Goal: Task Accomplishment & Management: Use online tool/utility

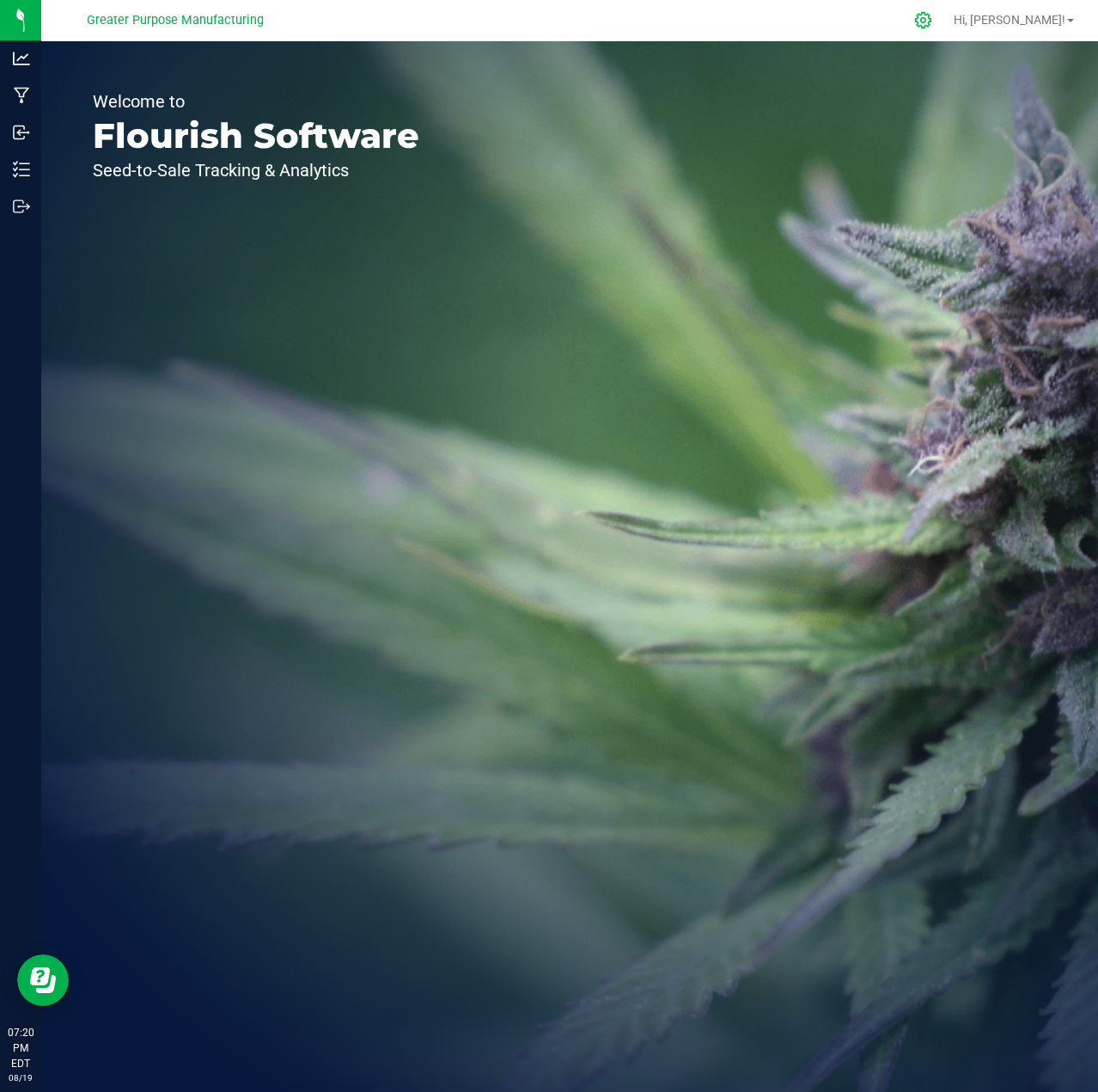
click at [931, 27] on icon at bounding box center [923, 20] width 16 height 16
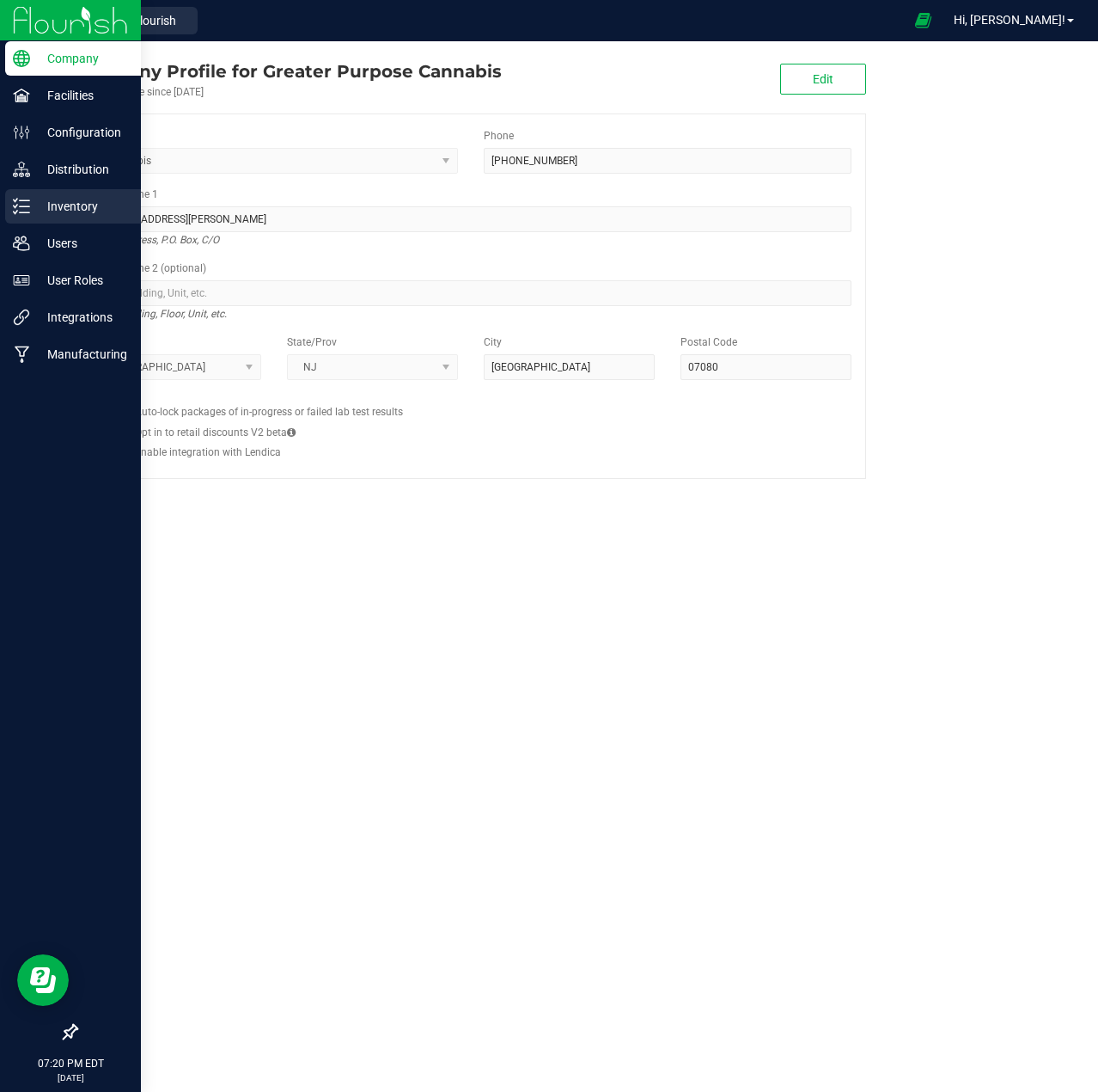
click at [63, 201] on p "Inventory" at bounding box center [82, 206] width 103 height 21
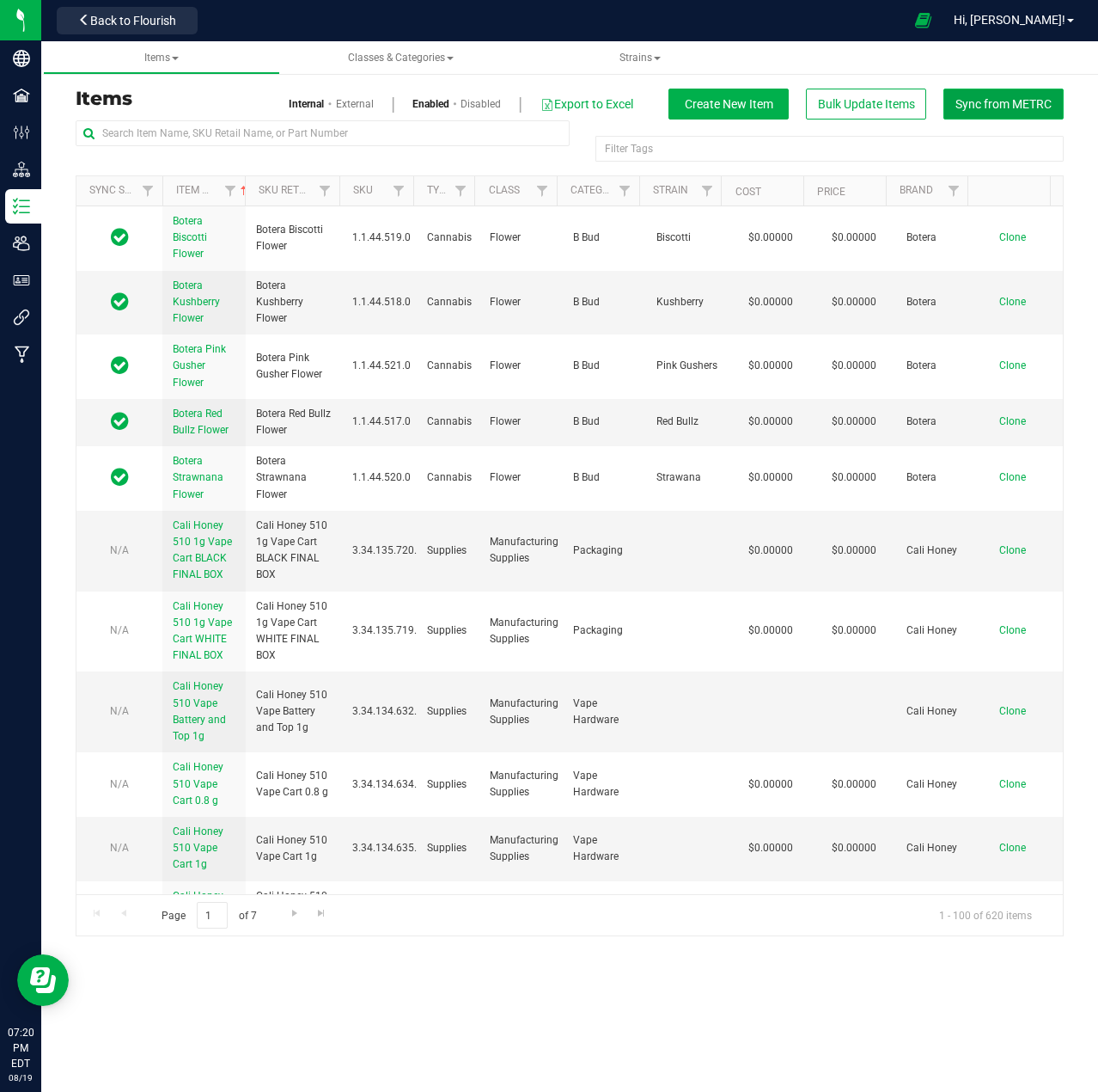
click at [1014, 103] on span "Sync from METRC" at bounding box center [1003, 103] width 96 height 13
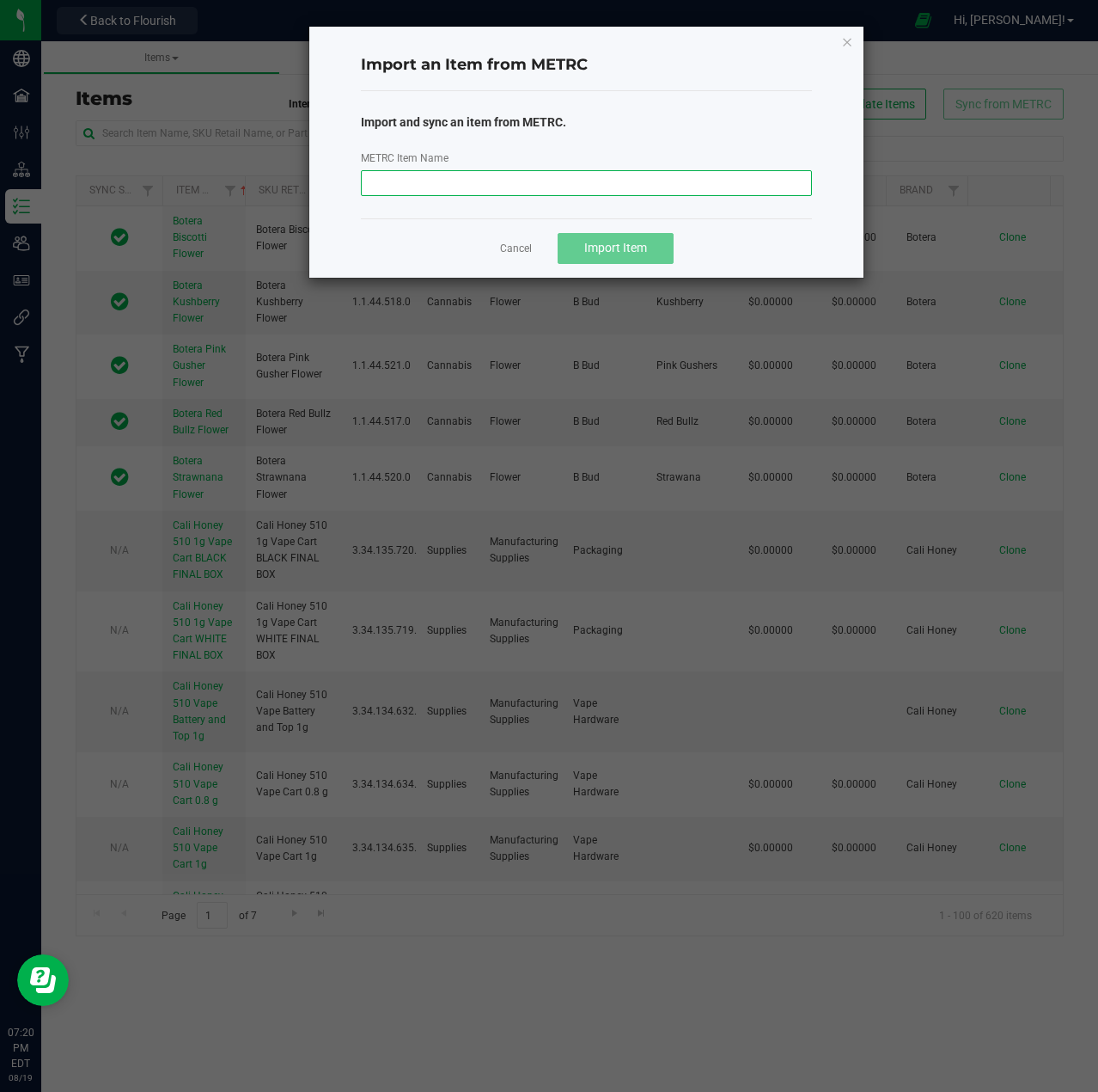
click at [551, 173] on input "METRC Item Name" at bounding box center [587, 183] width 451 height 26
paste input "The1 Ruby Violet DabGo 0.5 g"
click at [622, 252] on span "Import Item" at bounding box center [615, 247] width 62 height 13
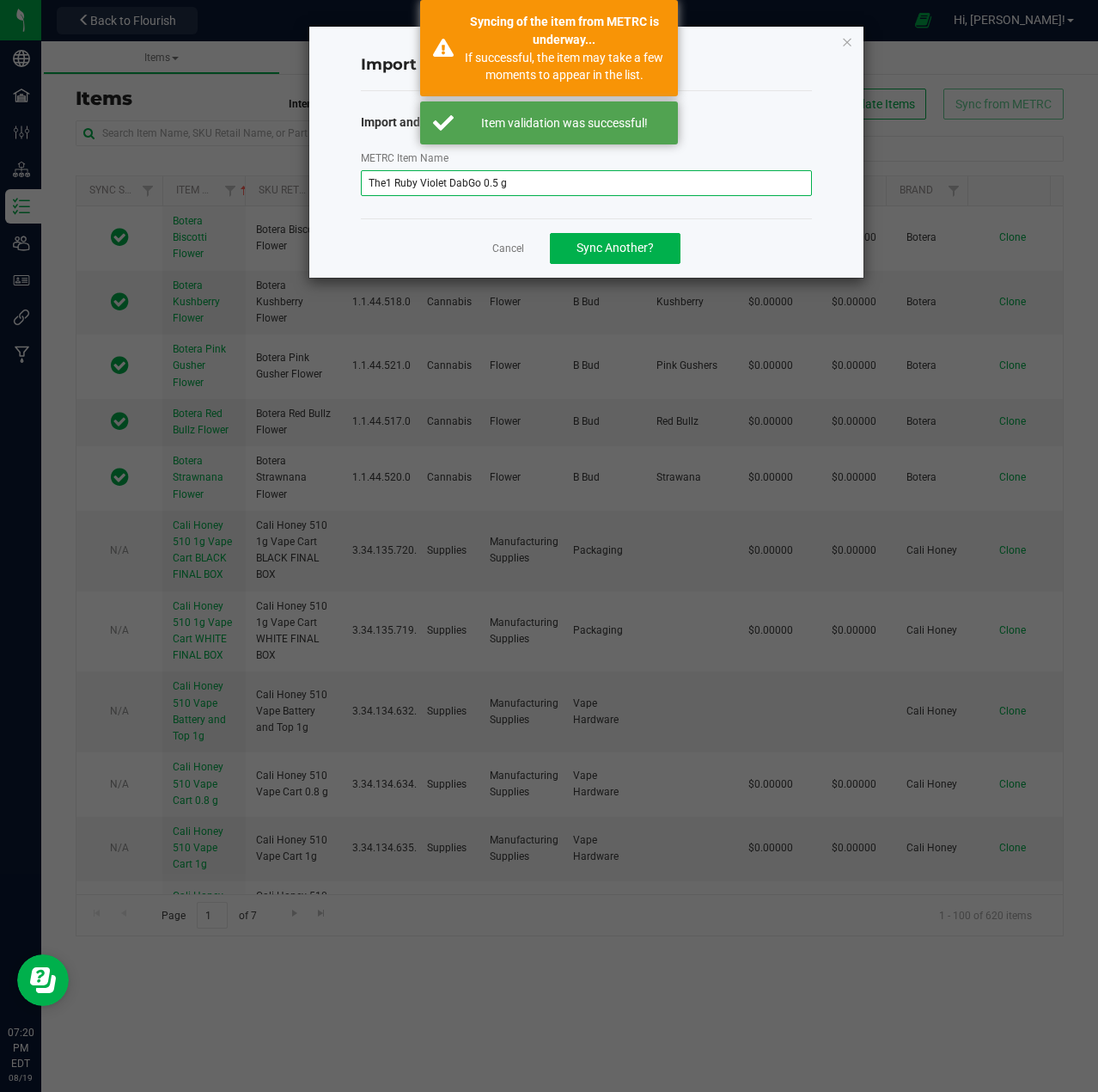
drag, startPoint x: 541, startPoint y: 182, endPoint x: 281, endPoint y: 186, distance: 260.0
click at [280, 186] on div "Import an Item from METRC Import and sync an item from METRC. METRC Item Name T…" at bounding box center [556, 152] width 618 height 252
paste input "Benzina"
type input "The1 Benzina DabGo 0.5 g"
click at [627, 247] on span "Sync Another?" at bounding box center [615, 247] width 78 height 13
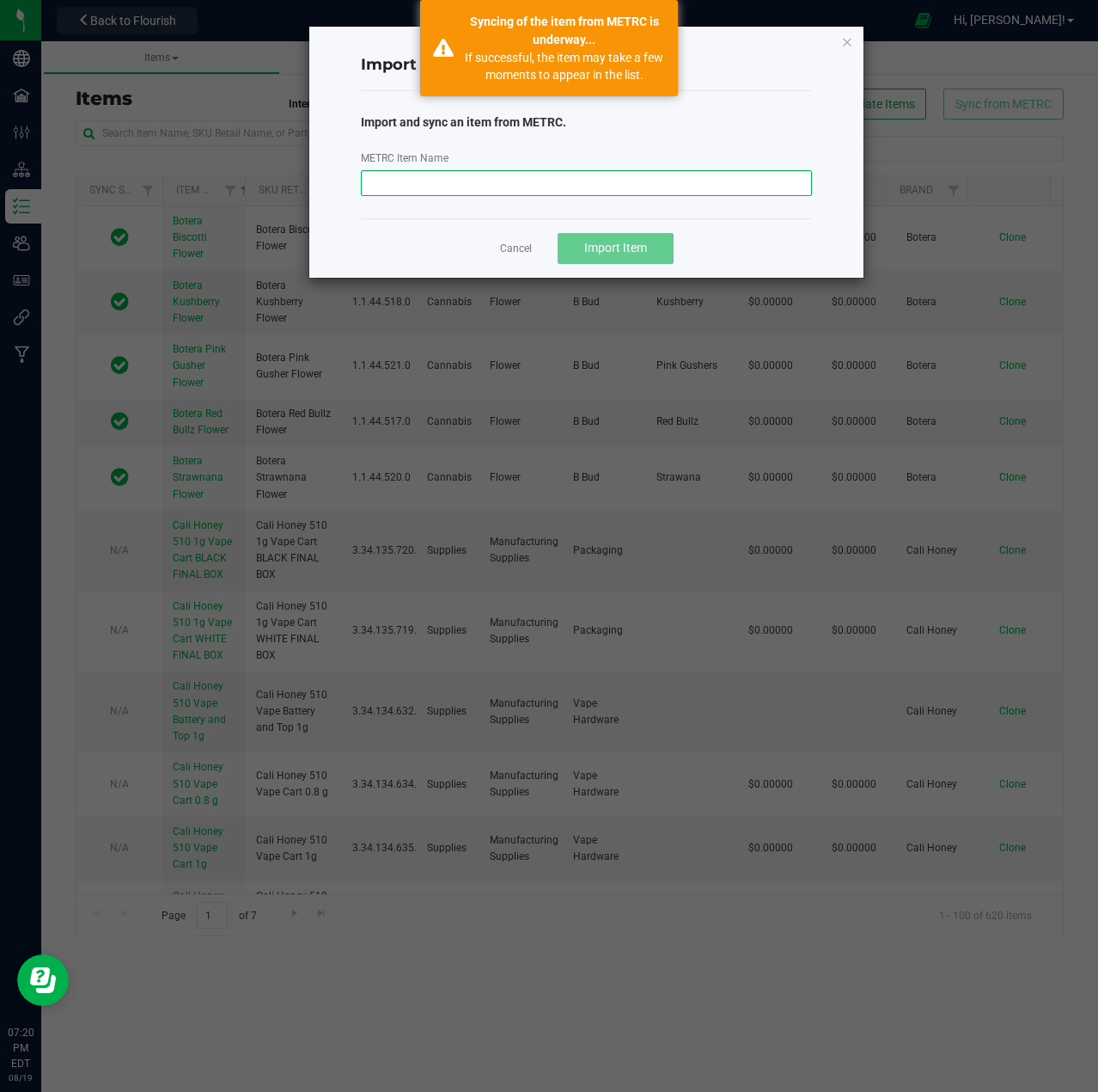
click at [524, 193] on input "METRC Item Name" at bounding box center [587, 183] width 451 height 26
paste input "The1 Benzina DabGo 0.5 g"
type input "The1 Benzina DabGo 0.5 g"
click at [603, 256] on button "Import Item" at bounding box center [615, 248] width 116 height 31
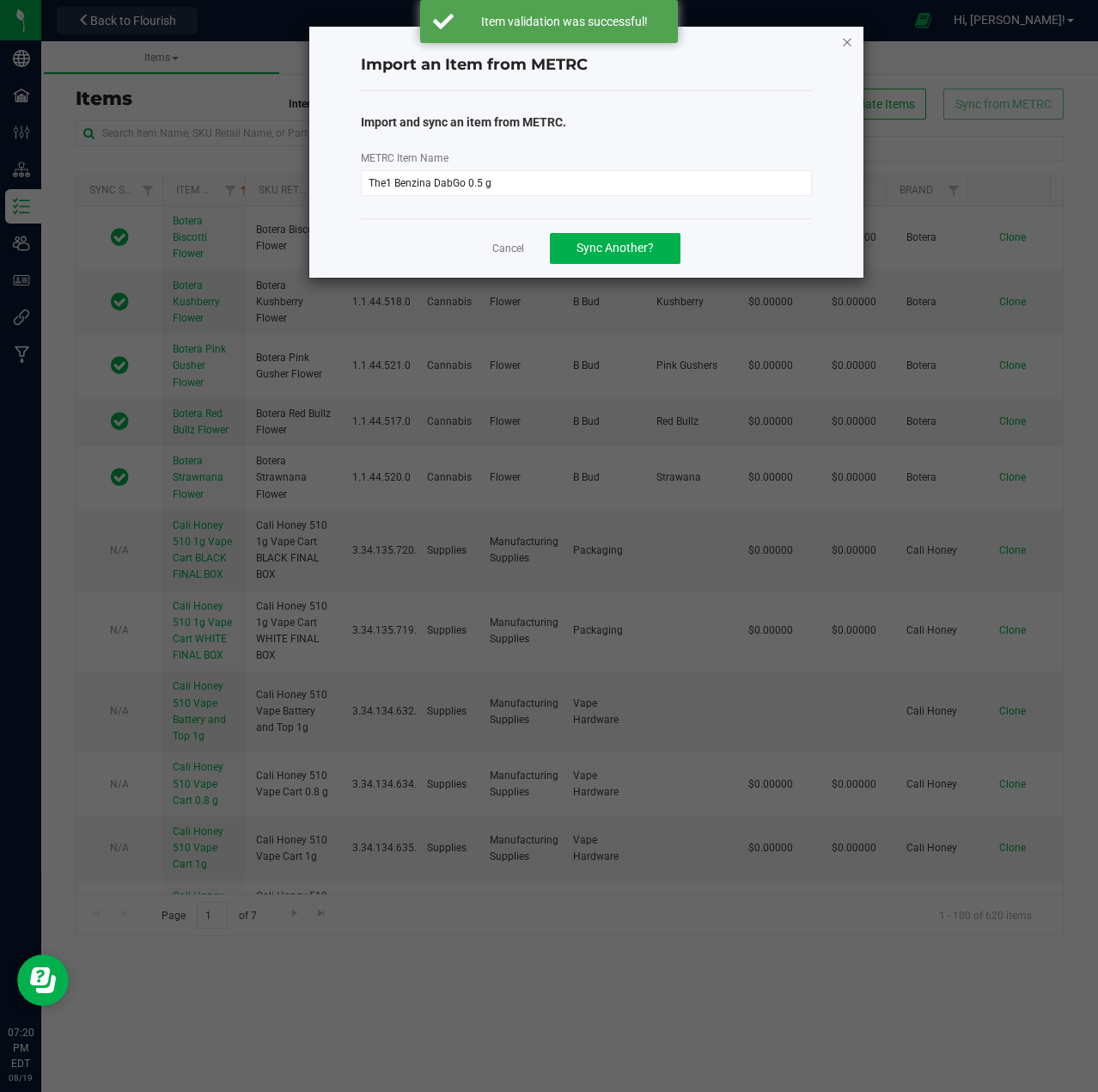
click at [850, 43] on icon "button" at bounding box center [846, 41] width 12 height 21
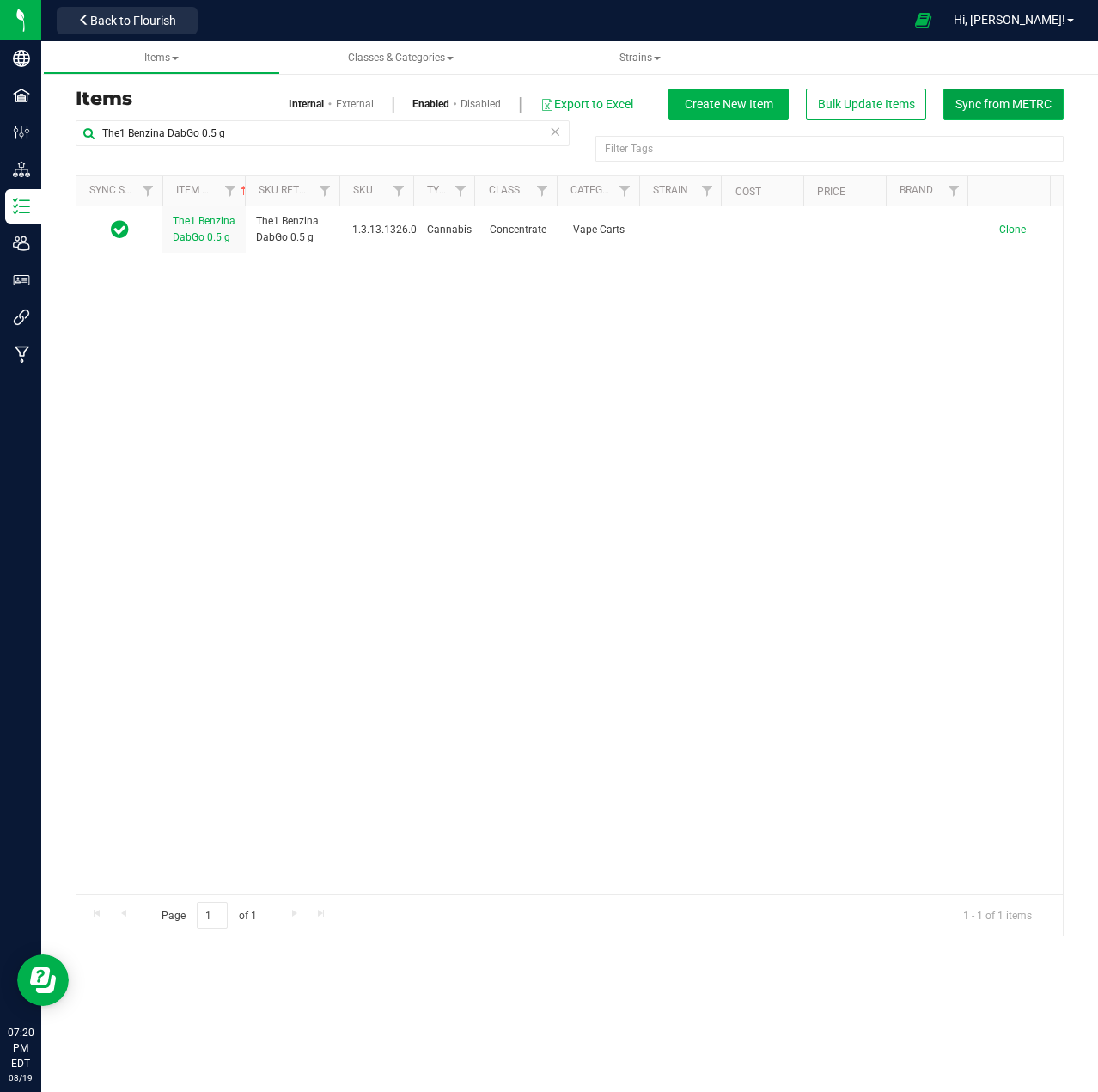
click at [1011, 104] on span "Sync from METRC" at bounding box center [1003, 103] width 96 height 13
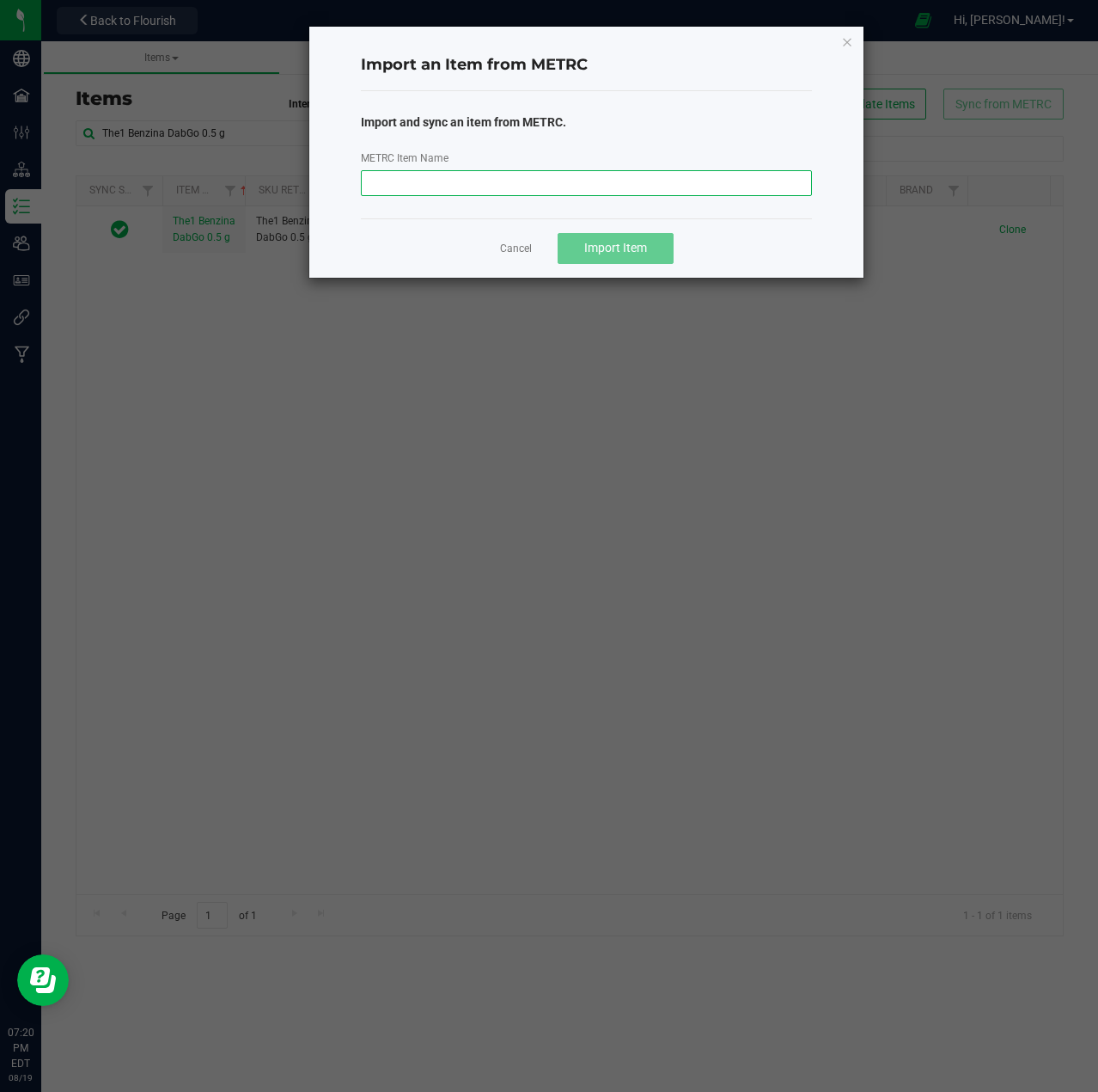
click at [524, 182] on input "METRC Item Name" at bounding box center [587, 183] width 451 height 26
paste input "Jewish Sauce Boss Sour Sploosh Live Resin AIO Vape 2g"
type input "Jewish Sauce Boss Sour Sploosh Live Resin AIO Vape 2g"
click at [616, 239] on button "Import Item" at bounding box center [615, 248] width 116 height 31
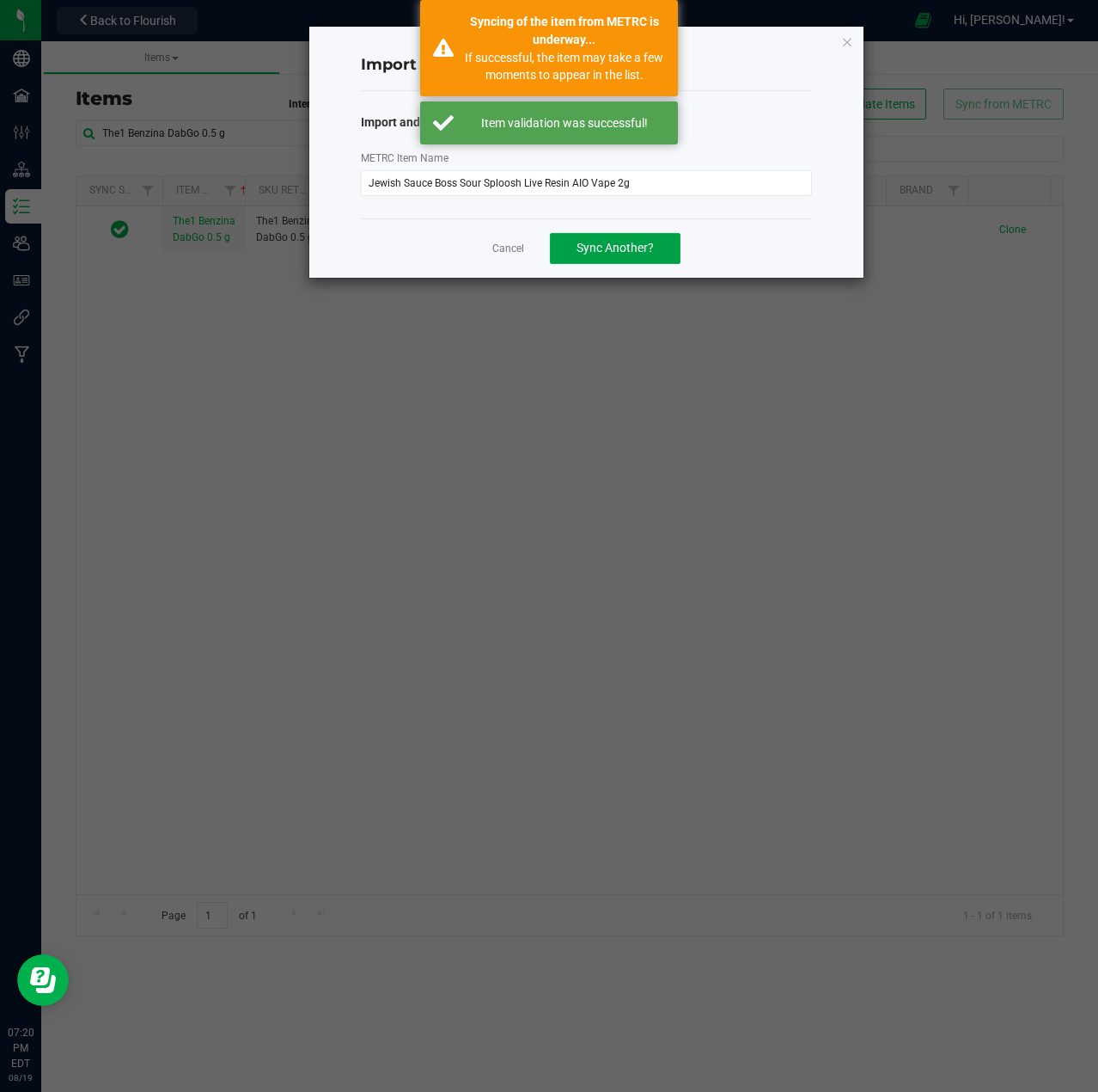
click at [616, 239] on button "Sync Another?" at bounding box center [615, 248] width 130 height 31
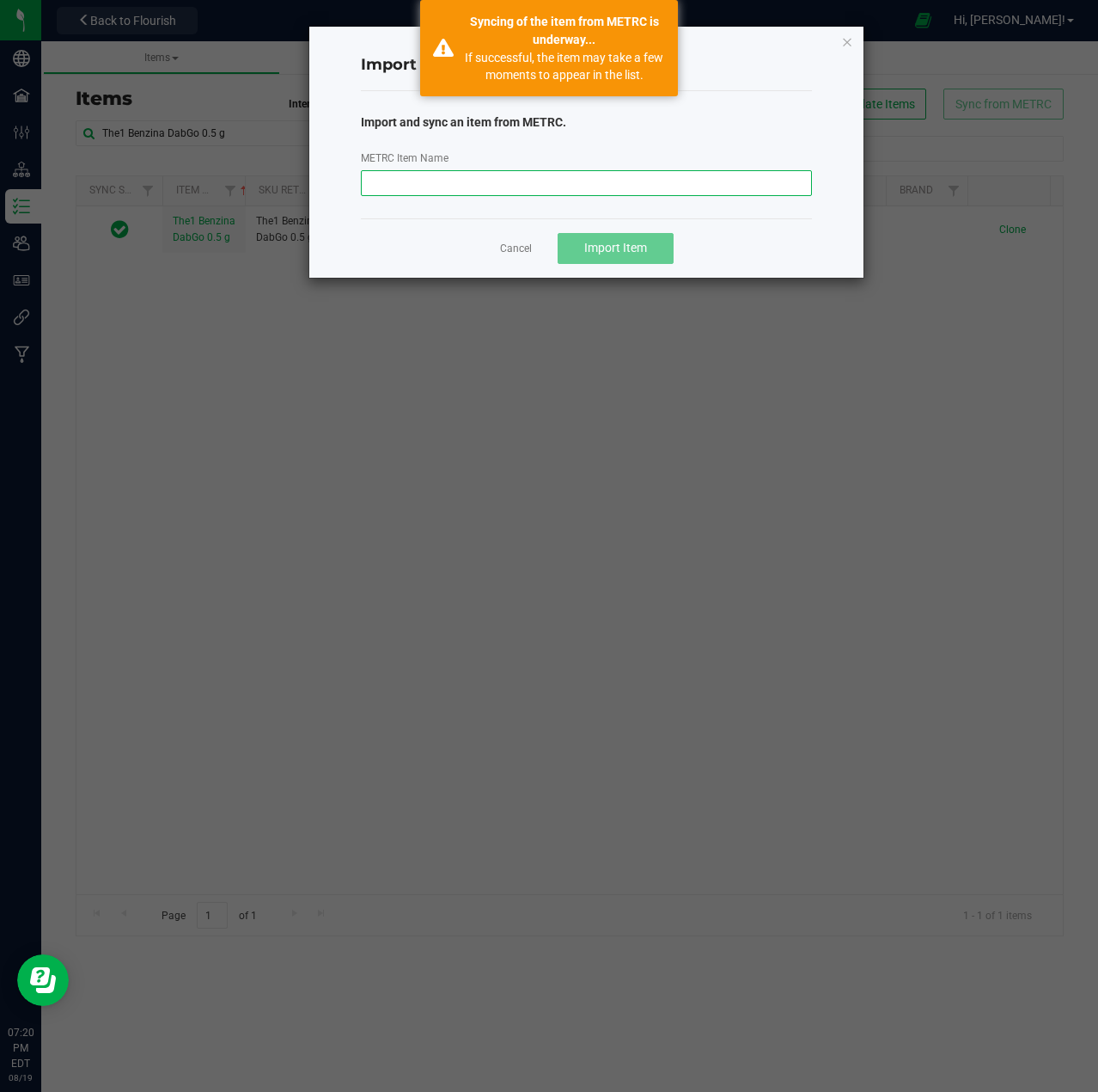
click at [612, 183] on input "METRC Item Name" at bounding box center [587, 183] width 451 height 26
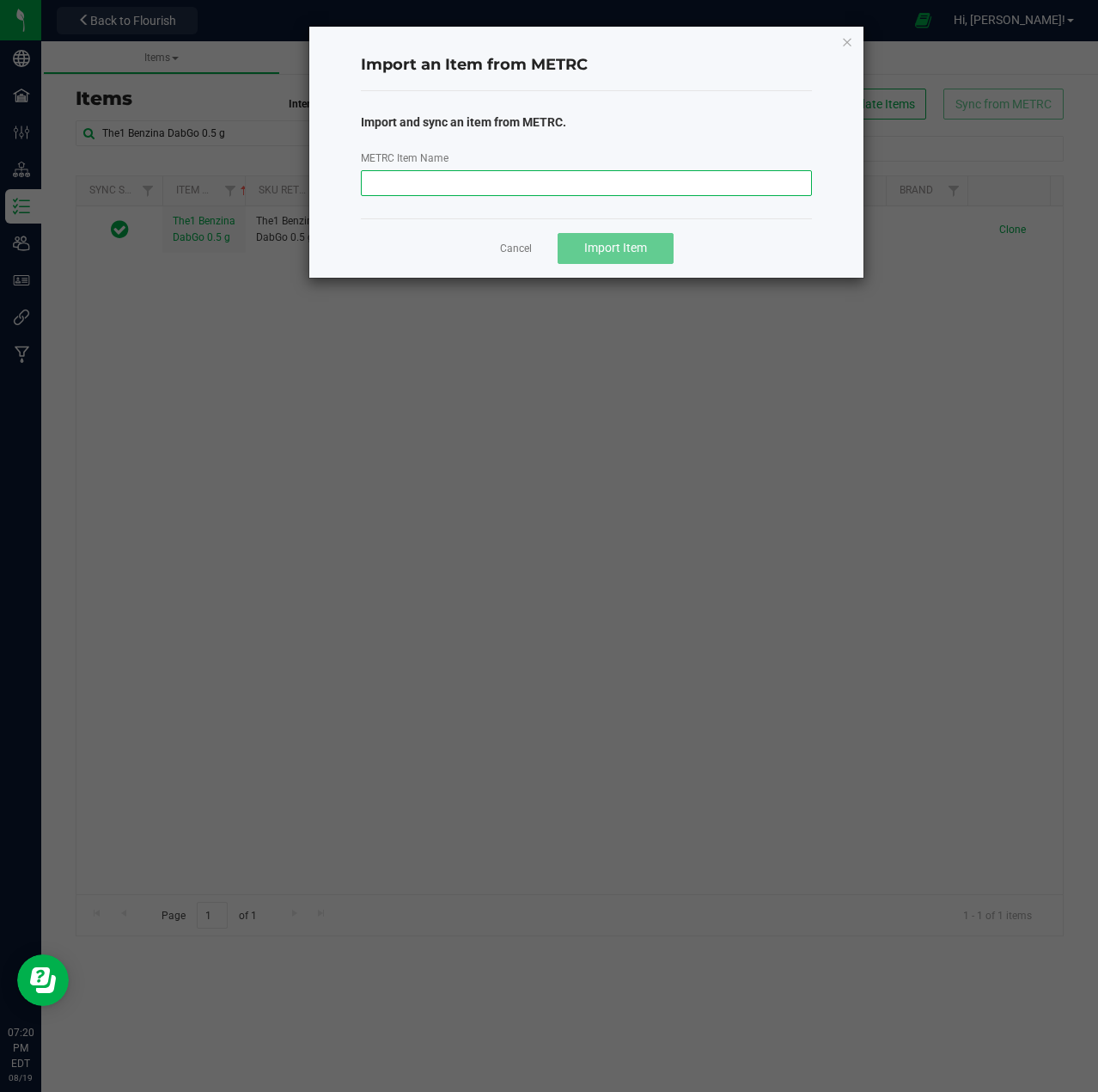
paste input "[DEMOGRAPHIC_DATA] Sauce Boss Pizza Bagel Kush Live Resin AIO Vape 2g"
type input "[DEMOGRAPHIC_DATA] Sauce Boss Pizza Bagel Kush Live Resin AIO Vape 2g"
click at [630, 244] on span "Import Item" at bounding box center [615, 247] width 62 height 13
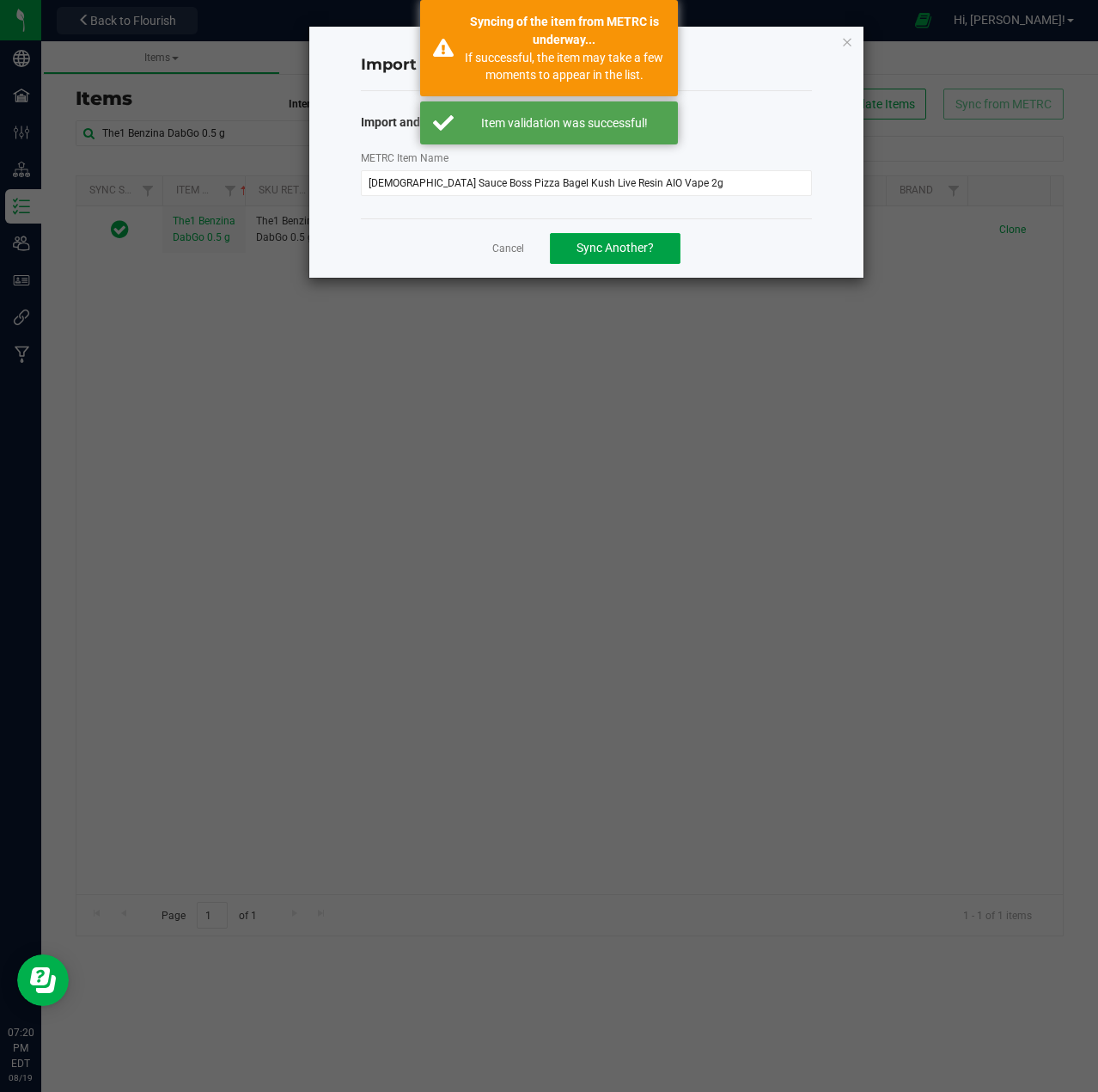
click at [630, 244] on span "Sync Another?" at bounding box center [615, 247] width 78 height 13
click at [689, 185] on input "METRC Item Name" at bounding box center [587, 183] width 451 height 26
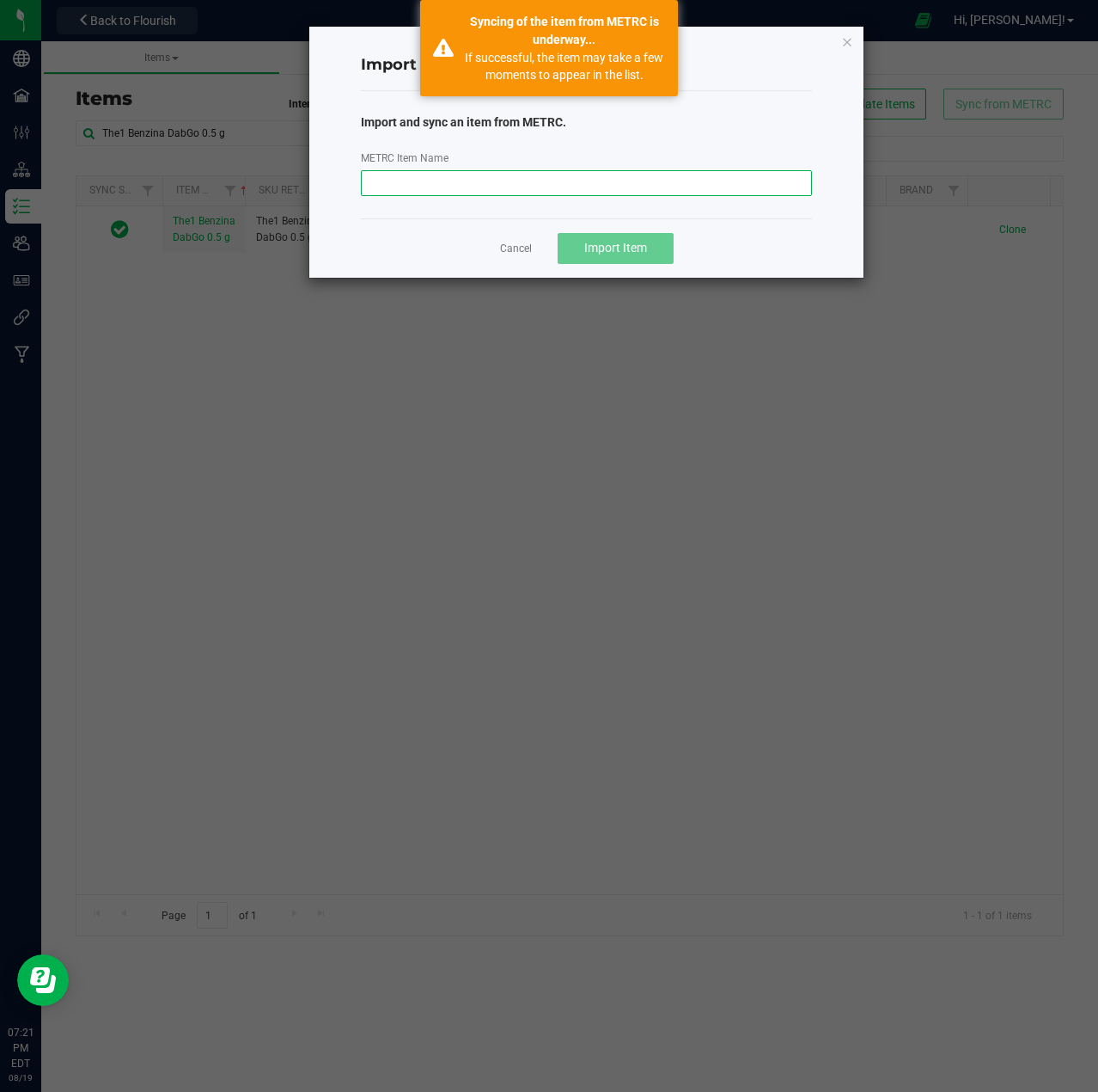
paste input "Jewish Sauce Boss Sultana Gas Live Resin AIO Vape 2g"
type input "Jewish Sauce Boss Sultana Gas Live Resin AIO Vape 2g"
click at [648, 244] on button "Import Item" at bounding box center [615, 248] width 116 height 31
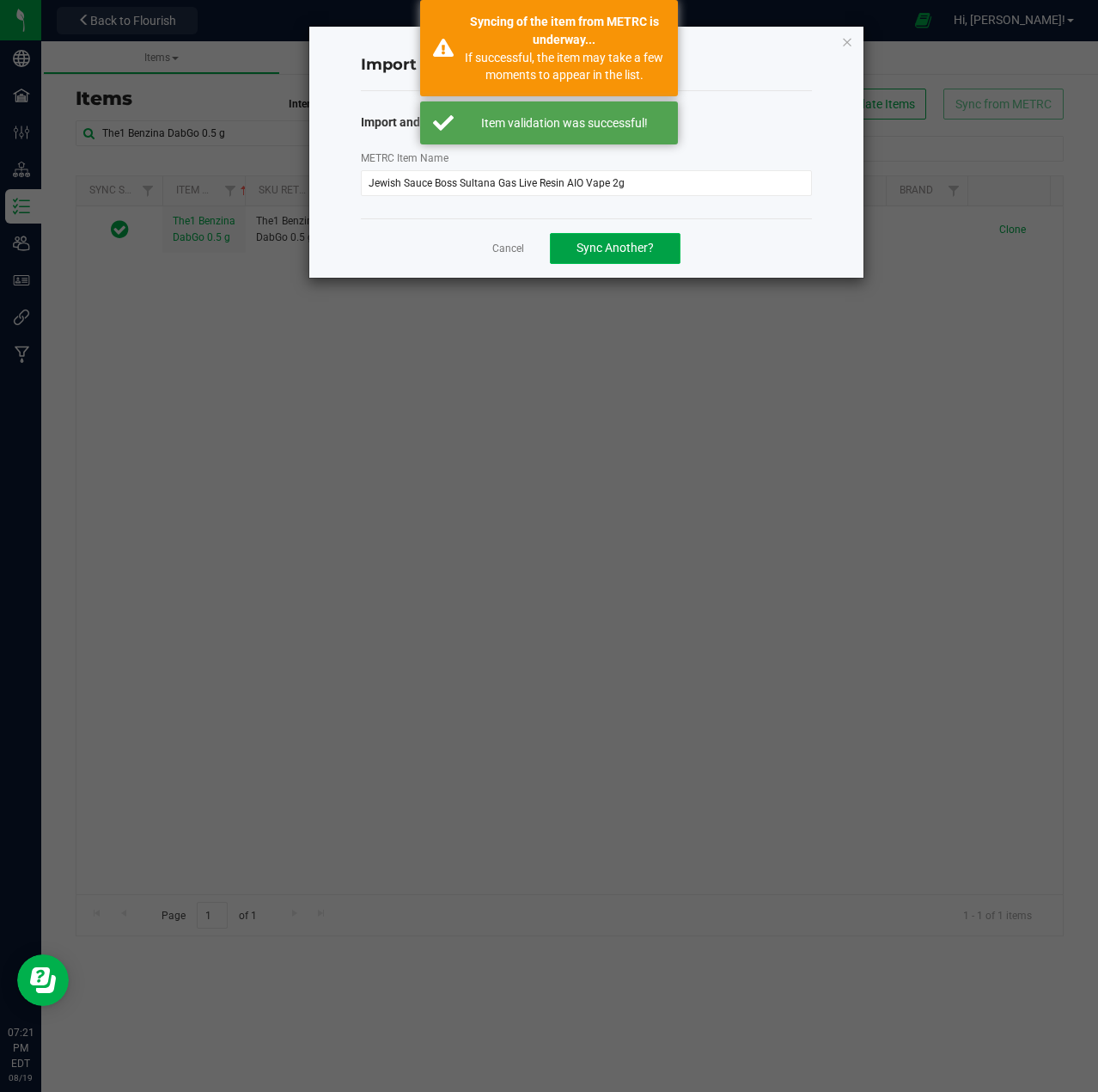
click at [640, 248] on span "Sync Another?" at bounding box center [615, 247] width 78 height 13
click at [633, 181] on input "METRC Item Name" at bounding box center [587, 183] width 451 height 26
paste input "Jewish Sauce Boss Neapolitan Ice Cream Live Resin AIO Vape 2g"
type input "Jewish Sauce Boss Neapolitan Ice Cream Live Resin AIO Vape 2g"
click at [631, 254] on span "Import Item" at bounding box center [615, 247] width 62 height 13
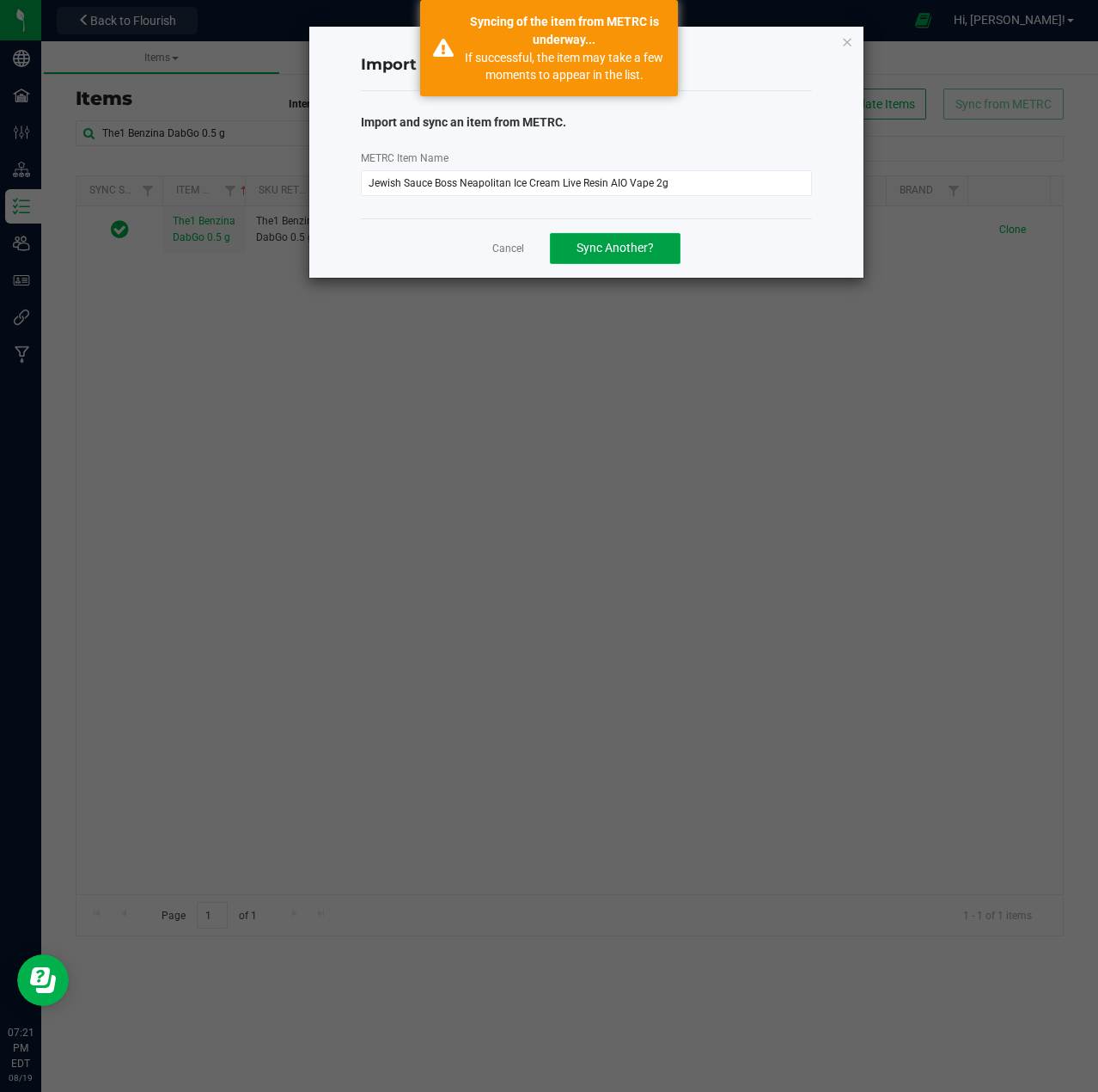
click at [633, 248] on span "Sync Another?" at bounding box center [615, 247] width 78 height 13
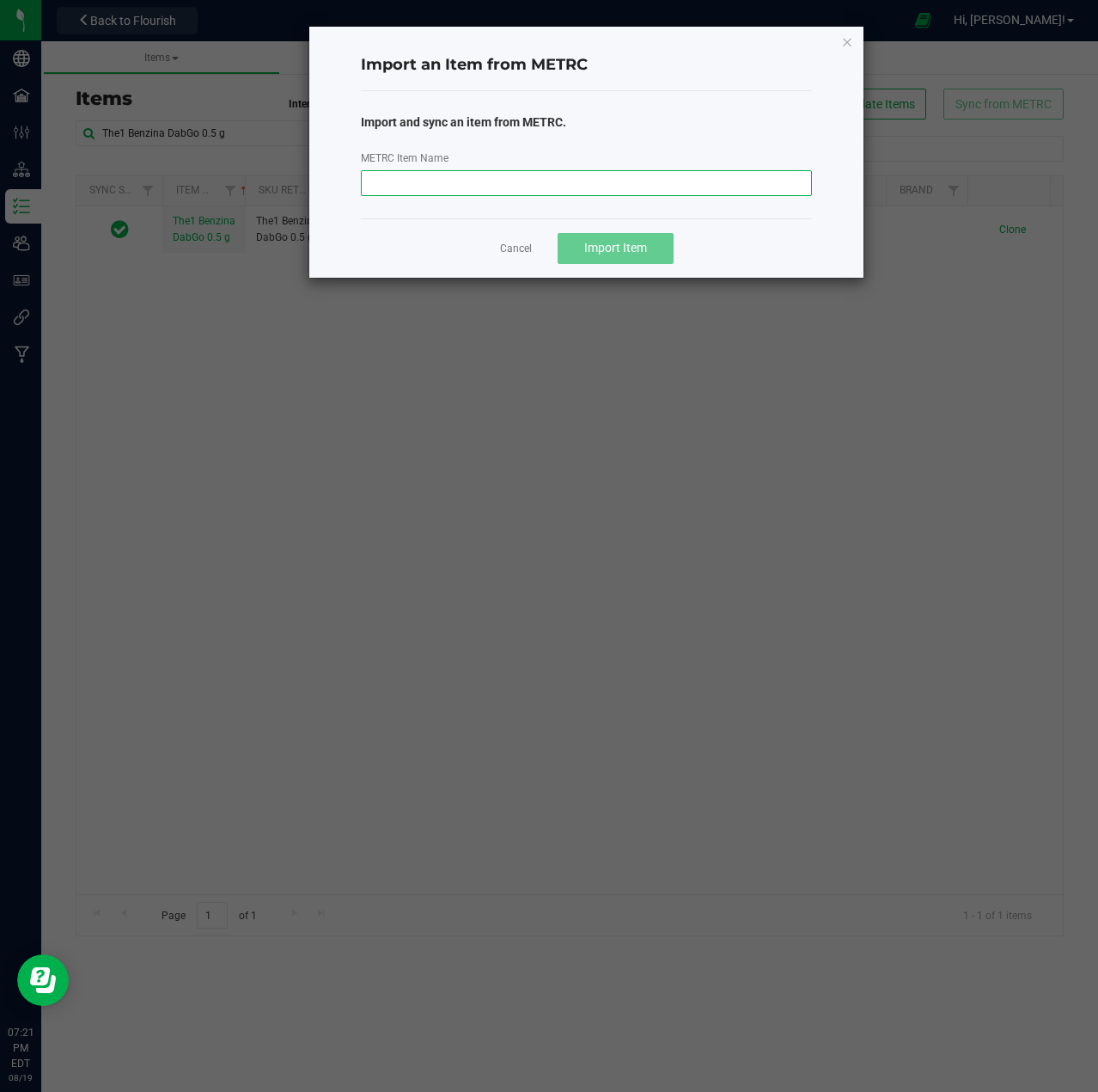
click at [672, 178] on input "METRC Item Name" at bounding box center [587, 183] width 451 height 26
paste input "Jewish Sauce Boss Purple Thai Live Resin AIO Vape 2g"
type input "Jewish Sauce Boss Purple Thai Live Resin AIO Vape 2g"
drag, startPoint x: 625, startPoint y: 251, endPoint x: 664, endPoint y: 254, distance: 39.1
click at [624, 251] on span "Import Item" at bounding box center [615, 247] width 62 height 13
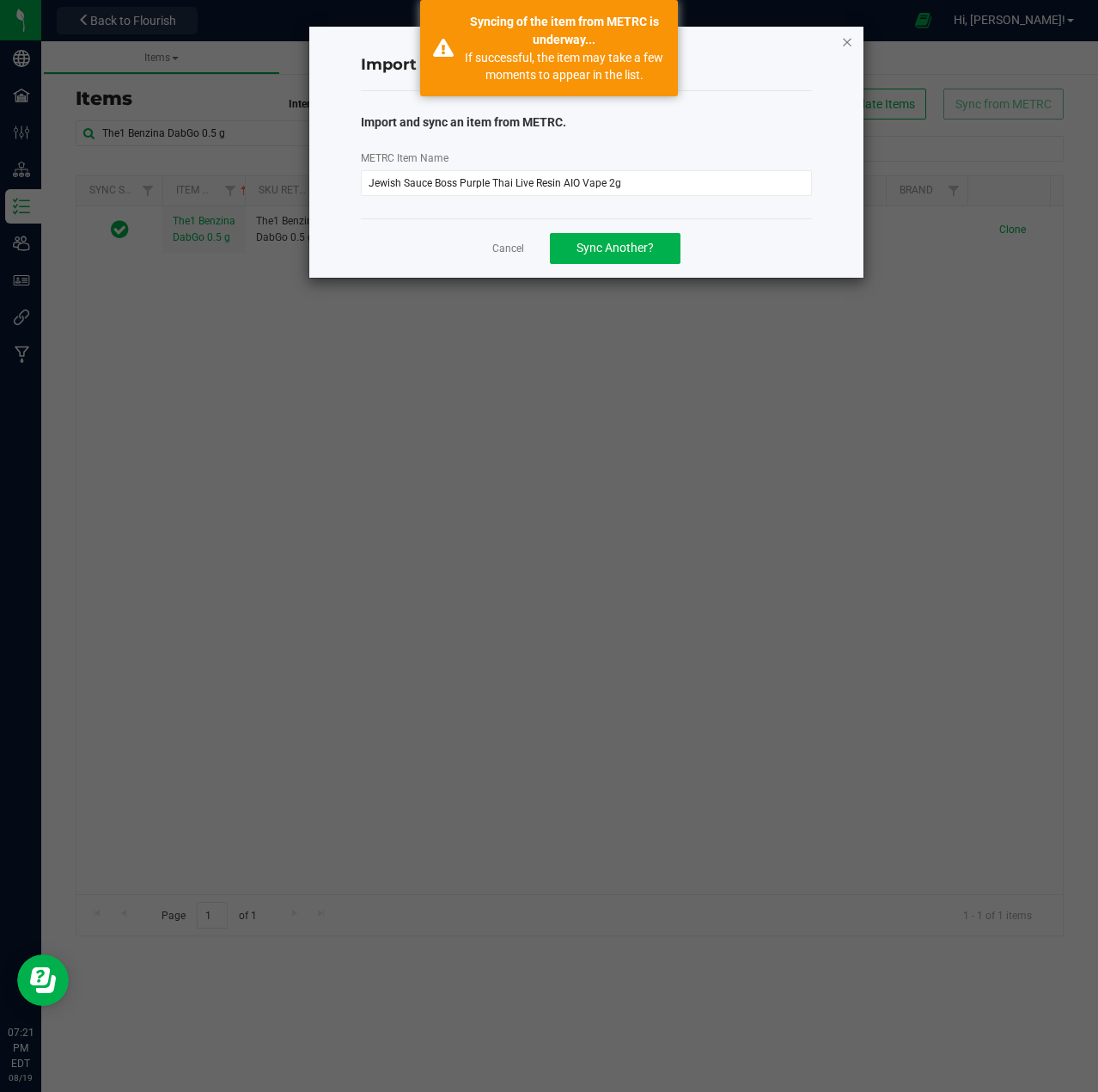
click at [846, 40] on icon "button" at bounding box center [846, 41] width 12 height 21
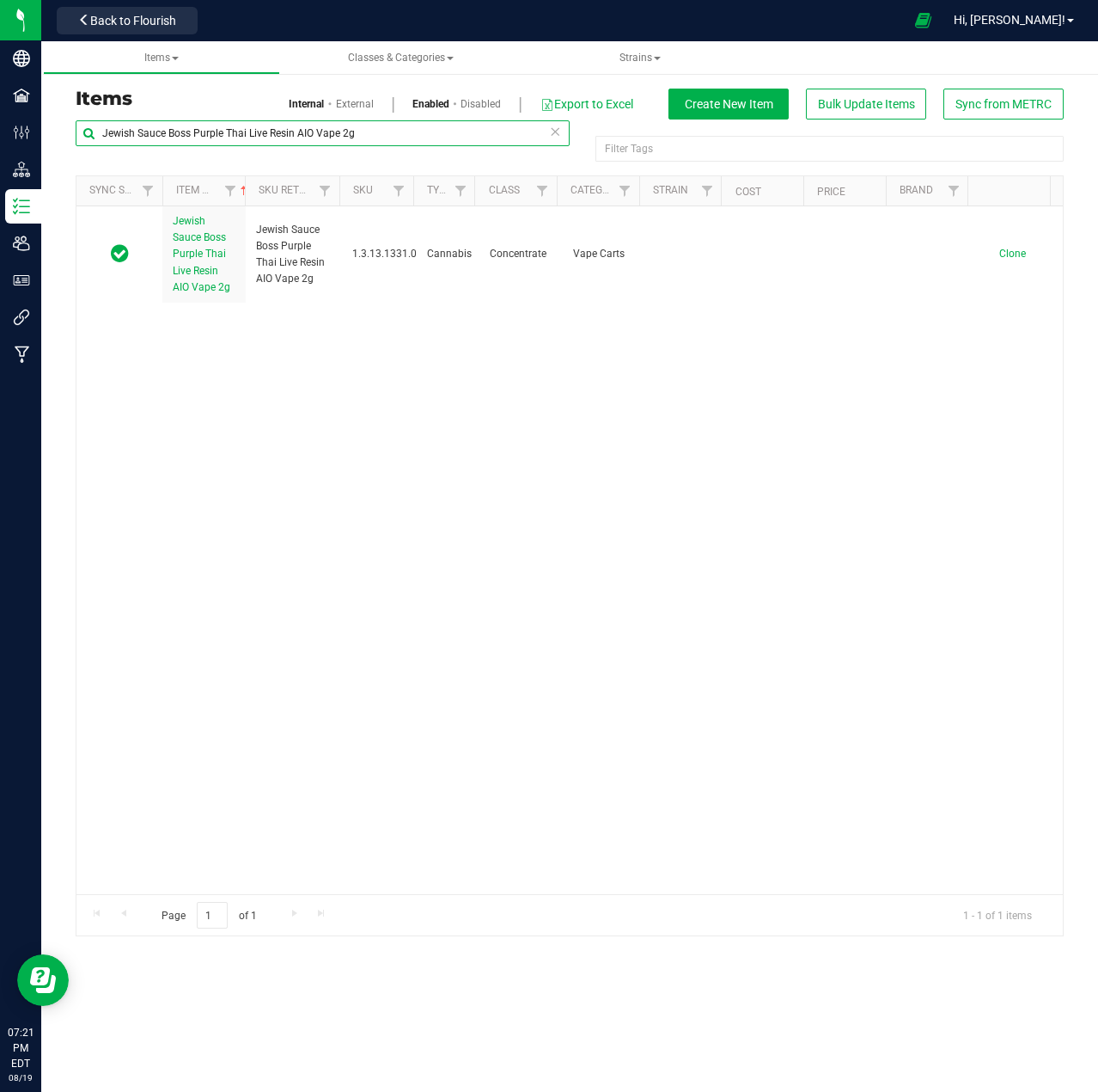
drag, startPoint x: 318, startPoint y: 136, endPoint x: 103, endPoint y: 118, distance: 215.8
click at [103, 118] on div "Items Internal External Enabled Disabled Export to Excel Create New Item Bulk U…" at bounding box center [569, 512] width 1014 height 848
paste input "The1 Ruby Violet DabGo 0.5"
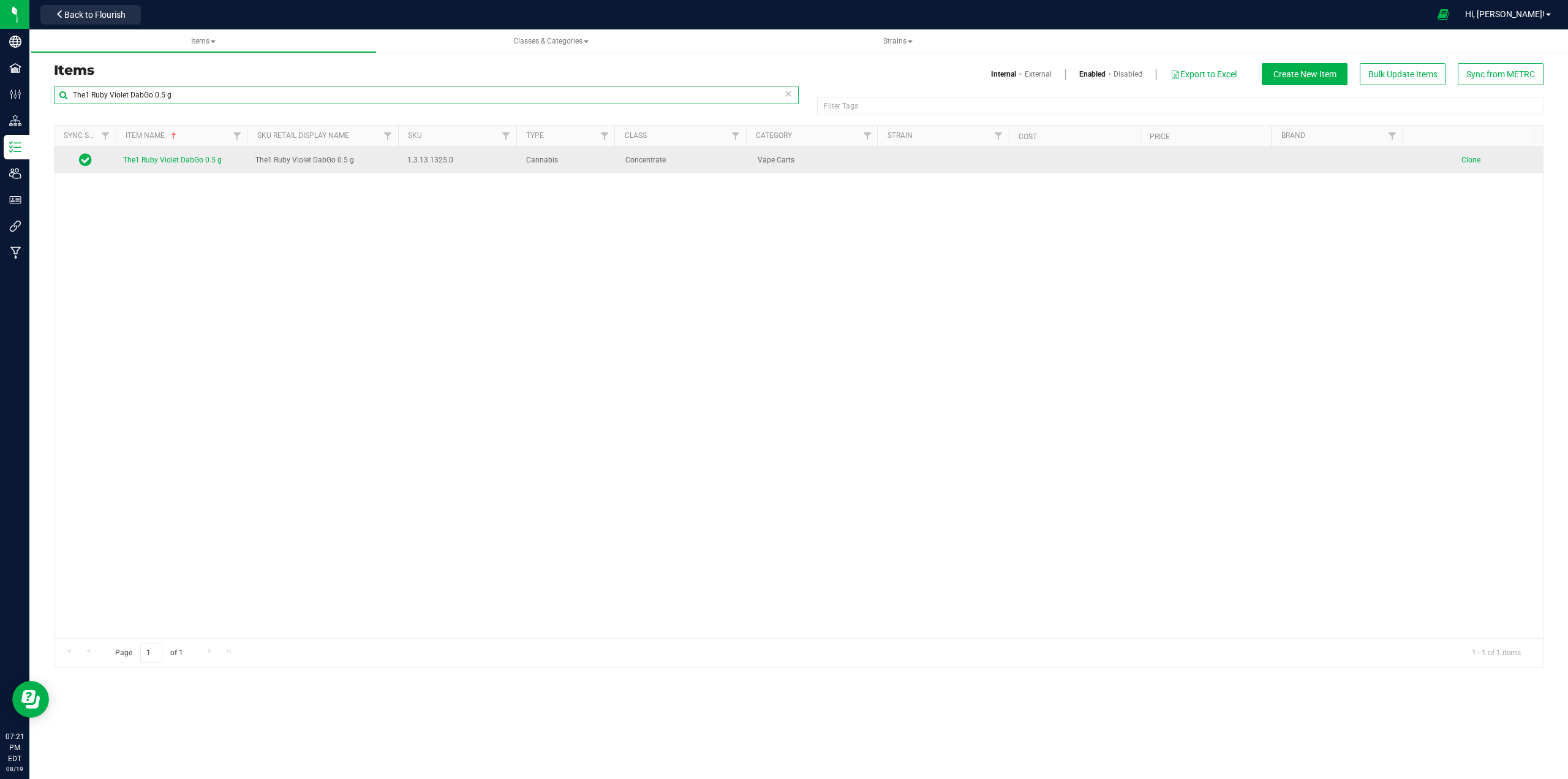
type input "The1 Ruby Violet DabGo 0.5 g"
click at [187, 160] on span "The1 Ruby Violet DabGo 0.5 g" at bounding box center [172, 160] width 99 height 8
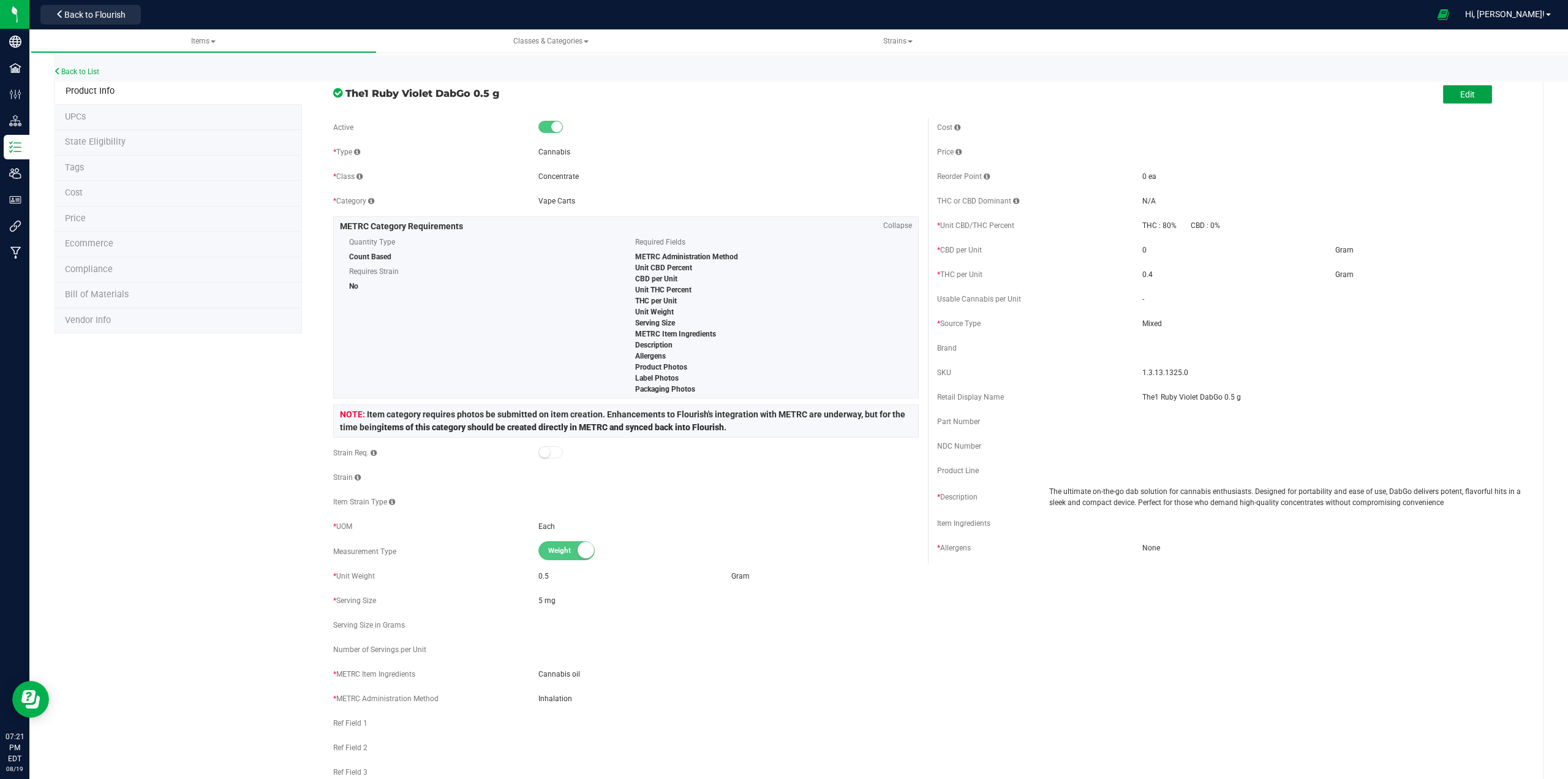
click at [782, 97] on span "Edit" at bounding box center [1467, 94] width 15 height 10
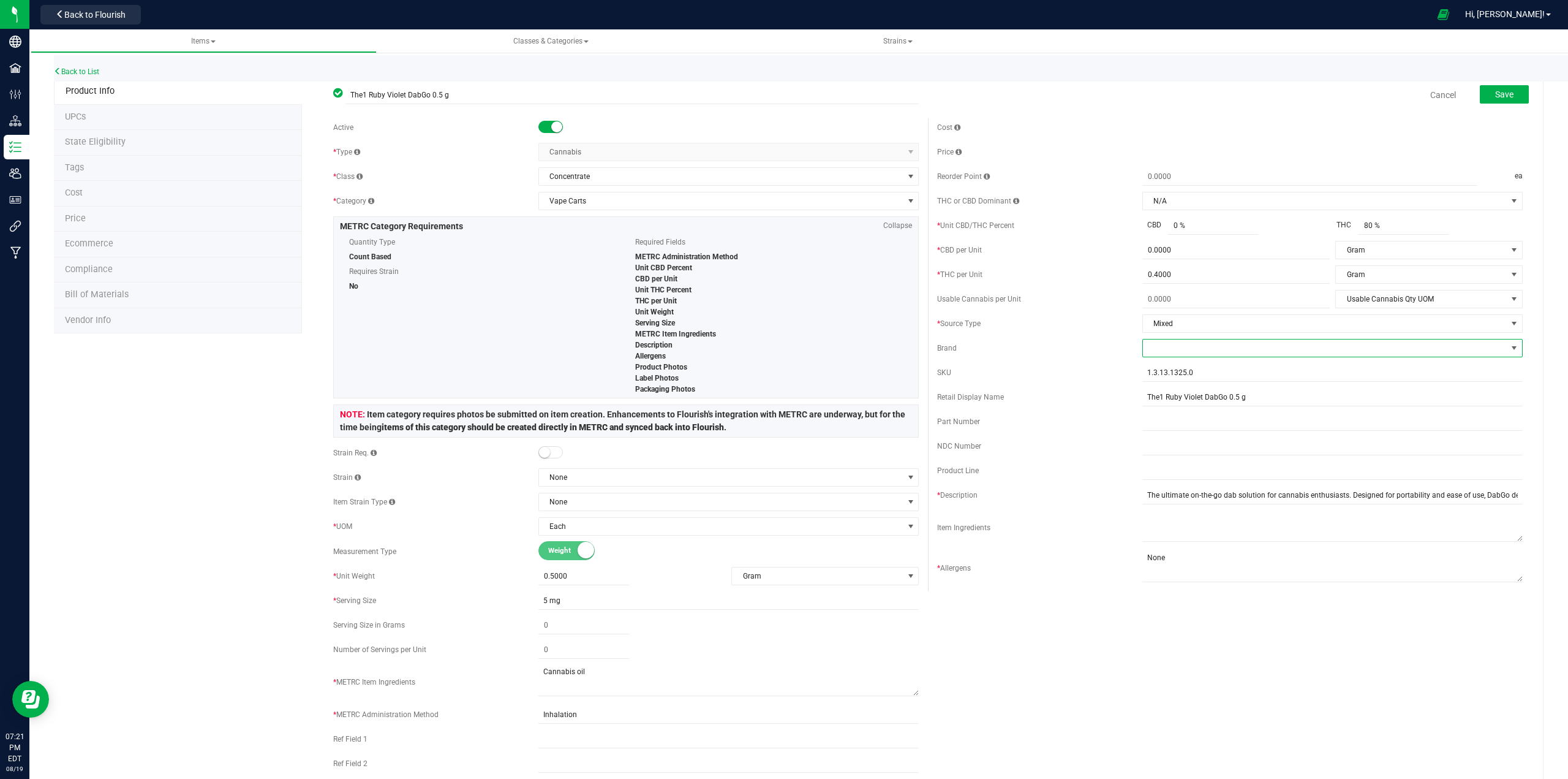
click at [782, 351] on span at bounding box center [1325, 348] width 364 height 17
type input "The"
click at [782, 466] on li "The1" at bounding box center [1324, 463] width 377 height 21
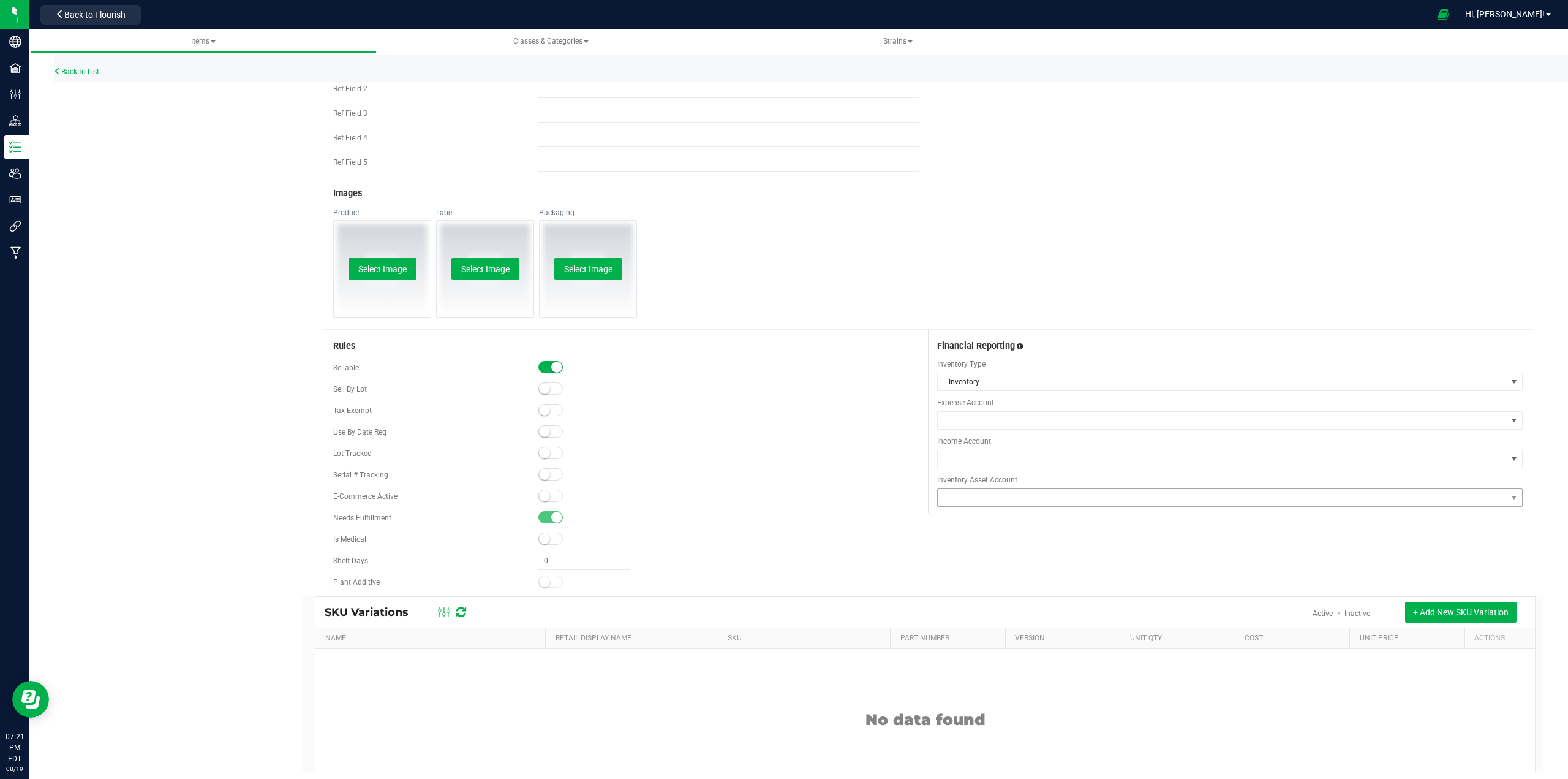
scroll to position [705, 0]
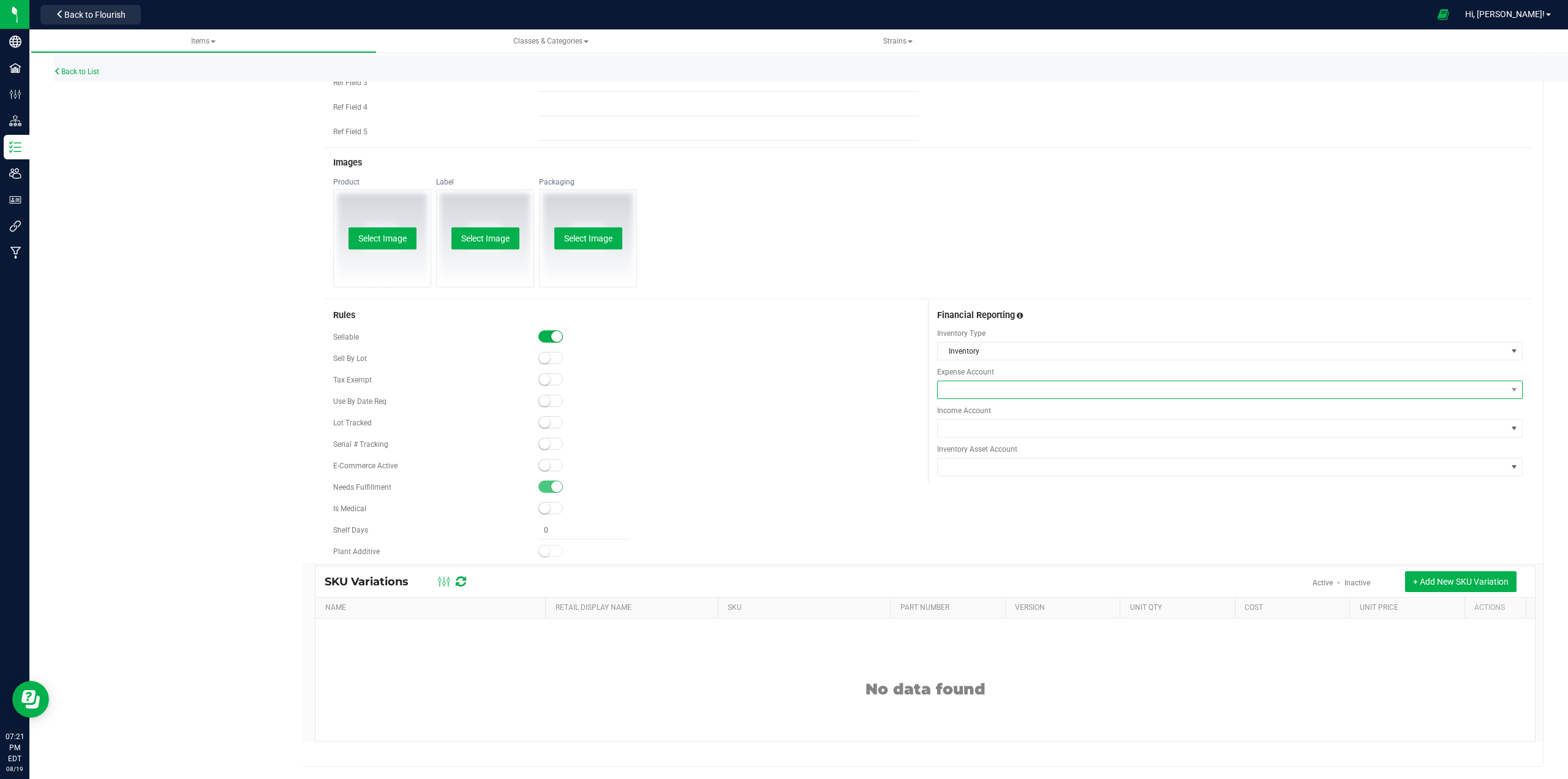
click at [782, 393] on span at bounding box center [1222, 389] width 569 height 17
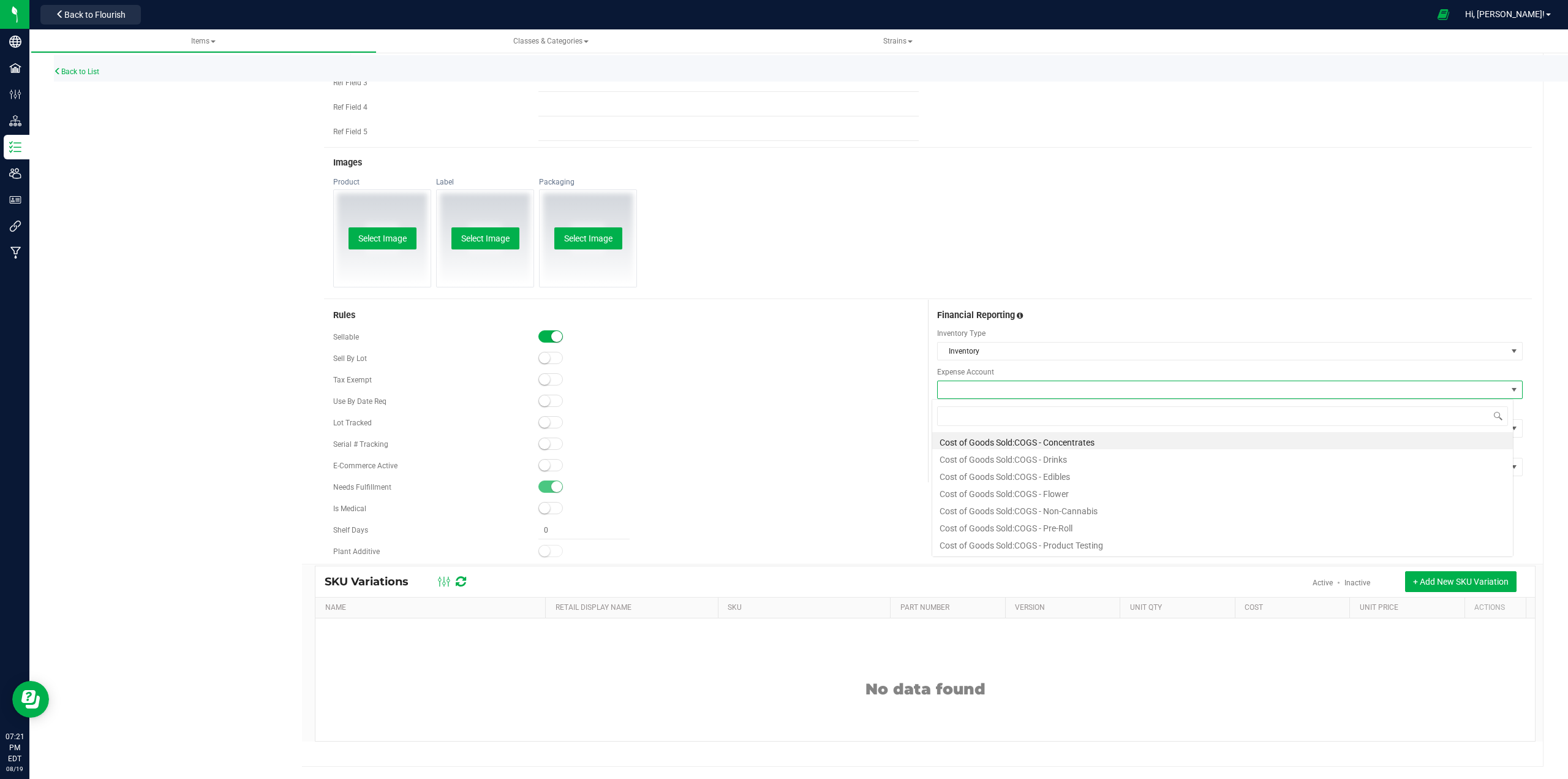
scroll to position [18, 581]
type input "vap"
click at [782, 436] on li "Cost of Goods Sold:COGS - Vaporizer" at bounding box center [1222, 440] width 580 height 17
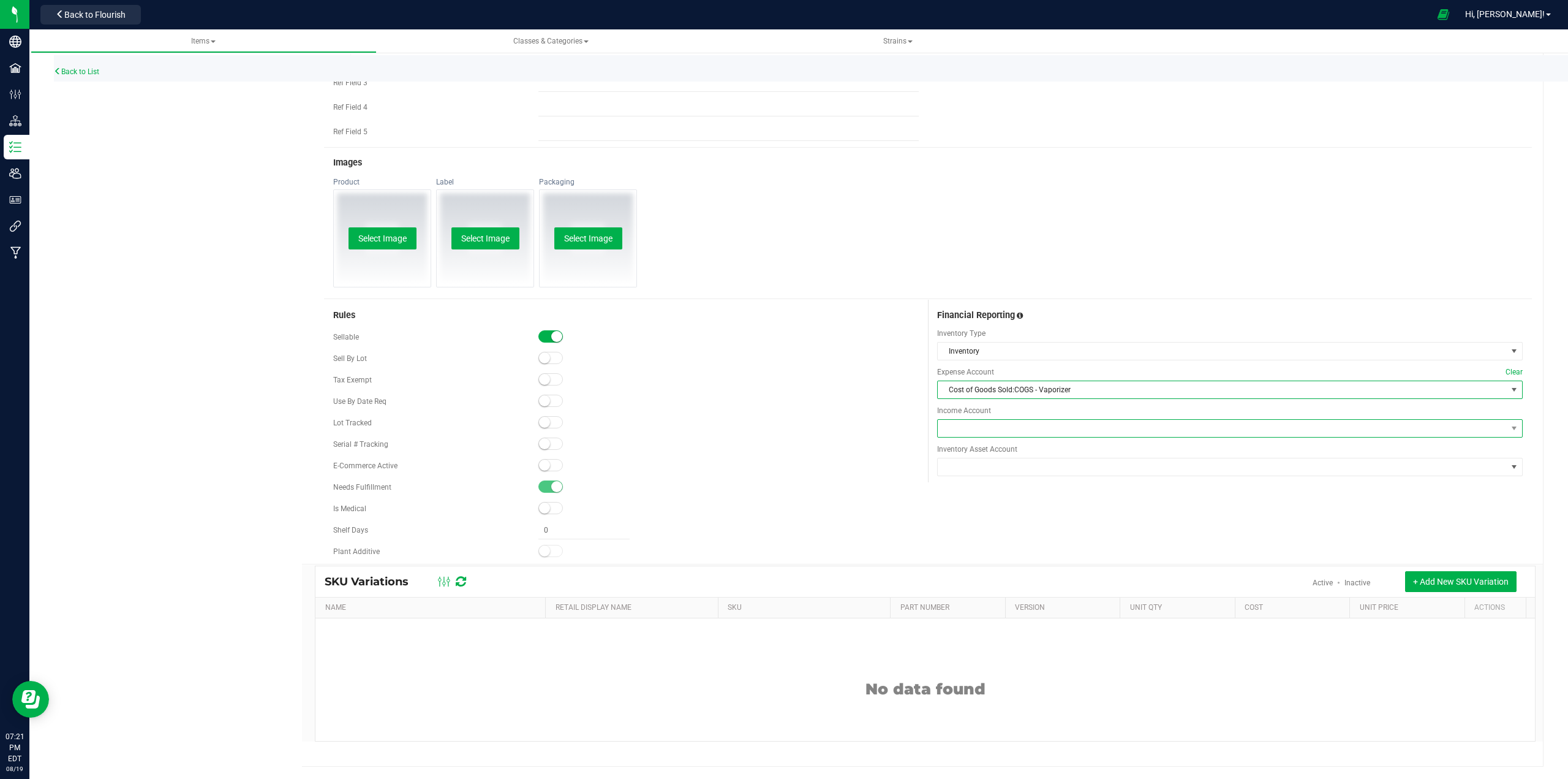
click at [782, 431] on span at bounding box center [1222, 428] width 569 height 17
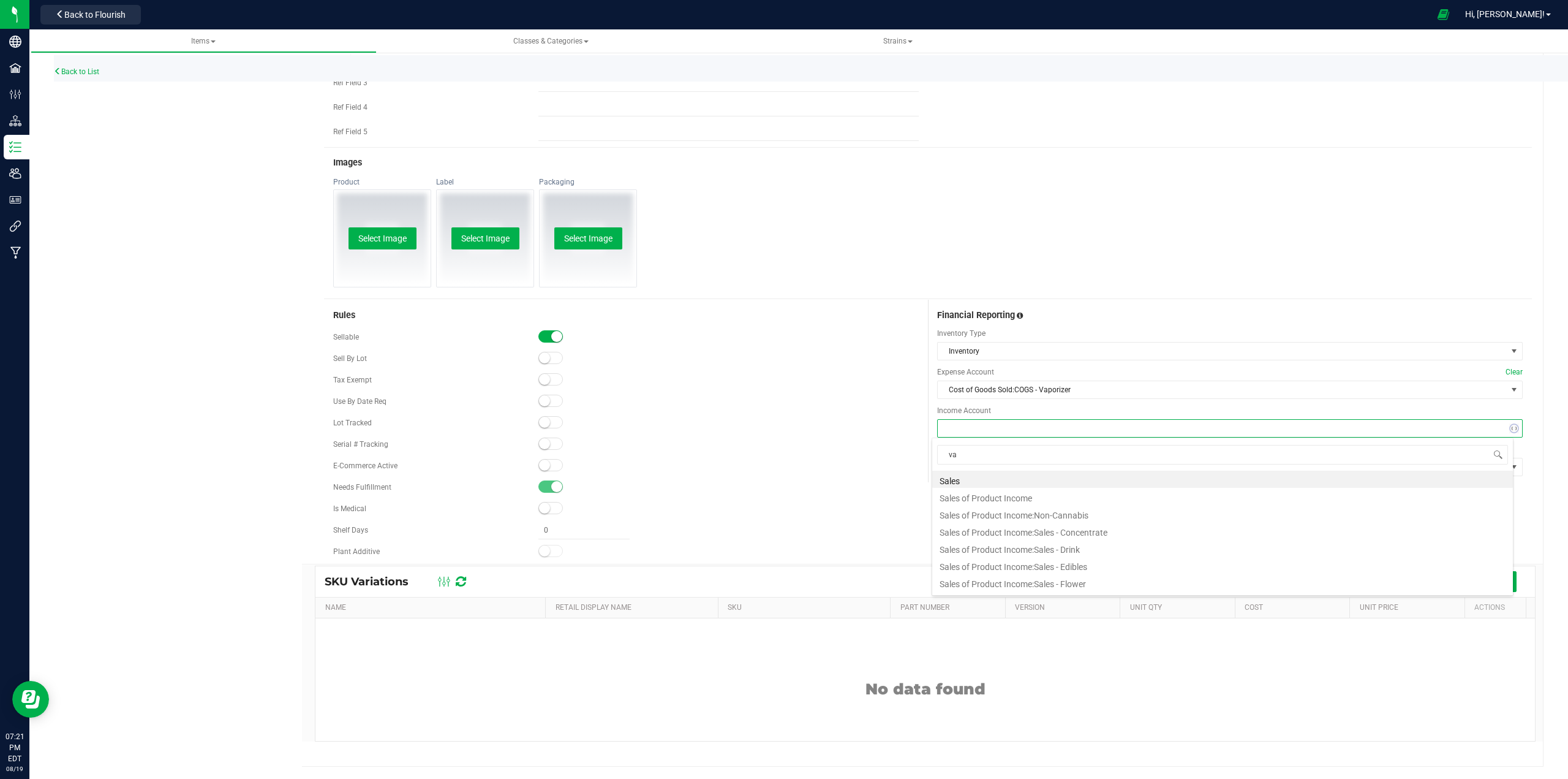
type input "vap"
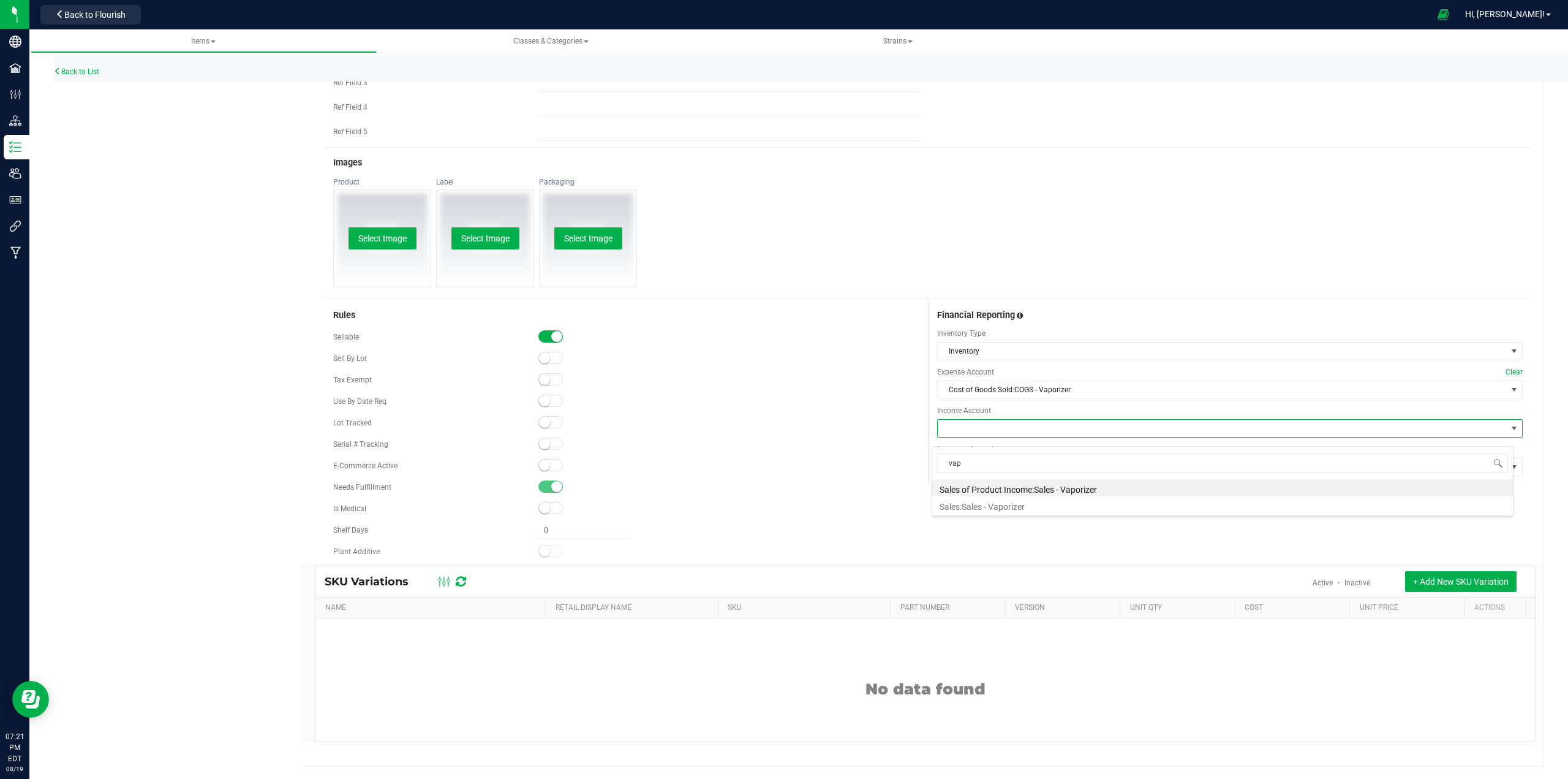
scroll to position [644, 0]
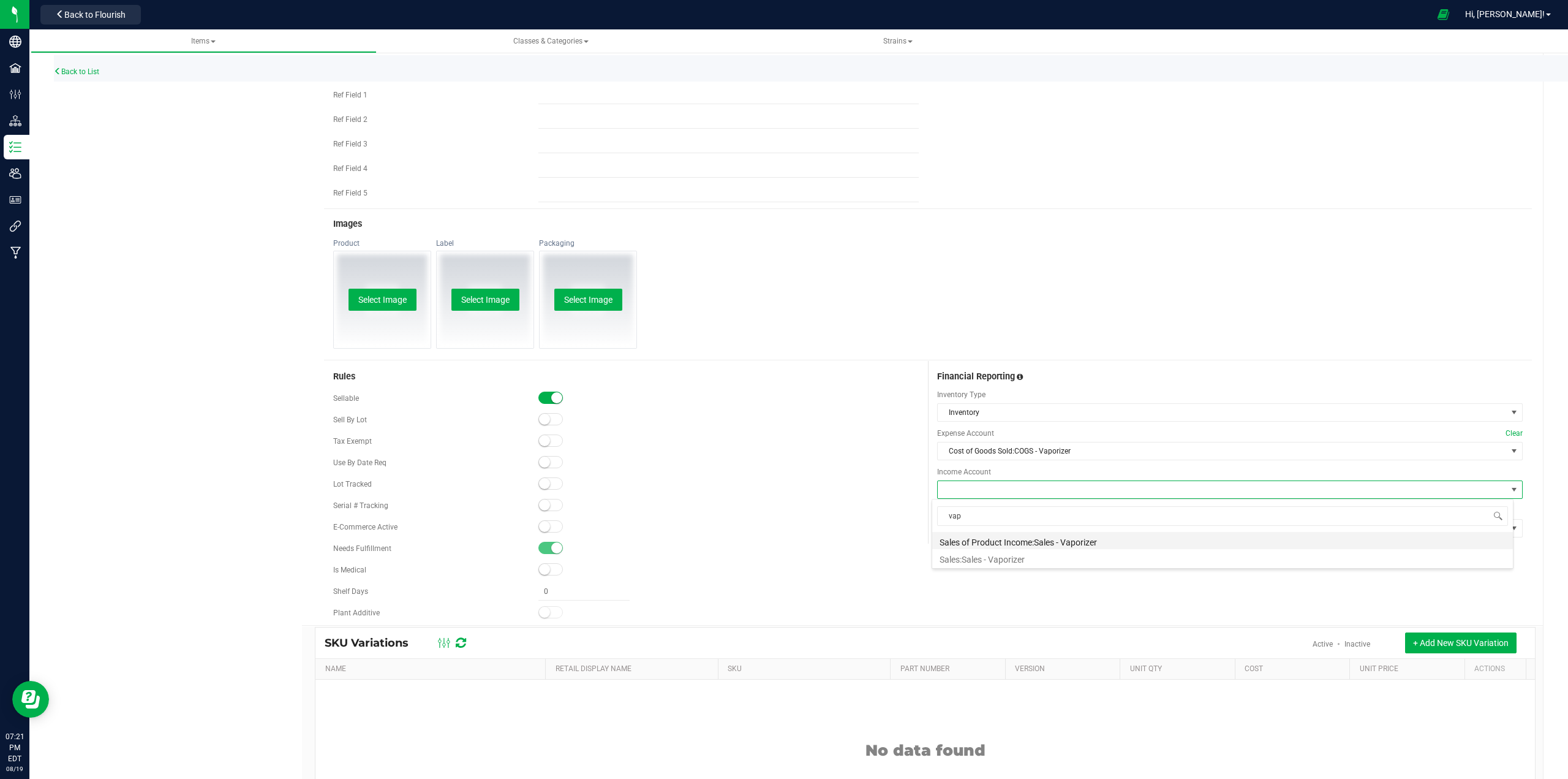
click at [782, 541] on li "Sales of Product Income:Sales - Vaporizer" at bounding box center [1222, 540] width 580 height 17
click at [782, 527] on span at bounding box center [1222, 528] width 569 height 17
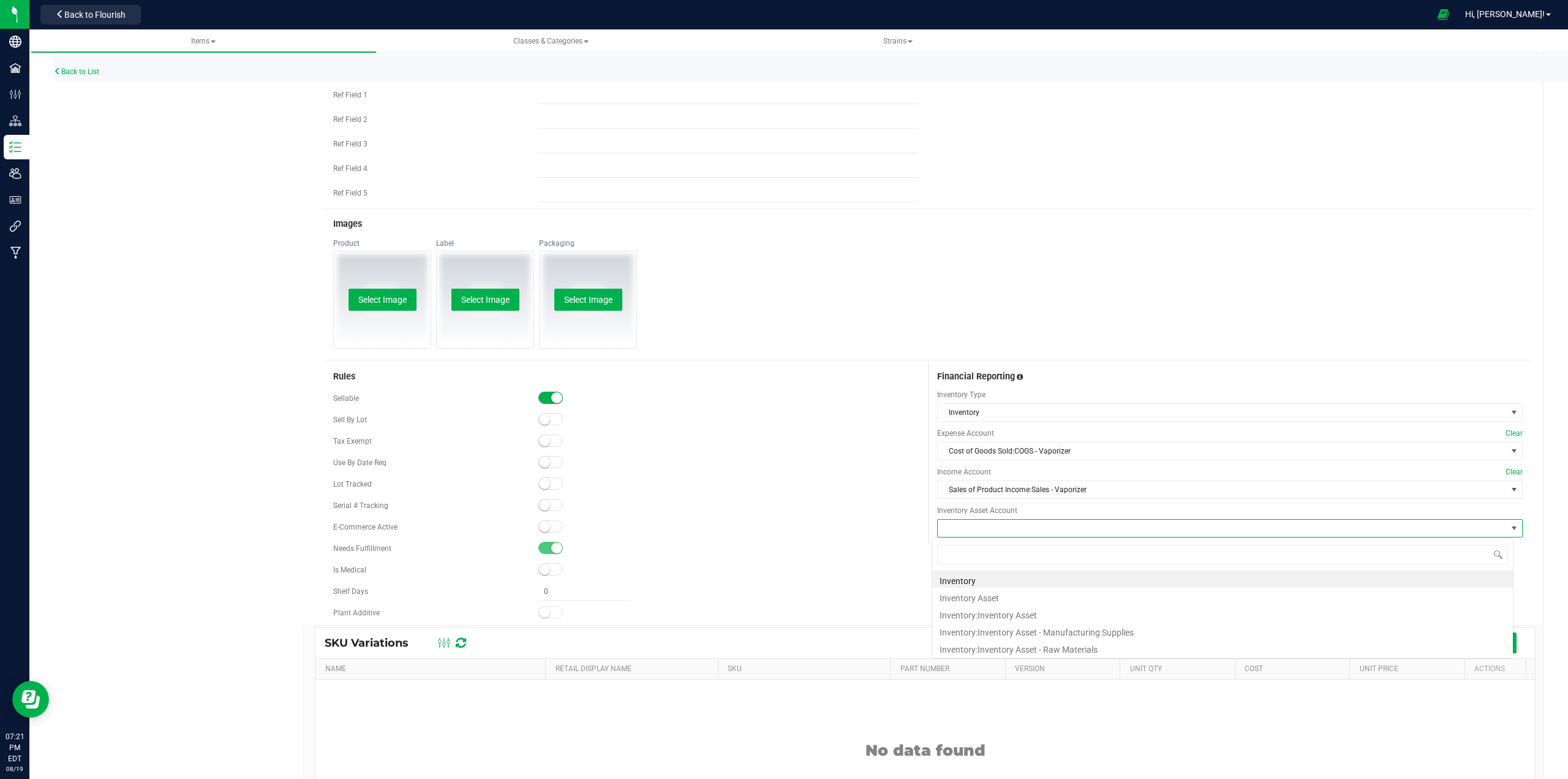
scroll to position [18, 581]
type input "asset"
click at [782, 598] on li "Inventory:Inventory Asset" at bounding box center [1222, 596] width 580 height 17
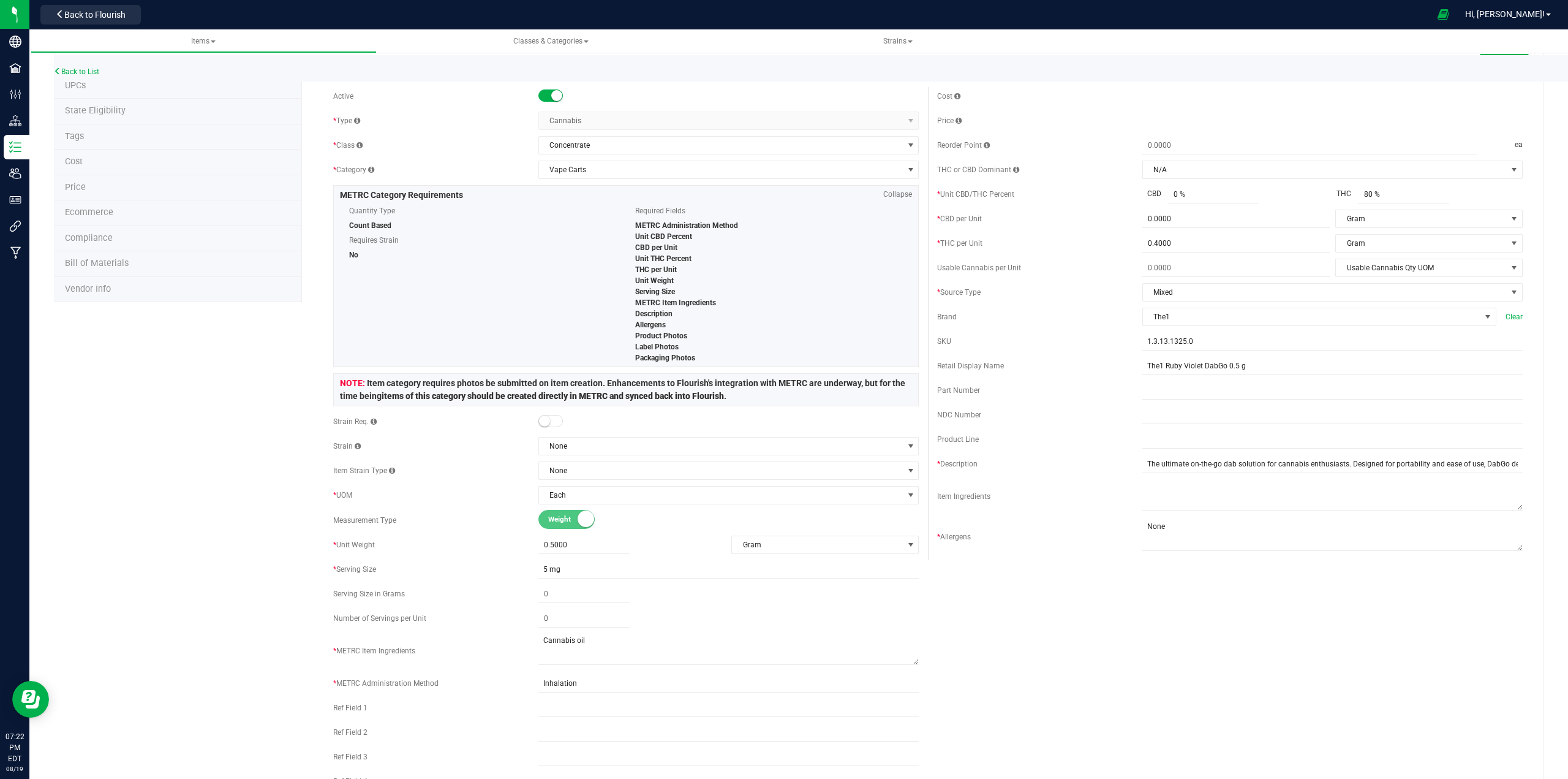
scroll to position [0, 0]
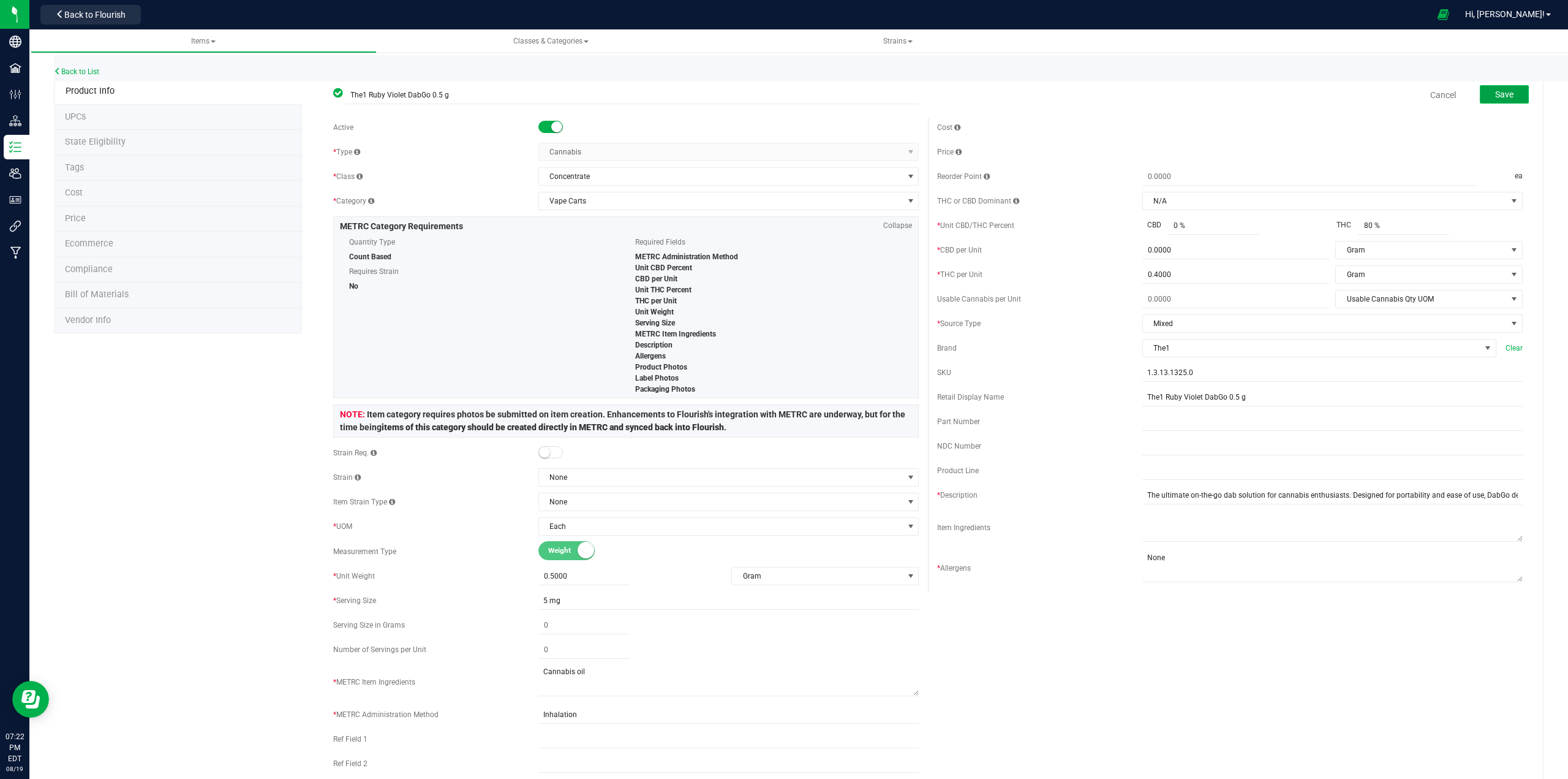
click at [782, 100] on button "Save" at bounding box center [1504, 94] width 49 height 18
click at [782, 251] on span "0.0000 0" at bounding box center [1236, 251] width 187 height 18
type input "0.001"
type input "0.0010"
click at [782, 226] on span "0 % 0" at bounding box center [1213, 226] width 92 height 18
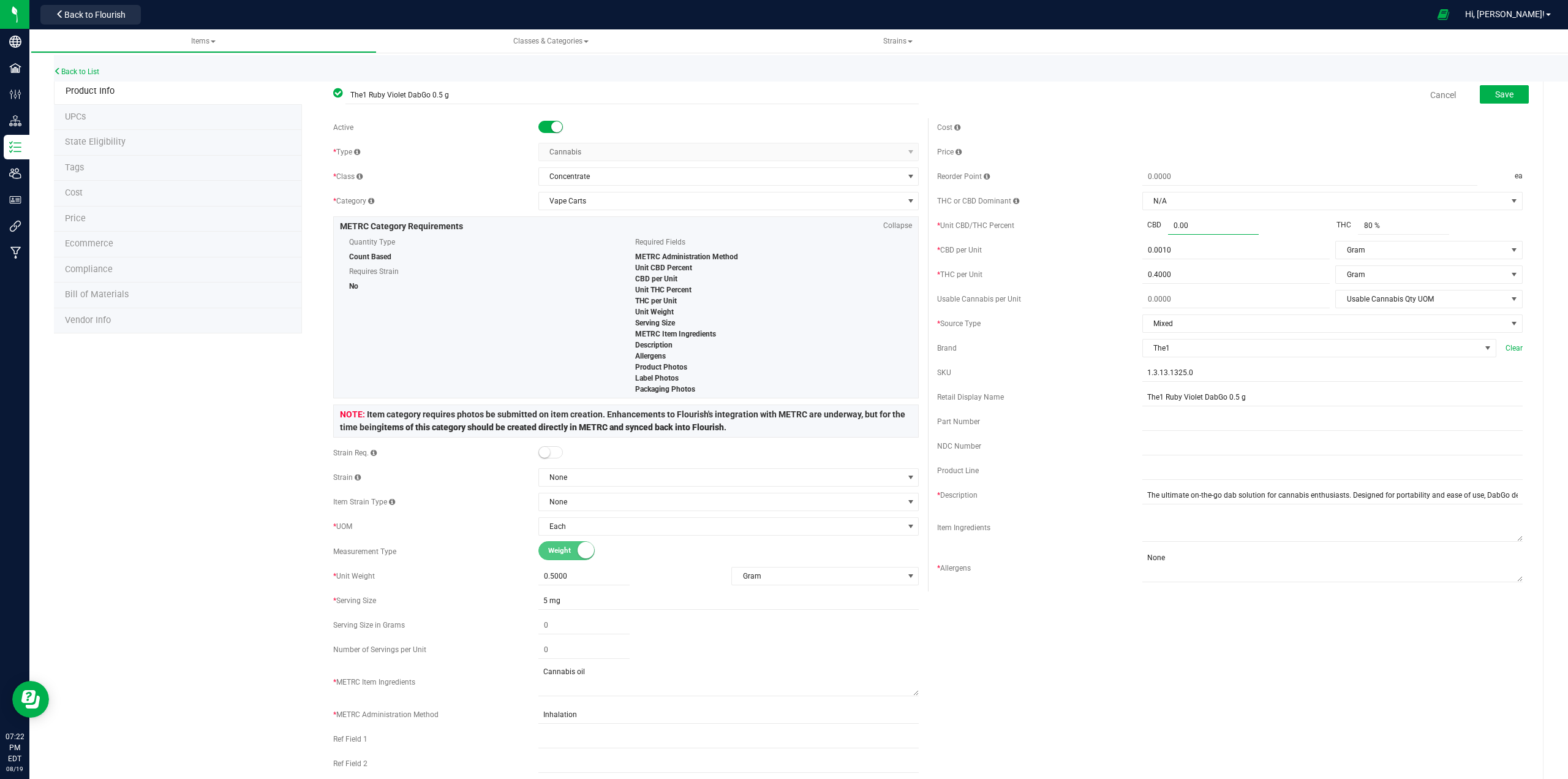
type input "0.001"
type input "0.001 %"
click at [782, 88] on button "Save" at bounding box center [1504, 94] width 49 height 18
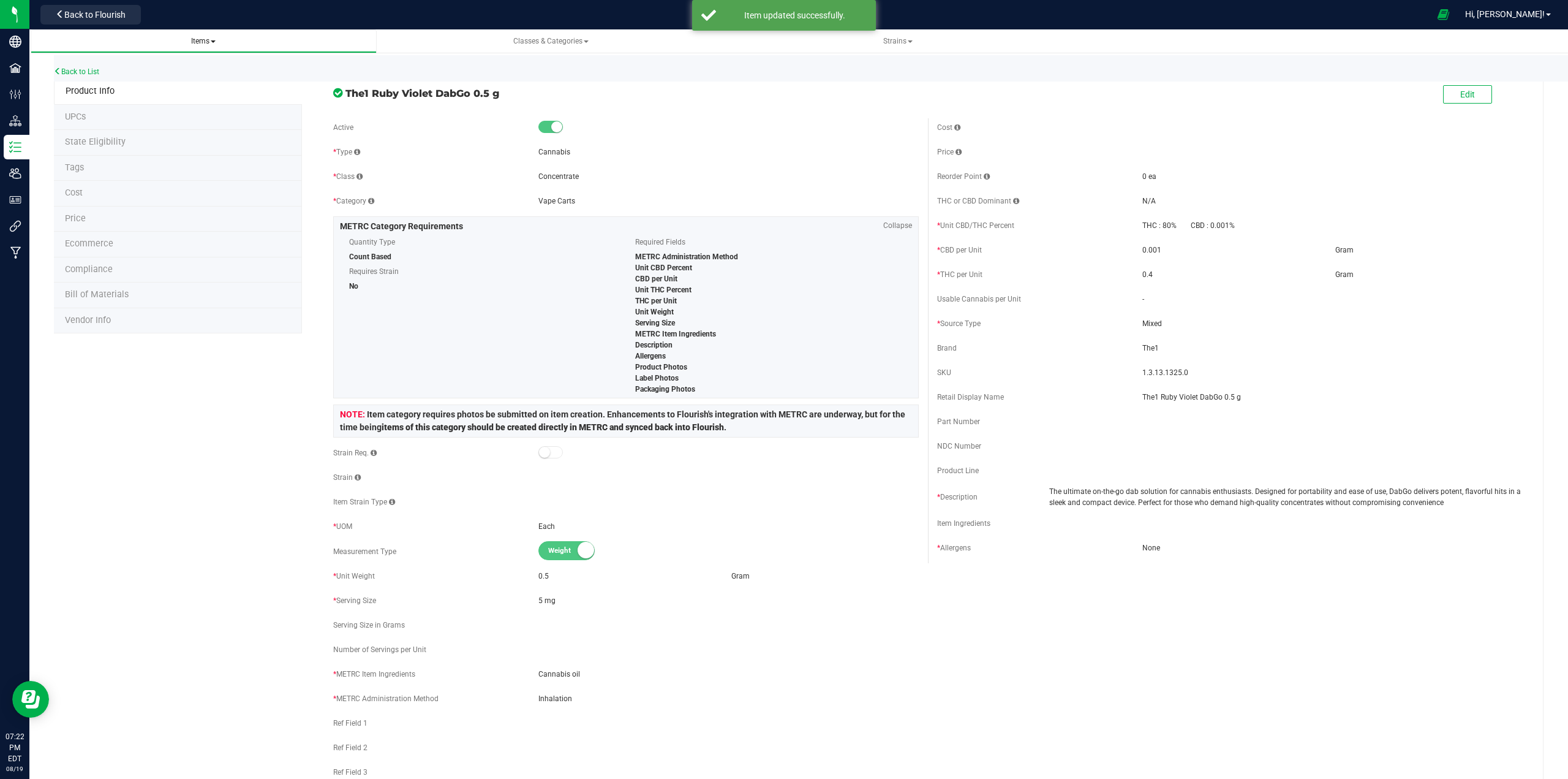
click at [220, 39] on span "Items" at bounding box center [204, 41] width 327 height 10
click at [212, 41] on span at bounding box center [213, 42] width 5 height 3
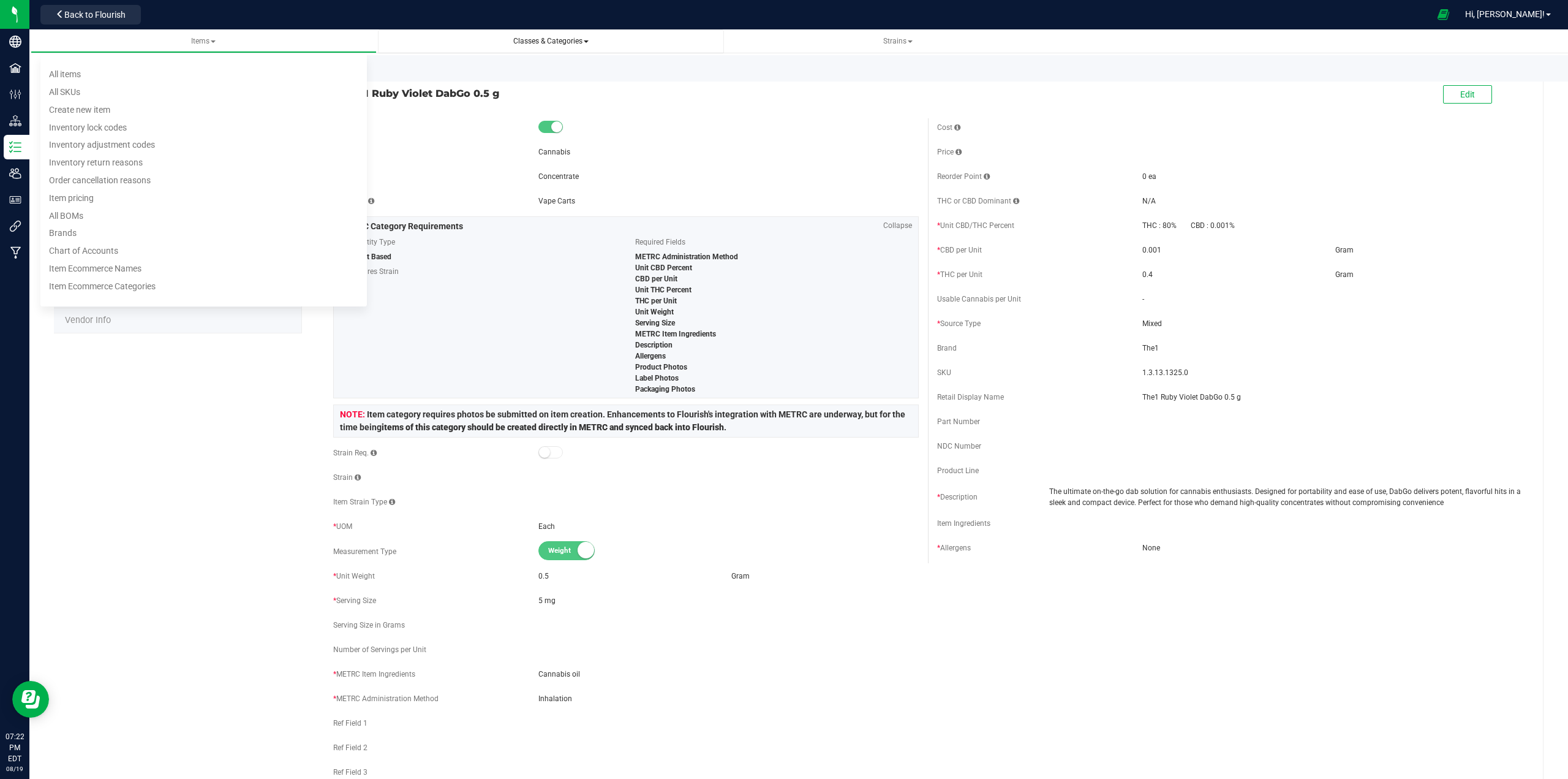
click at [571, 38] on span "Classes & Categories" at bounding box center [550, 41] width 76 height 8
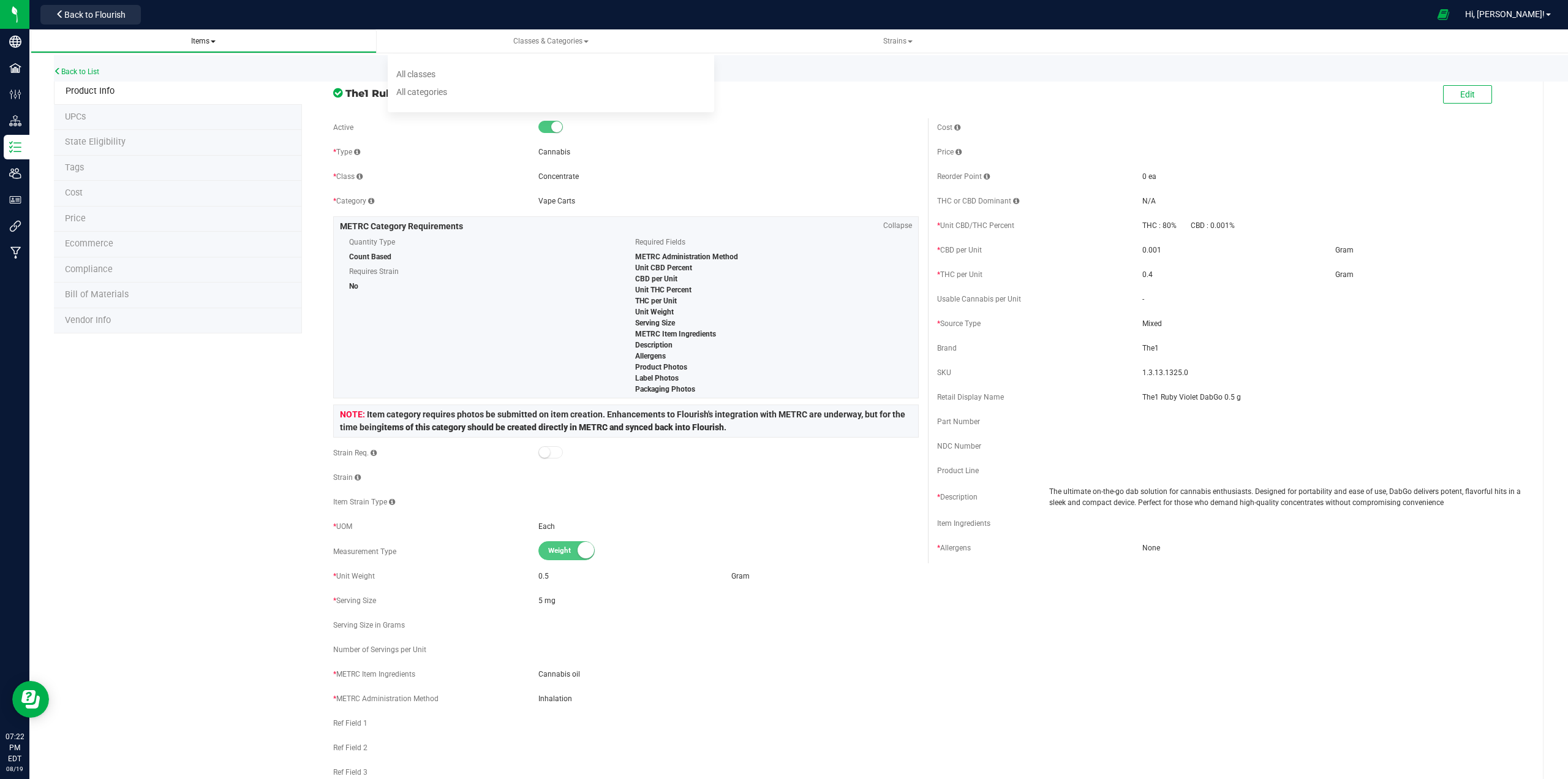
click at [222, 41] on span "Items All items All SKUs Create new item Inventory lock codes Inventory adjustm…" at bounding box center [204, 41] width 327 height 10
click at [219, 41] on span "Items All items All SKUs Create new item Inventory lock codes Inventory adjustm…" at bounding box center [204, 41] width 327 height 10
click at [204, 39] on span "Items" at bounding box center [203, 41] width 25 height 8
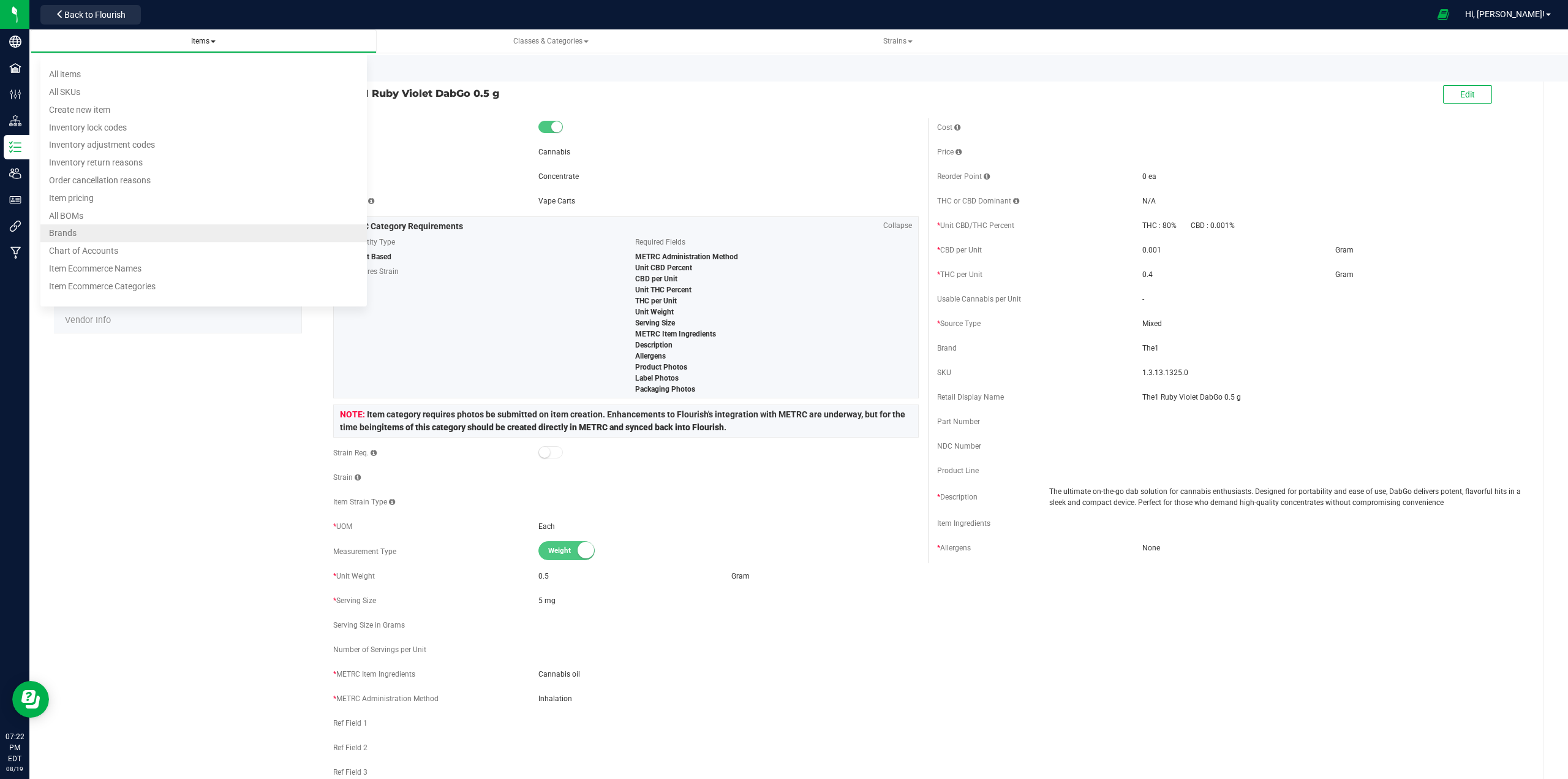
click at [66, 230] on span "Brands" at bounding box center [62, 233] width 27 height 10
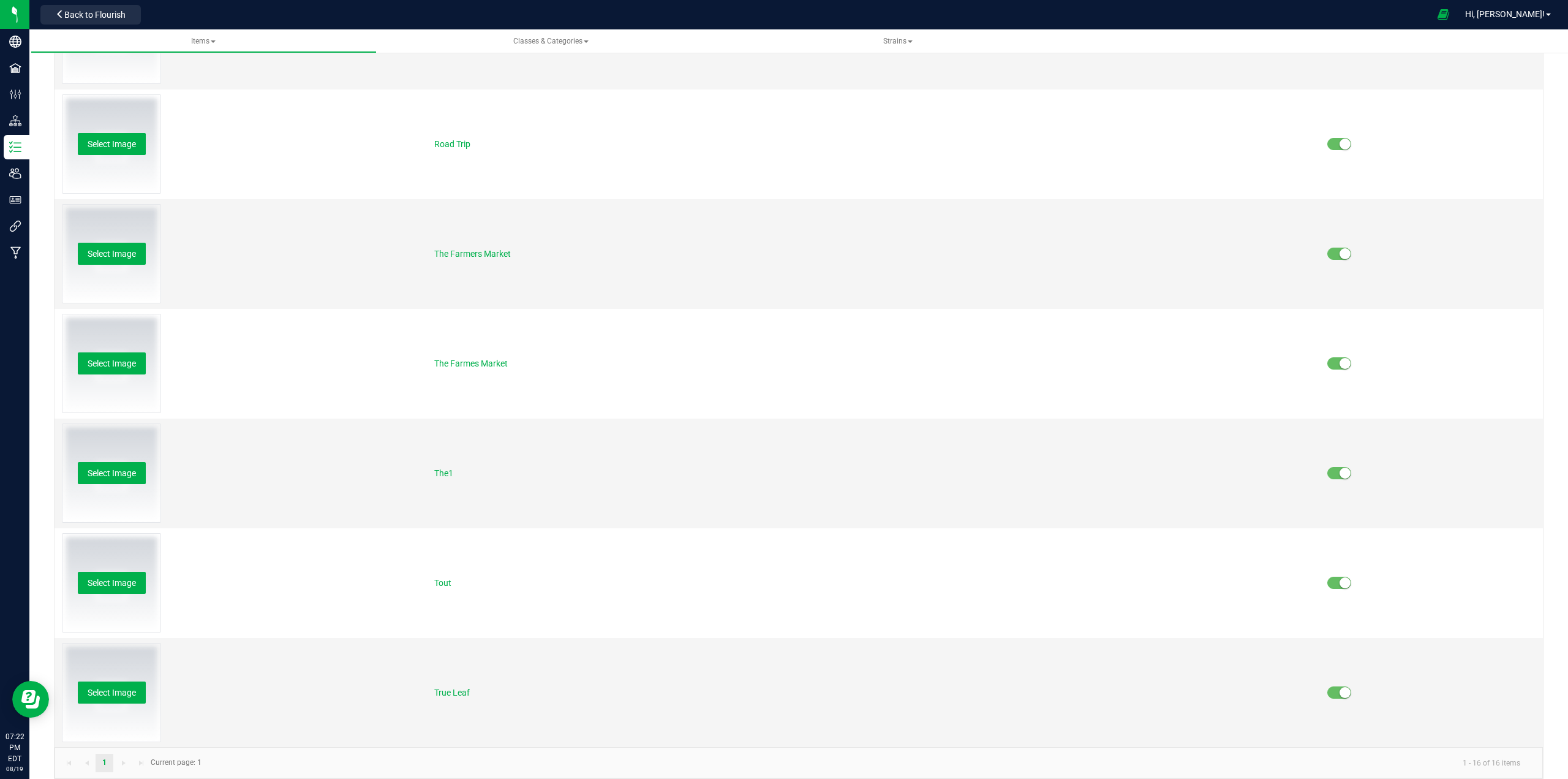
scroll to position [1139, 0]
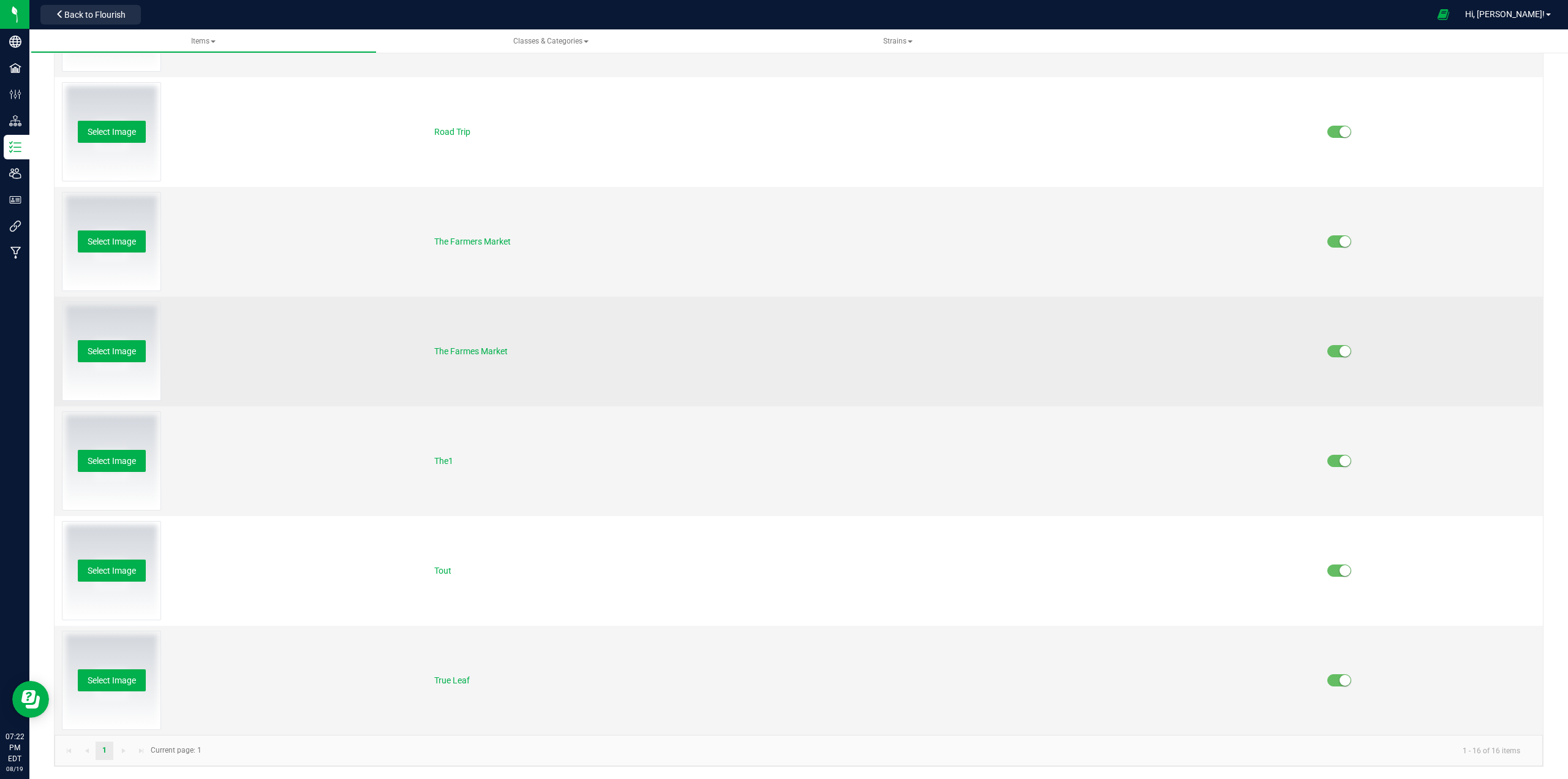
click at [782, 349] on span at bounding box center [1339, 350] width 25 height 12
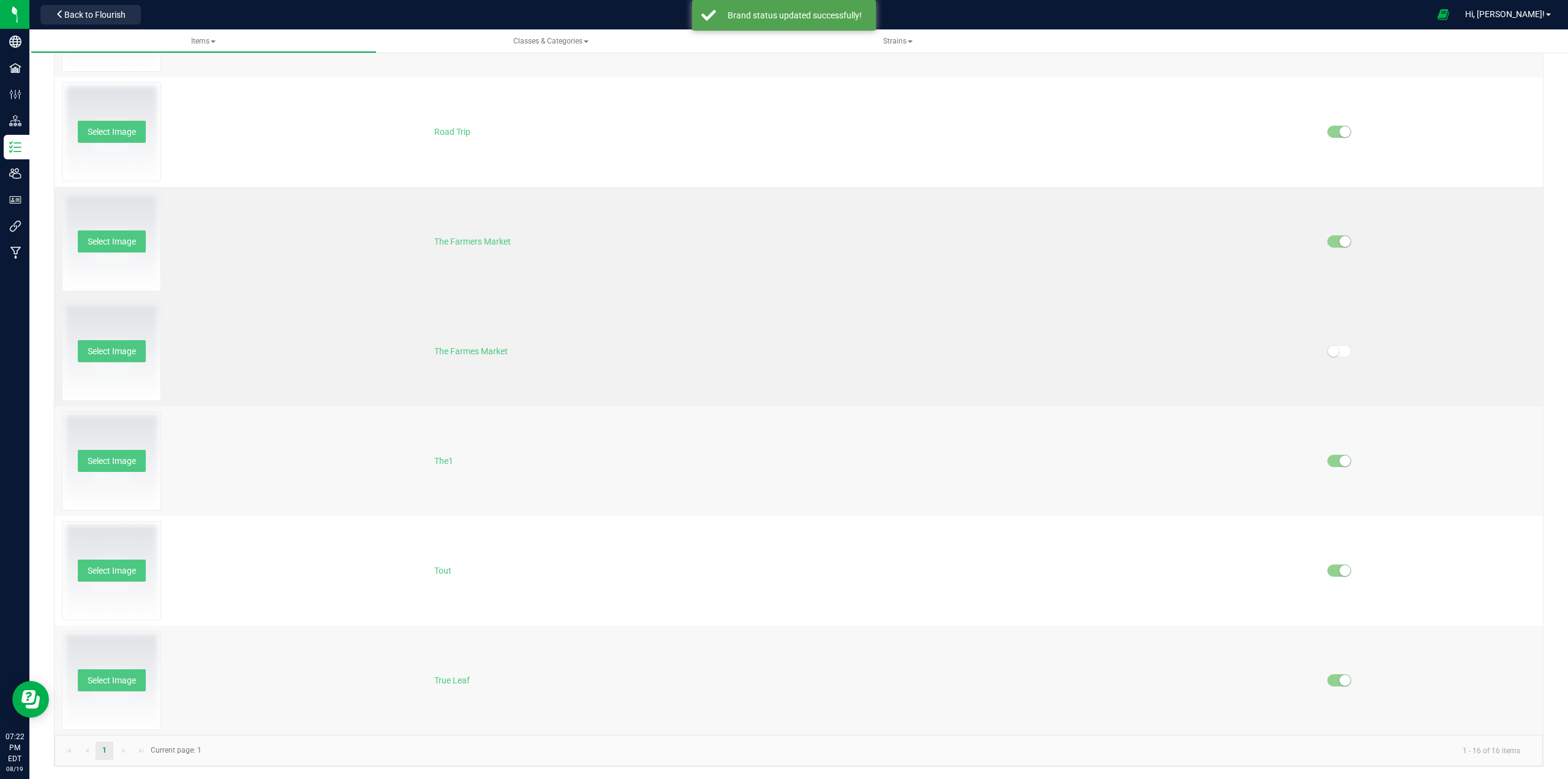
scroll to position [1030, 0]
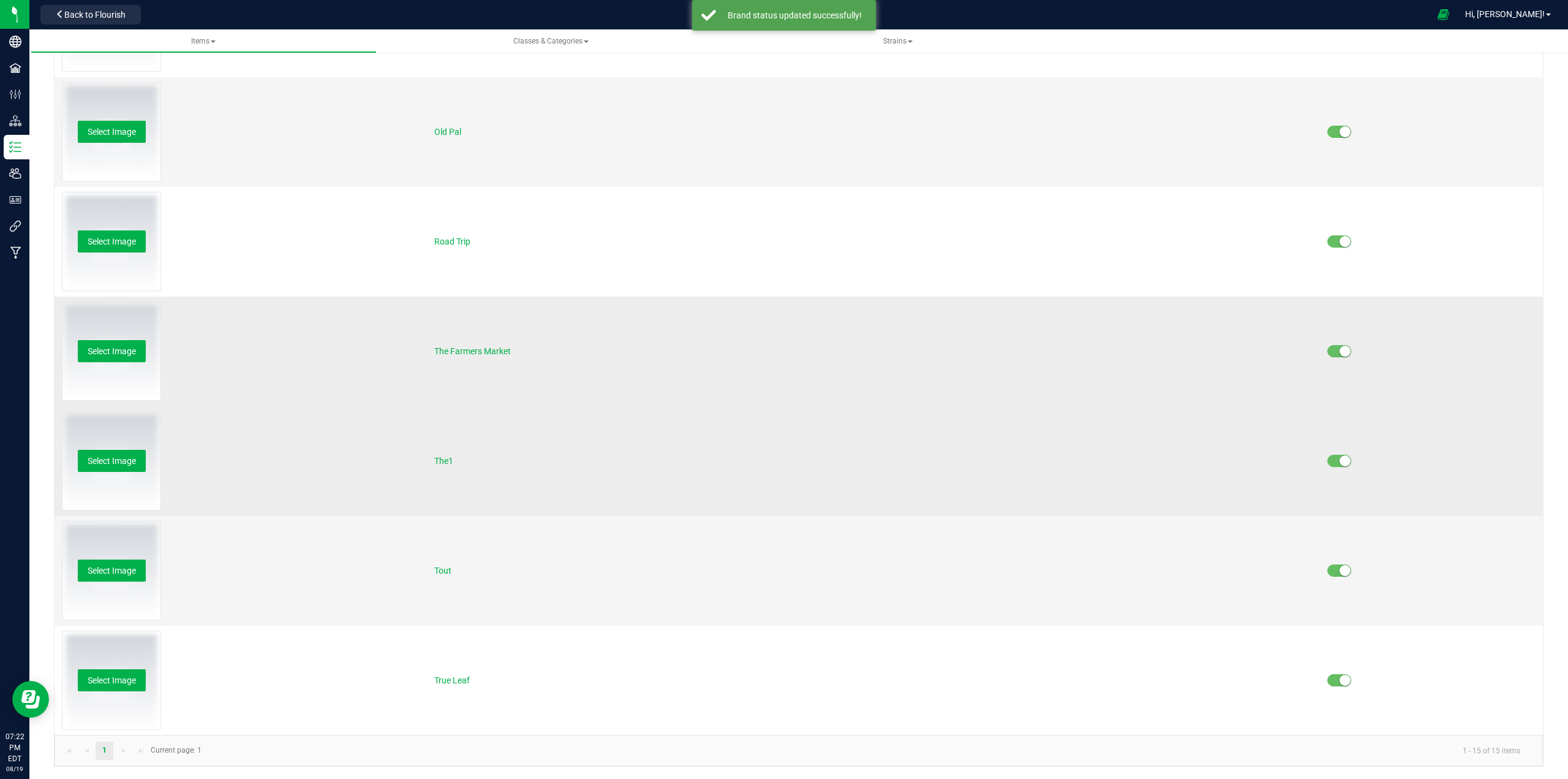
drag, startPoint x: 478, startPoint y: 352, endPoint x: 520, endPoint y: 351, distance: 42.0
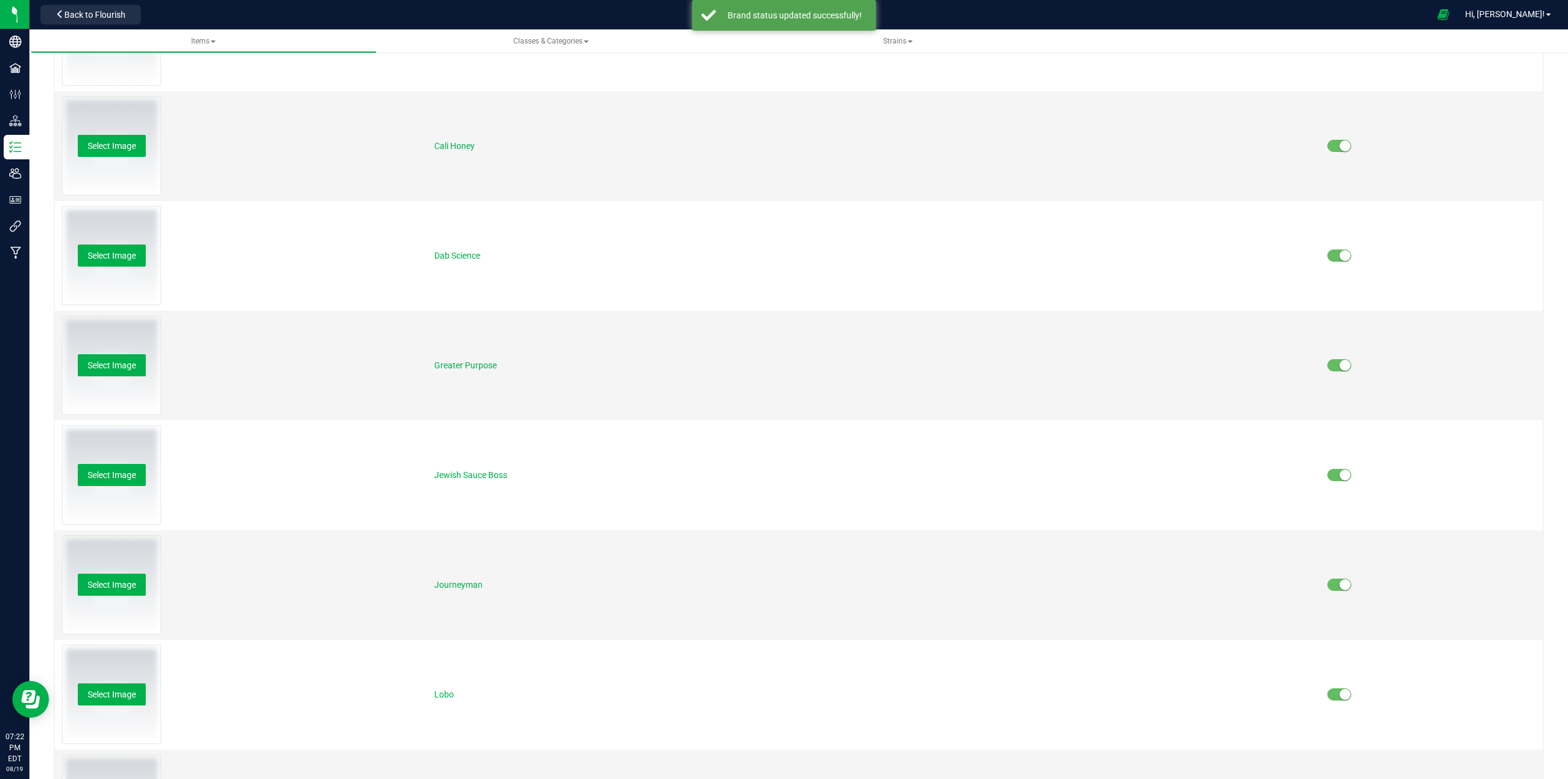
scroll to position [0, 0]
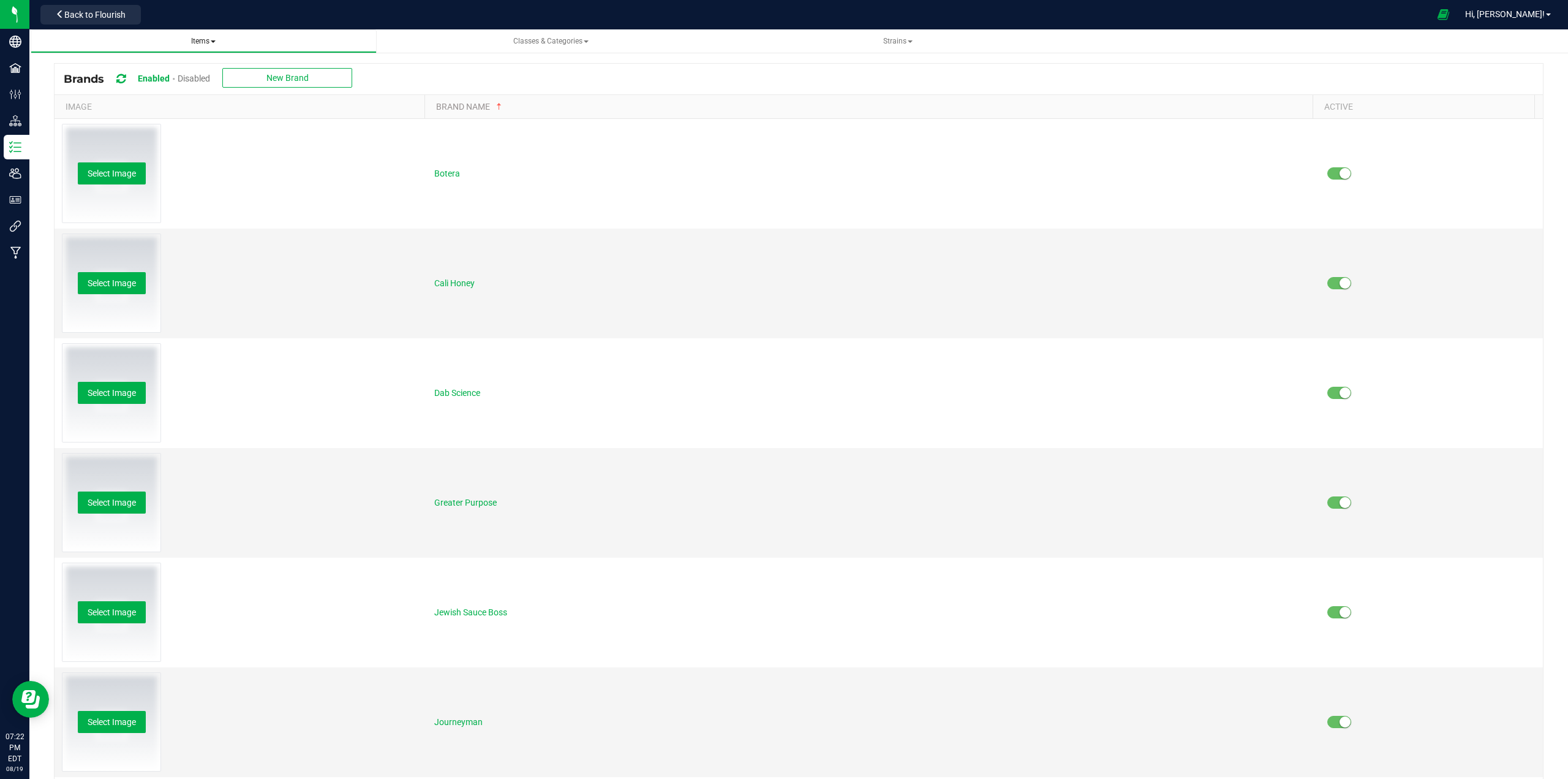
click at [196, 42] on span "Items" at bounding box center [203, 41] width 25 height 8
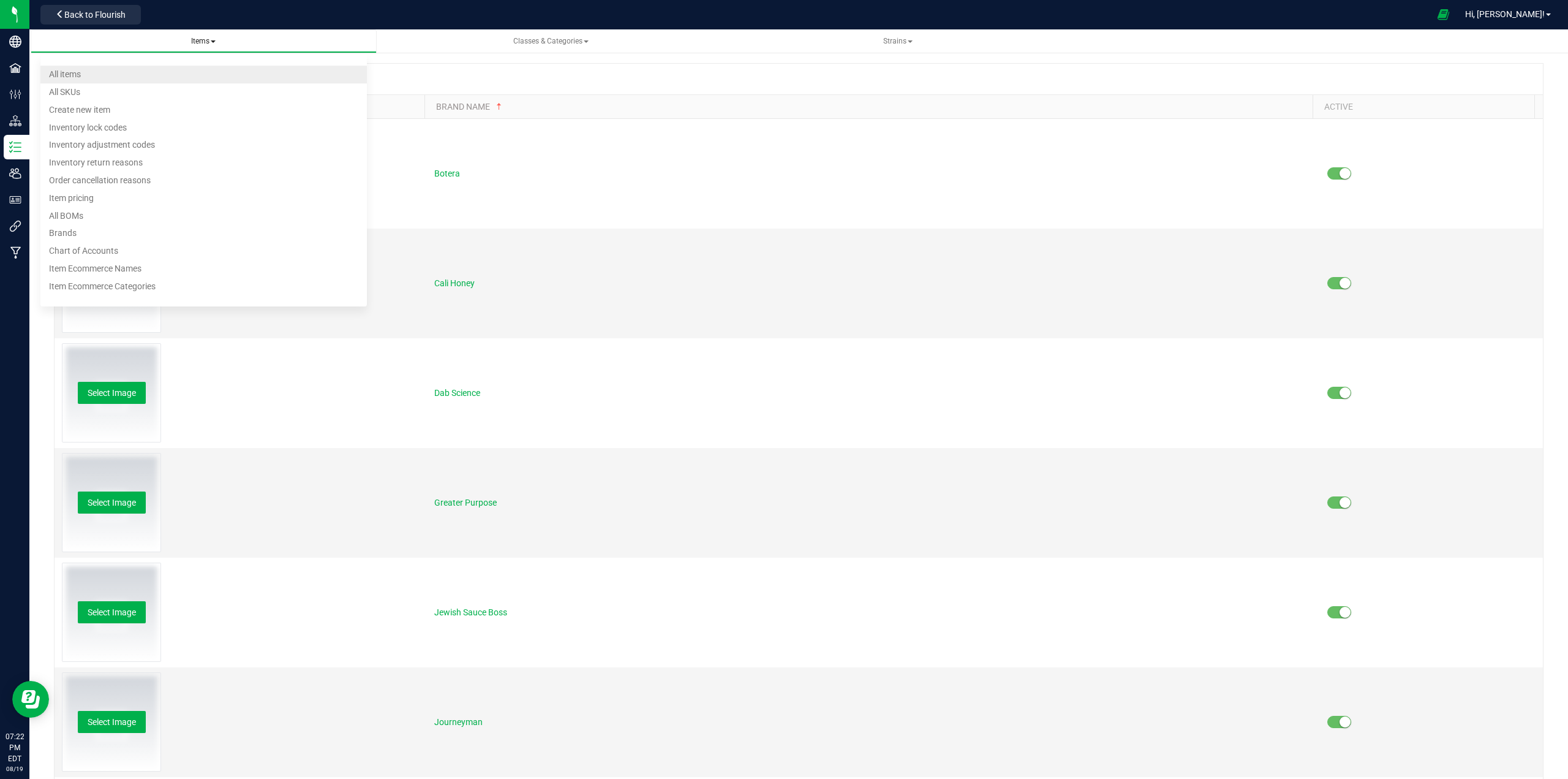
click at [80, 76] on span "All items" at bounding box center [65, 74] width 32 height 10
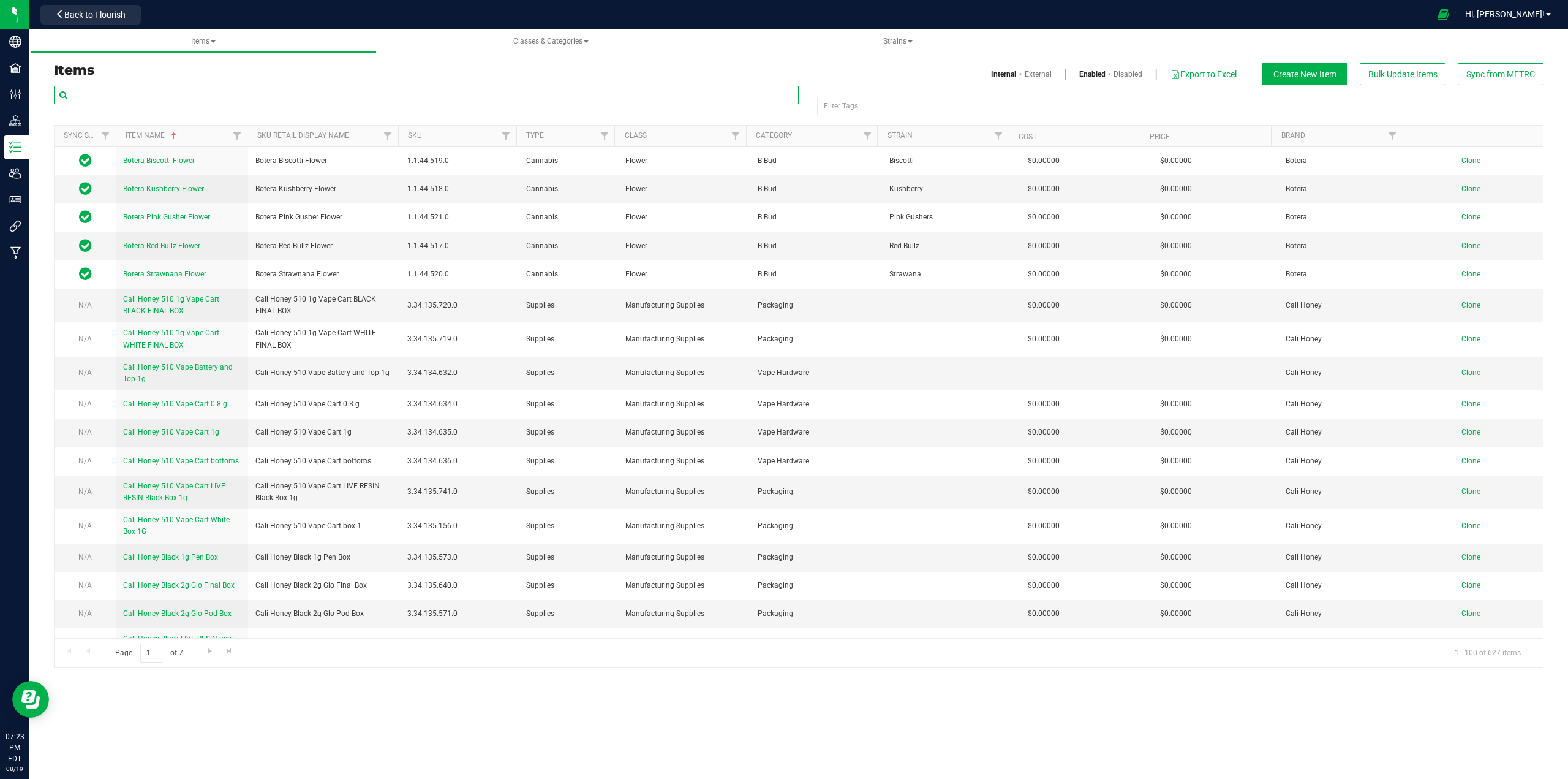
click at [158, 97] on input "text" at bounding box center [426, 95] width 745 height 18
paste input "The1 Benzina DabGo 0.5 g"
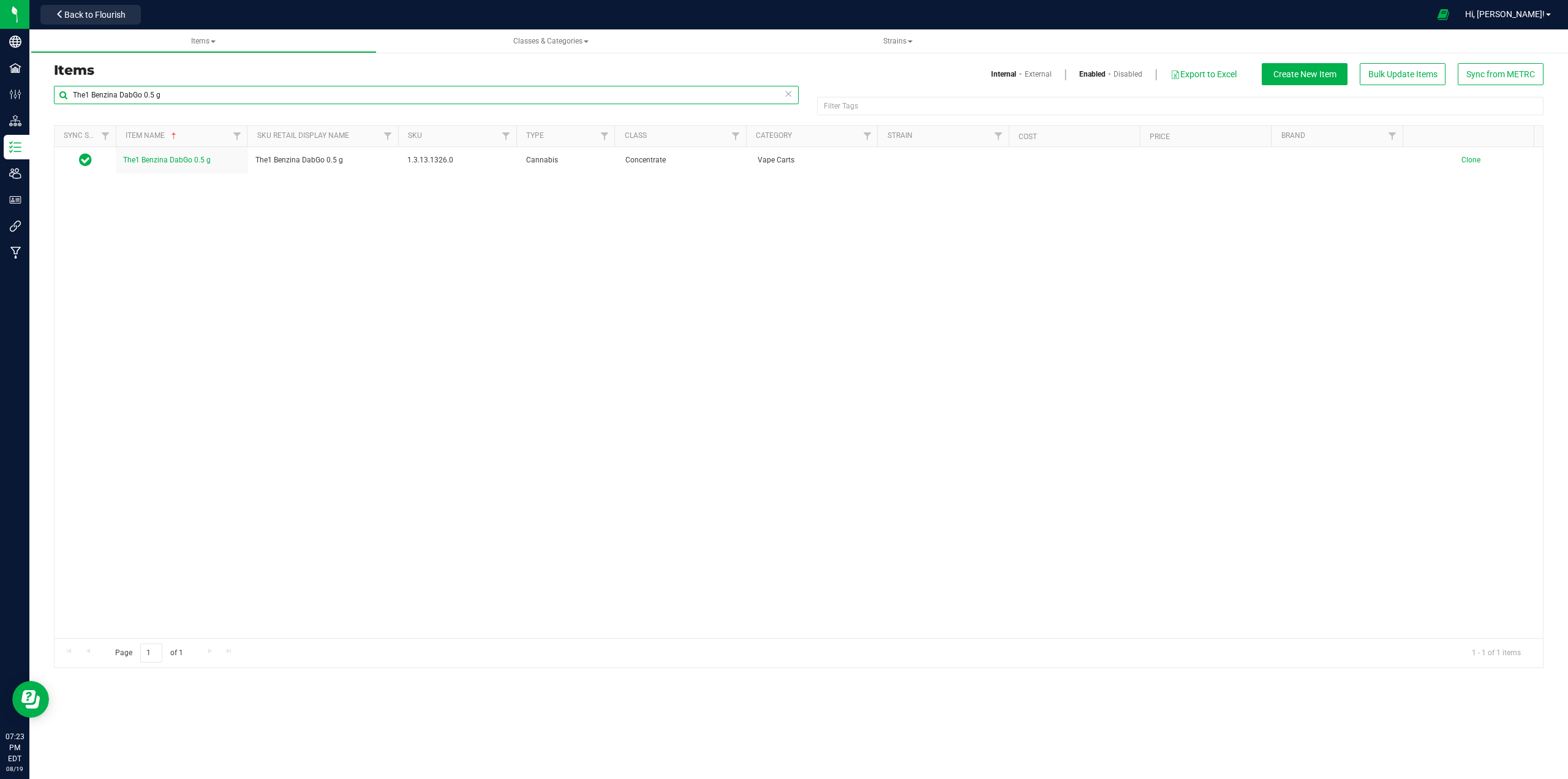
type input "The1 Benzina DabGo 0.5 g"
click at [163, 163] on span "The1 Benzina DabGo 0.5 g" at bounding box center [167, 160] width 88 height 8
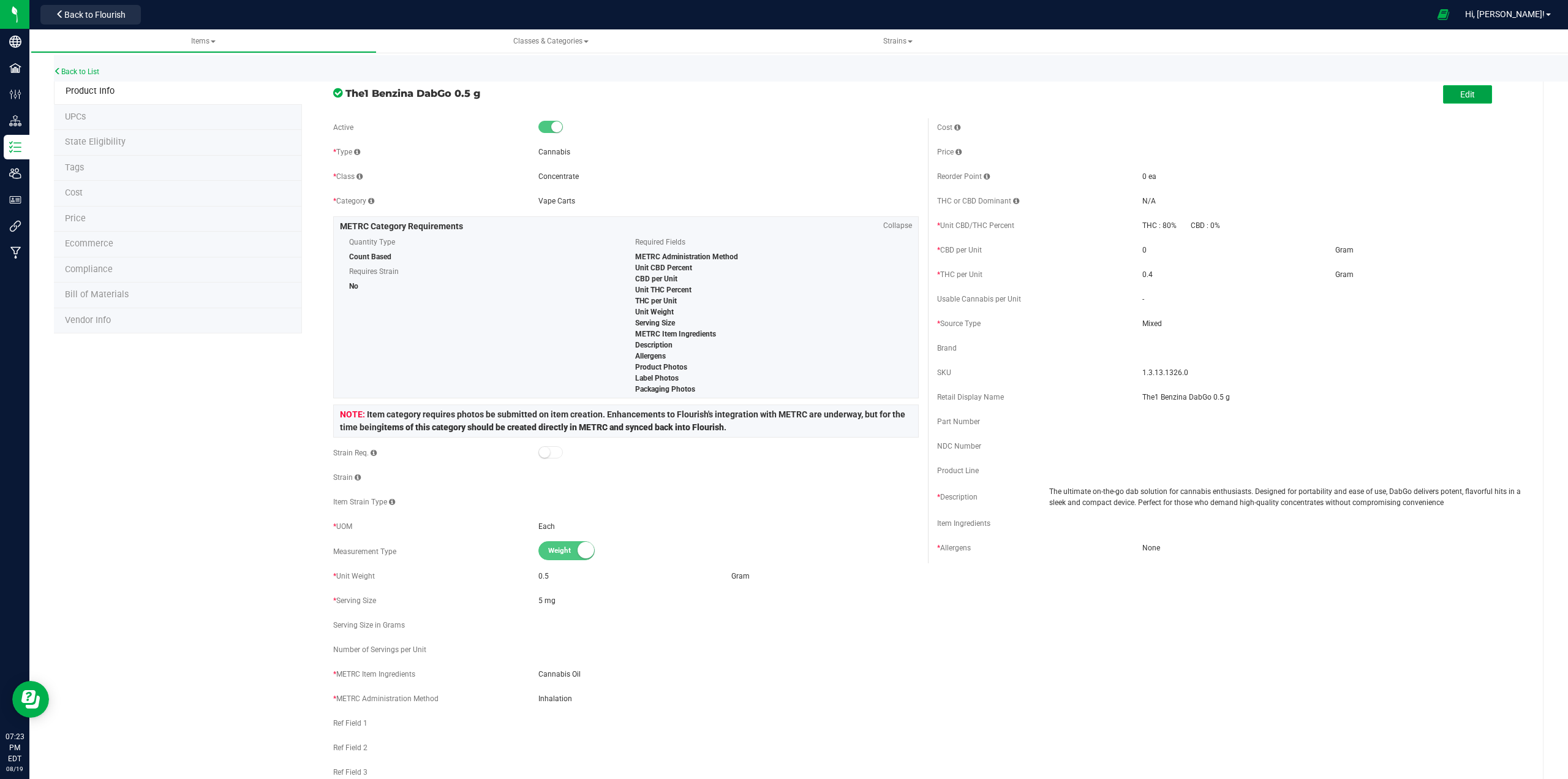
click at [782, 100] on button "Edit" at bounding box center [1467, 94] width 49 height 18
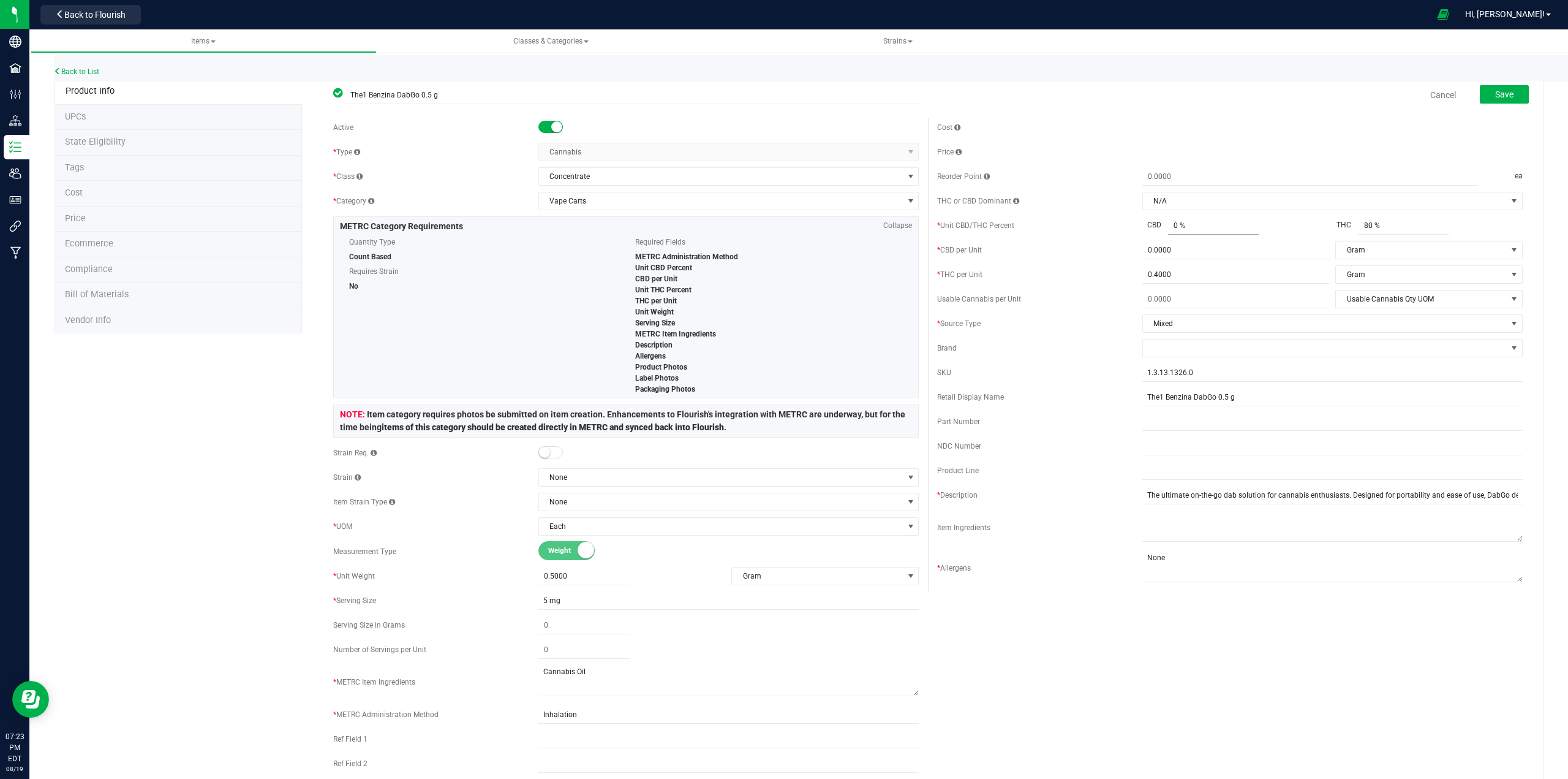
click at [782, 228] on span "0 % 0" at bounding box center [1213, 226] width 92 height 18
type input "0.001"
type input "0.001 %"
type input ".0010"
type input "0.0010"
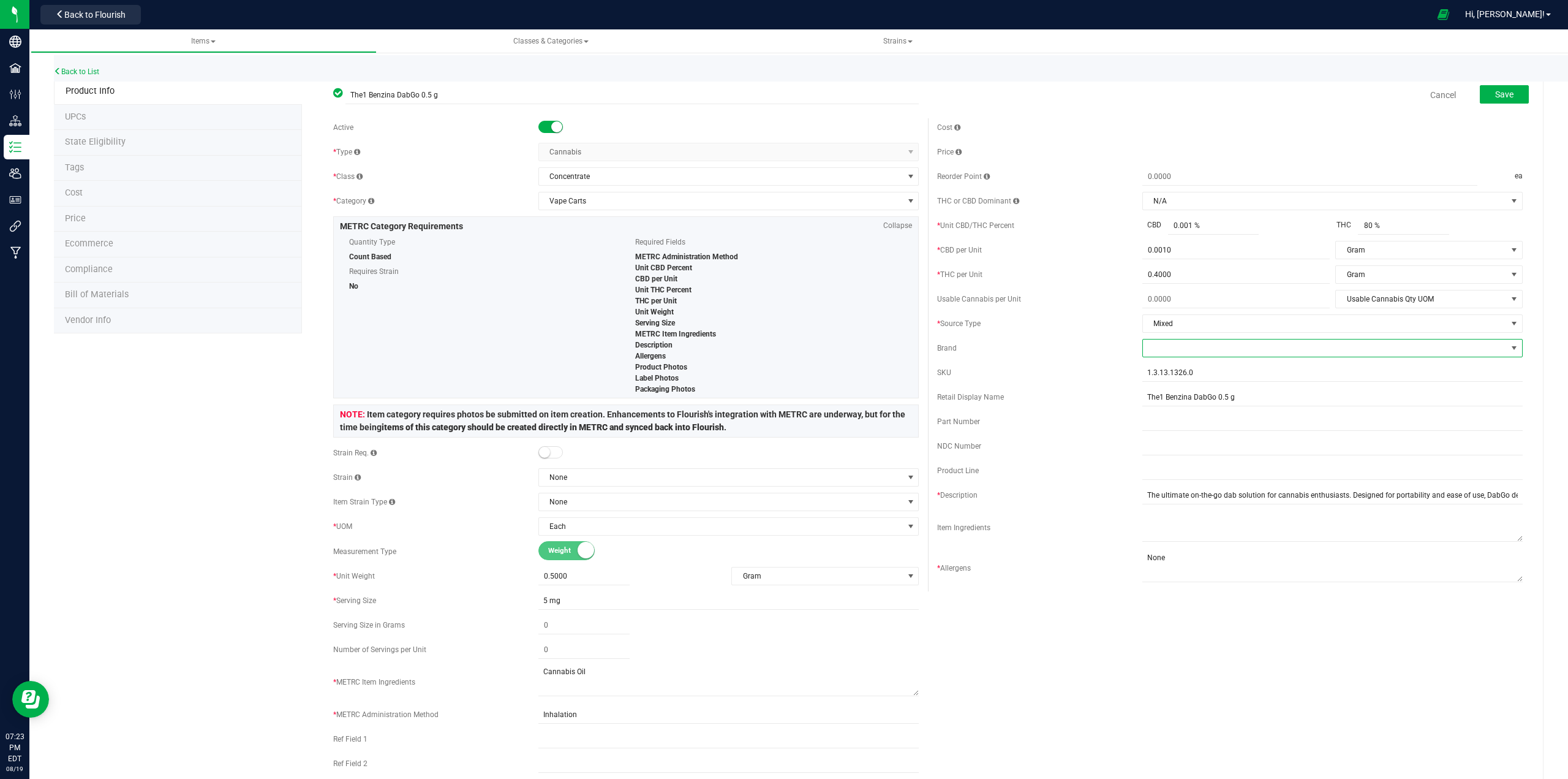
click at [782, 347] on span at bounding box center [1325, 348] width 364 height 17
type input "The1"
click at [782, 427] on li "The1" at bounding box center [1324, 422] width 377 height 21
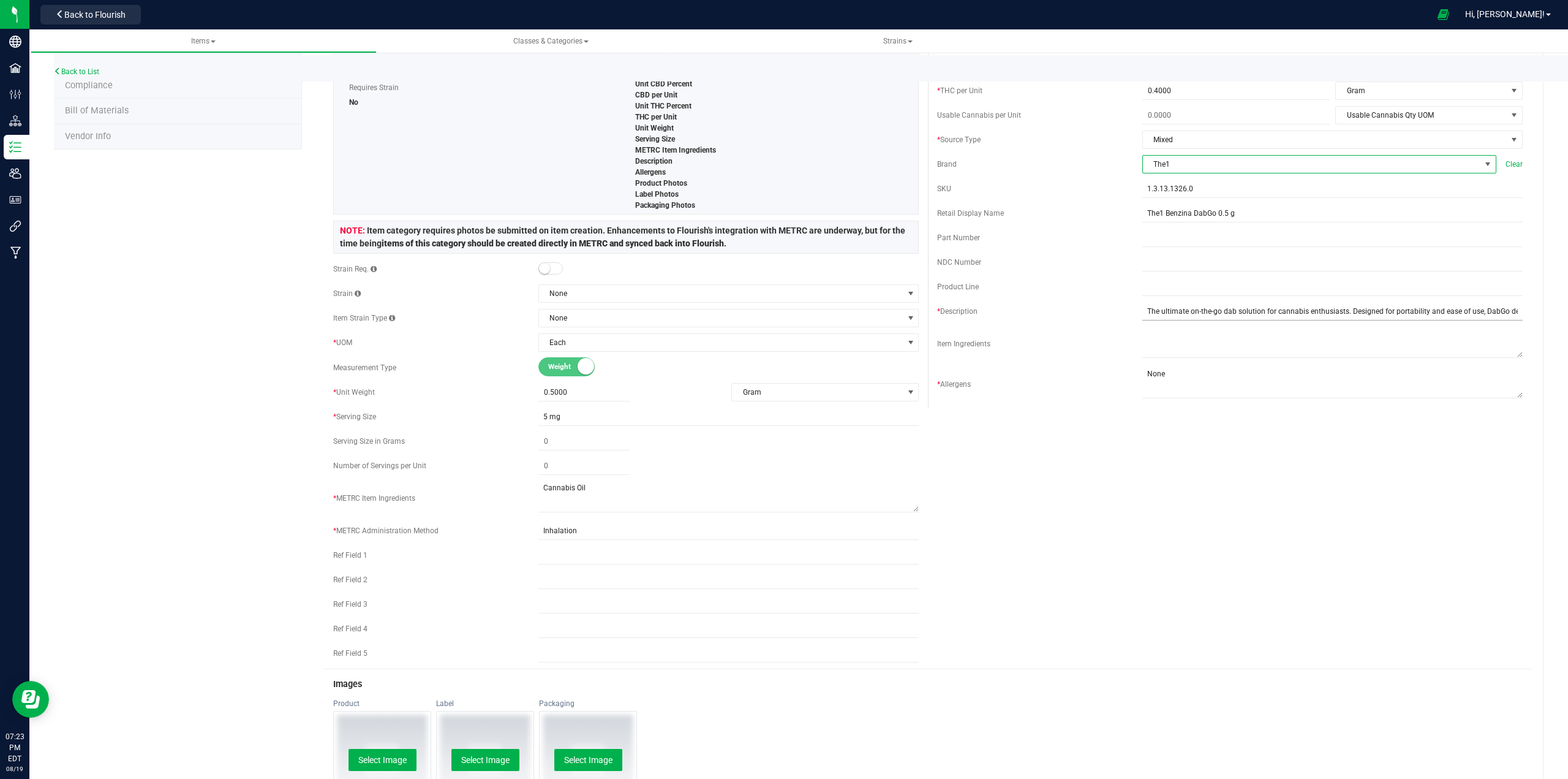
scroll to position [490, 0]
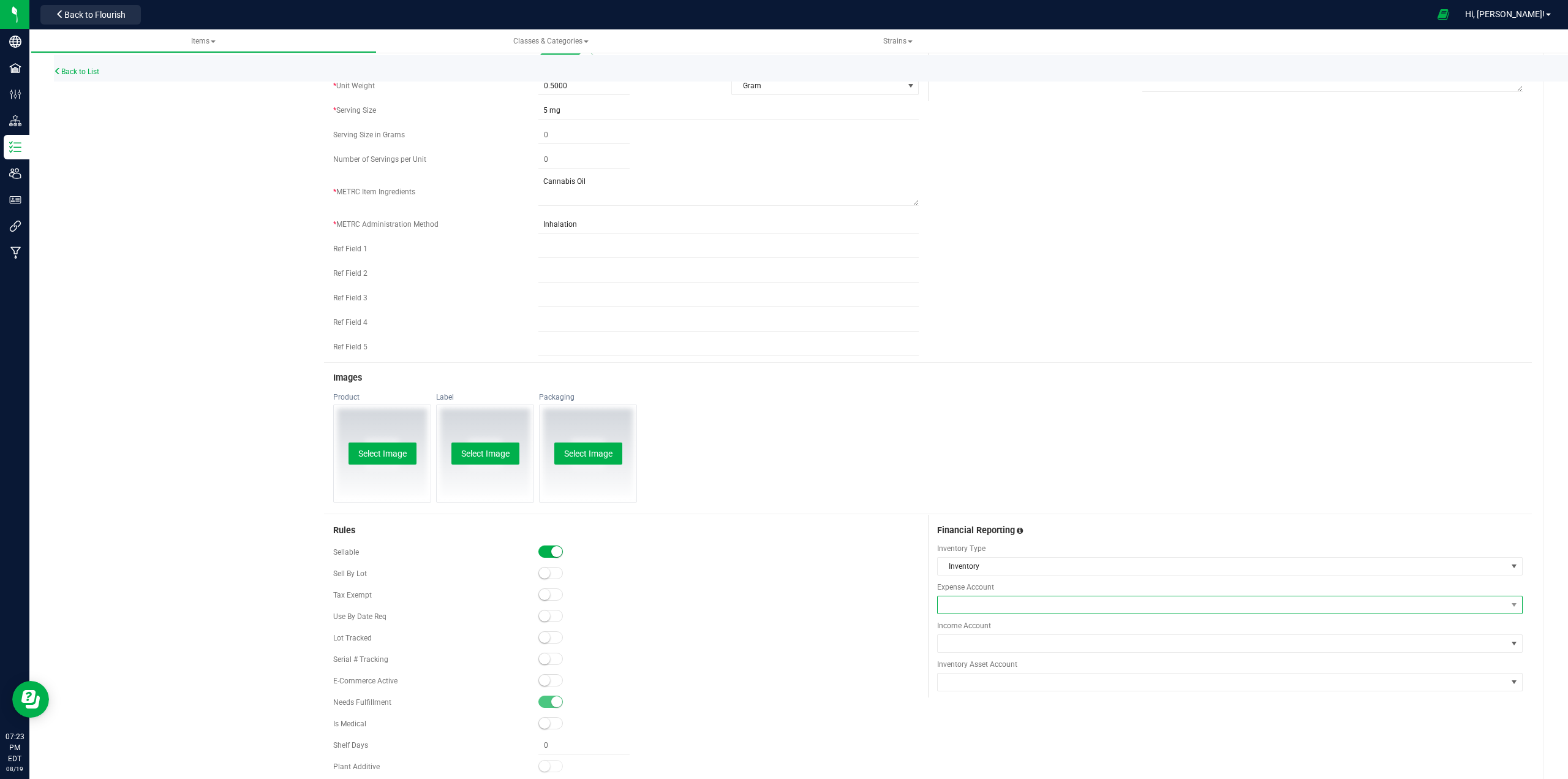
click at [782, 604] on span at bounding box center [1222, 605] width 569 height 17
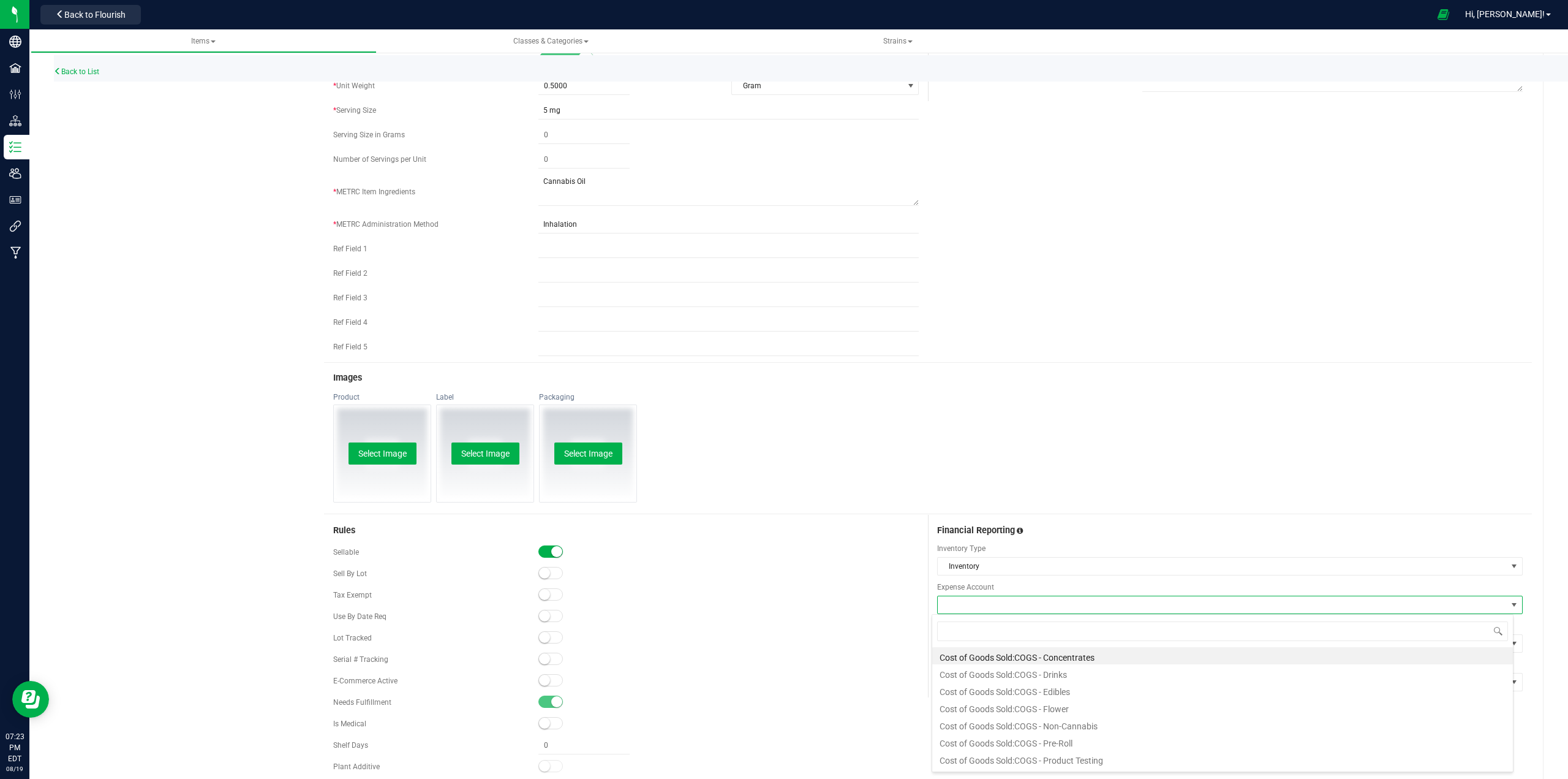
scroll to position [18, 581]
type input "vapo"
click at [782, 655] on li "Cost of Goods Sold:COGS - Vaporizer" at bounding box center [1222, 656] width 580 height 17
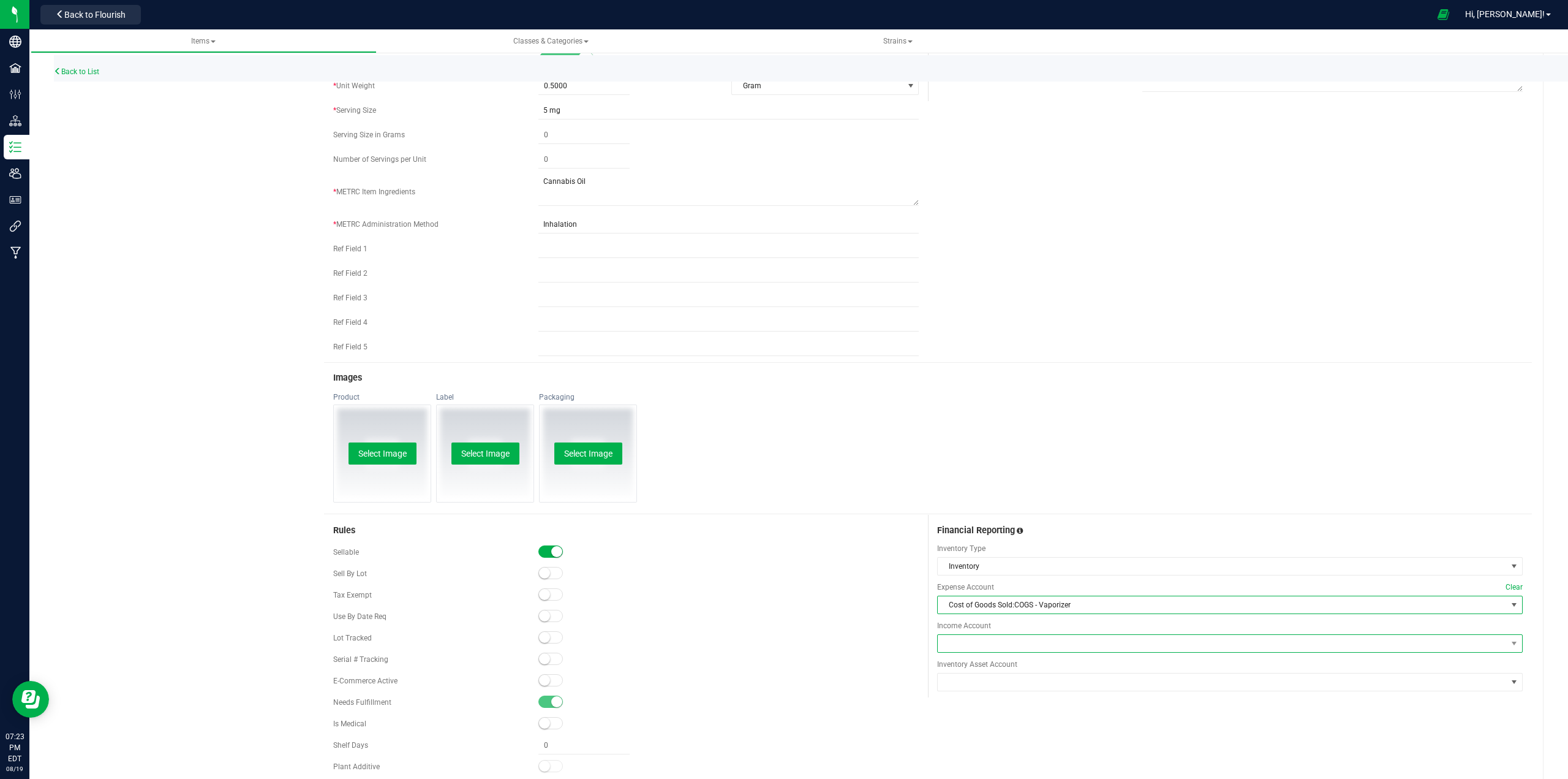
click at [782, 644] on span at bounding box center [1222, 643] width 569 height 17
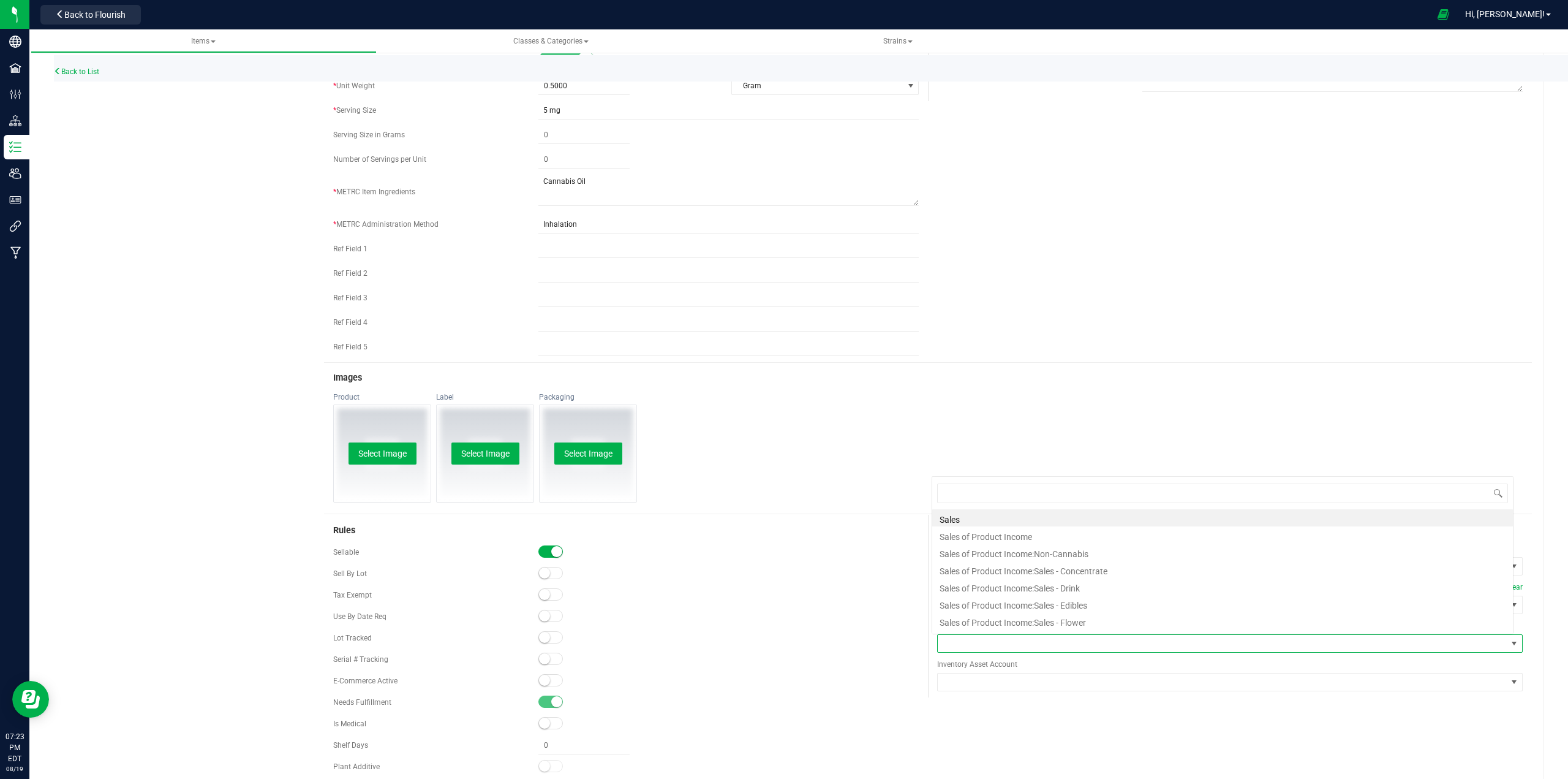
scroll to position [18, 578]
type input "vapo"
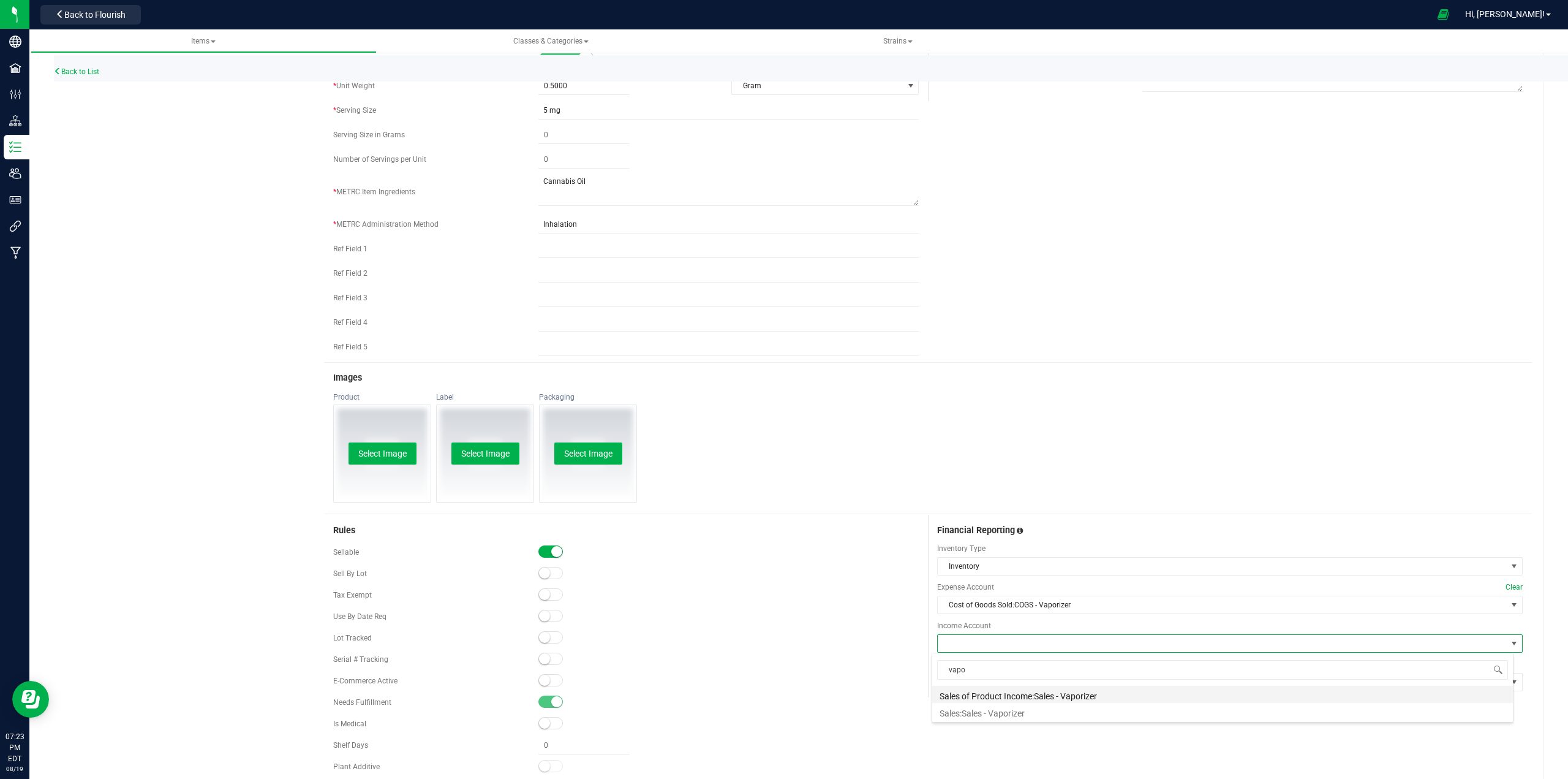
click at [782, 697] on li "Sales of Product Income:Sales - Vaporizer" at bounding box center [1222, 694] width 580 height 17
click at [782, 680] on span at bounding box center [1222, 682] width 569 height 17
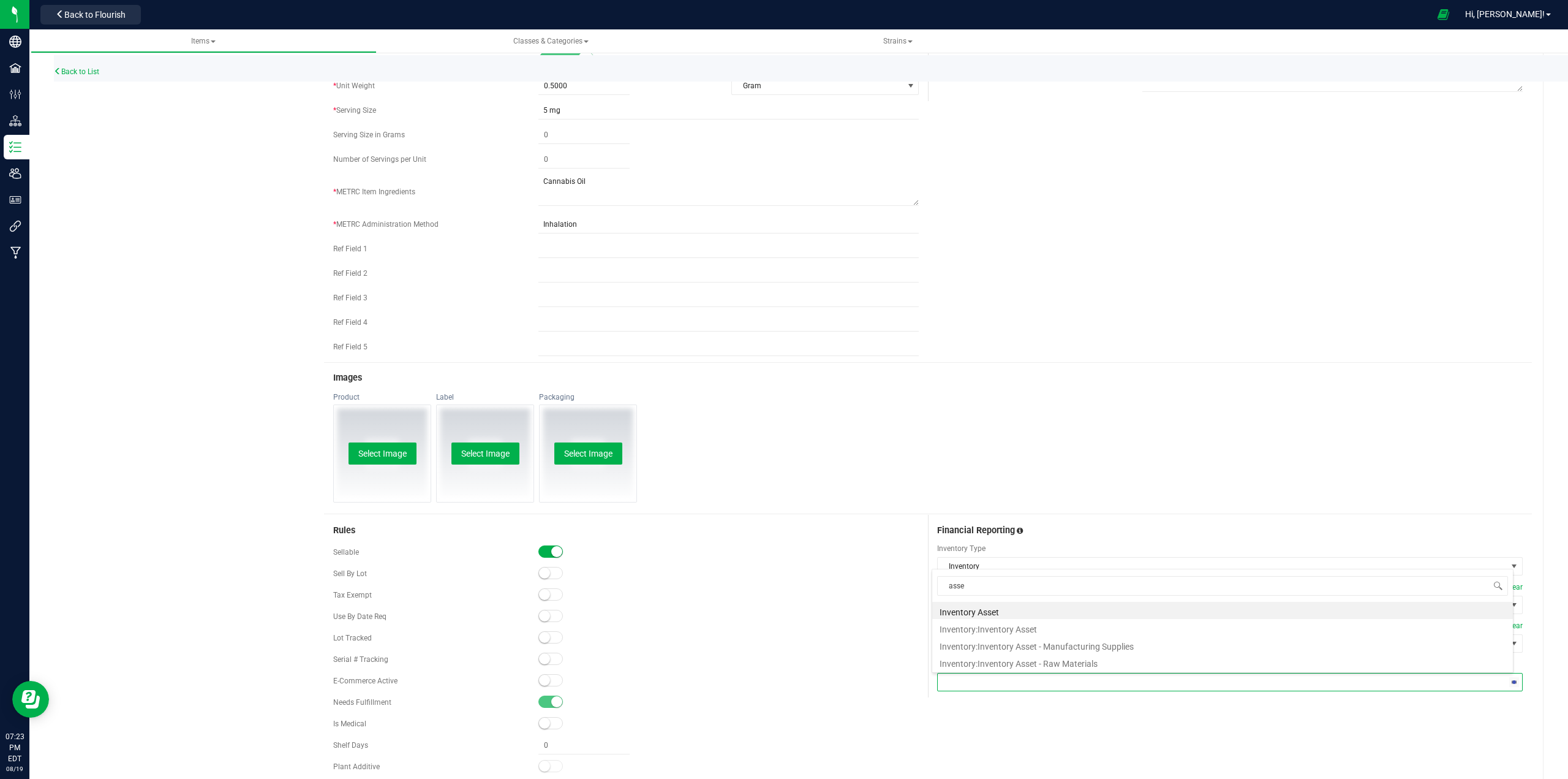
type input "asset"
click at [782, 624] on li "Inventory:Inventory Asset" at bounding box center [1222, 627] width 580 height 17
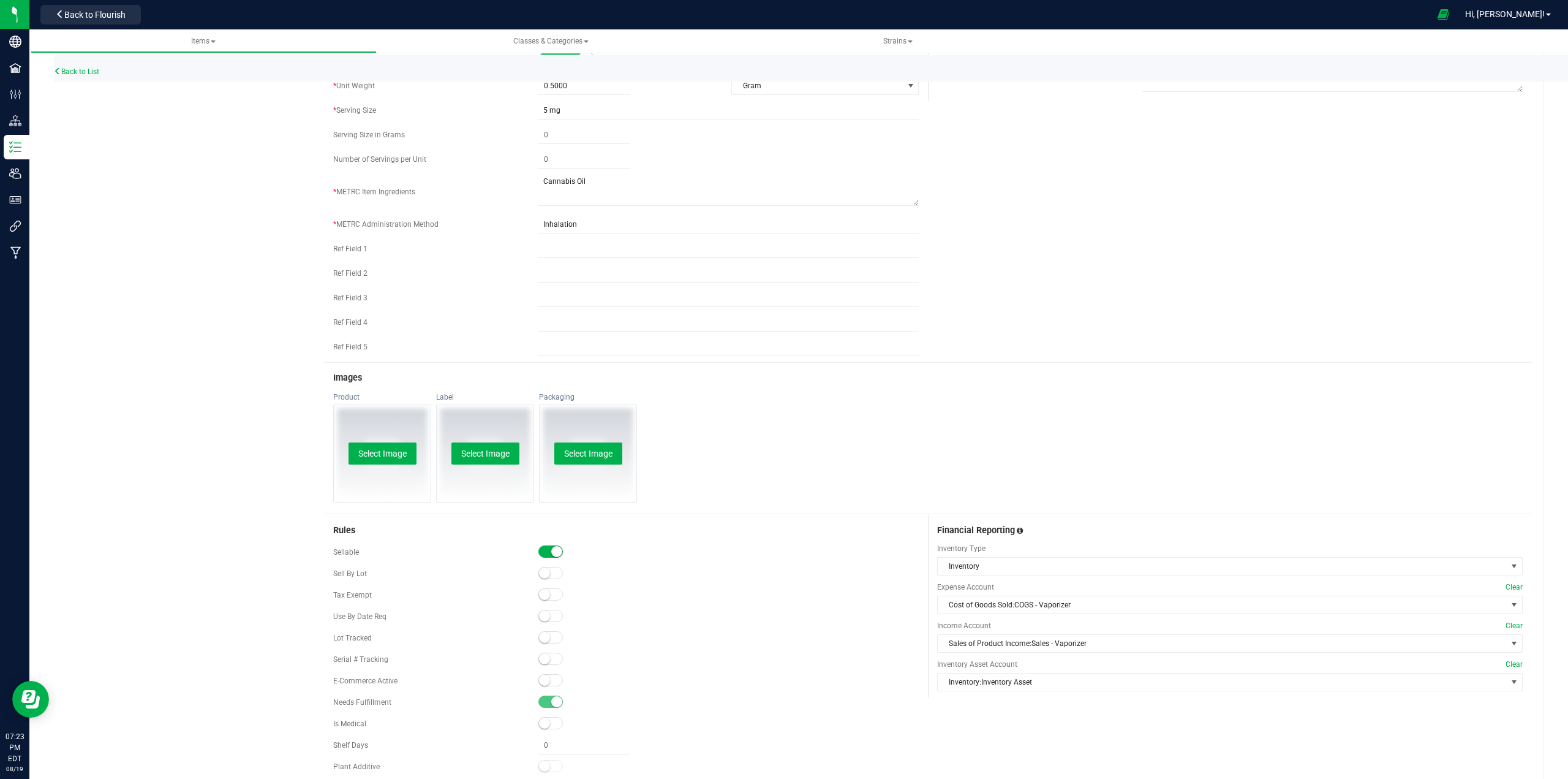
click at [782, 617] on div at bounding box center [728, 616] width 380 height 12
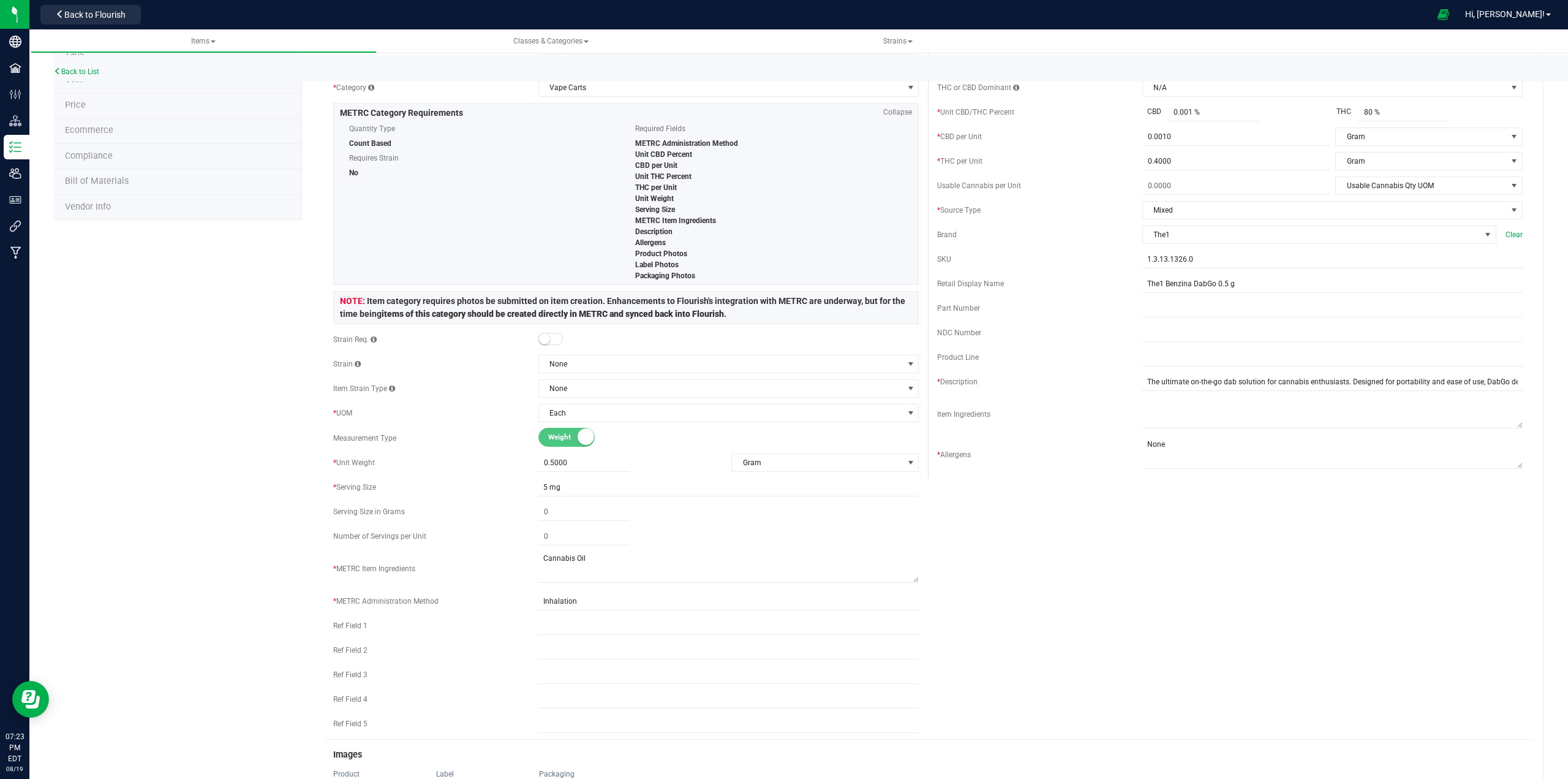
scroll to position [0, 0]
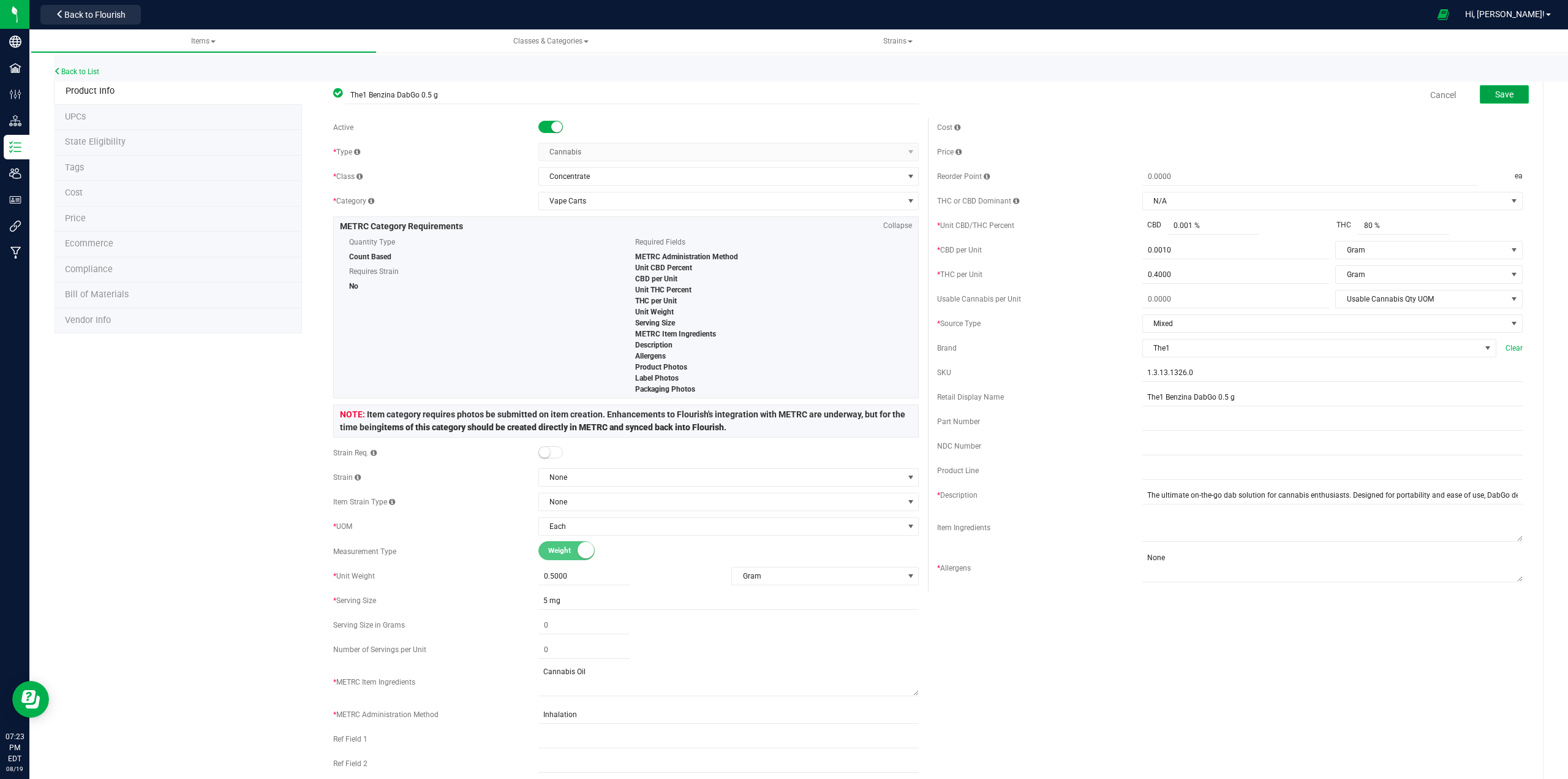
click at [782, 97] on span "Save" at bounding box center [1504, 94] width 18 height 10
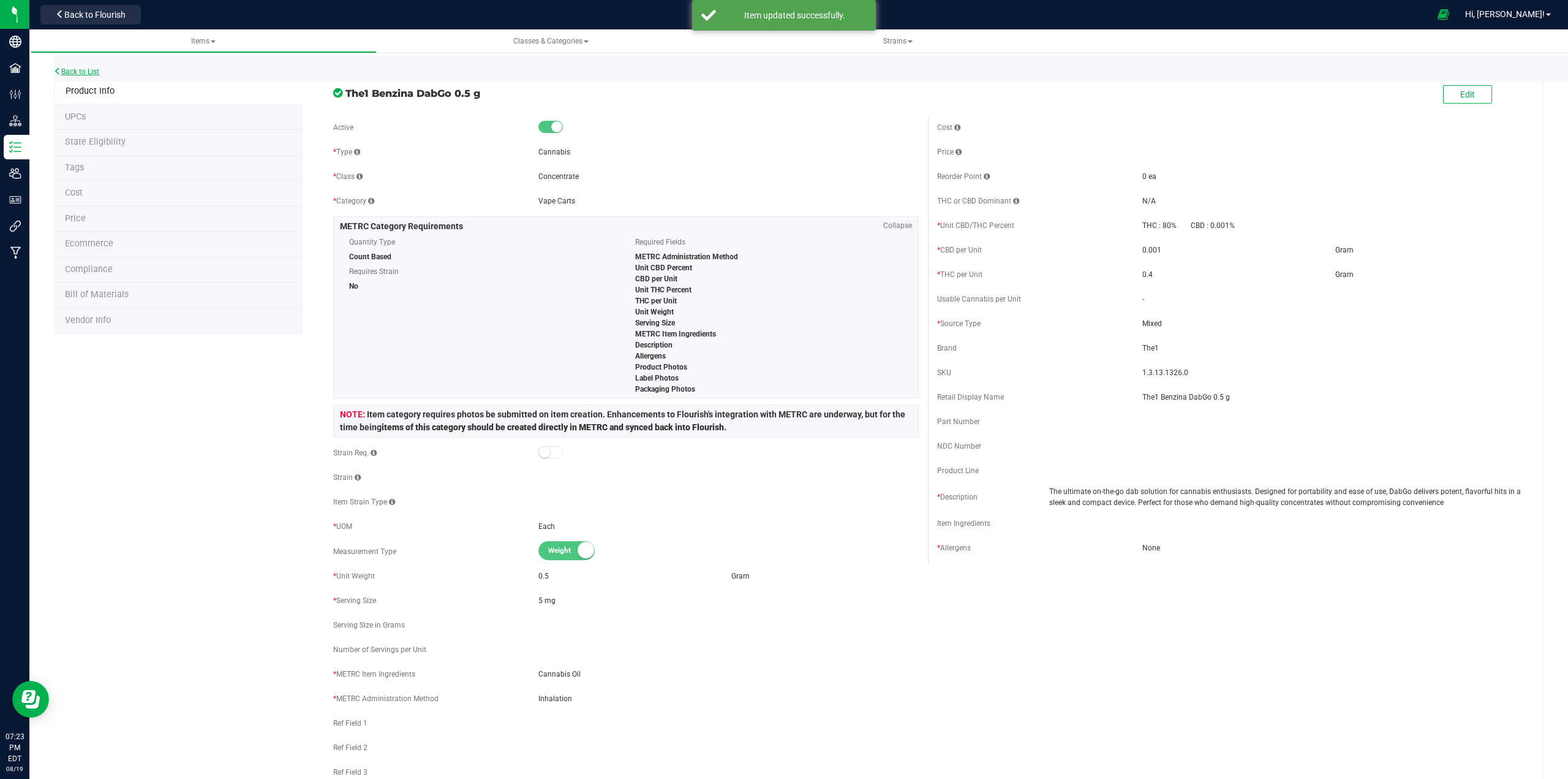
click at [93, 70] on link "Back to List" at bounding box center [76, 71] width 45 height 8
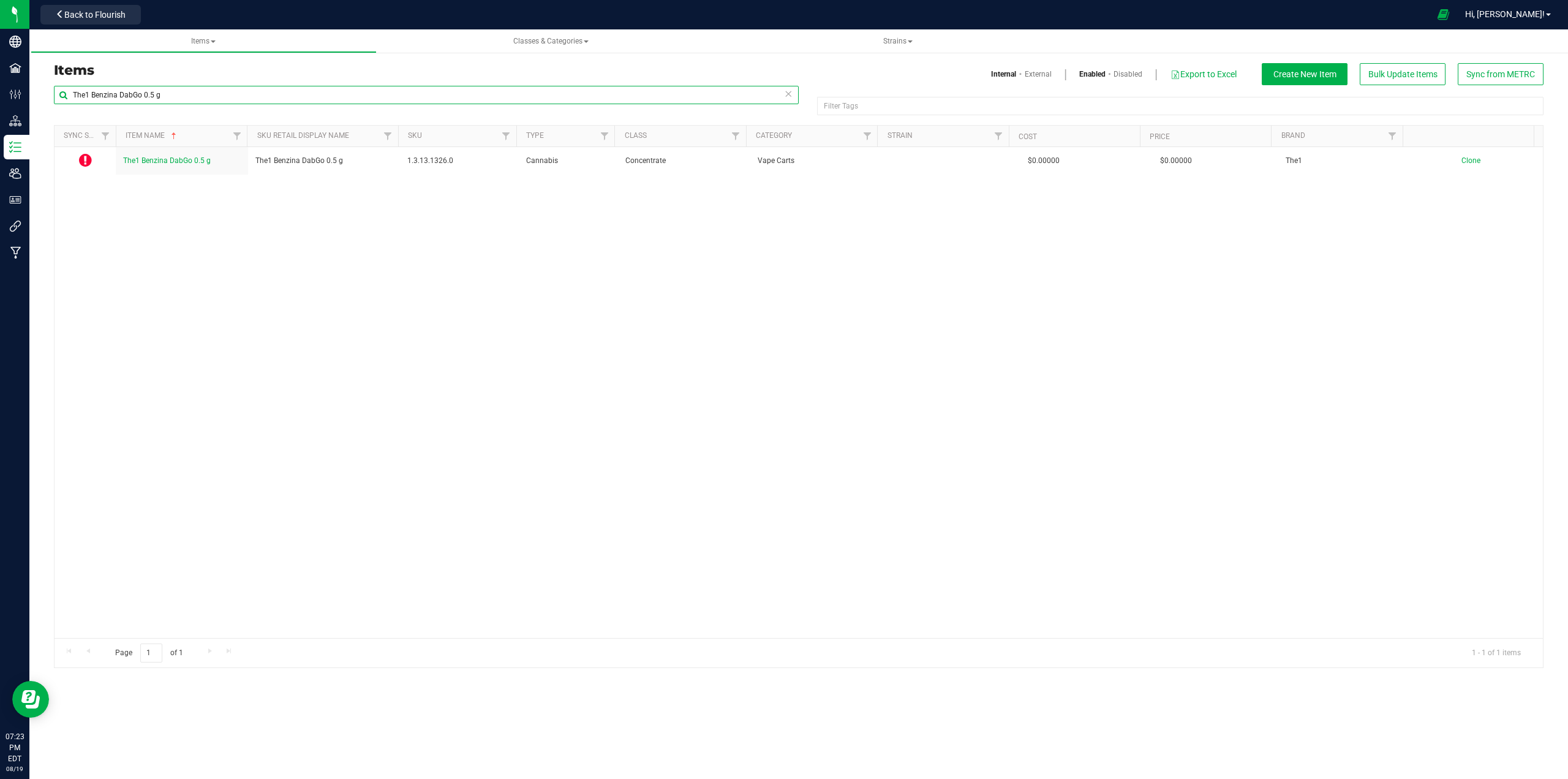
drag, startPoint x: 184, startPoint y: 94, endPoint x: 64, endPoint y: 88, distance: 120.1
click at [64, 87] on input "The1 Benzina DabGo 0.5 g" at bounding box center [426, 95] width 745 height 18
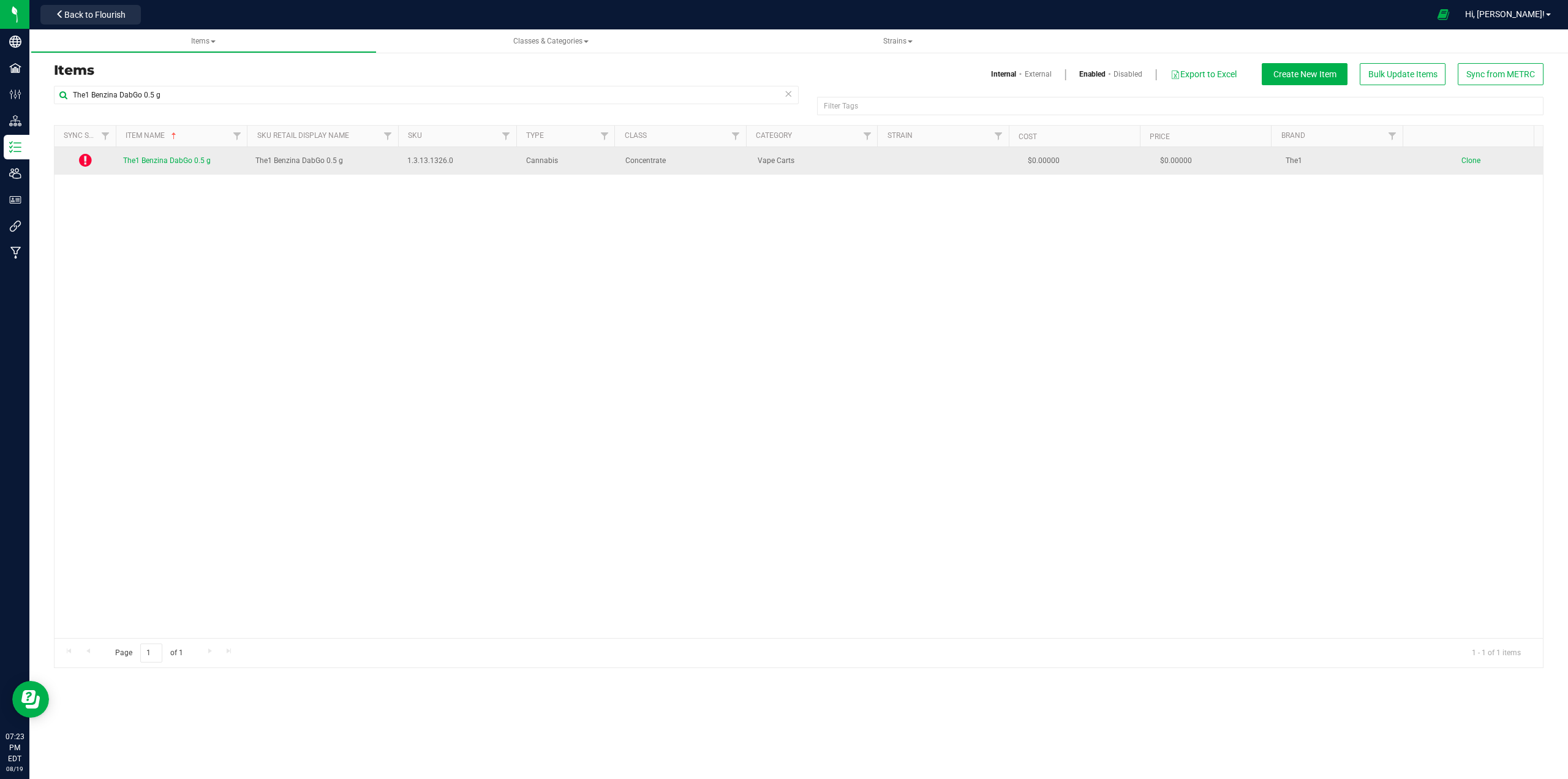
click at [86, 160] on icon at bounding box center [85, 160] width 13 height 15
click at [184, 166] on link "The1 Benzina DabGo 0.5 g" at bounding box center [167, 161] width 88 height 11
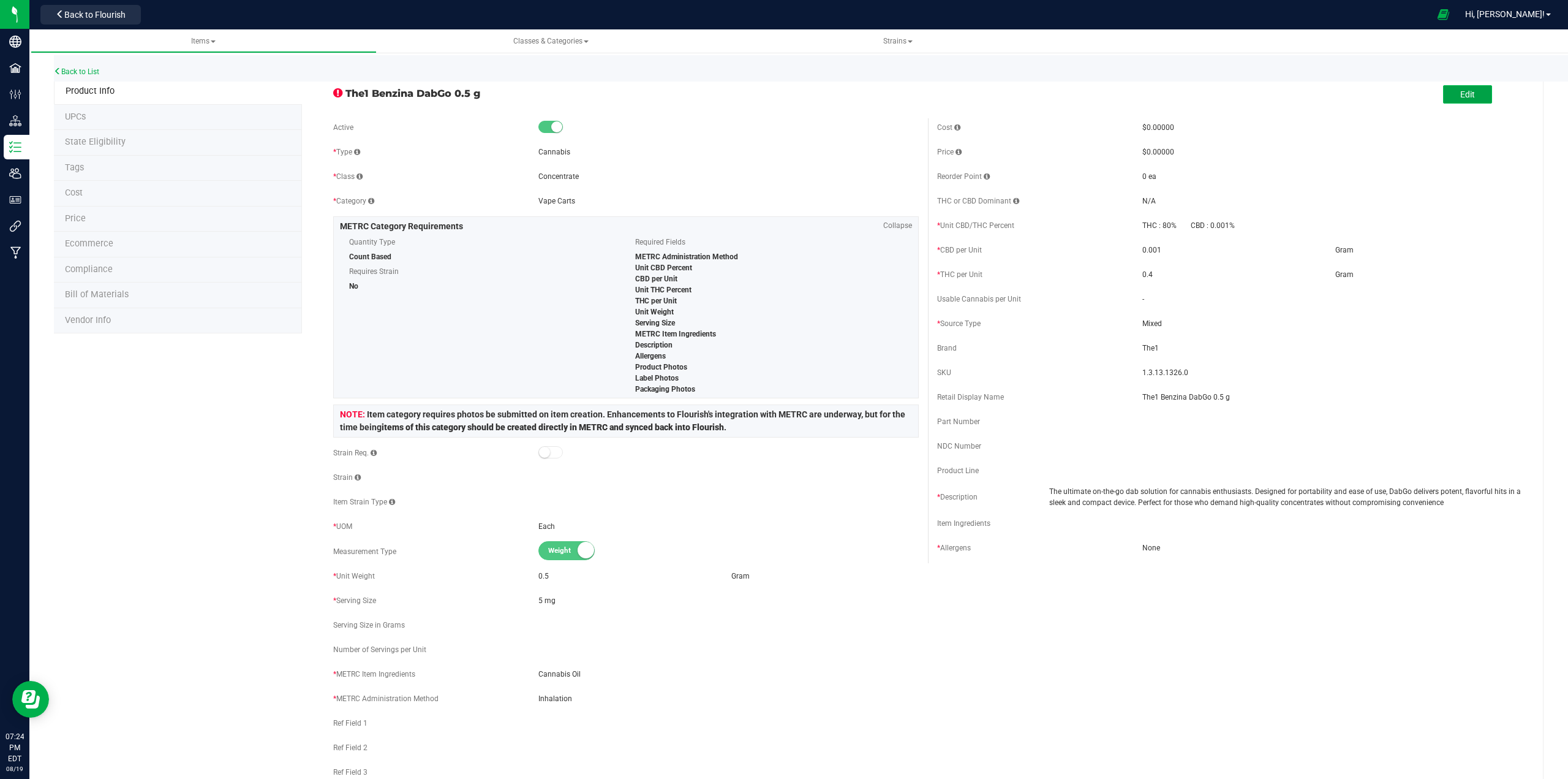
click at [782, 98] on span "Edit" at bounding box center [1467, 94] width 15 height 10
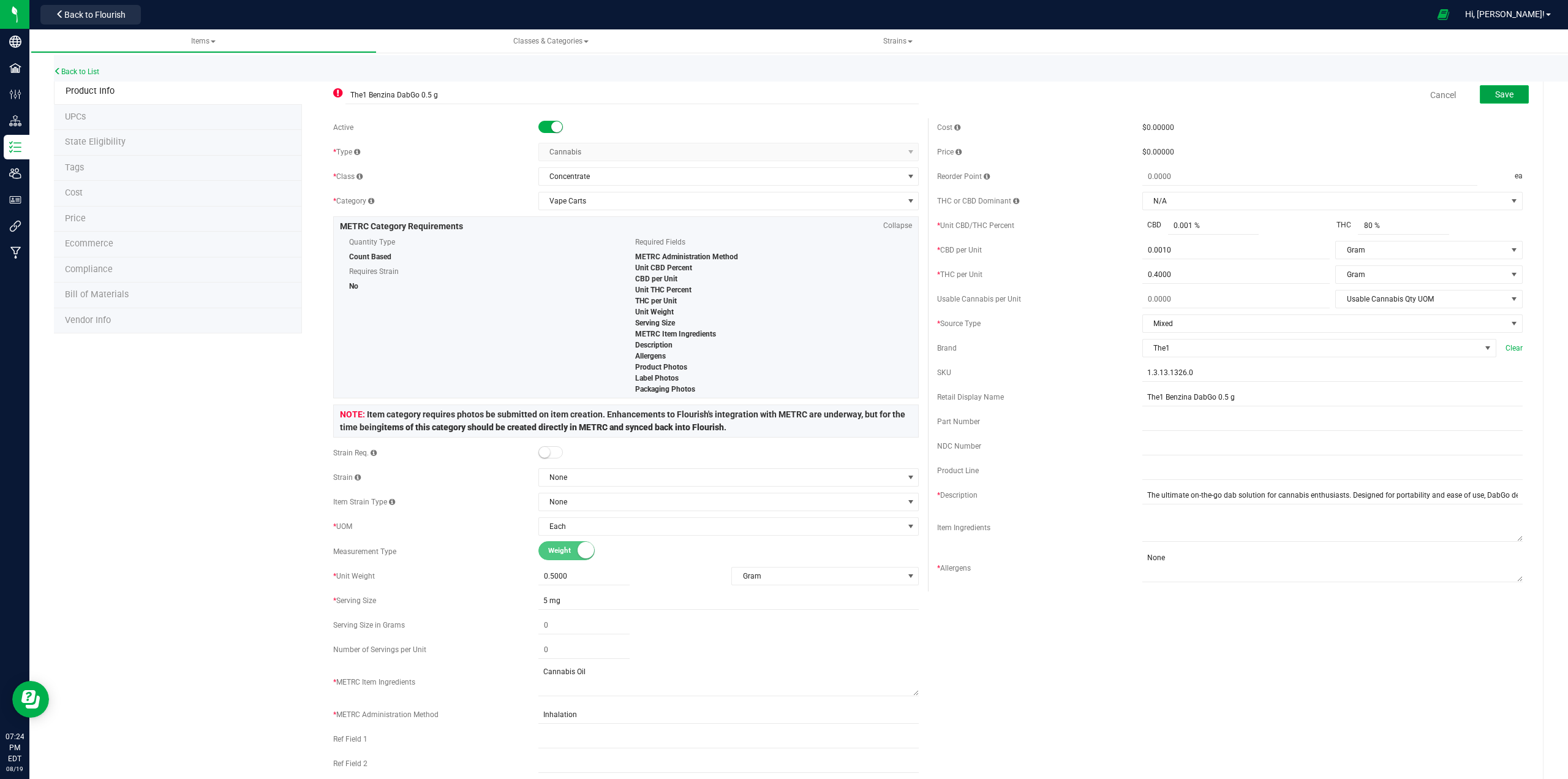
click at [782, 99] on span "Save" at bounding box center [1504, 94] width 18 height 10
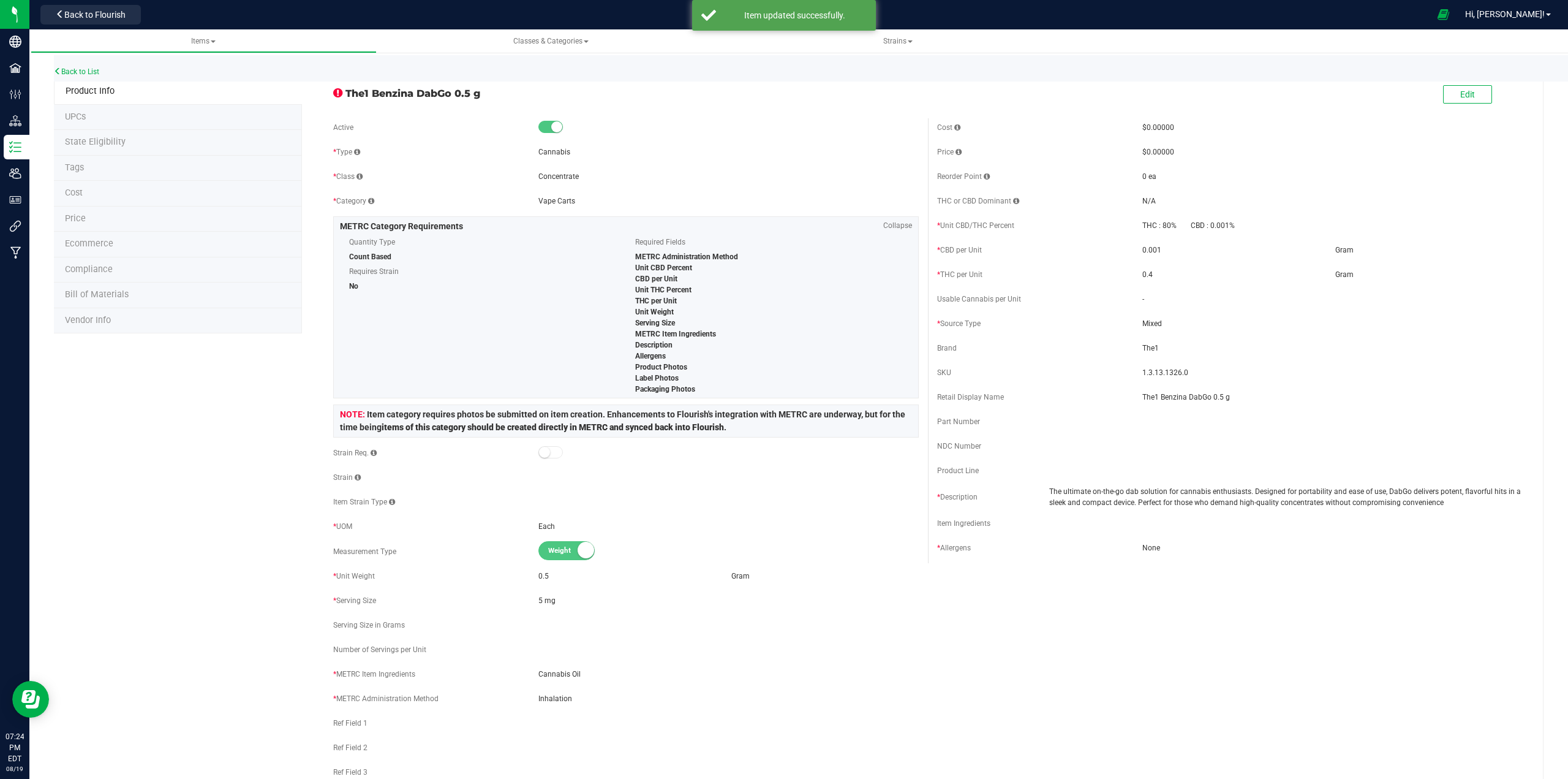
click at [93, 265] on span "Compliance" at bounding box center [88, 269] width 48 height 10
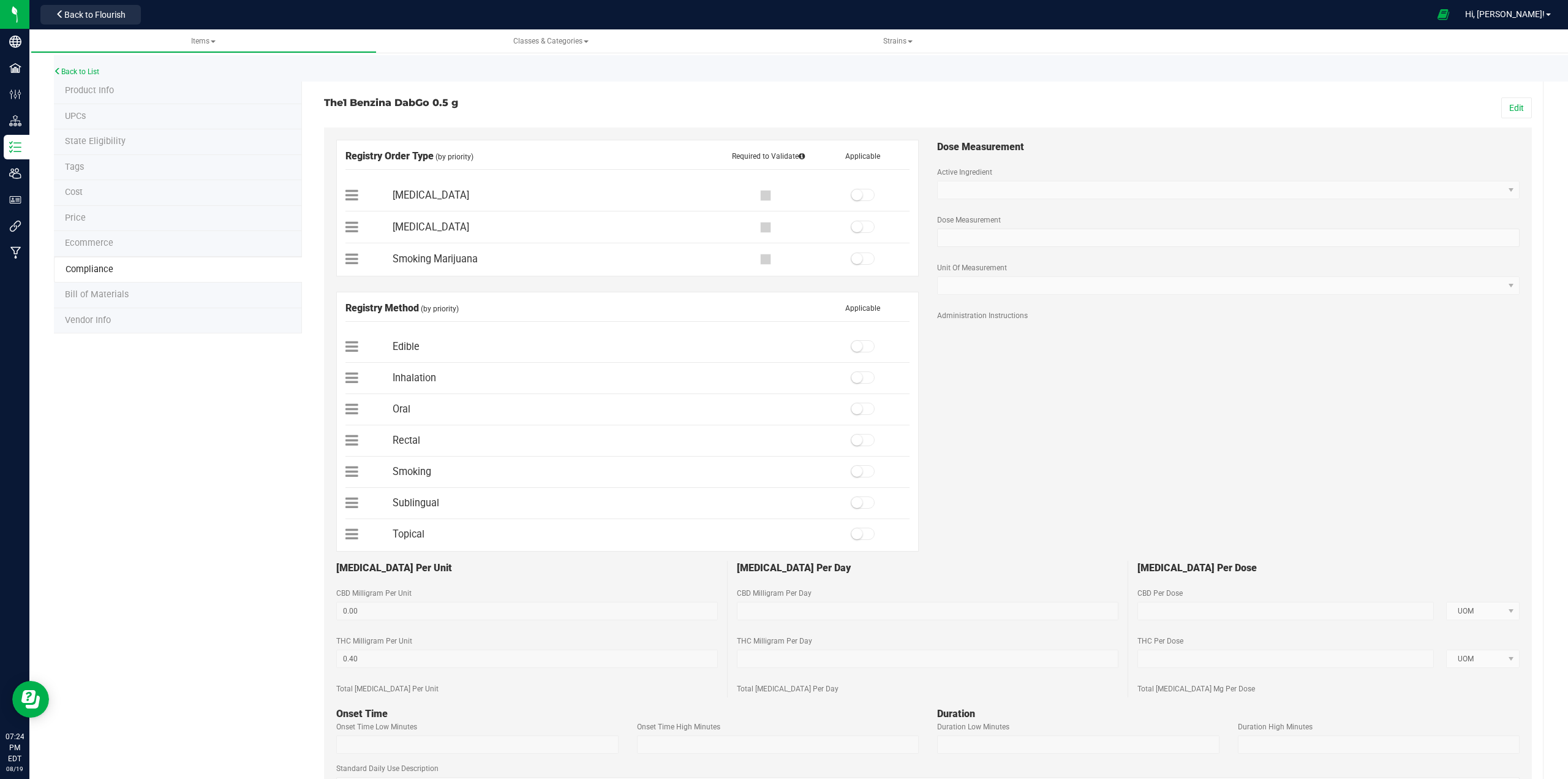
click at [84, 137] on span "State Eligibility" at bounding box center [95, 141] width 60 height 10
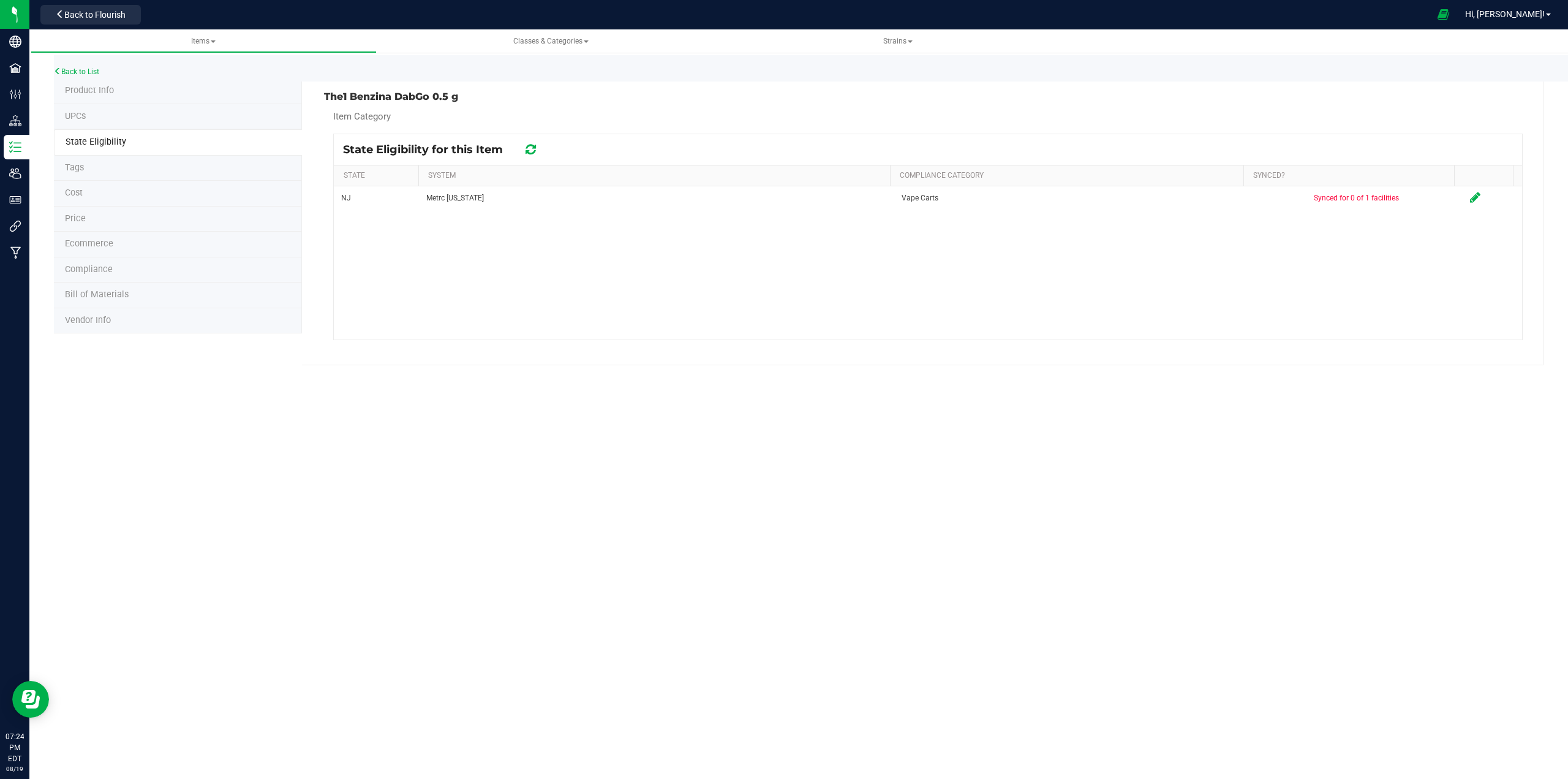
click at [529, 150] on icon at bounding box center [531, 149] width 10 height 12
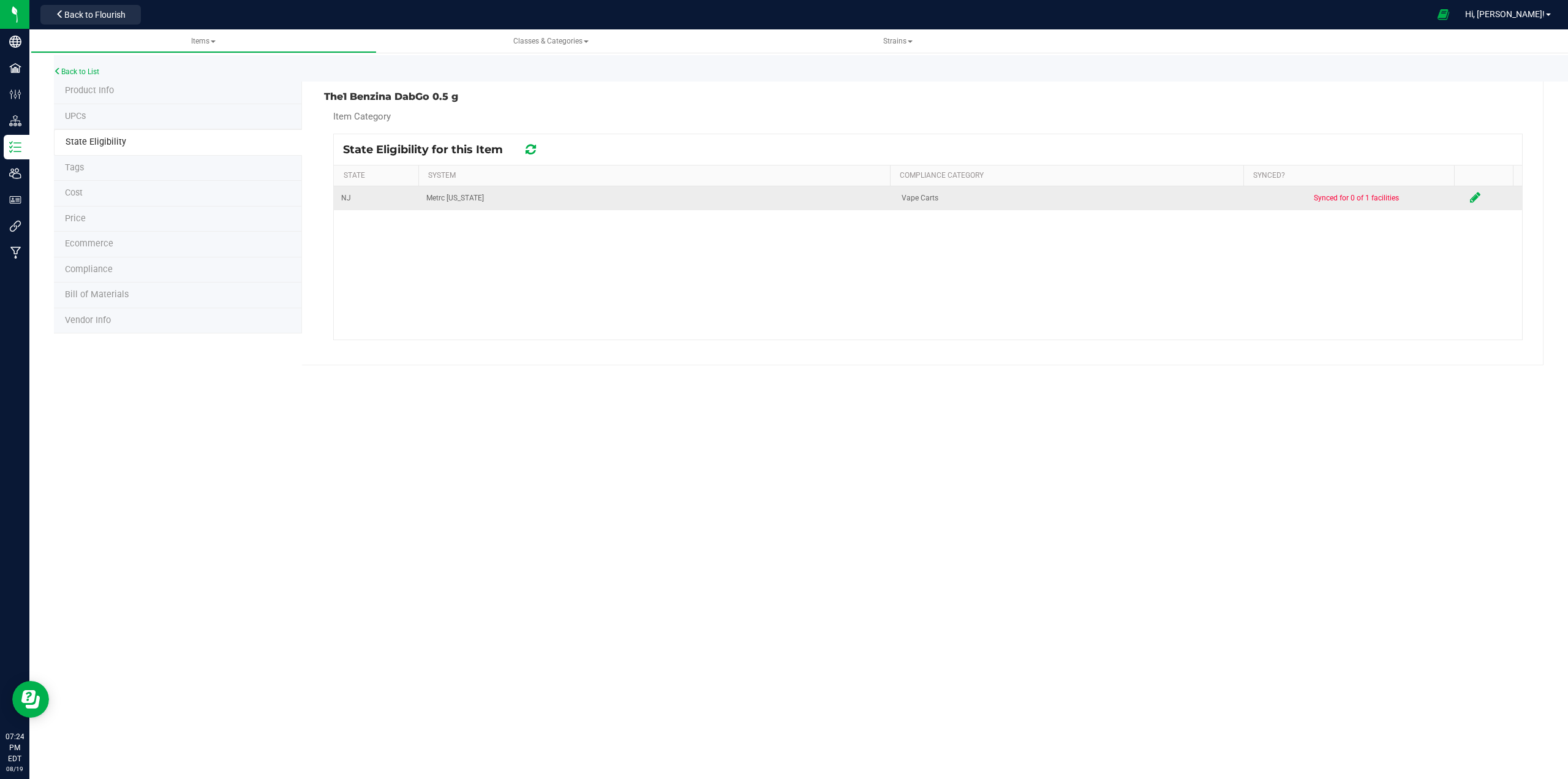
click at [782, 198] on icon at bounding box center [1475, 197] width 10 height 12
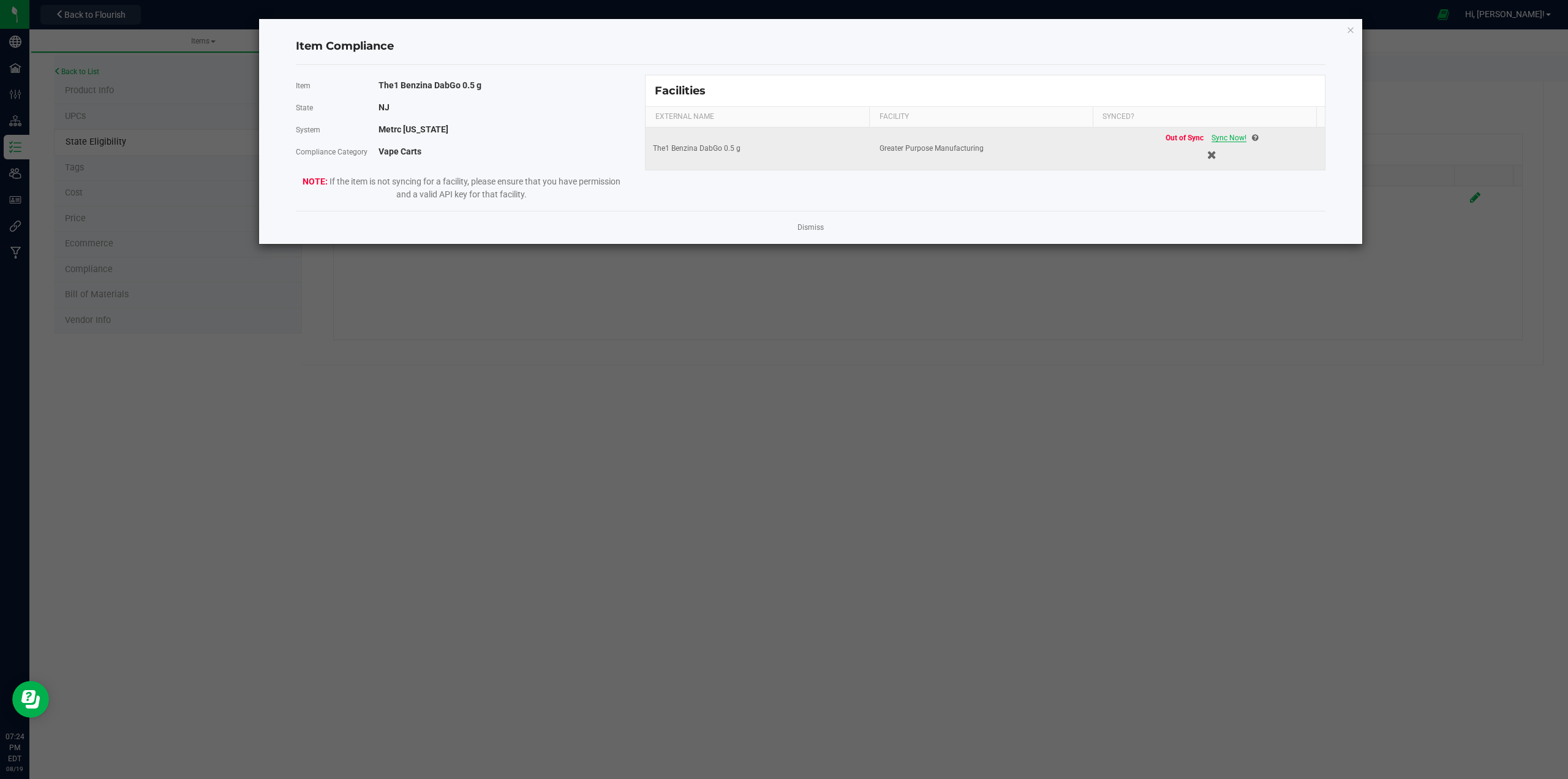
click at [782, 137] on span "Sync Now!" at bounding box center [1229, 137] width 35 height 8
drag, startPoint x: 1348, startPoint y: 29, endPoint x: 1356, endPoint y: 69, distance: 40.8
click at [782, 30] on icon "Close modal" at bounding box center [1350, 29] width 8 height 15
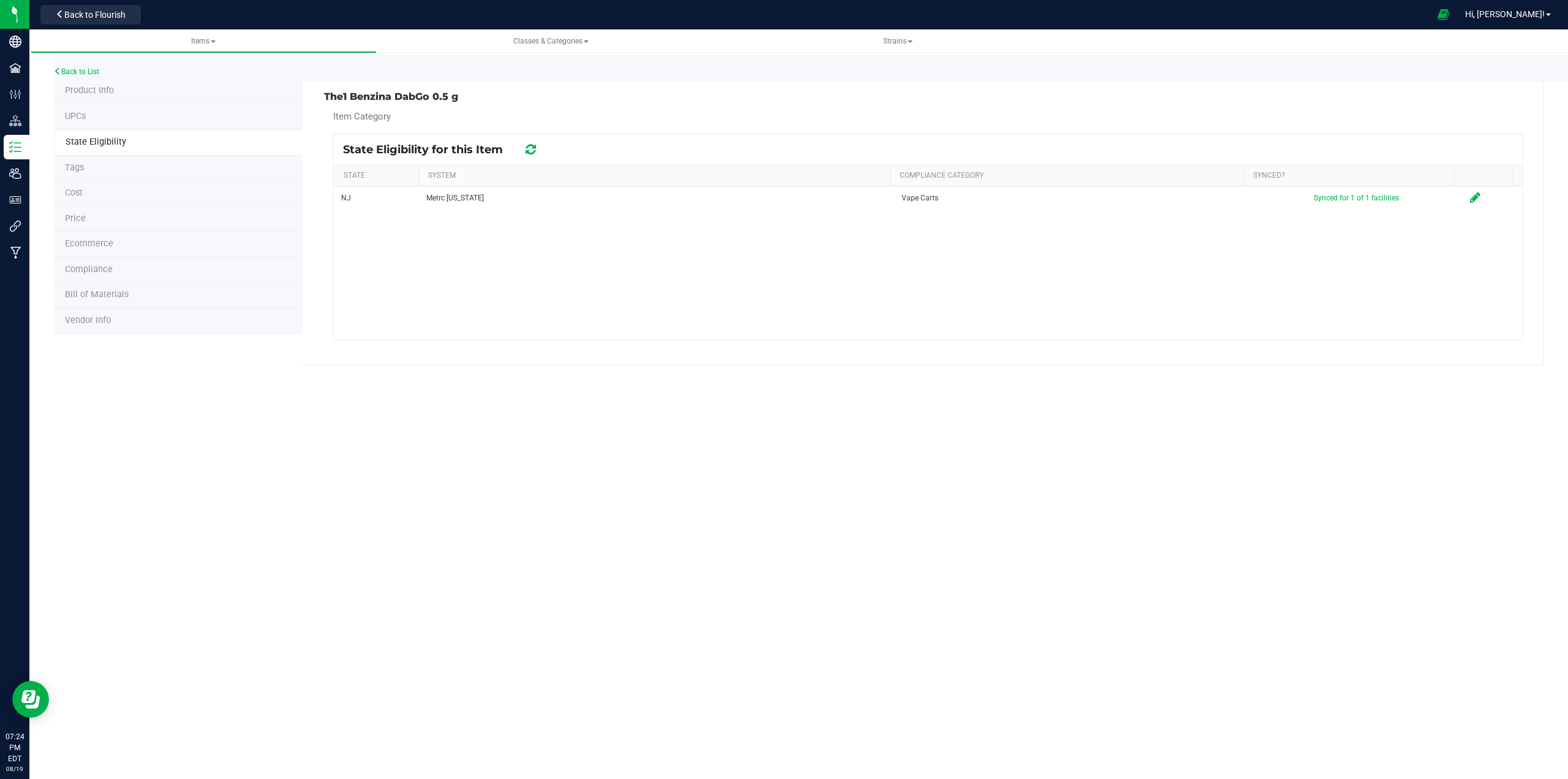
click at [528, 151] on icon at bounding box center [531, 149] width 10 height 12
click at [86, 72] on link "Back to List" at bounding box center [76, 71] width 45 height 8
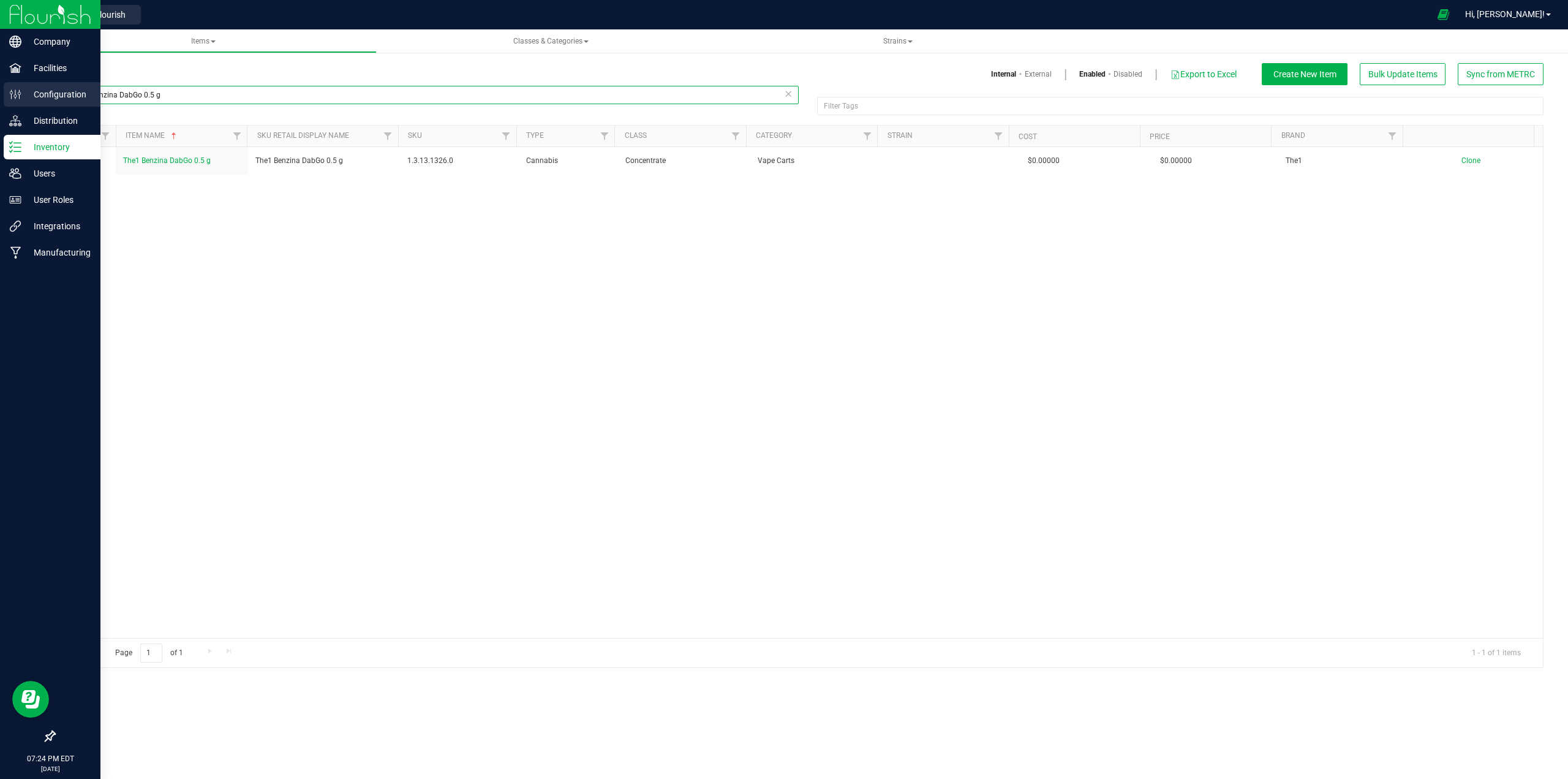
drag, startPoint x: 99, startPoint y: 90, endPoint x: 25, endPoint y: 90, distance: 74.0
click at [25, 90] on div "Company Facilities Configuration Distribution Inventory Users User Roles Integr…" at bounding box center [784, 389] width 1568 height 779
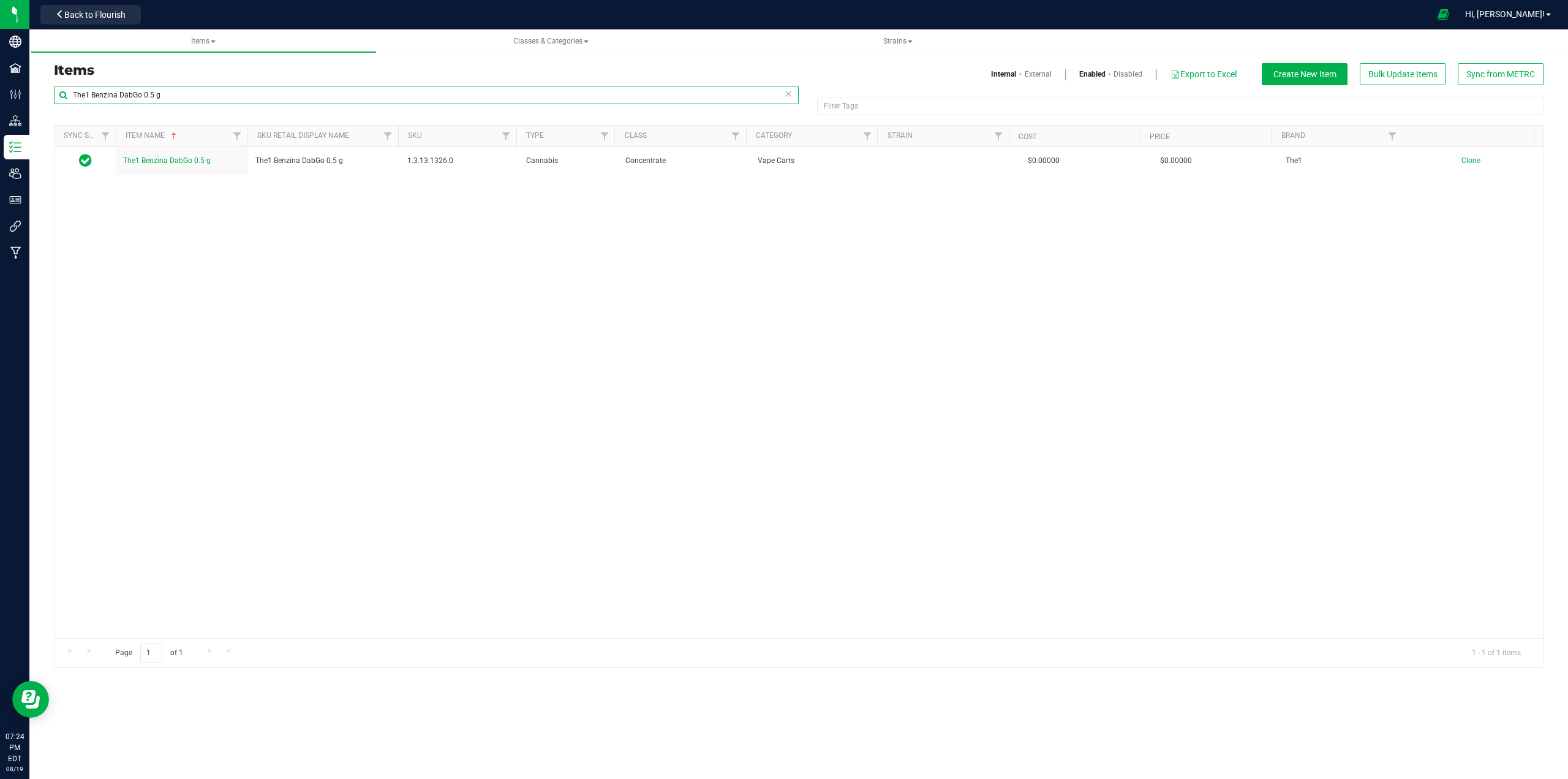
paste input "Jewish Sauce Boss Sour Sploosh Live Resin AIO Vape 2"
type input "Jewish Sauce Boss Sour Sploosh Live Resin AIO Vape 2g"
click at [179, 162] on span "Jewish Sauce Boss Sour Sploosh Live Resin AIO Vape 2g" at bounding box center [178, 163] width 109 height 20
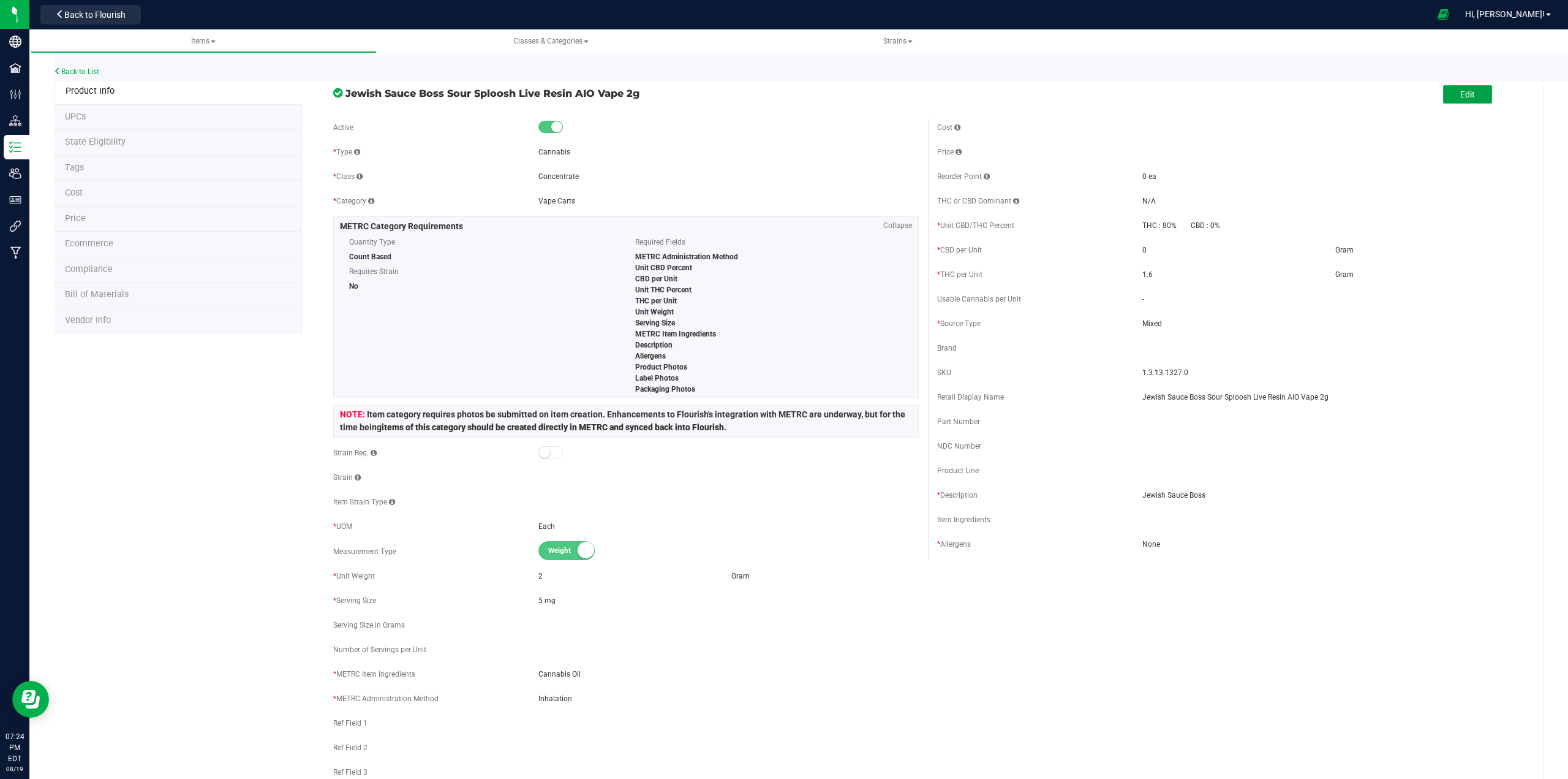
click at [782, 102] on button "Edit" at bounding box center [1467, 94] width 49 height 18
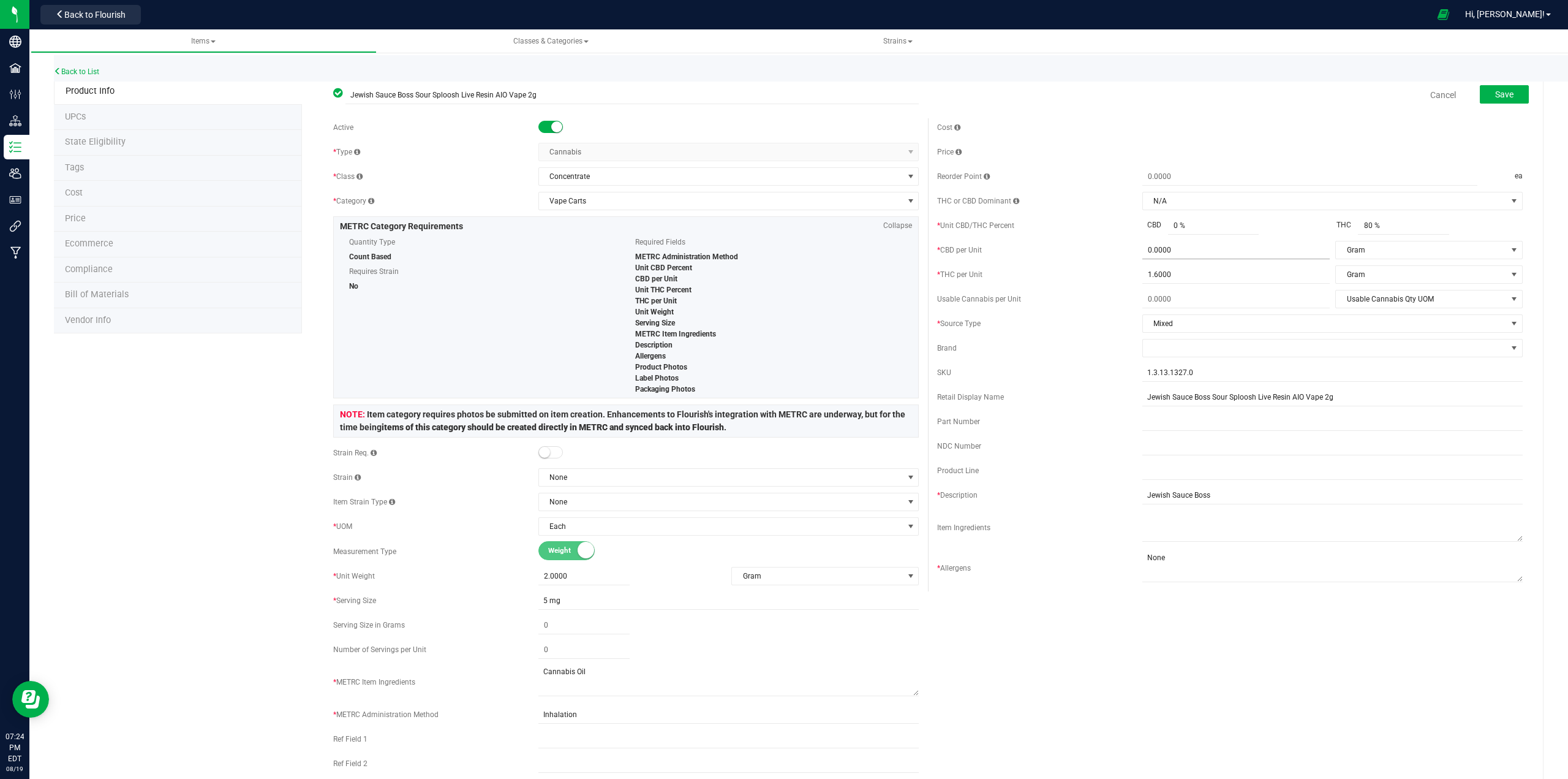
click at [782, 254] on span "0.0000 0" at bounding box center [1236, 251] width 187 height 18
type input "0.001"
type input "0.0010"
click at [782, 231] on span "0 % 0" at bounding box center [1213, 226] width 92 height 18
type input "0.001"
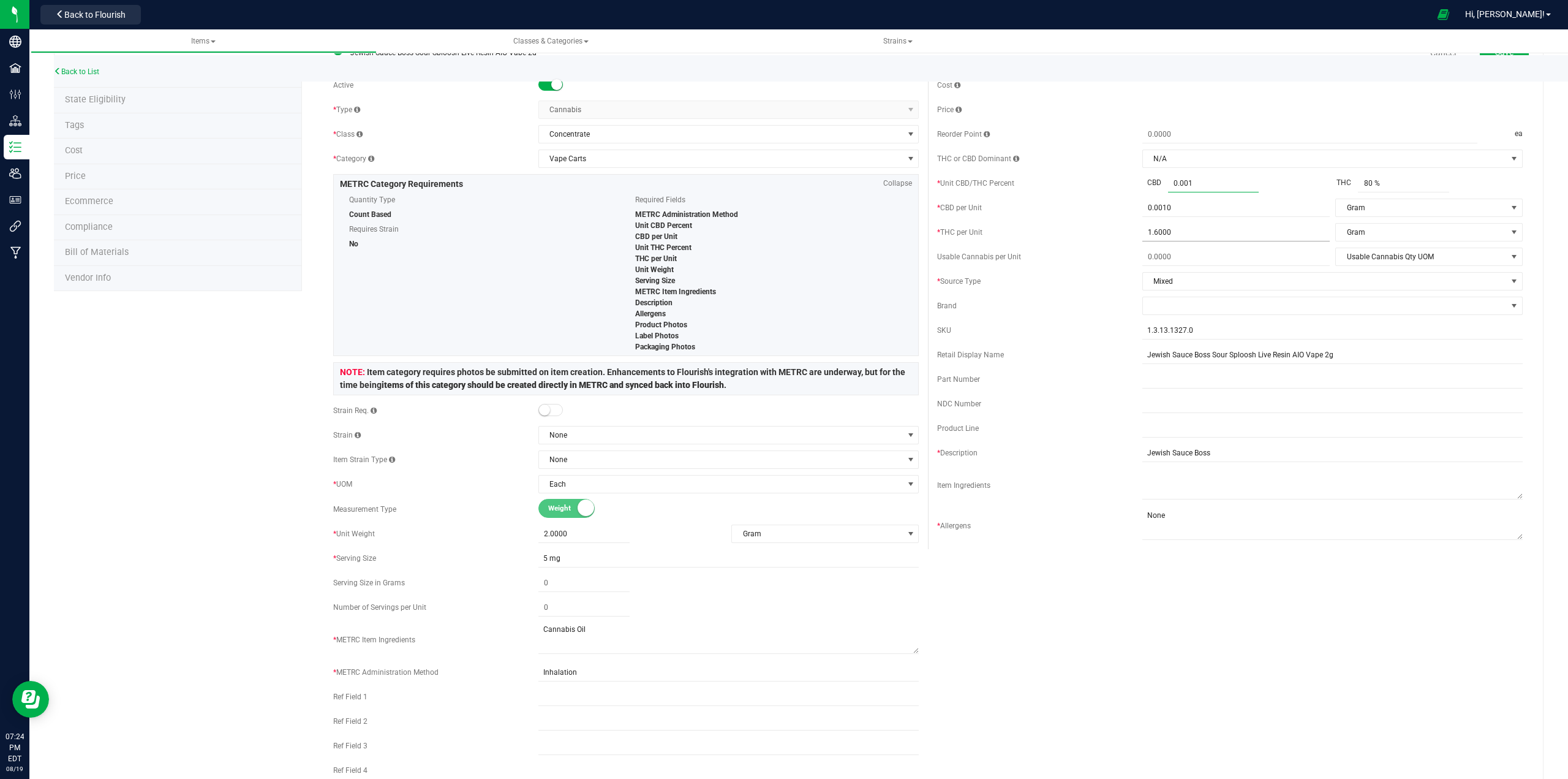
scroll to position [61, 0]
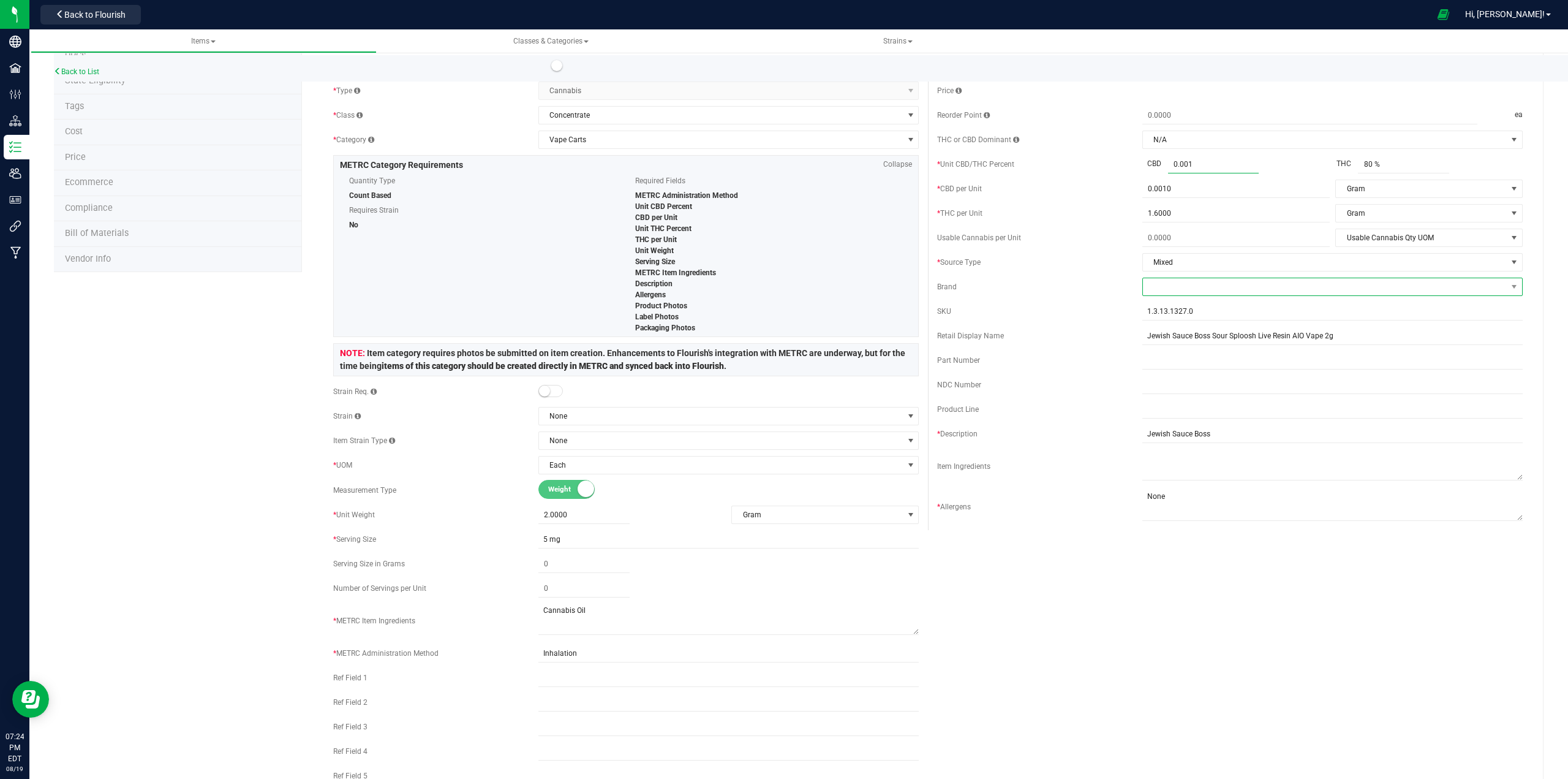
type input "0.001 %"
click at [782, 285] on span at bounding box center [1325, 286] width 364 height 17
type input "[DEMOGRAPHIC_DATA]"
click at [782, 355] on li "Jewish Sauce Boss" at bounding box center [1324, 360] width 377 height 21
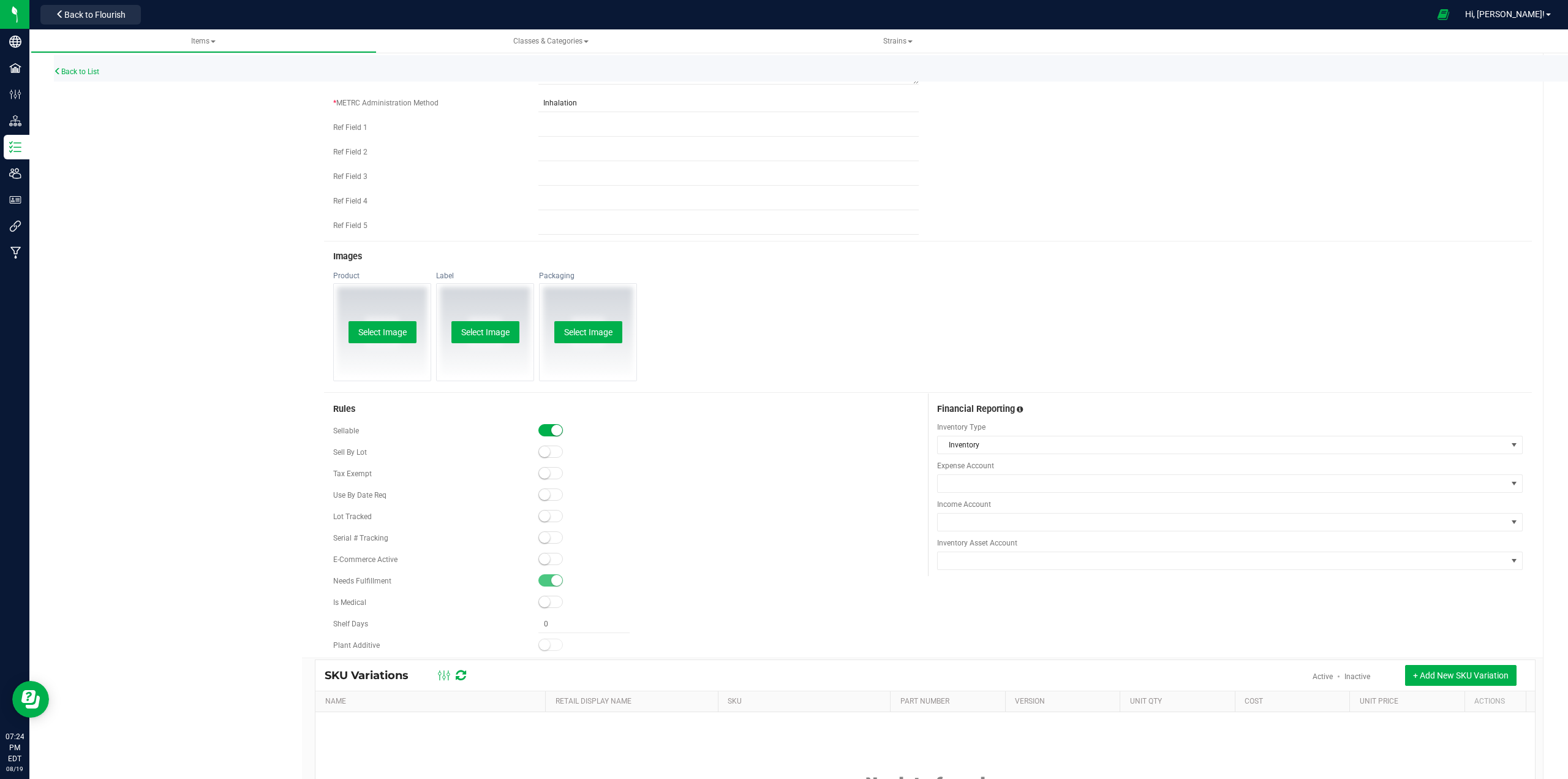
scroll to position [705, 0]
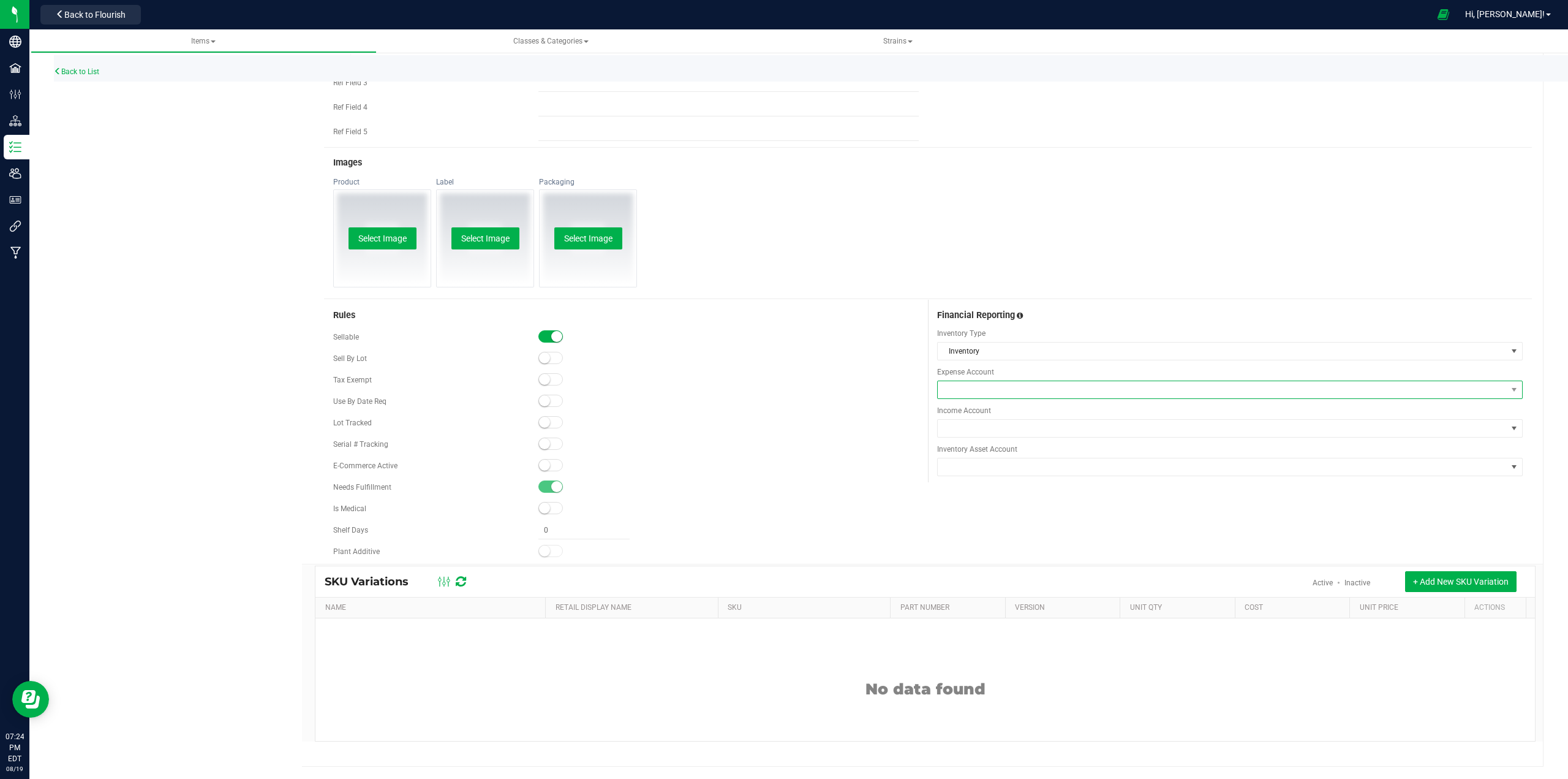
click at [782, 394] on span at bounding box center [1222, 389] width 569 height 17
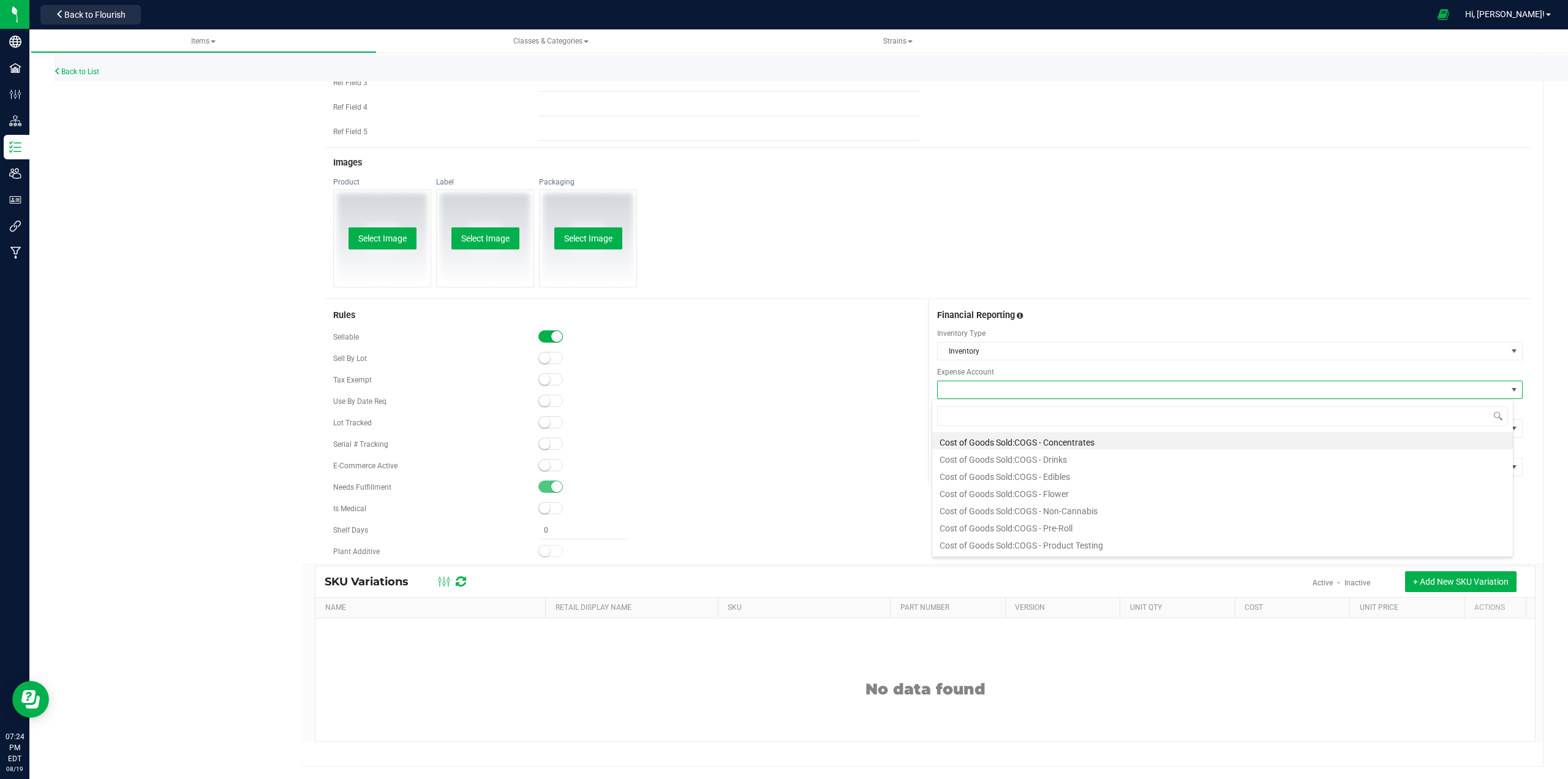
scroll to position [18, 581]
type input "vapo"
click at [782, 438] on li "Cost of Goods Sold:COGS - Vaporizer" at bounding box center [1222, 440] width 580 height 17
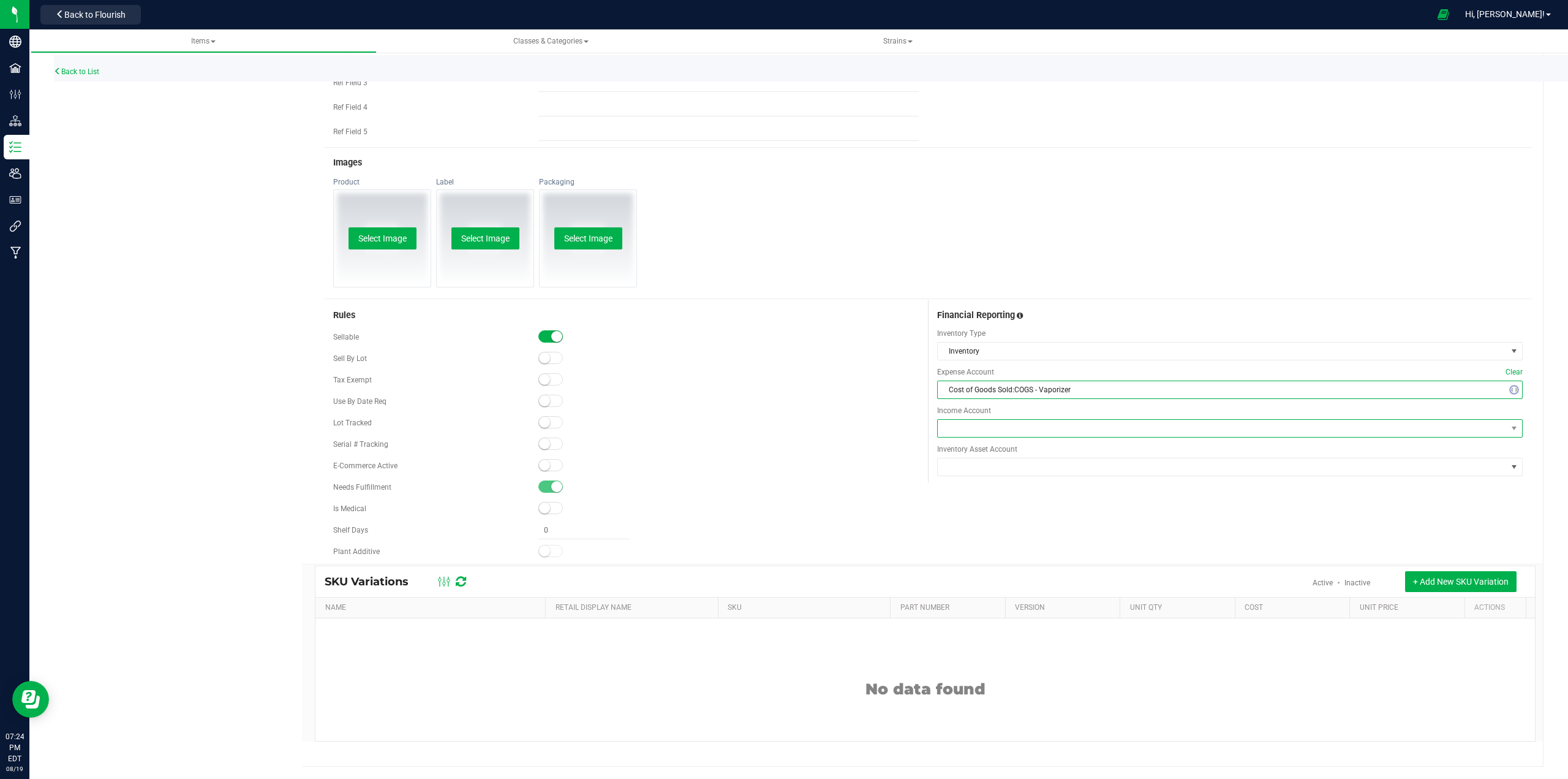
click at [782, 430] on span at bounding box center [1222, 428] width 569 height 17
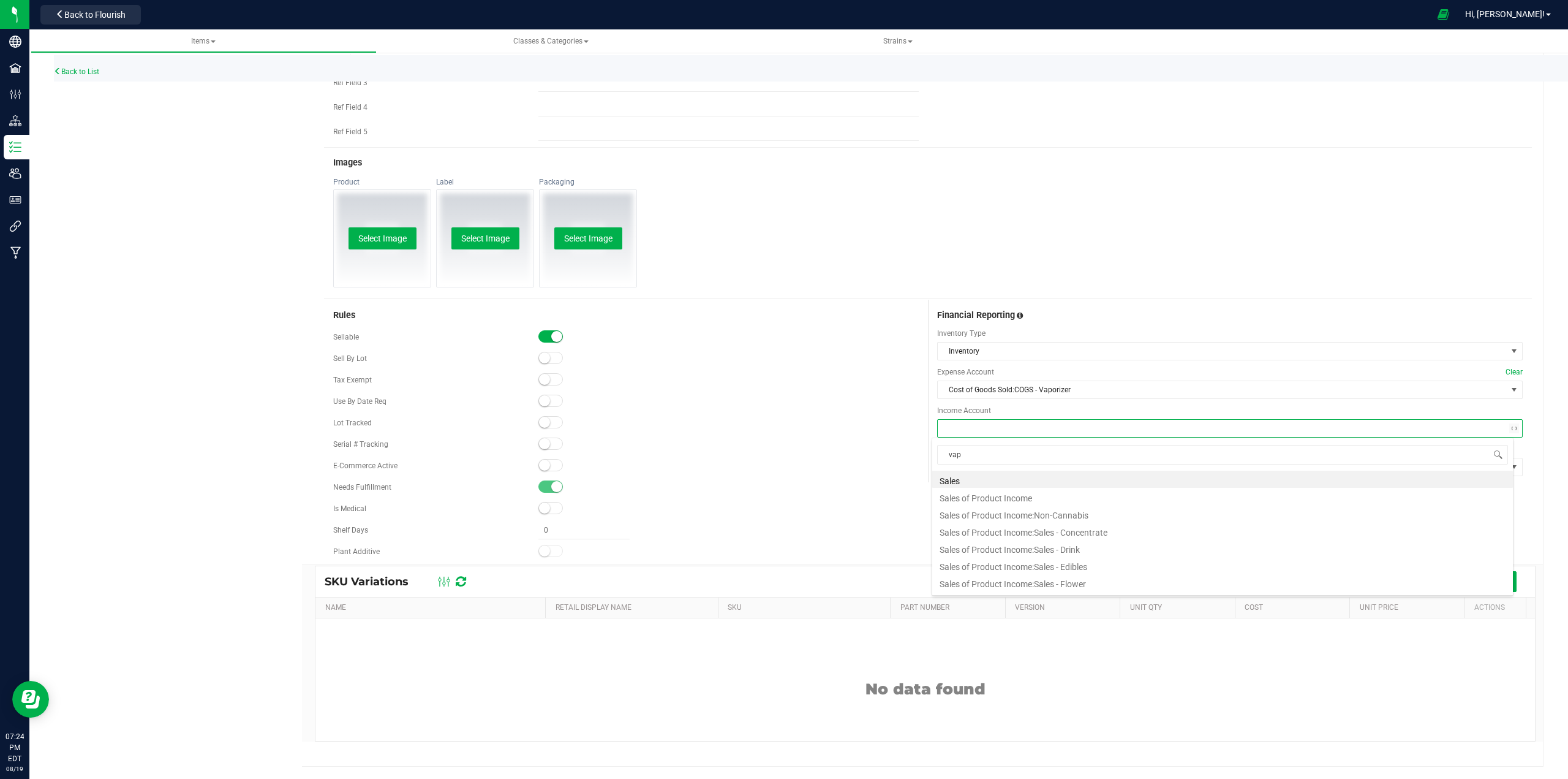
type input "vapo"
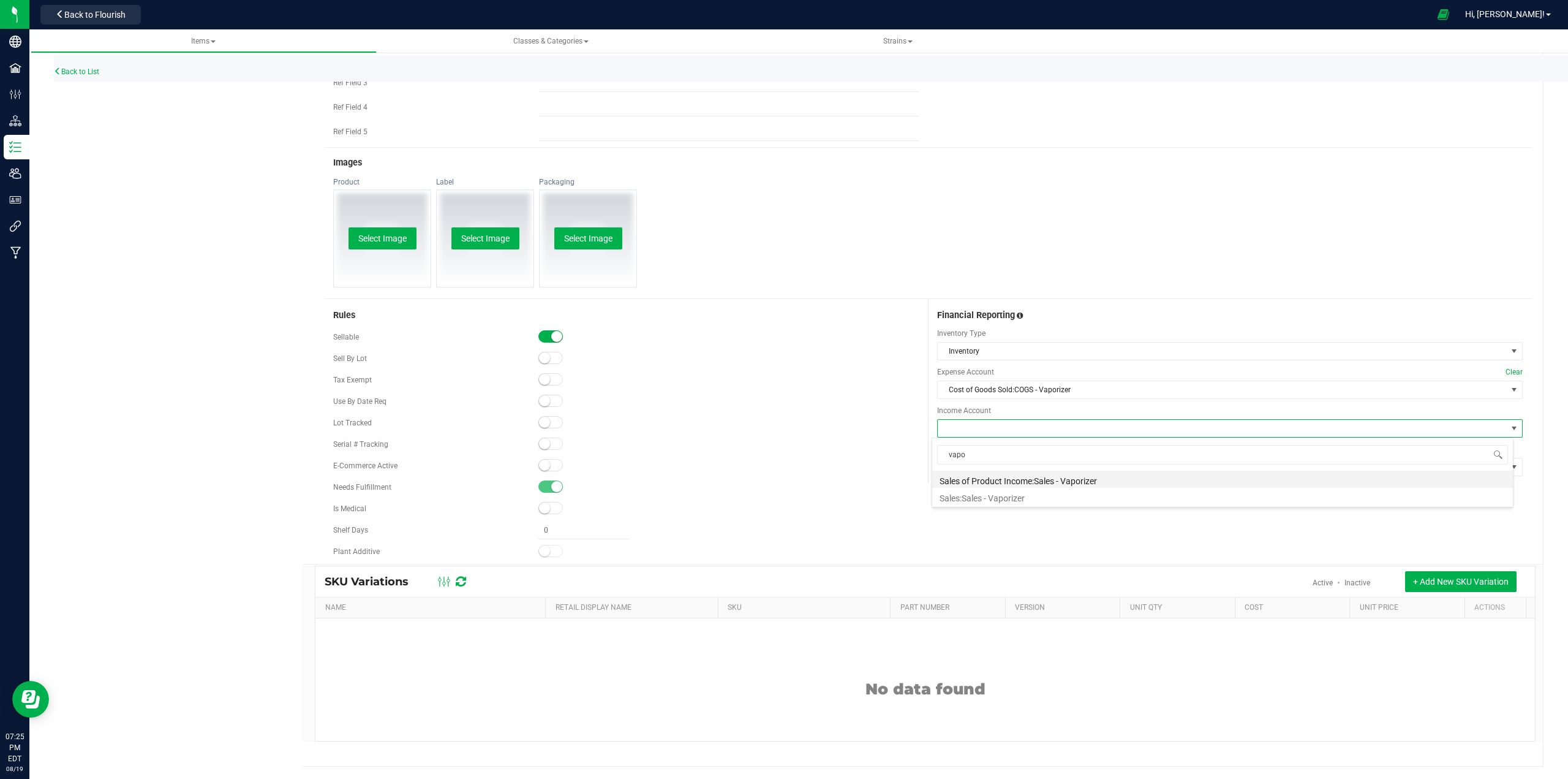
click at [782, 475] on li "Sales of Product Income:Sales - Vaporizer" at bounding box center [1222, 479] width 580 height 17
click at [782, 473] on span at bounding box center [1222, 467] width 569 height 17
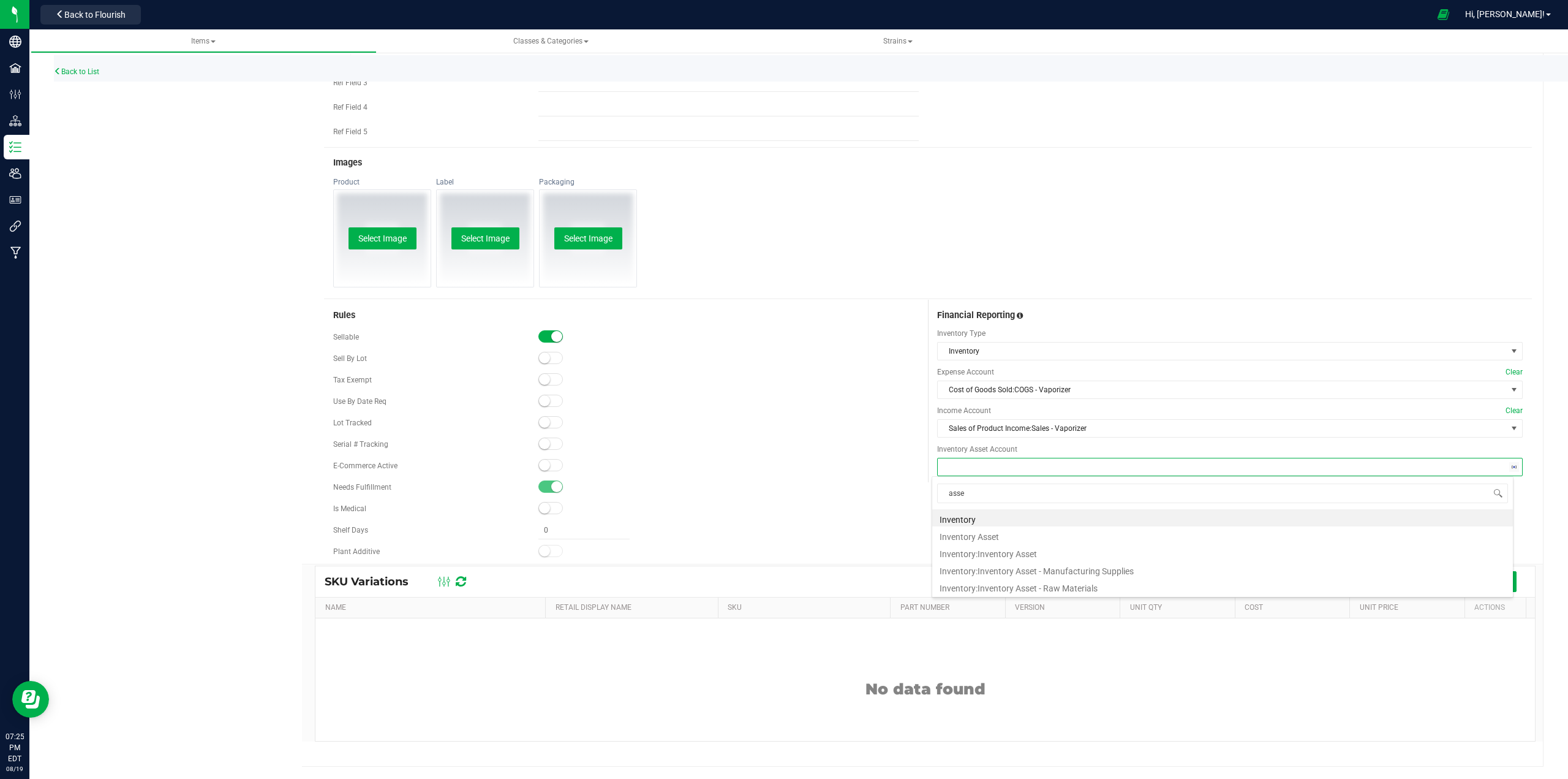
type input "asset"
click at [782, 537] on li "Inventory:Inventory Asset" at bounding box center [1222, 535] width 580 height 17
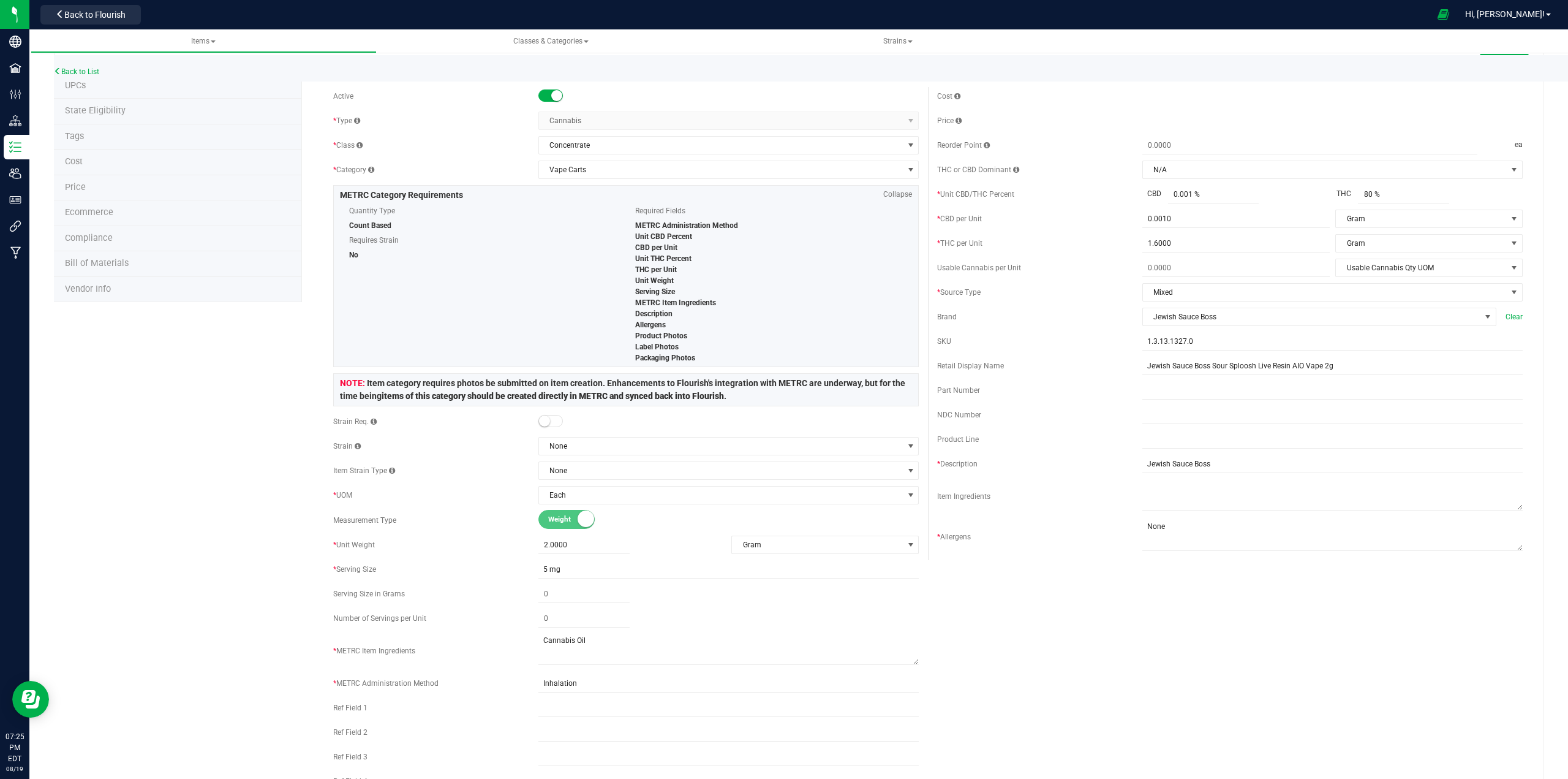
scroll to position [0, 0]
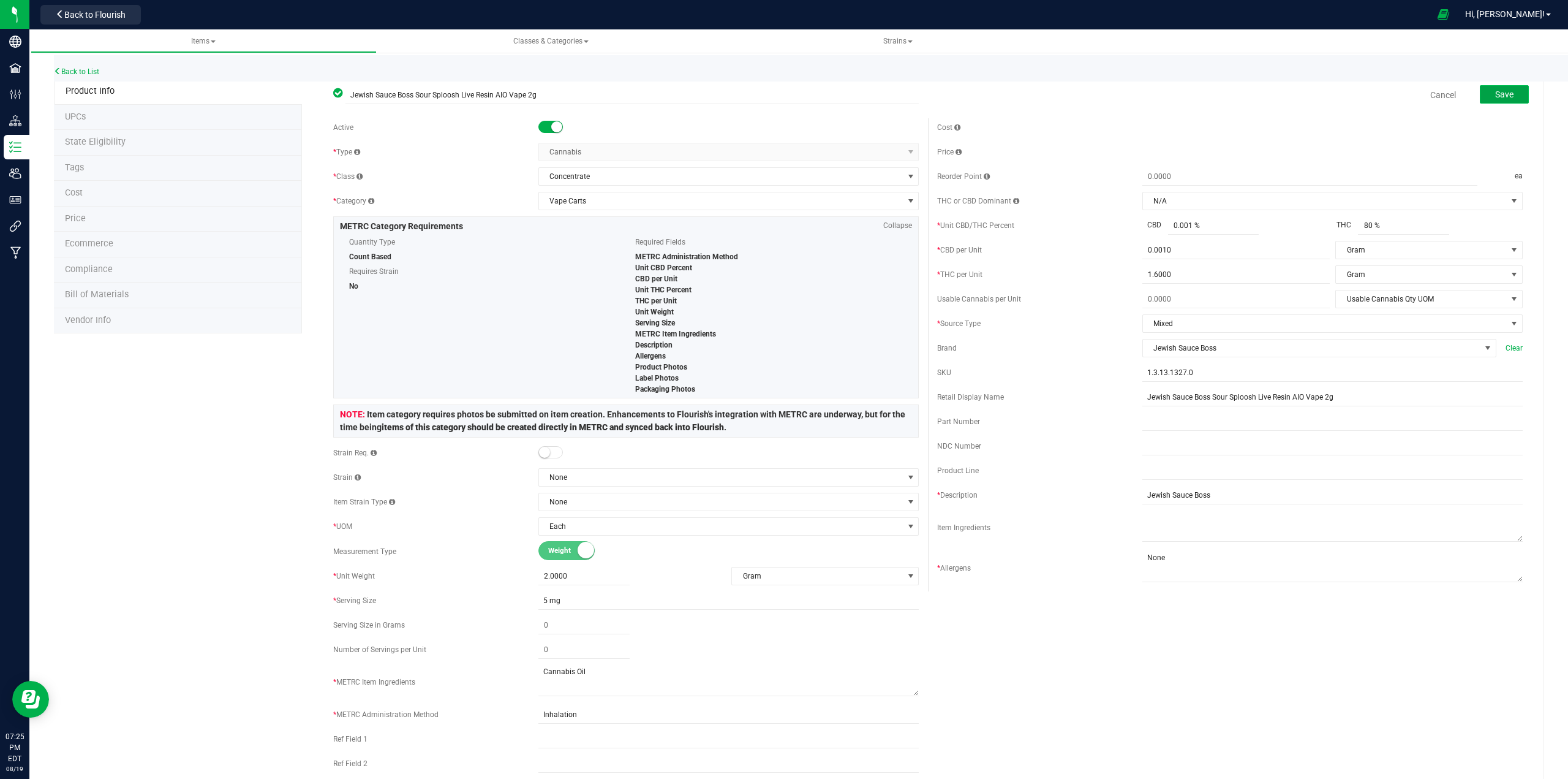
click at [782, 95] on span "Save" at bounding box center [1504, 94] width 18 height 10
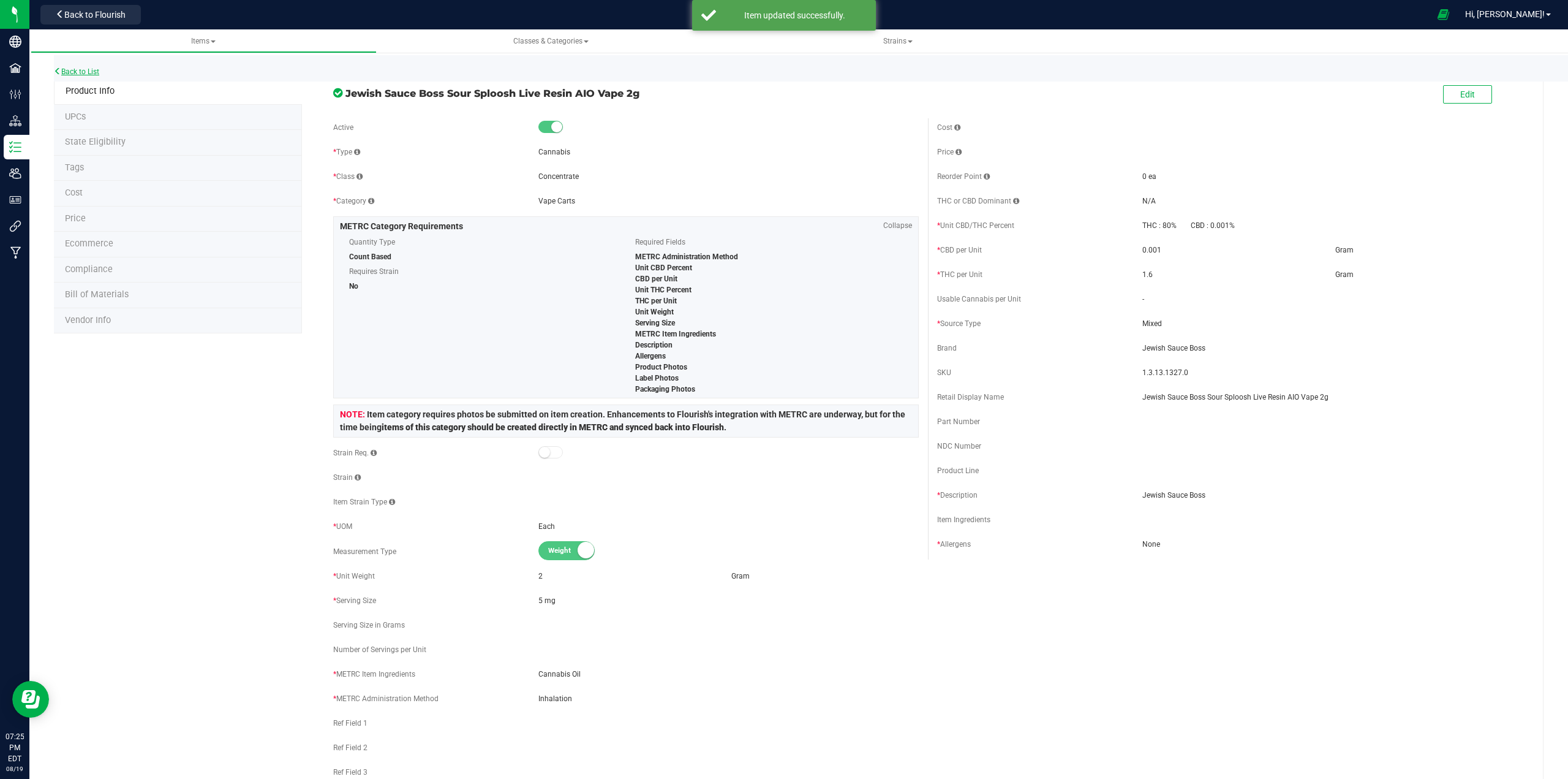
click at [92, 72] on link "Back to List" at bounding box center [76, 71] width 45 height 8
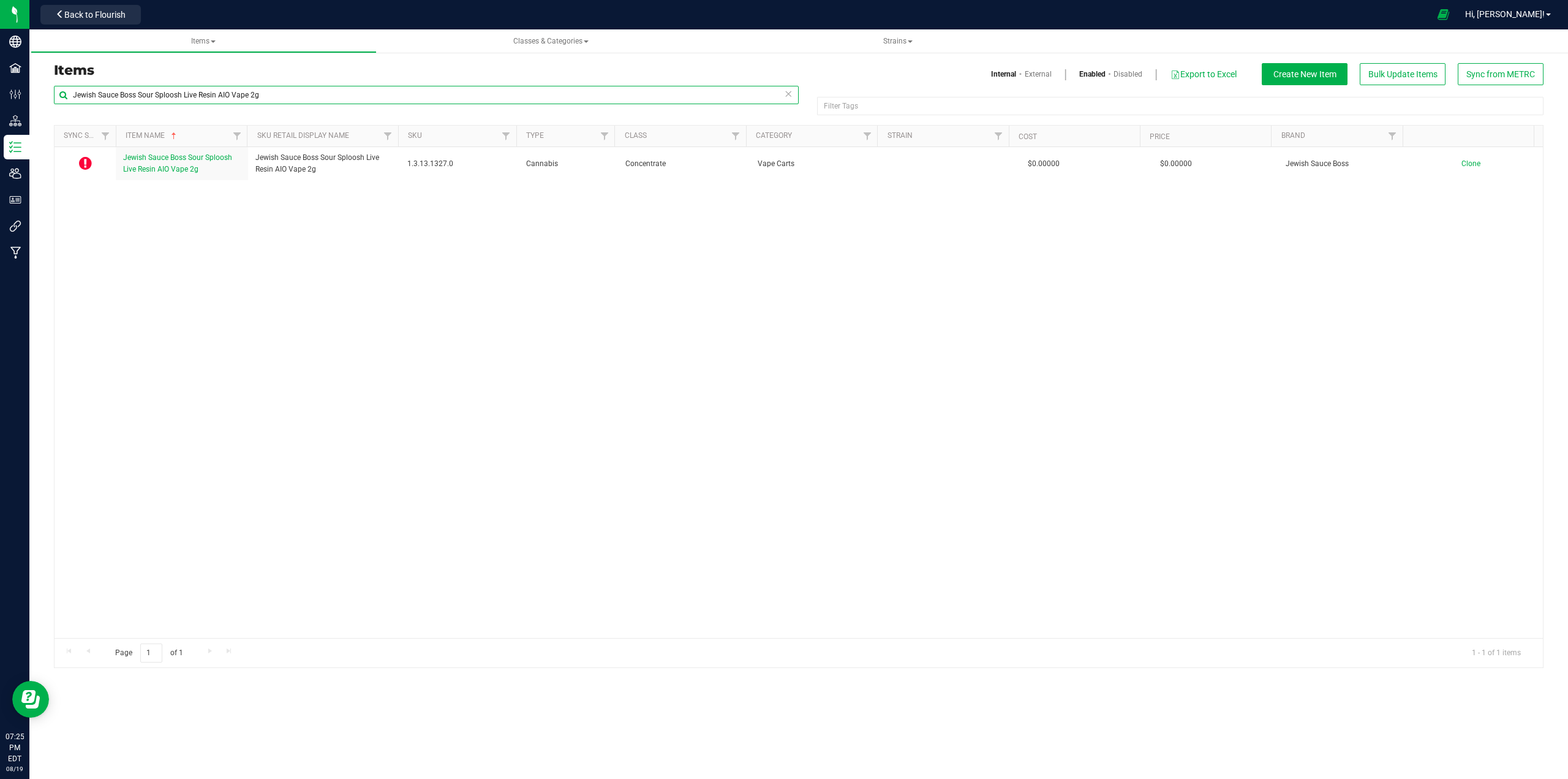
drag, startPoint x: 139, startPoint y: 94, endPoint x: 392, endPoint y: 85, distance: 253.2
click at [392, 85] on div "Items Internal External Enabled Disabled Export to Excel Create New Item Bulk U…" at bounding box center [798, 365] width 1508 height 605
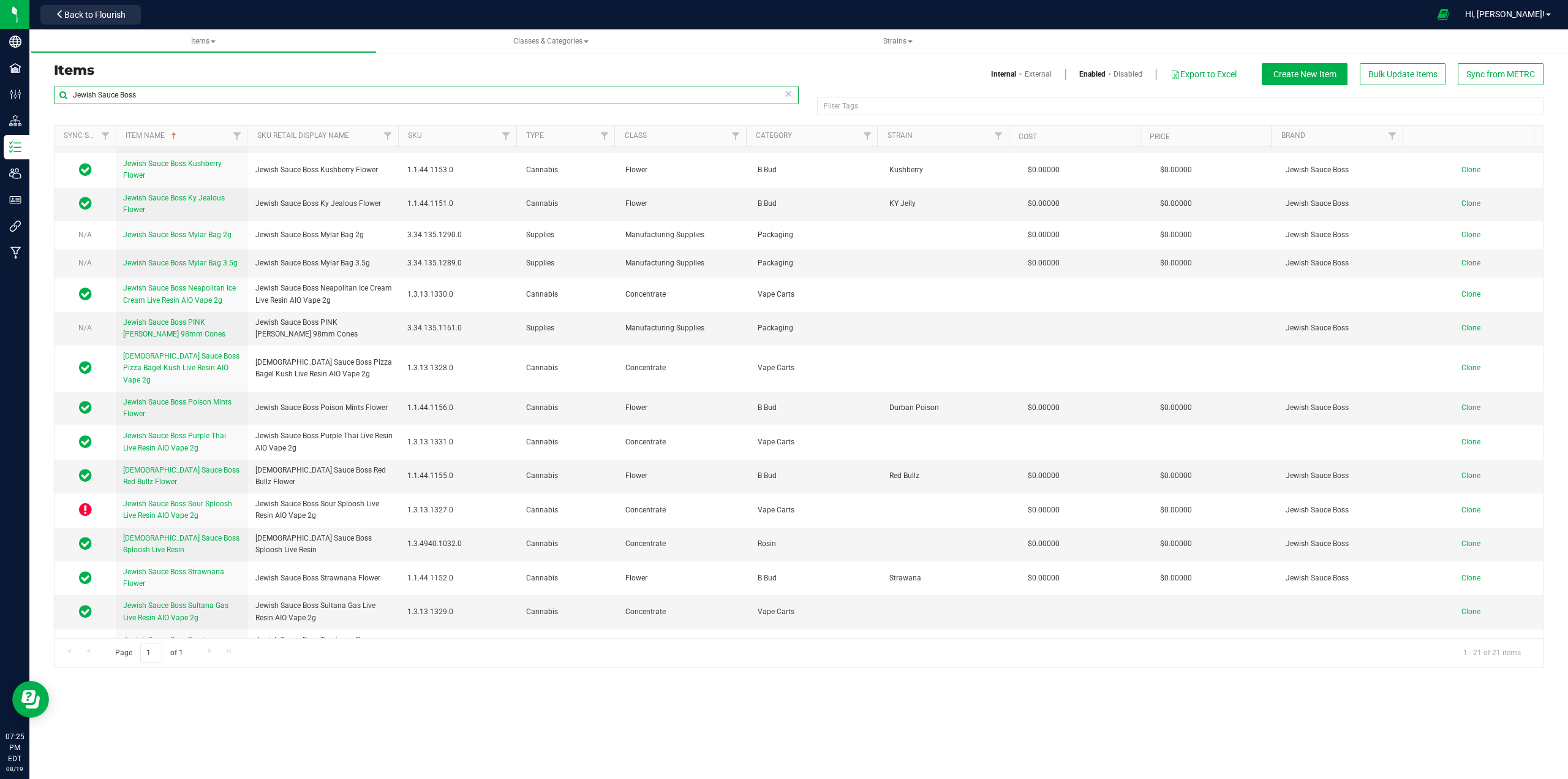
scroll to position [205, 0]
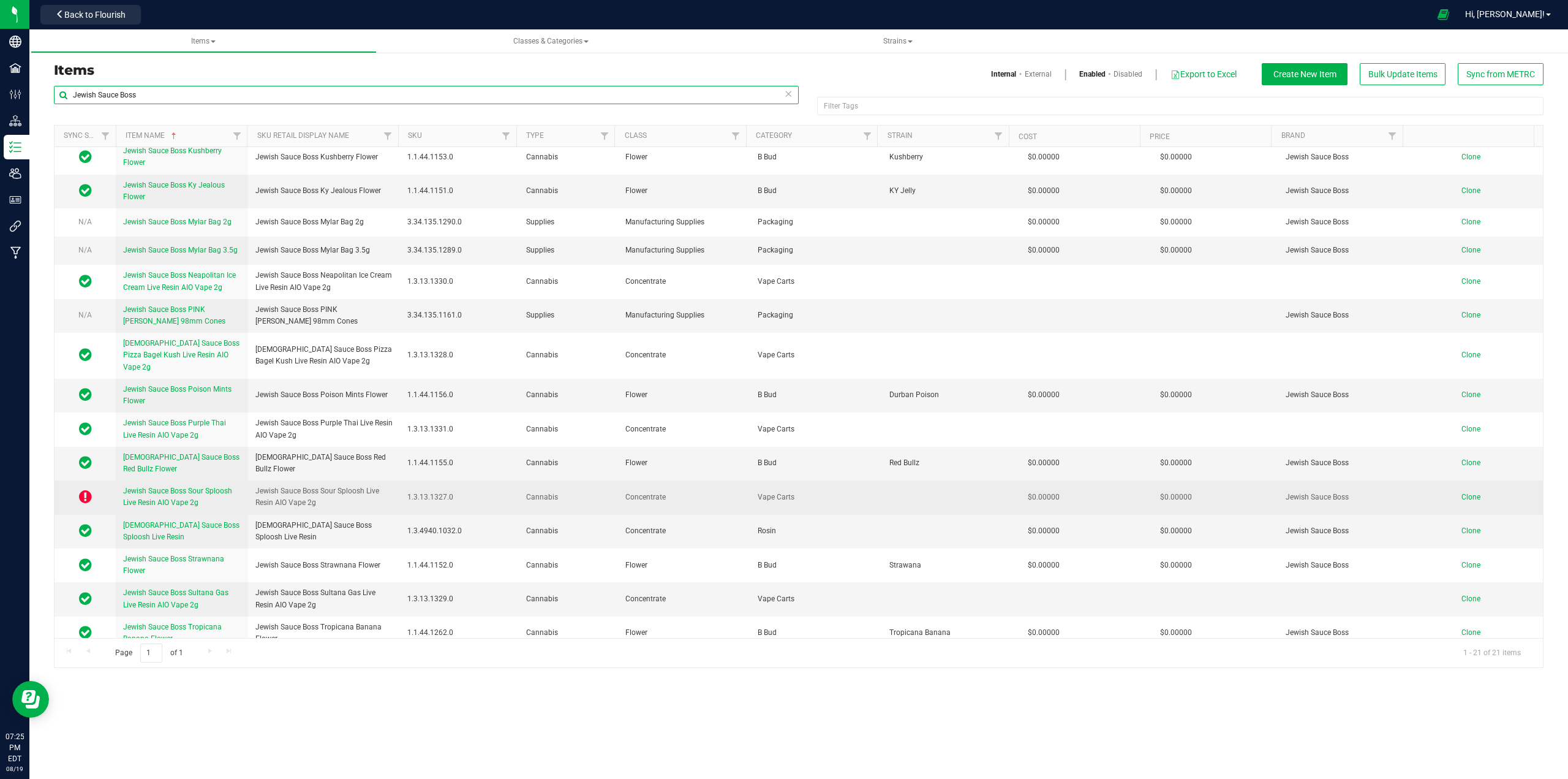
type input "Jewish Sauce Boss"
click at [149, 480] on td "Jewish Sauce Boss Sour Sploosh Live Resin AIO Vape 2g" at bounding box center [182, 497] width 132 height 34
click at [151, 486] on span "Jewish Sauce Boss Sour Sploosh Live Resin AIO Vape 2g" at bounding box center [178, 497] width 109 height 20
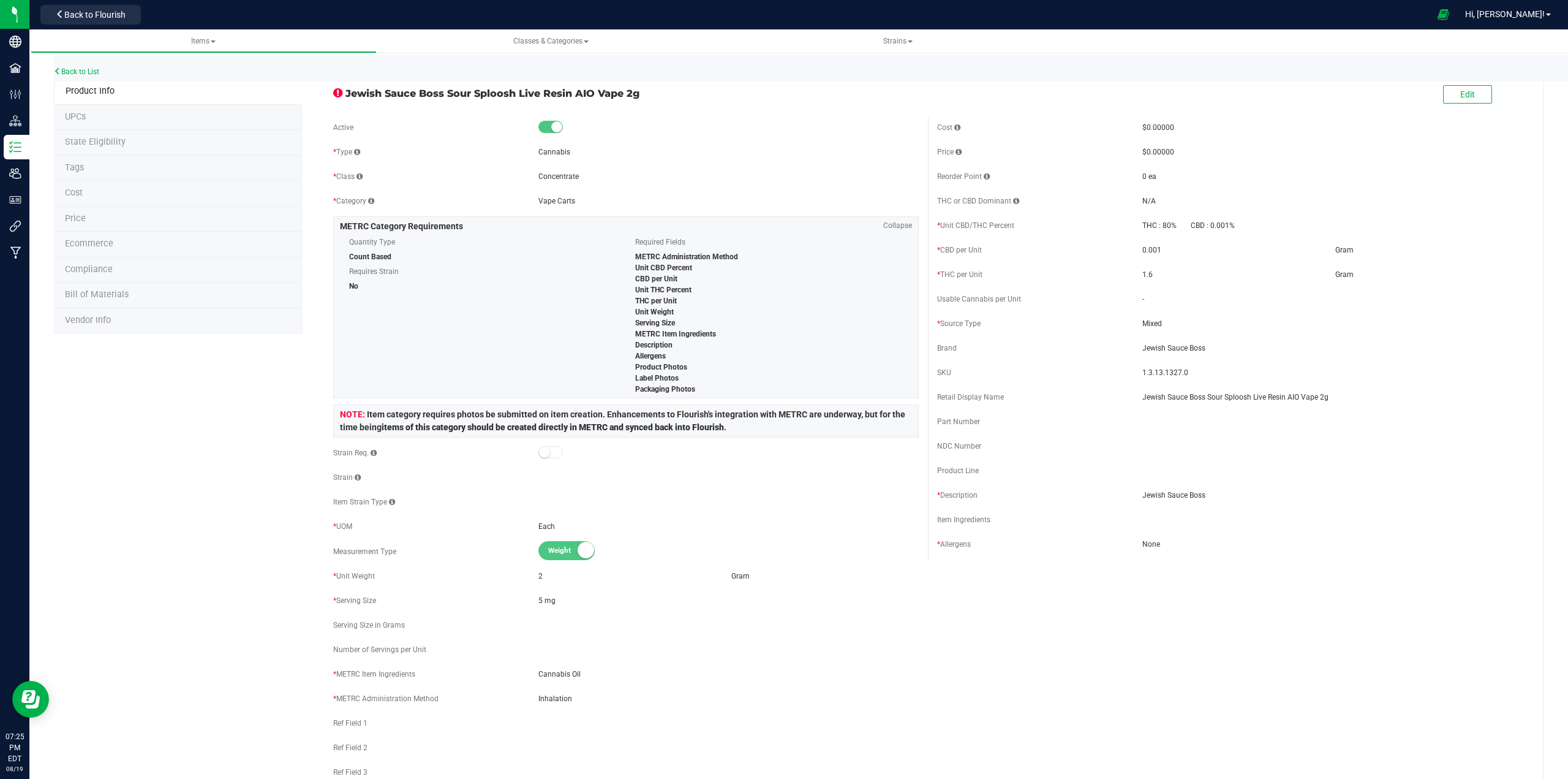
click at [102, 145] on span "State Eligibility" at bounding box center [95, 142] width 60 height 10
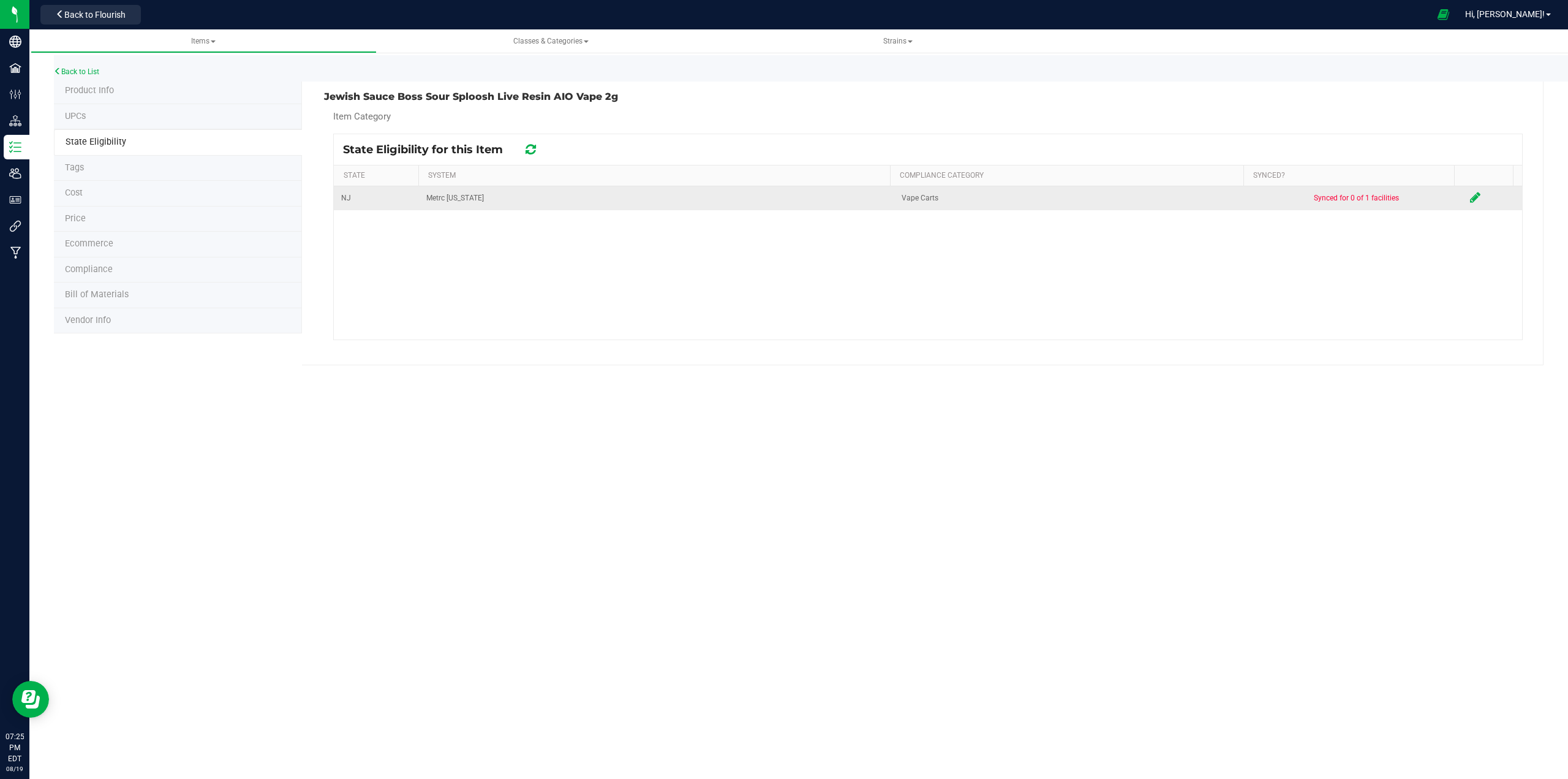
click at [782, 199] on icon at bounding box center [1475, 197] width 10 height 12
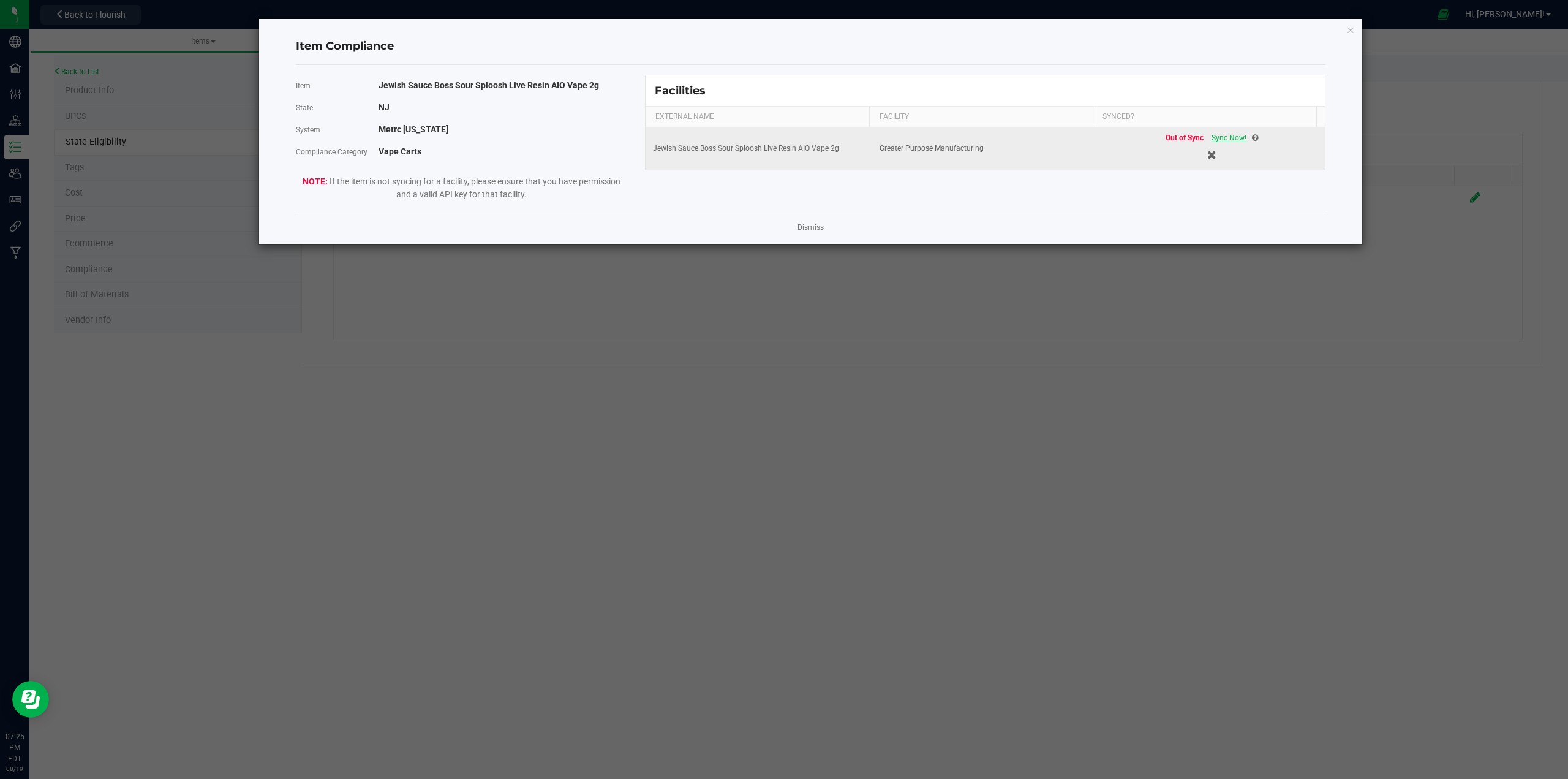
click at [782, 136] on span "Sync Now!" at bounding box center [1229, 137] width 35 height 8
click at [782, 28] on icon "Close modal" at bounding box center [1350, 29] width 8 height 15
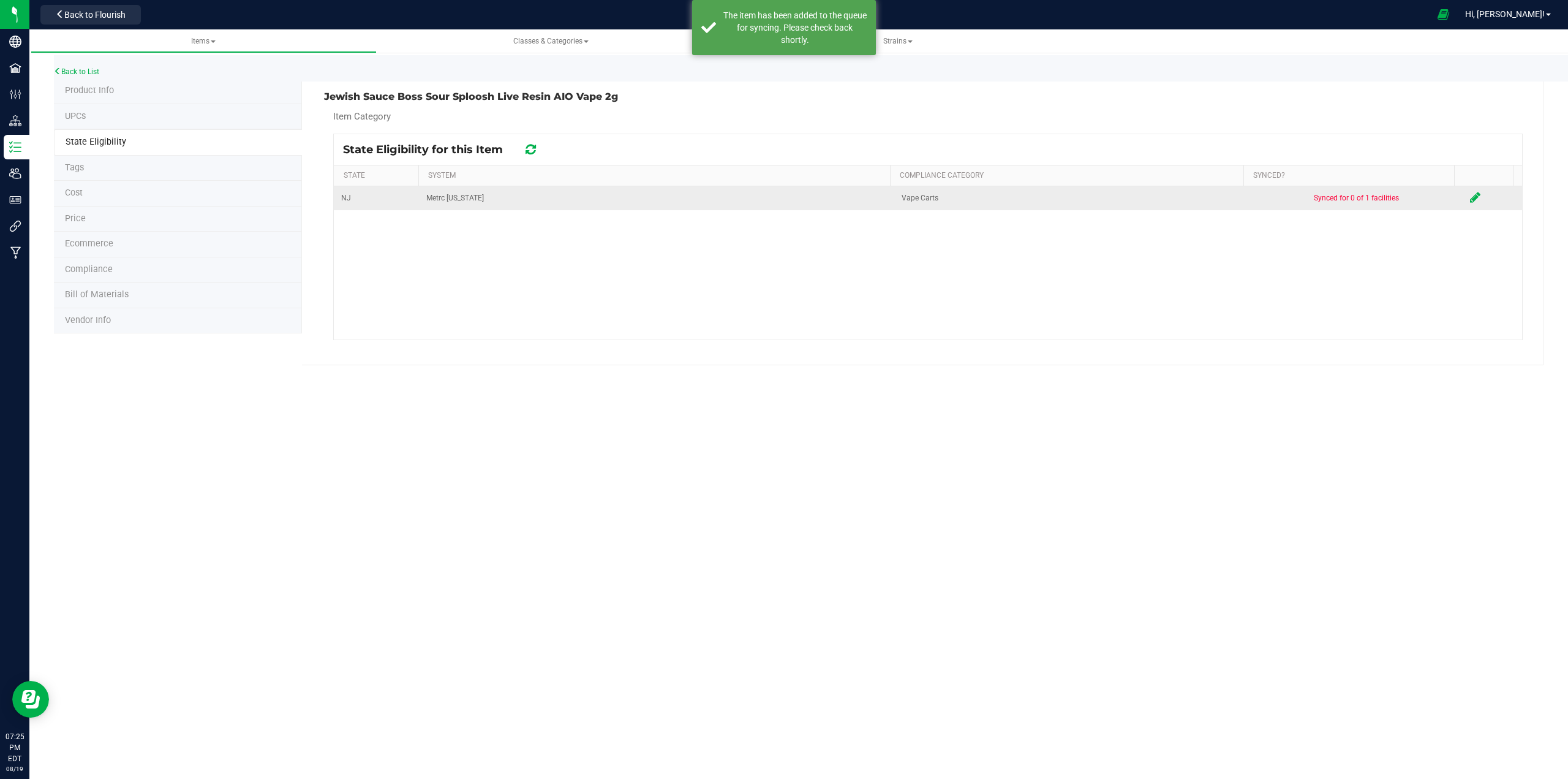
click at [782, 200] on icon at bounding box center [1475, 197] width 10 height 12
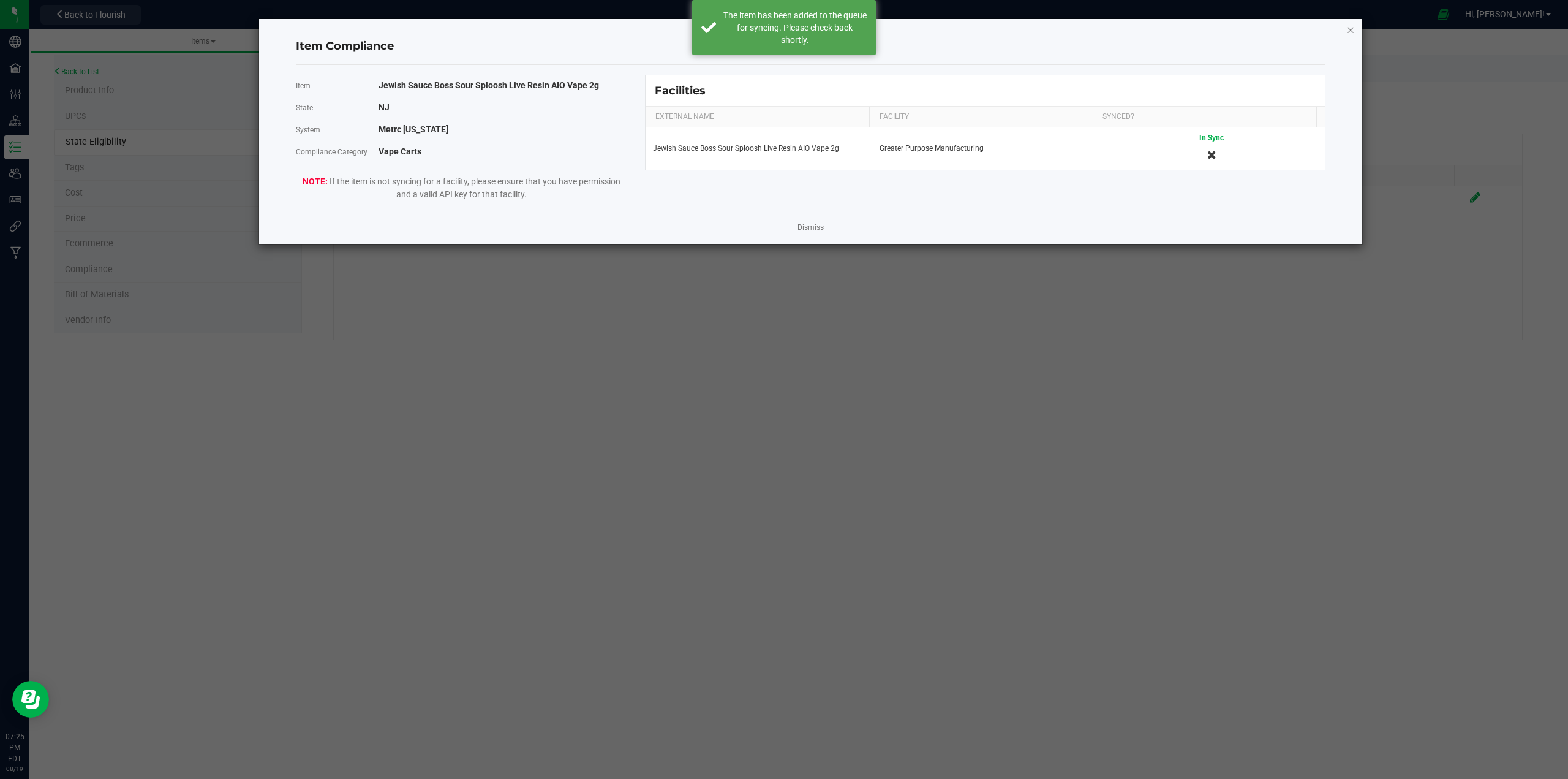
click at [782, 28] on icon "Close modal" at bounding box center [1350, 29] width 8 height 15
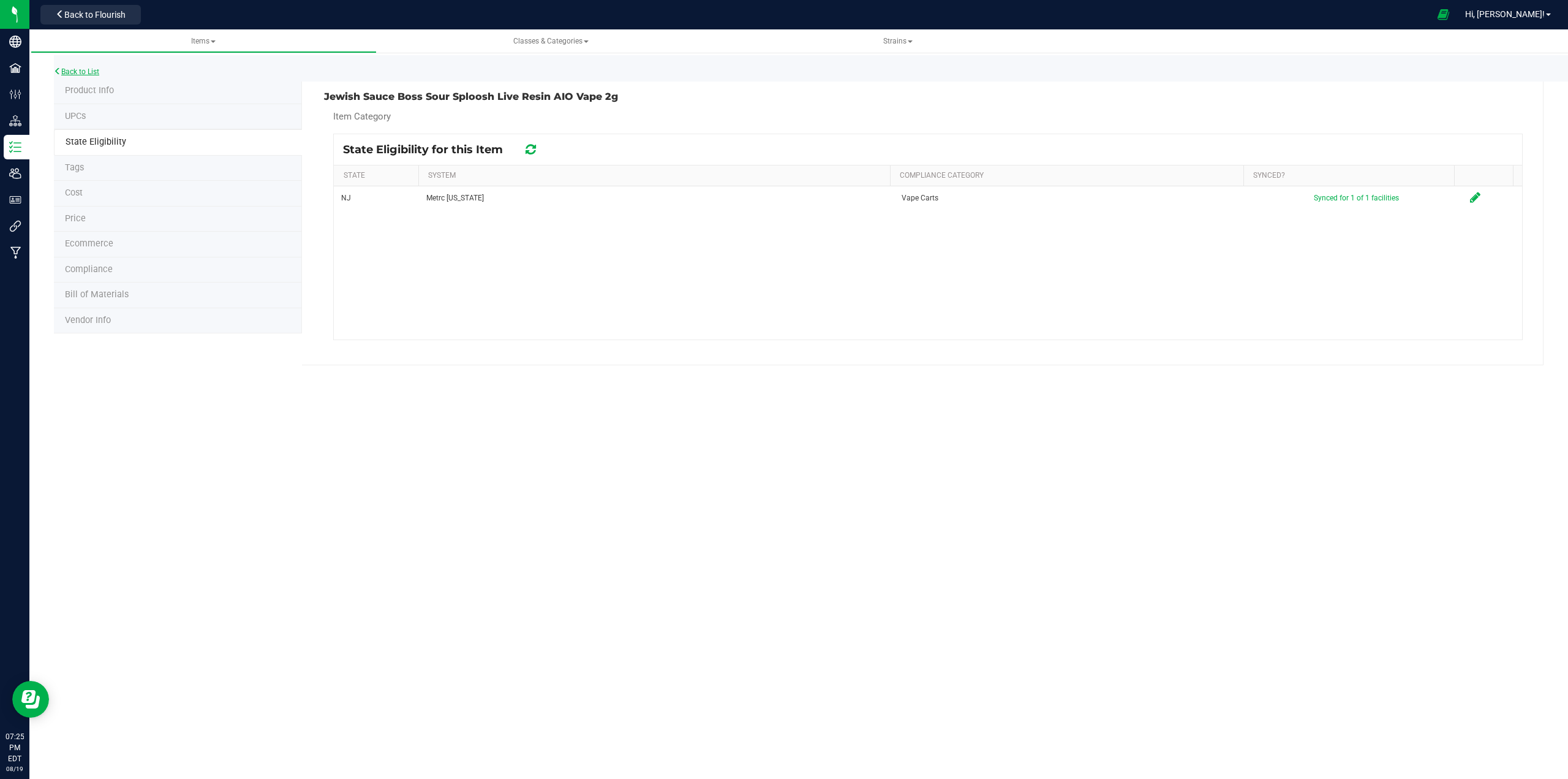
click at [85, 69] on link "Back to List" at bounding box center [76, 71] width 45 height 8
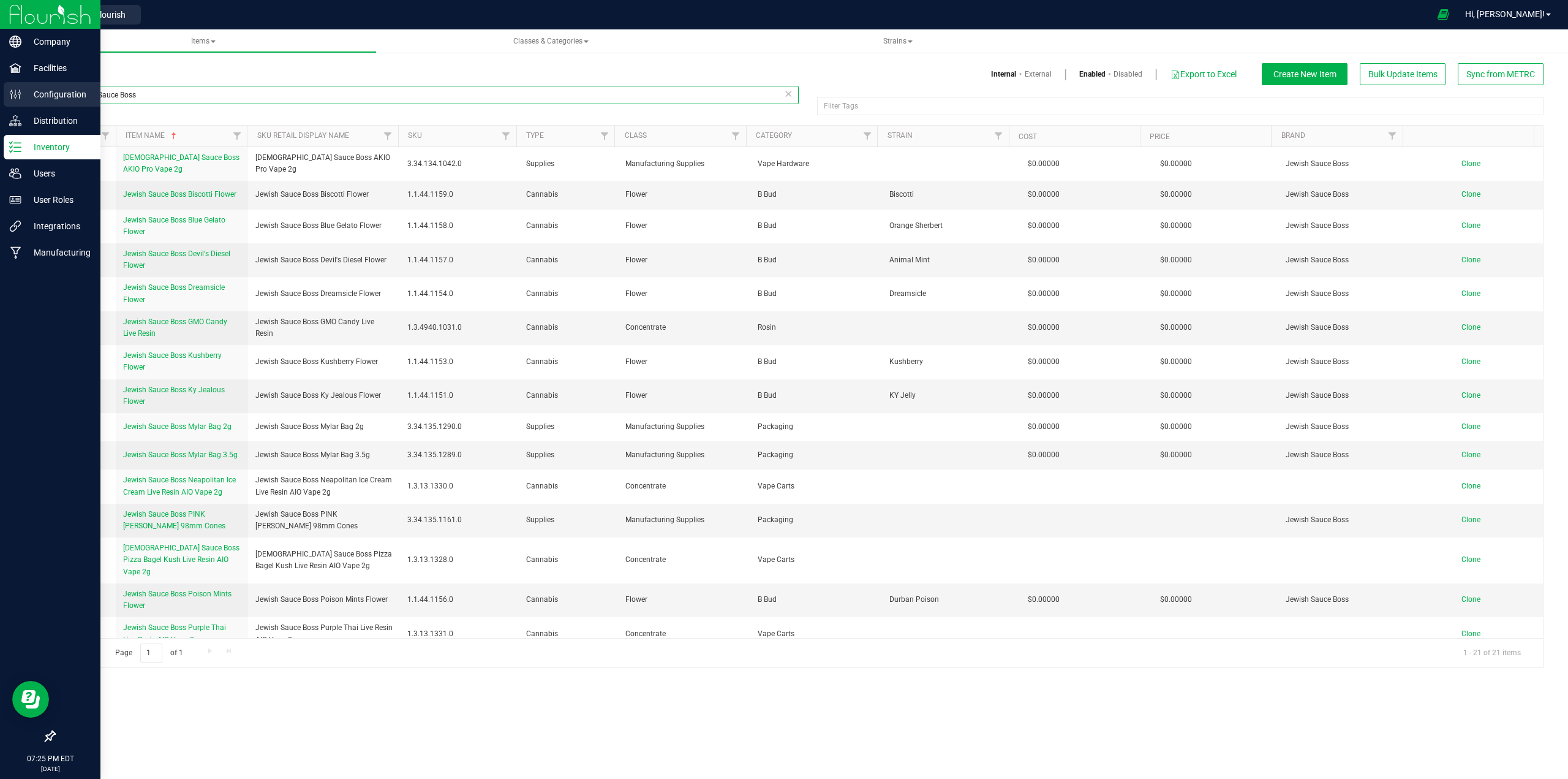
drag, startPoint x: 157, startPoint y: 98, endPoint x: 51, endPoint y: 99, distance: 106.0
click at [27, 92] on div "Company Facilities Configuration Distribution Inventory Users User Roles Integr…" at bounding box center [784, 389] width 1568 height 779
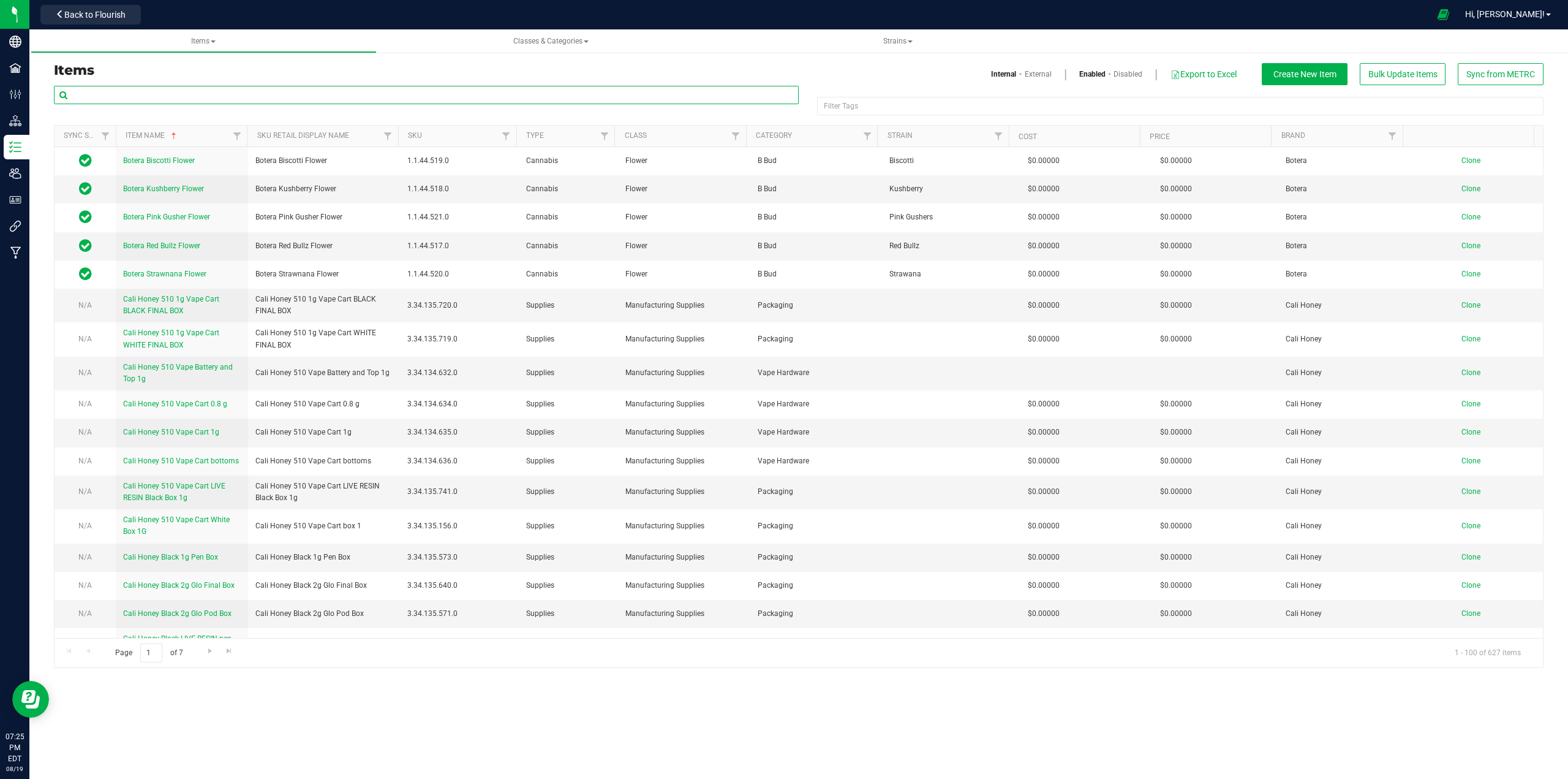
paste input "[DEMOGRAPHIC_DATA] Sauce Boss Pizza Bagel Kush Live Resin AIO Vape 2g"
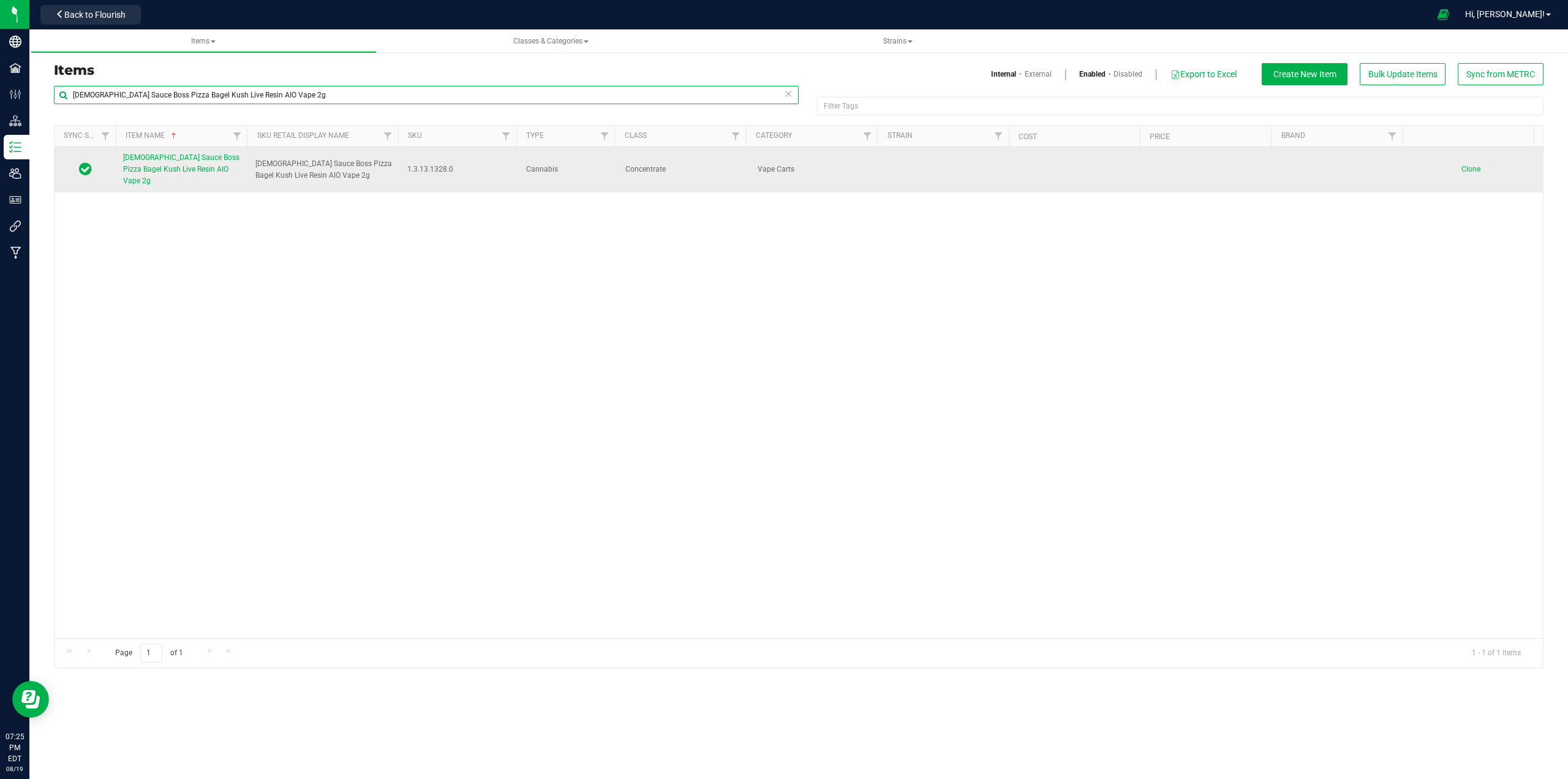
type input "[DEMOGRAPHIC_DATA] Sauce Boss Pizza Bagel Kush Live Resin AIO Vape 2g"
click at [177, 153] on span "[DEMOGRAPHIC_DATA] Sauce Boss Pizza Bagel Kush Live Resin AIO Vape 2g" at bounding box center [181, 169] width 116 height 32
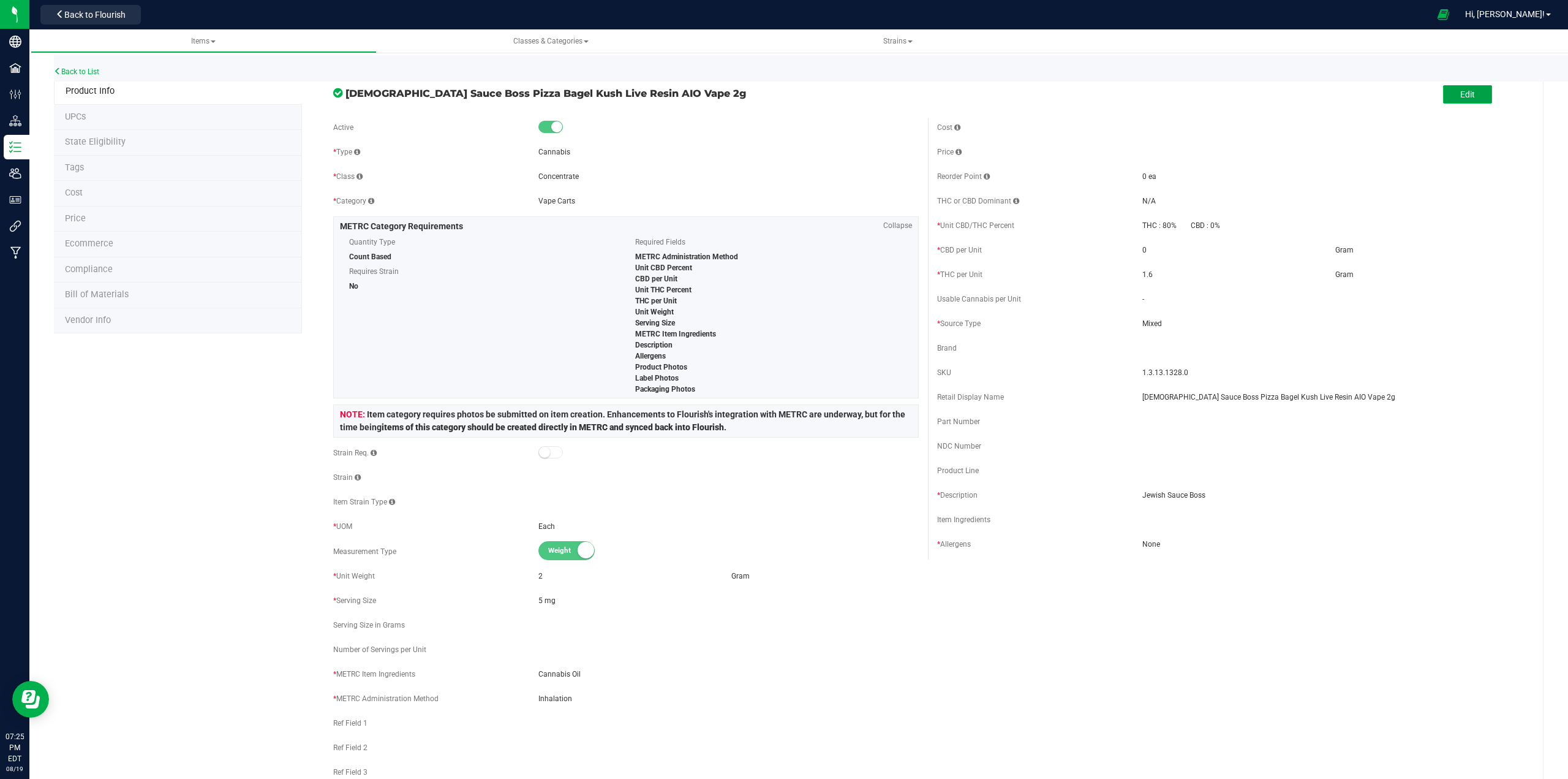
click at [782, 100] on button "Edit" at bounding box center [1467, 94] width 49 height 18
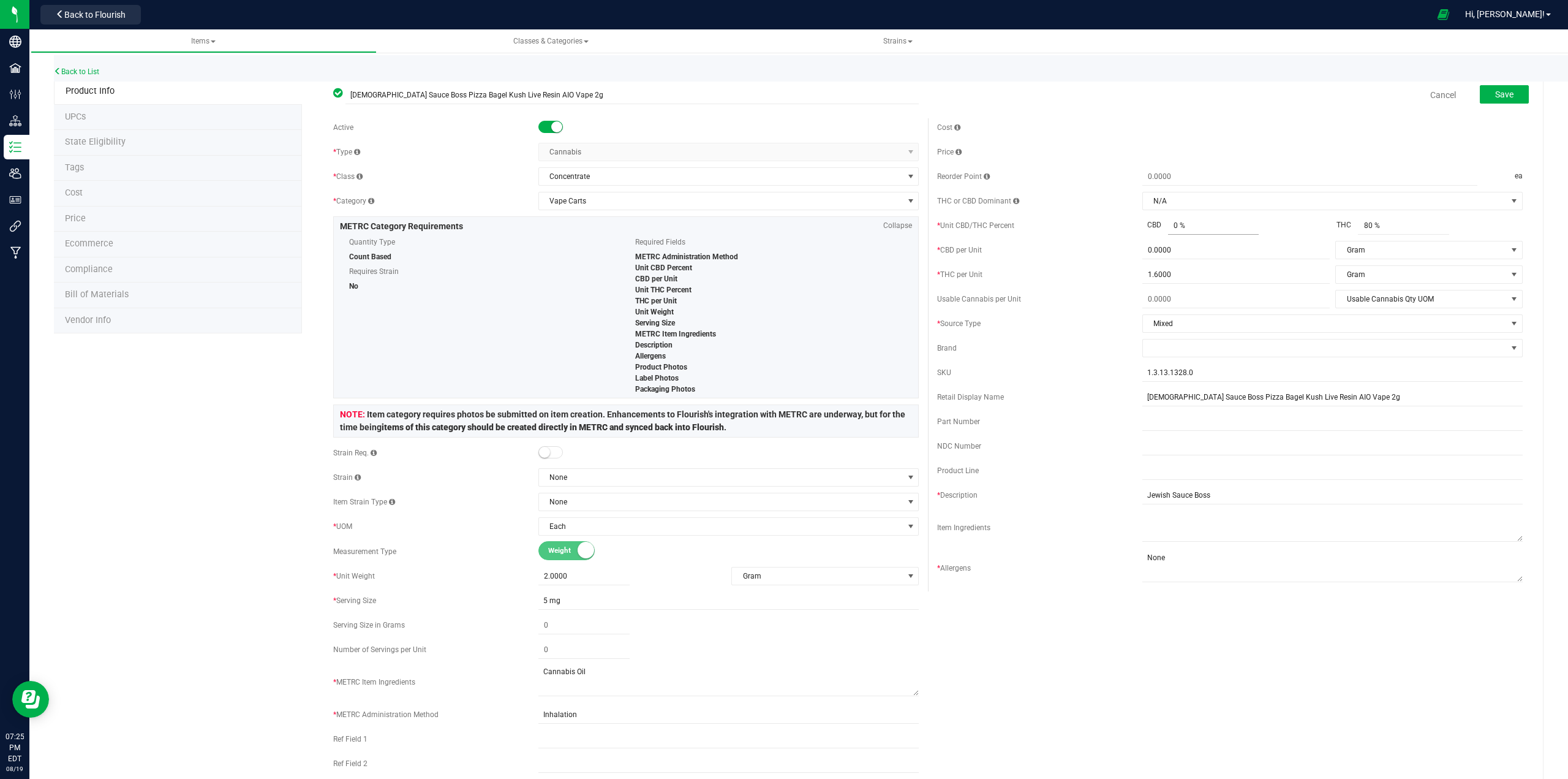
click at [782, 227] on span "0 % 0" at bounding box center [1213, 226] width 92 height 18
type input "0.001"
type input "0.001 %"
click at [782, 247] on span "0.0000 0" at bounding box center [1236, 251] width 187 height 18
type input "0.001"
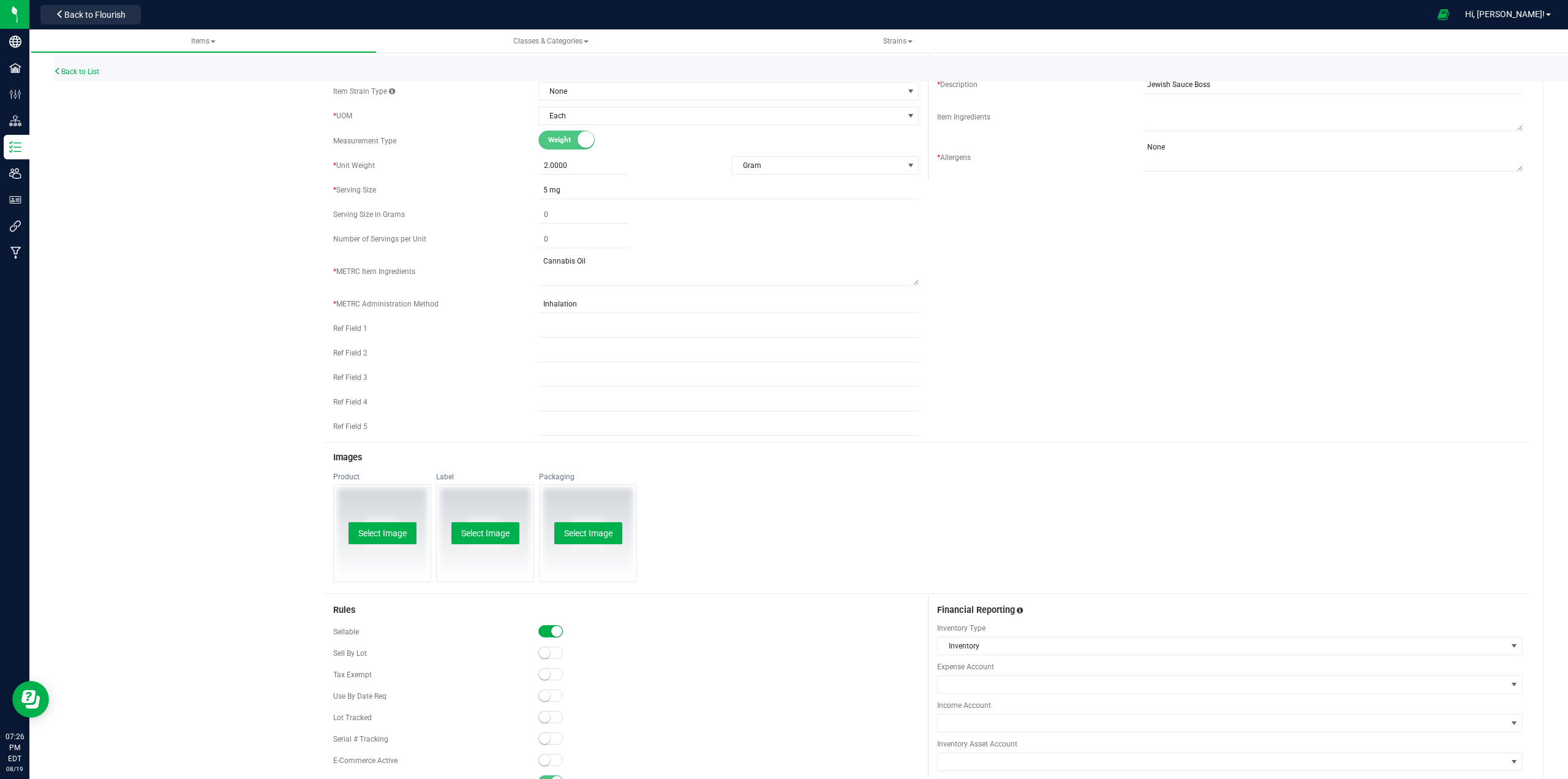
scroll to position [429, 0]
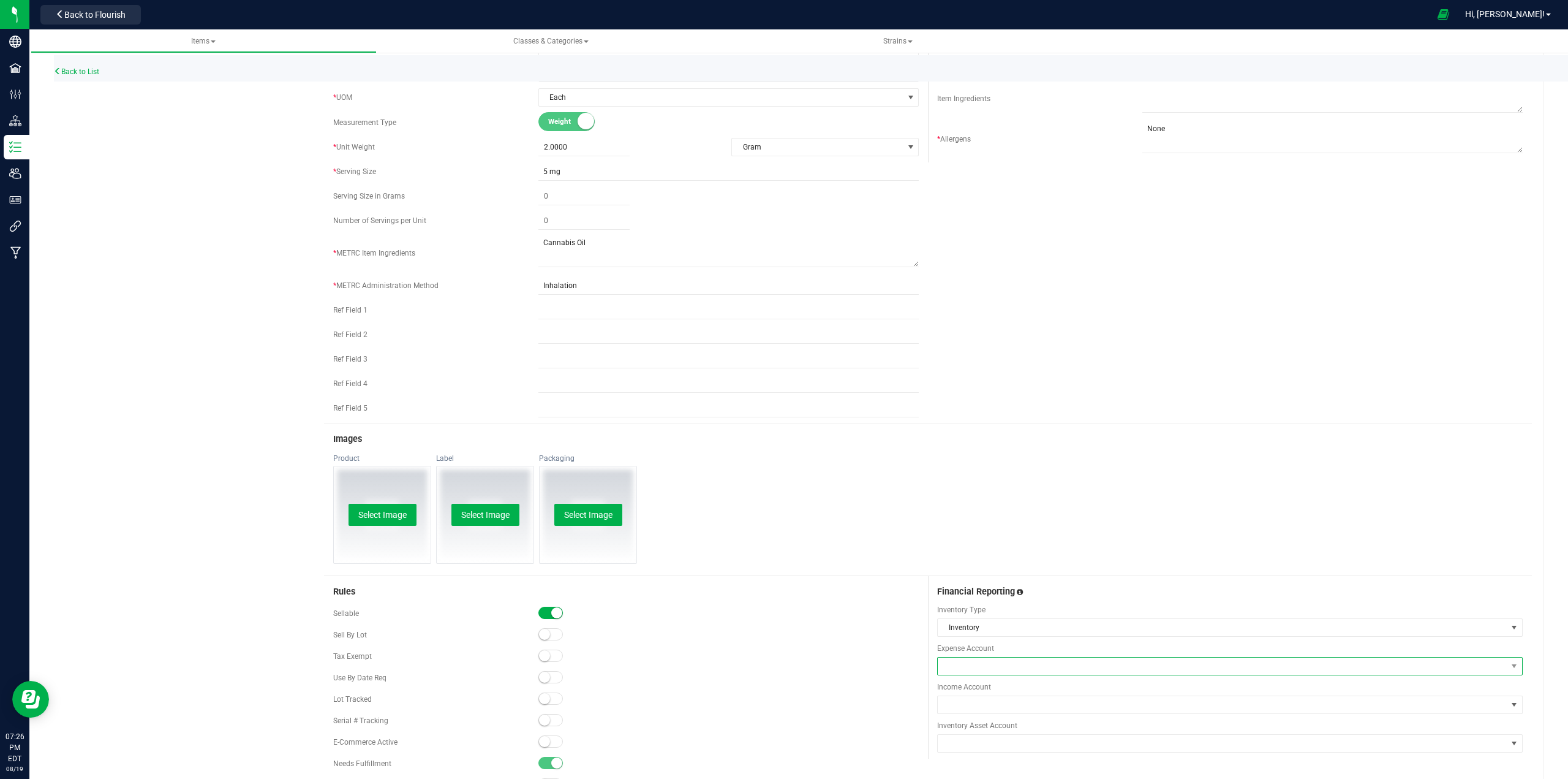
type input "0.0010"
click at [782, 670] on span at bounding box center [1222, 666] width 569 height 17
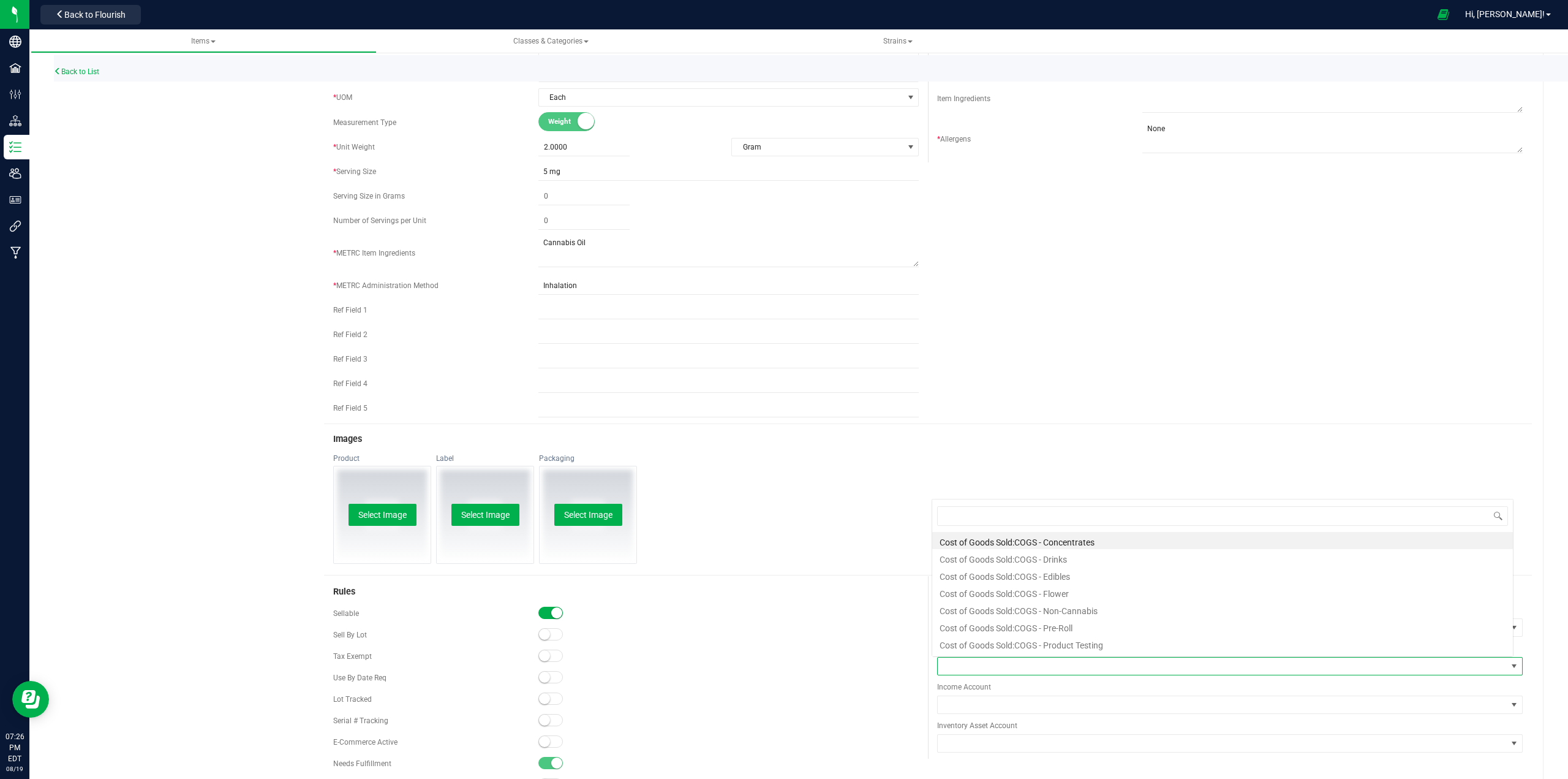
scroll to position [18, 578]
type input "vapo"
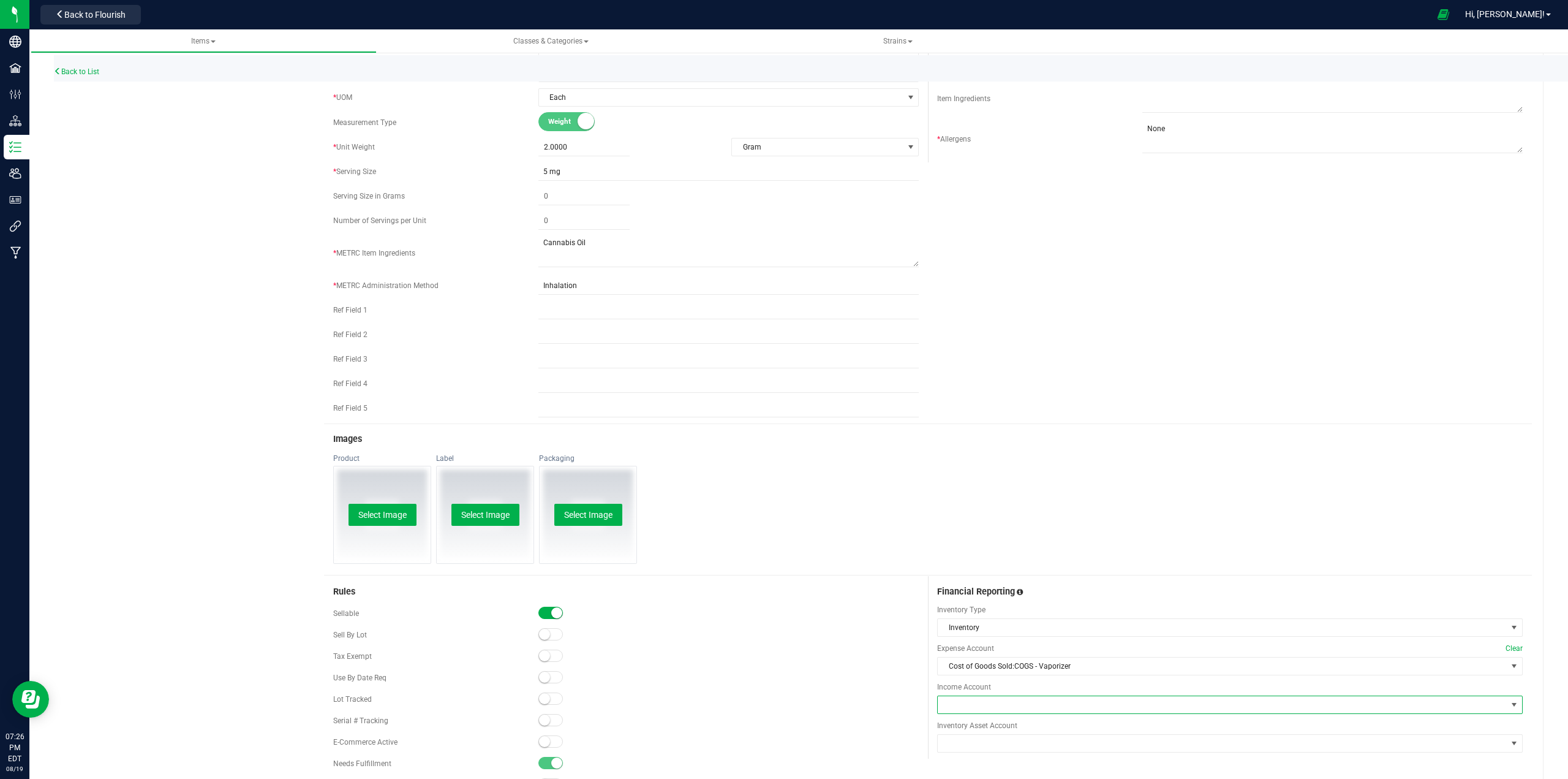
click at [782, 708] on span at bounding box center [1222, 705] width 569 height 17
type input "vapo"
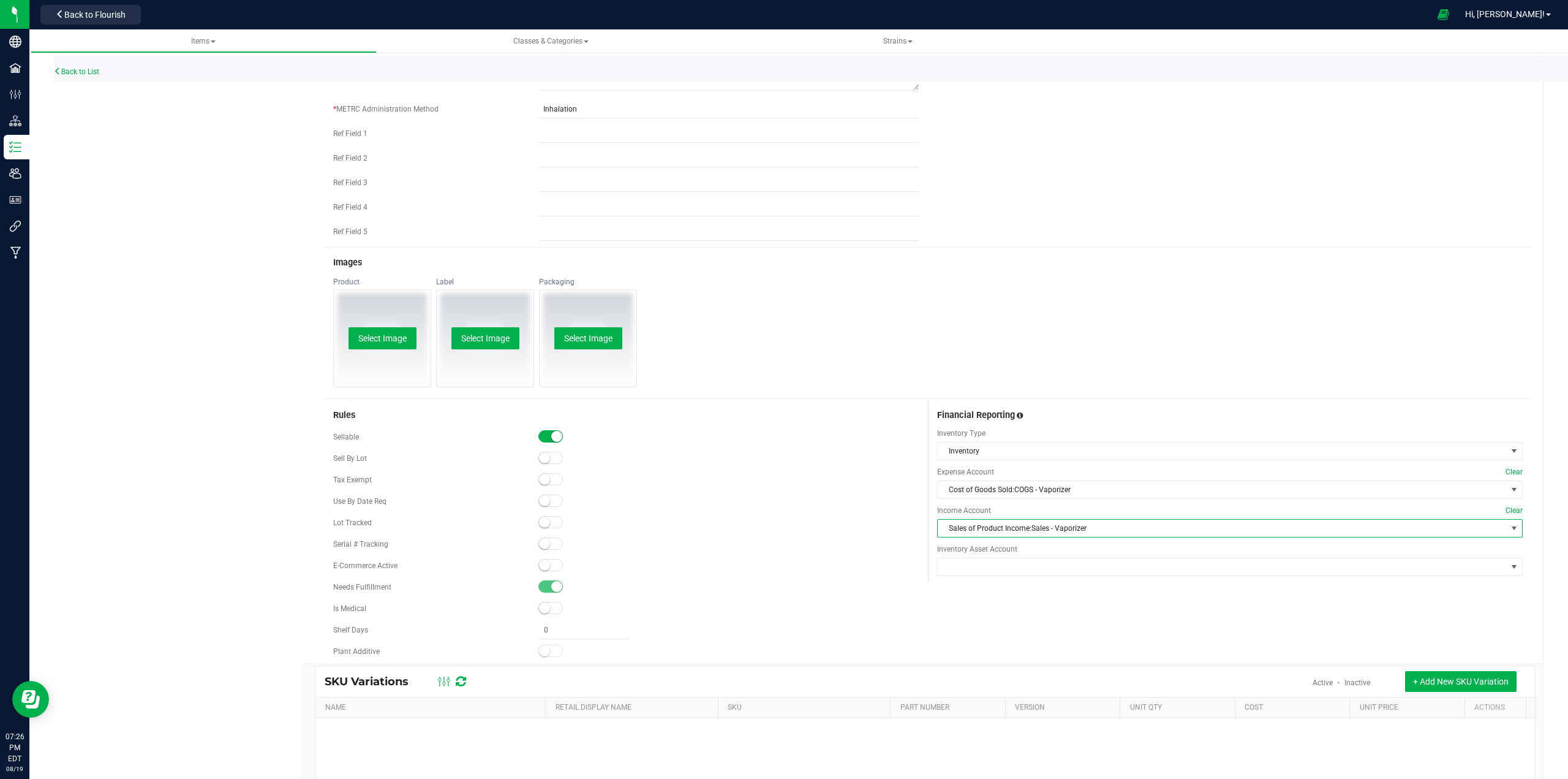
scroll to position [613, 0]
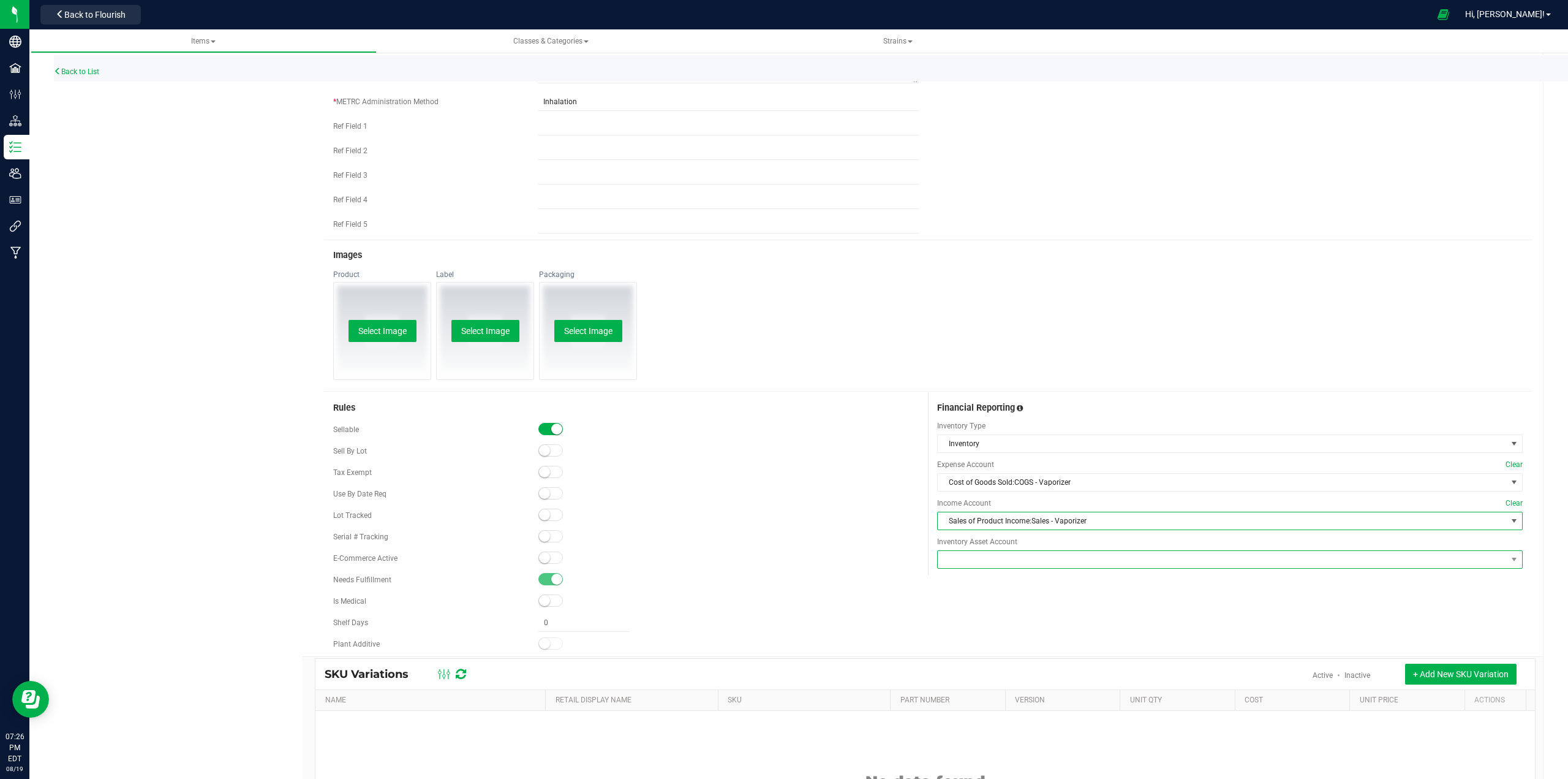
click at [782, 562] on span at bounding box center [1222, 559] width 569 height 17
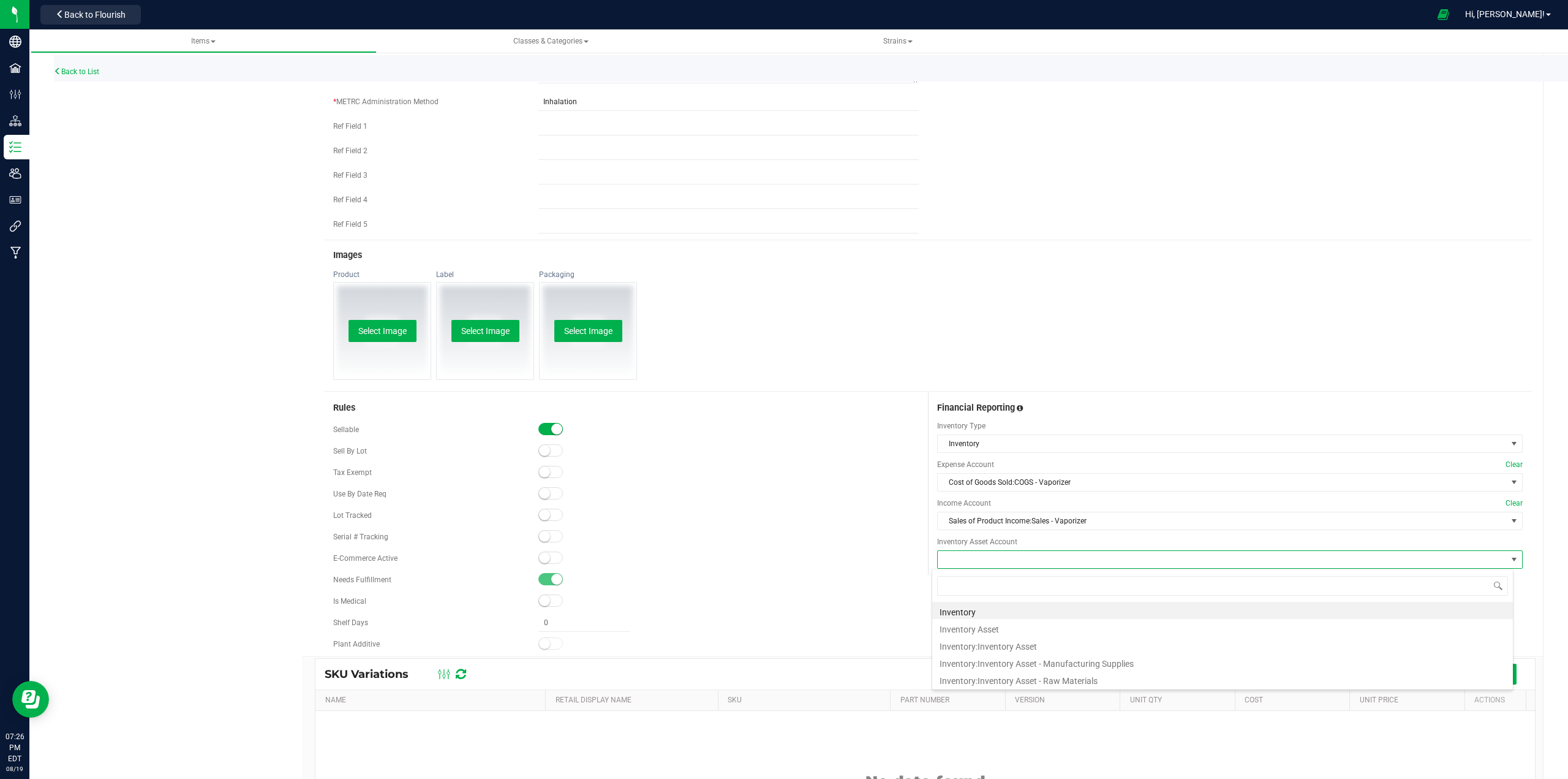
scroll to position [18, 581]
type input "Asset"
click at [782, 624] on li "Inventory:Inventory Asset" at bounding box center [1222, 627] width 580 height 17
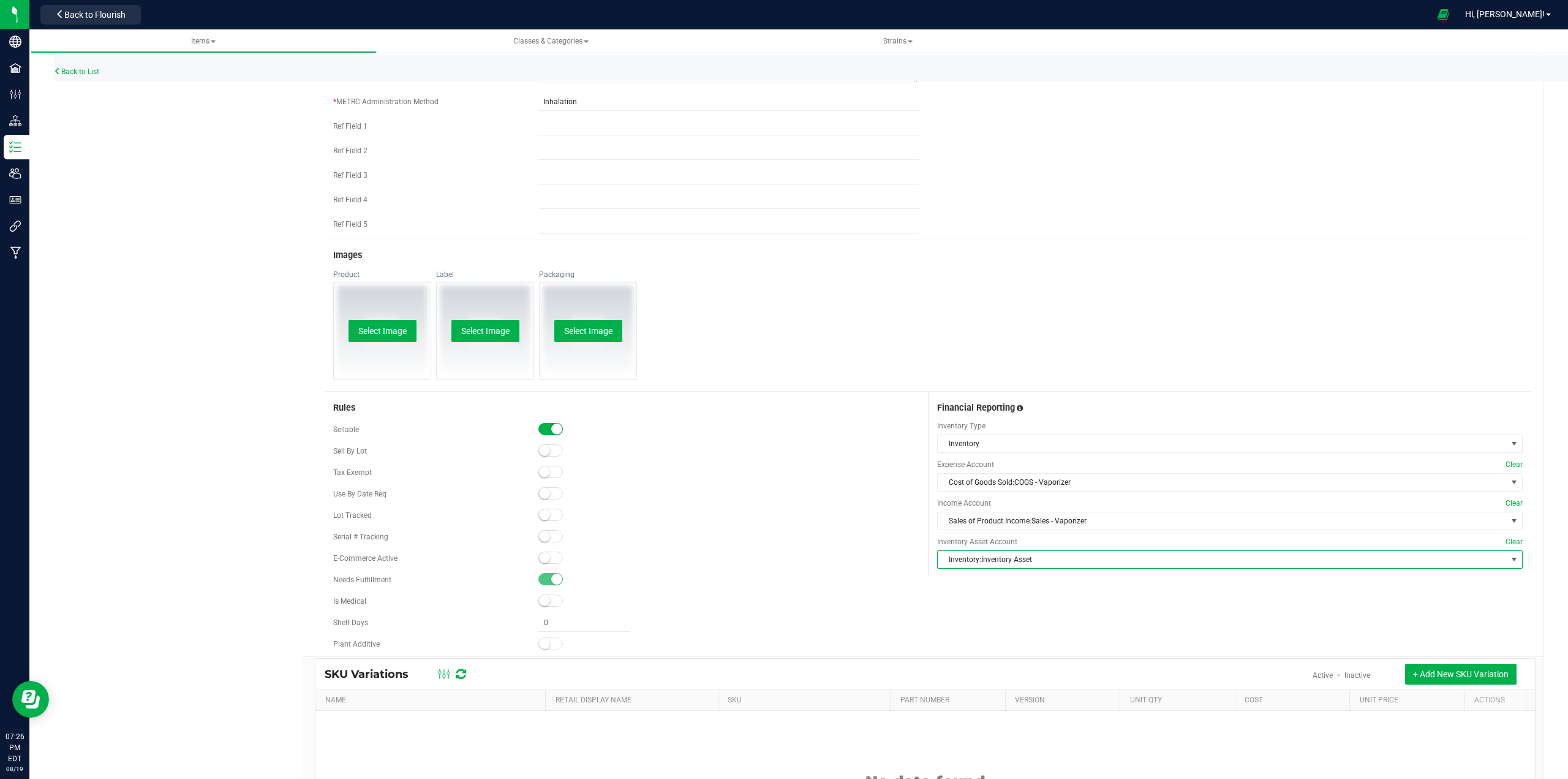
click at [782, 607] on div "Rules Sellable Sell By Lot" at bounding box center [928, 524] width 1208 height 264
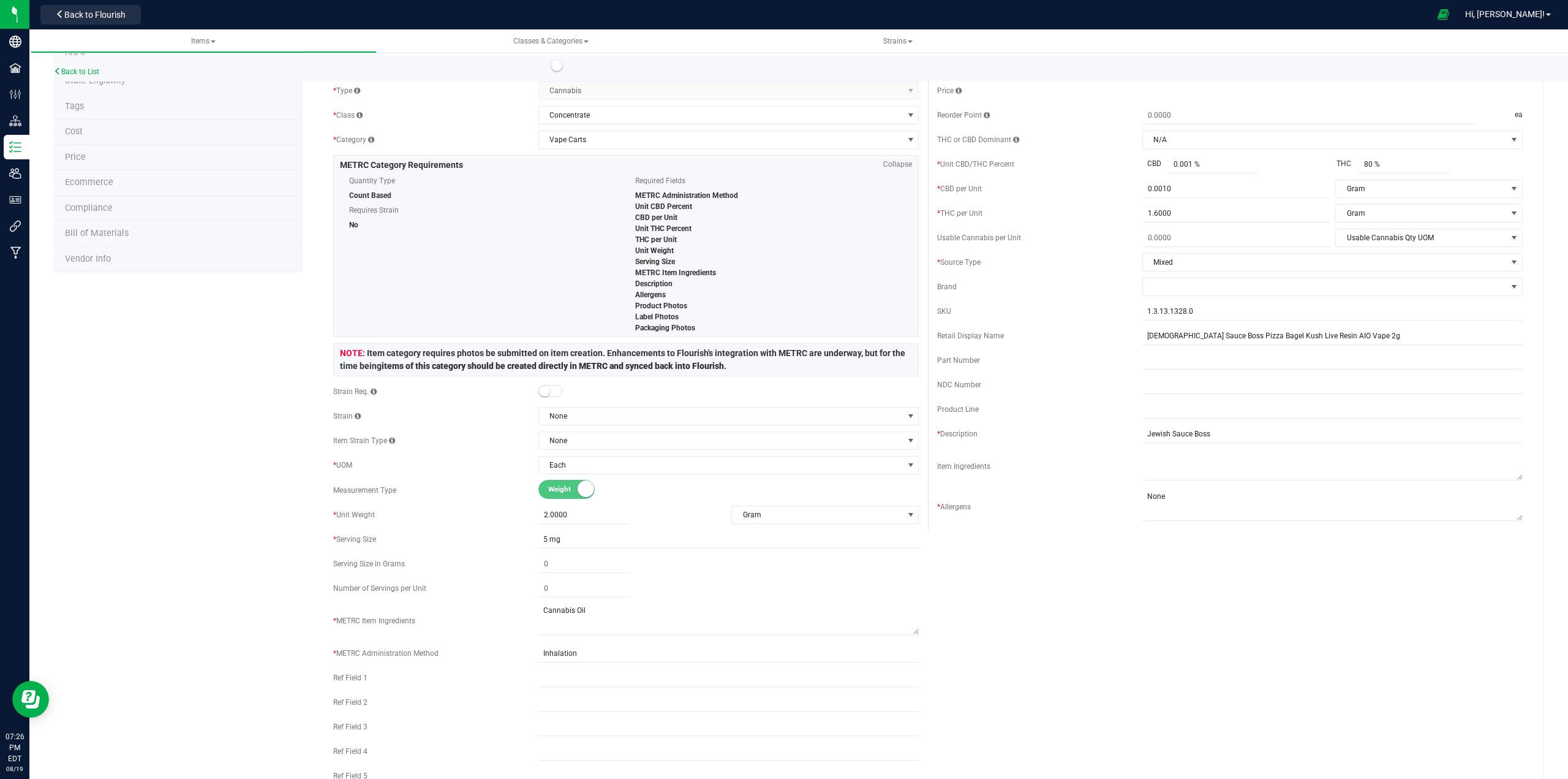
scroll to position [0, 0]
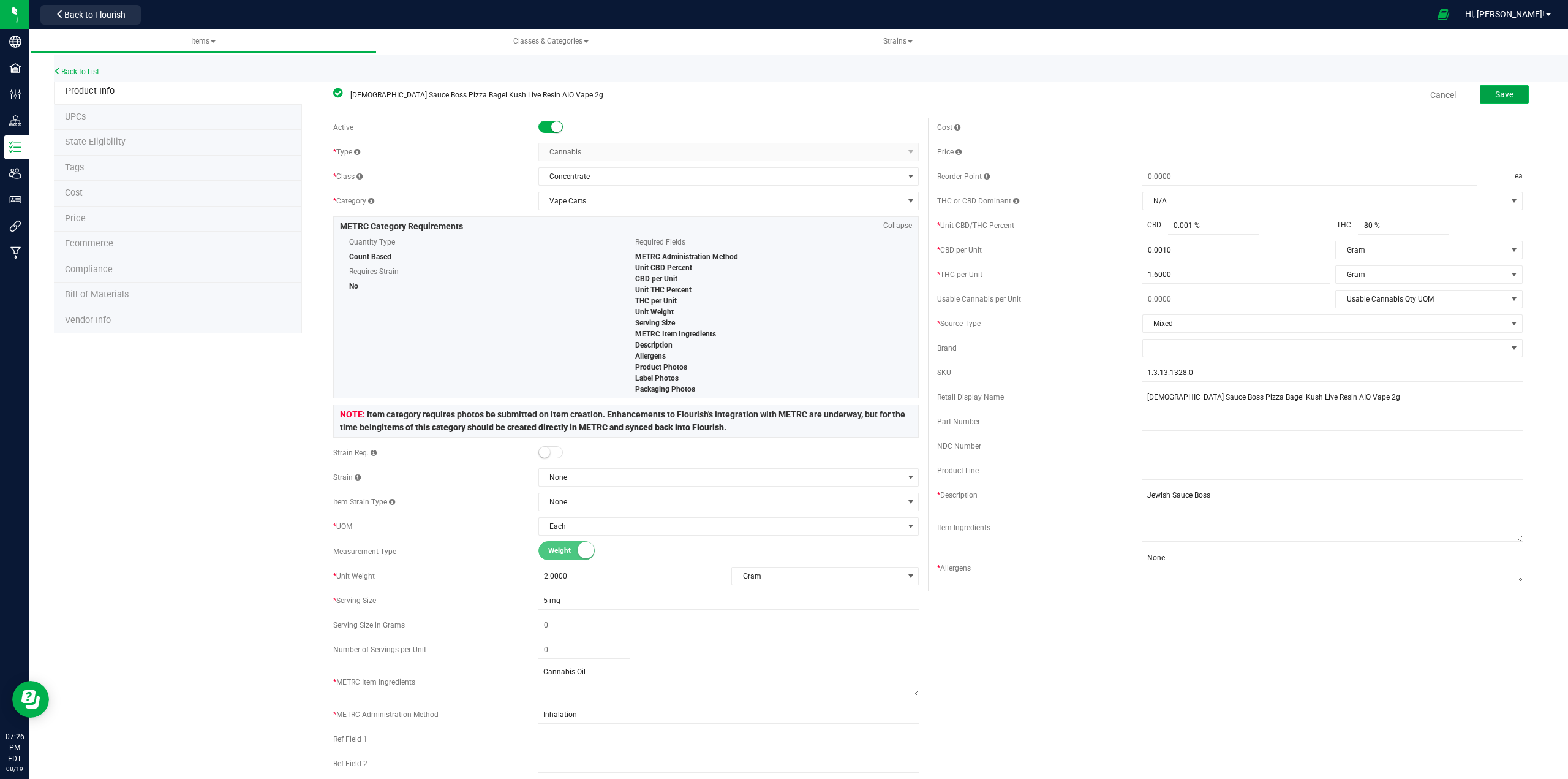
click at [782, 94] on button "Save" at bounding box center [1504, 94] width 49 height 18
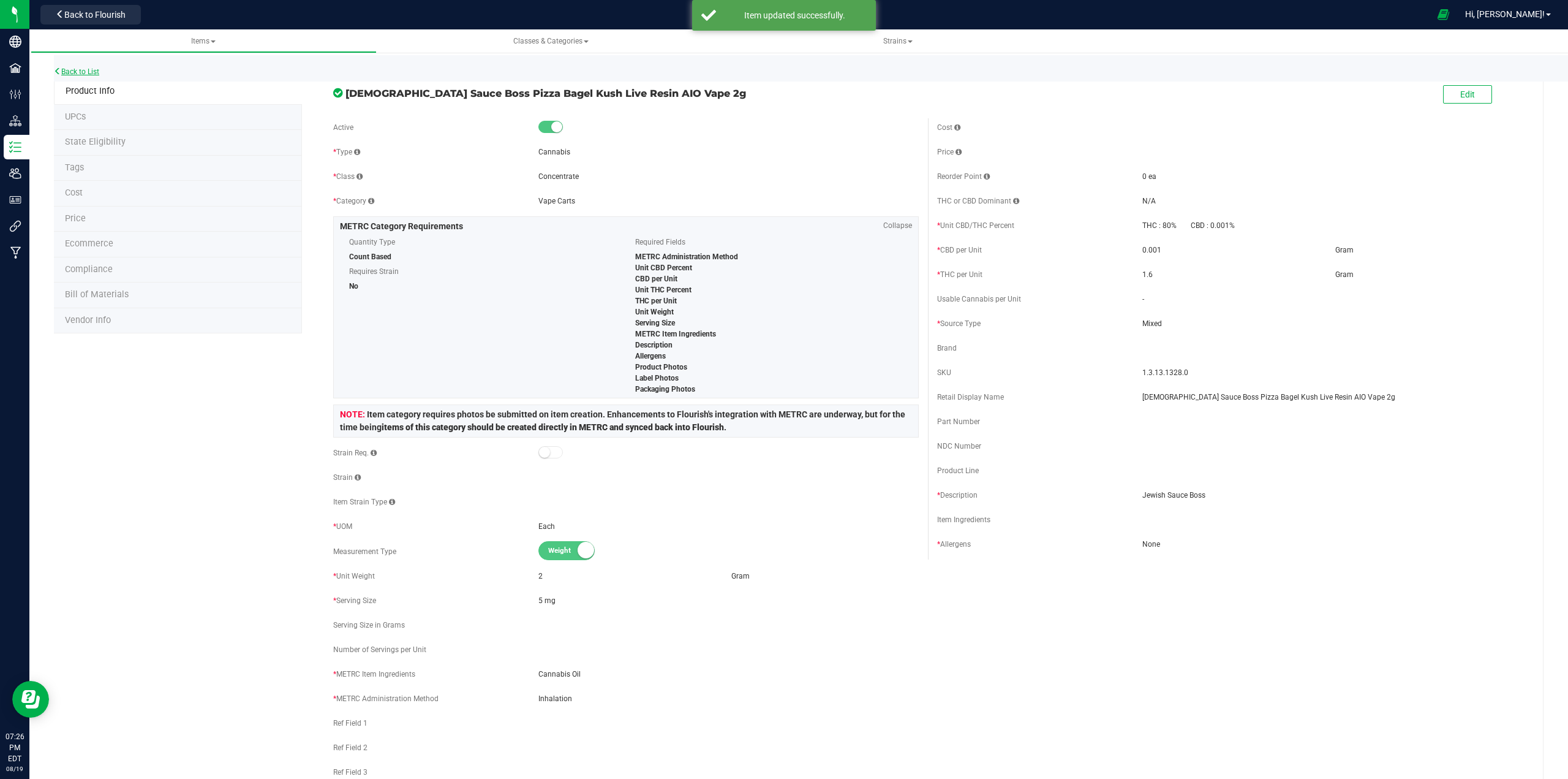
click at [95, 74] on link "Back to List" at bounding box center [76, 71] width 45 height 8
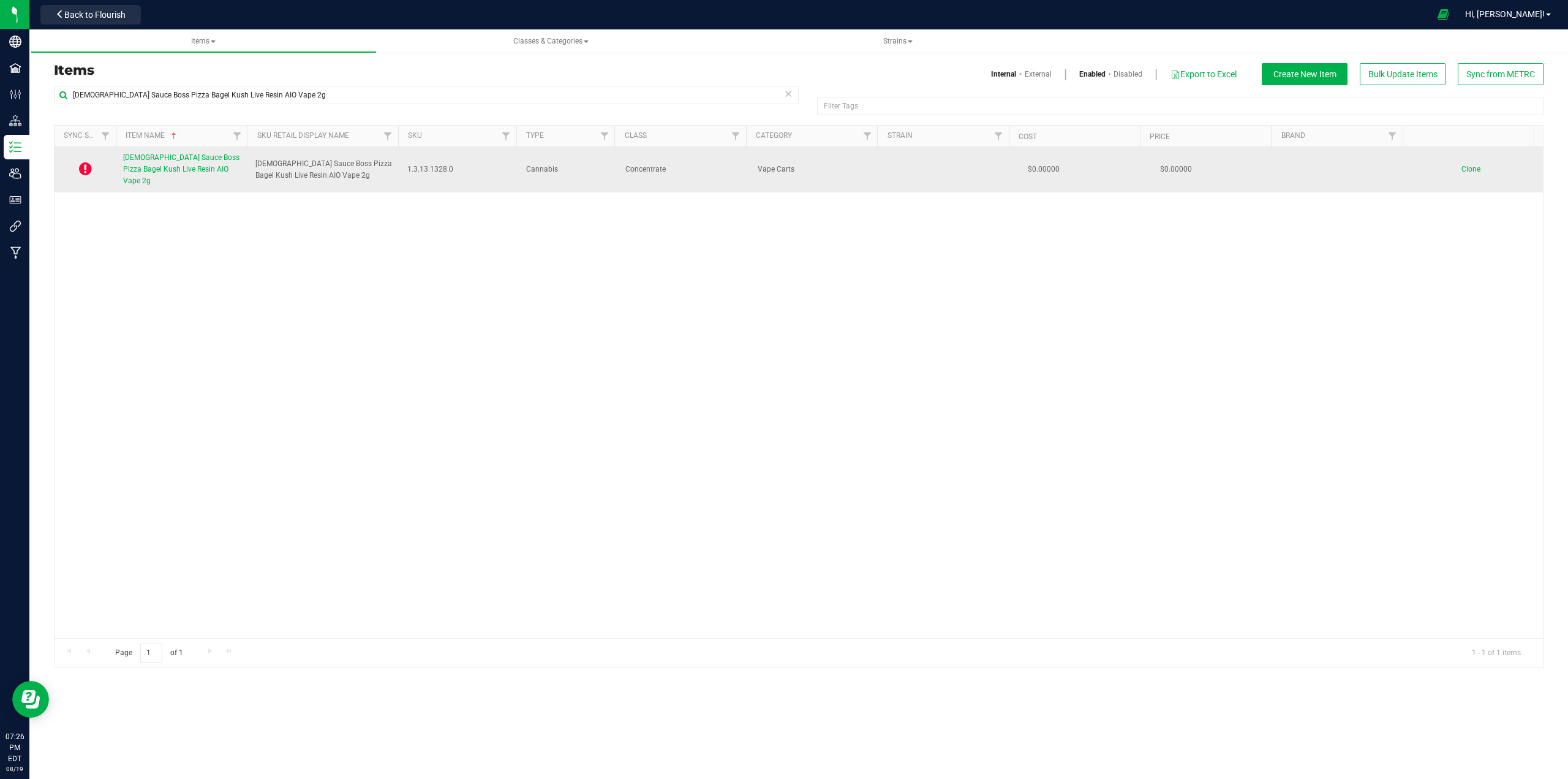
click at [134, 167] on span "[DEMOGRAPHIC_DATA] Sauce Boss Pizza Bagel Kush Live Resin AIO Vape 2g" at bounding box center [181, 169] width 116 height 32
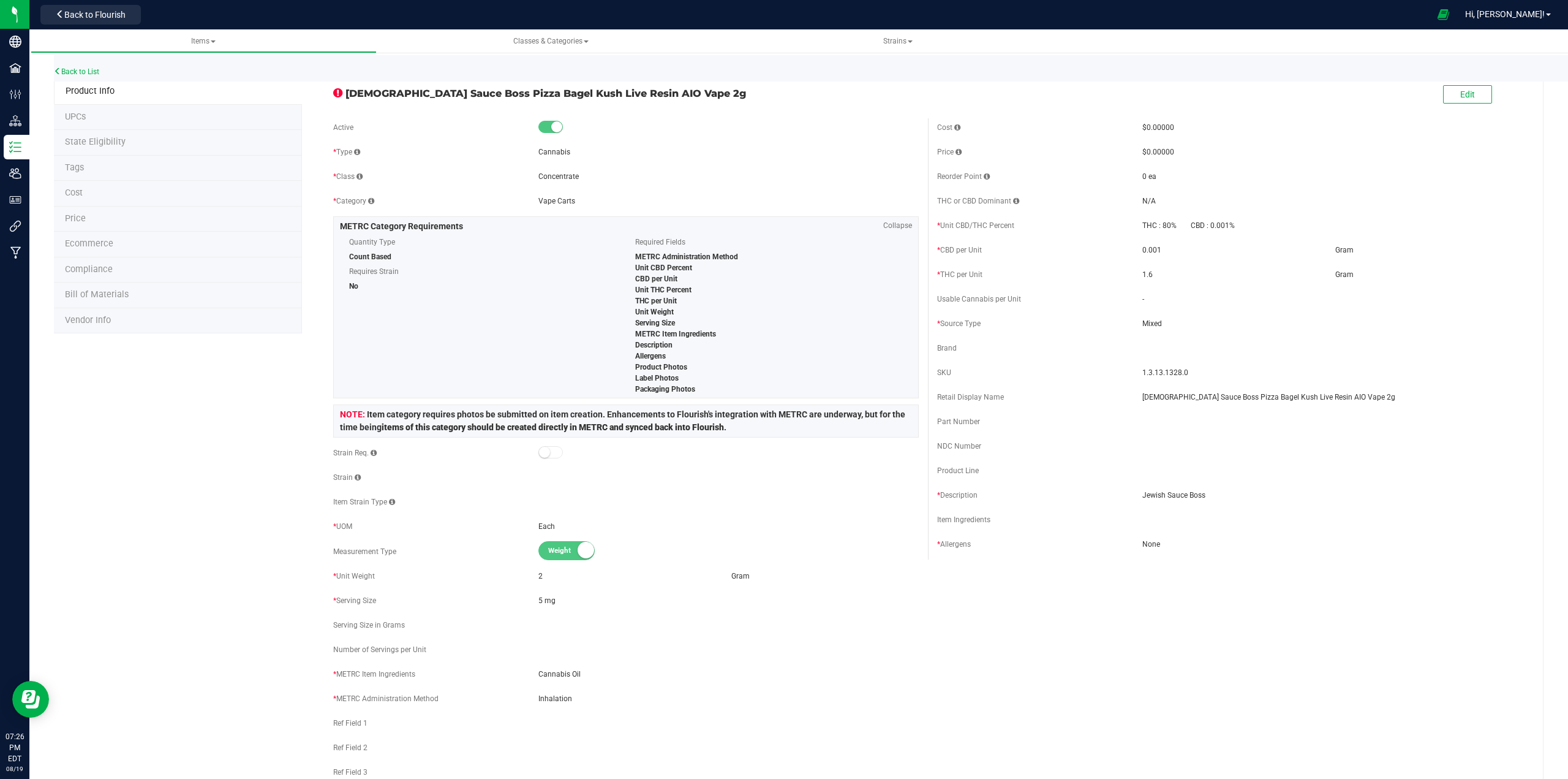
click at [105, 142] on span "State Eligibility" at bounding box center [95, 142] width 60 height 10
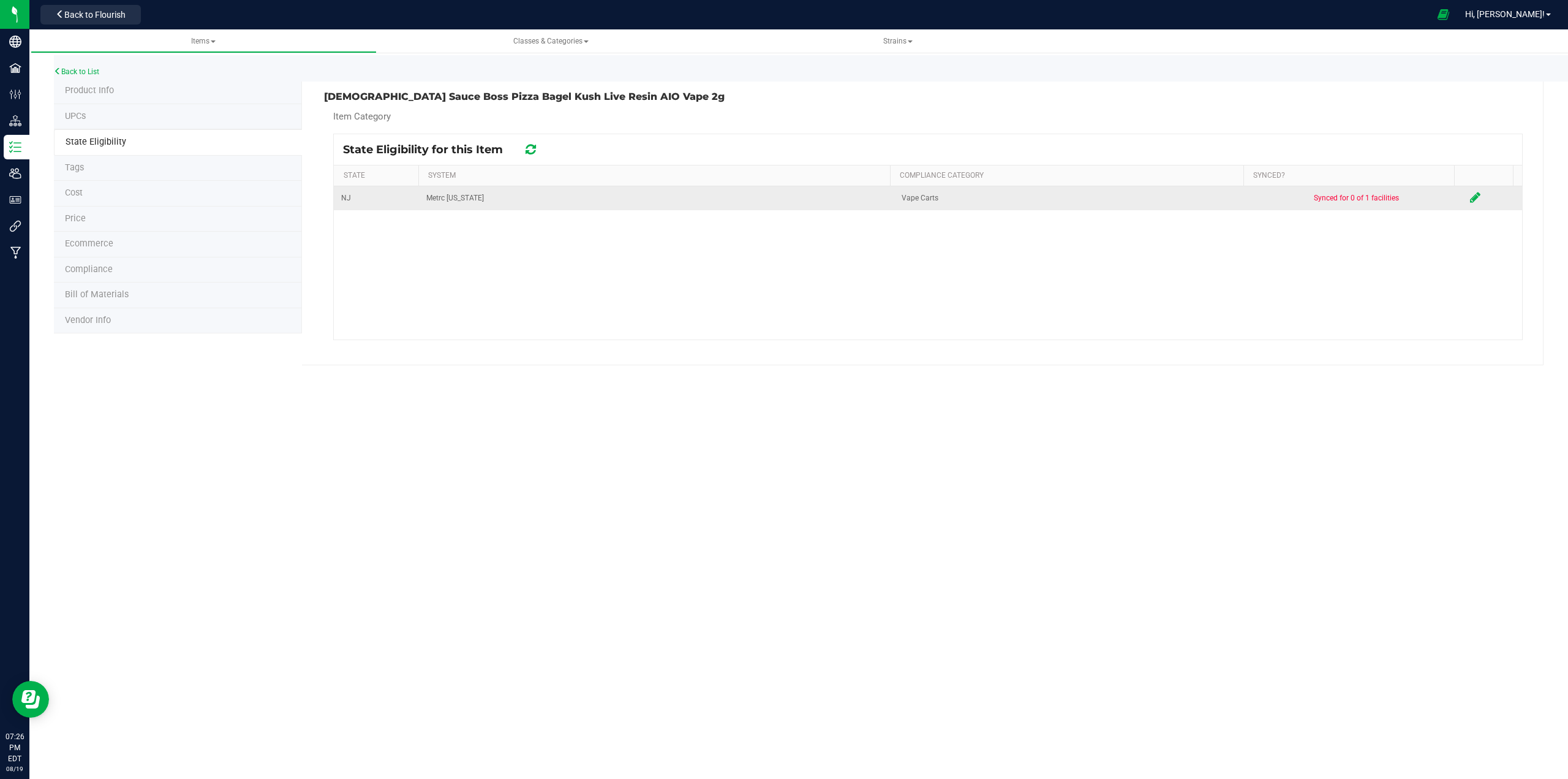
click at [782, 200] on icon at bounding box center [1475, 197] width 10 height 12
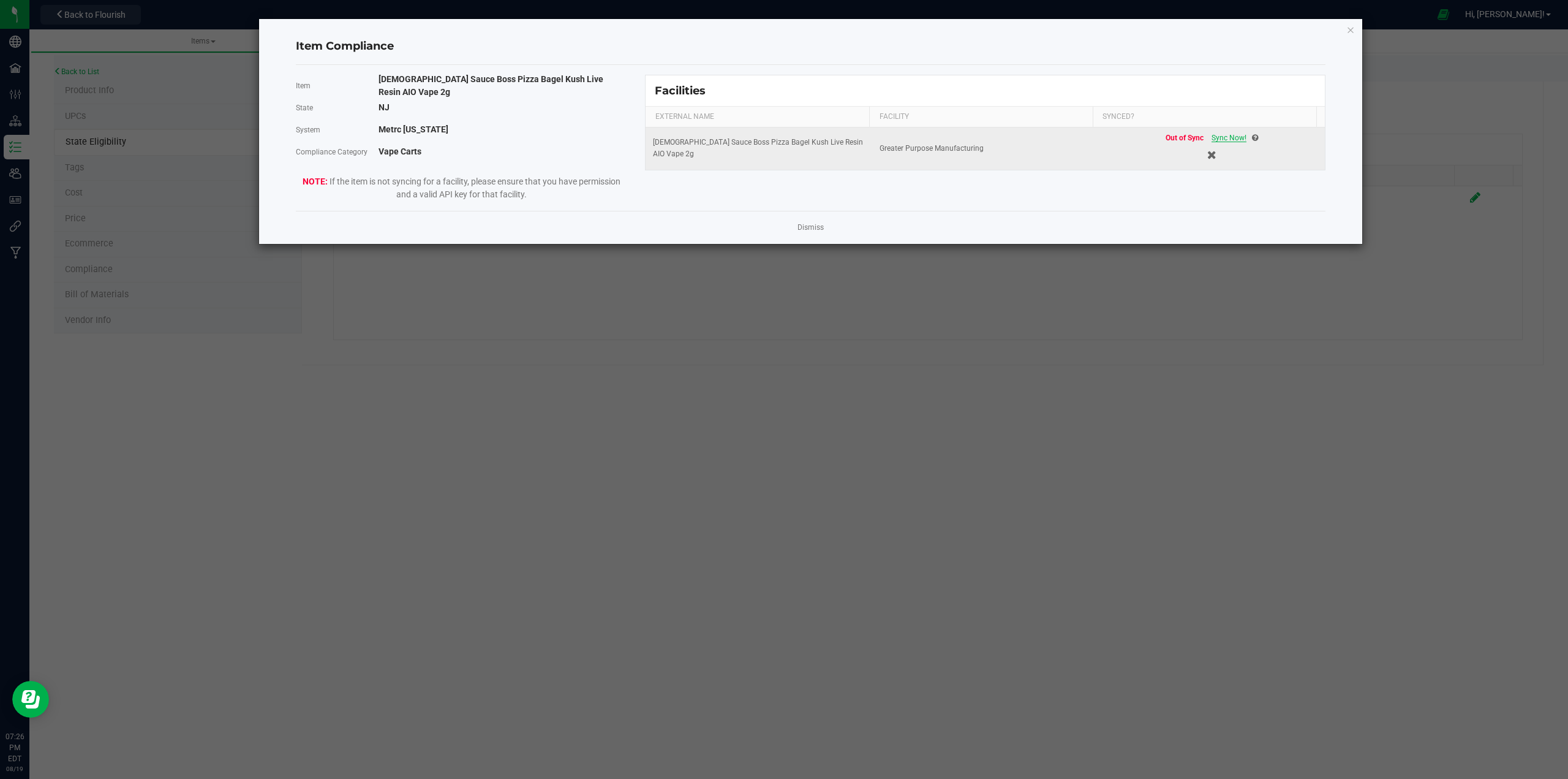
click at [782, 139] on span "Sync Now!" at bounding box center [1229, 137] width 35 height 8
drag, startPoint x: 1351, startPoint y: 30, endPoint x: 1387, endPoint y: 95, distance: 74.3
click at [782, 31] on icon "Close modal" at bounding box center [1350, 29] width 8 height 15
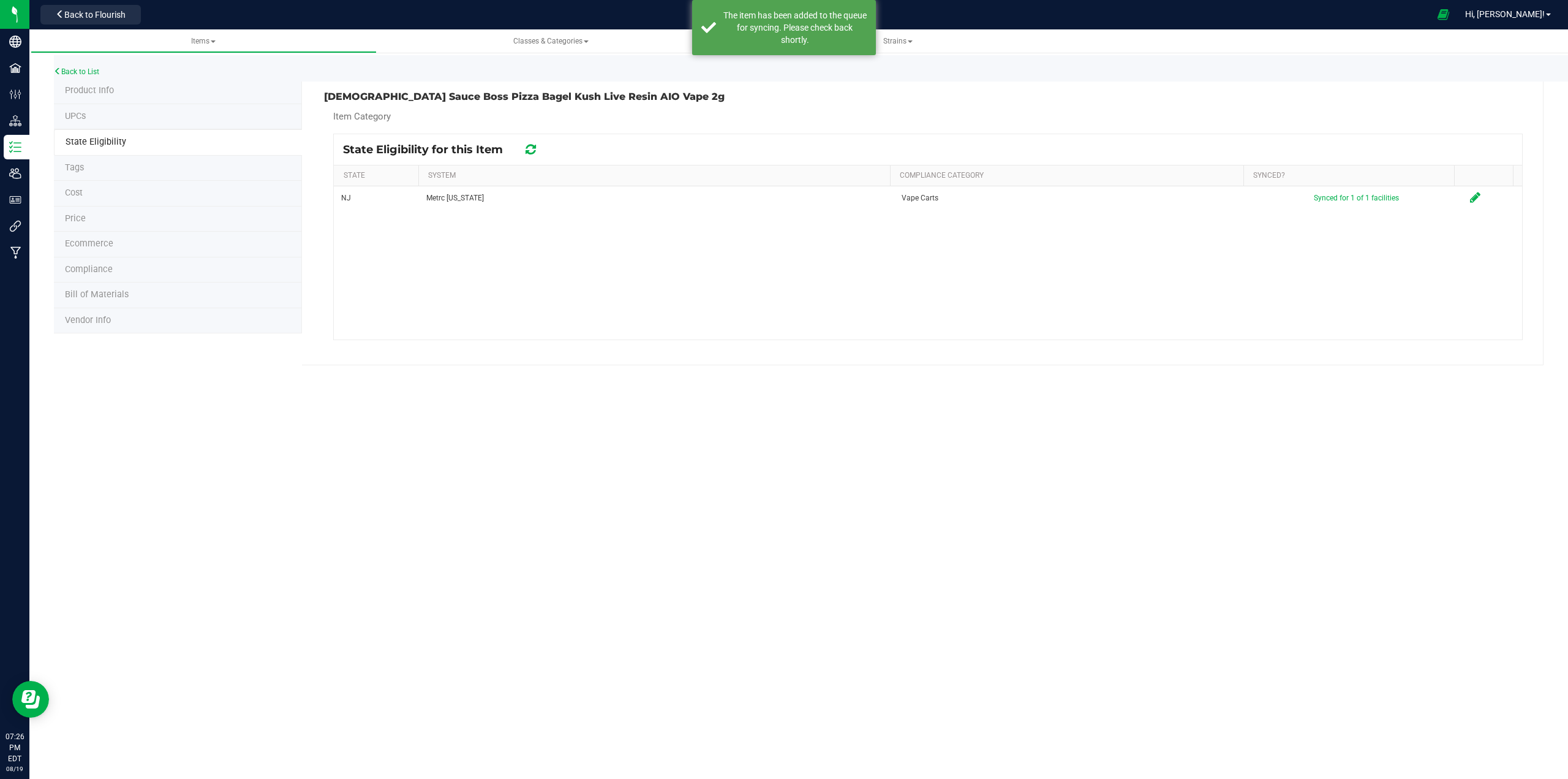
click at [84, 79] on div "Back to List" at bounding box center [838, 68] width 1568 height 26
click at [89, 72] on link "Back to List" at bounding box center [76, 71] width 45 height 8
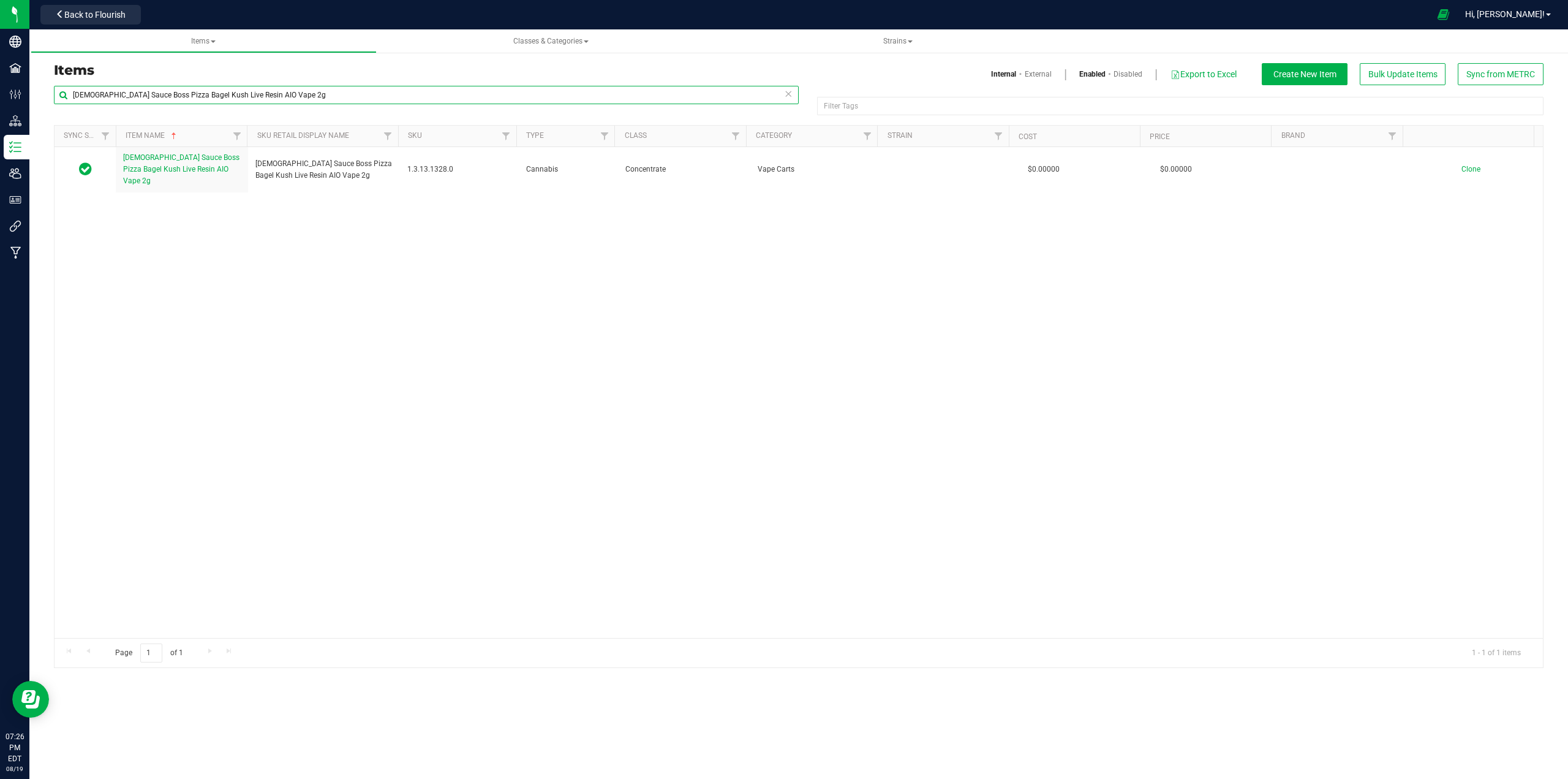
drag, startPoint x: 280, startPoint y: 97, endPoint x: 55, endPoint y: 95, distance: 225.0
click at [55, 95] on input "[DEMOGRAPHIC_DATA] Sauce Boss Pizza Bagel Kush Live Resin AIO Vape 2g" at bounding box center [426, 95] width 745 height 18
paste input "Sultana Gas"
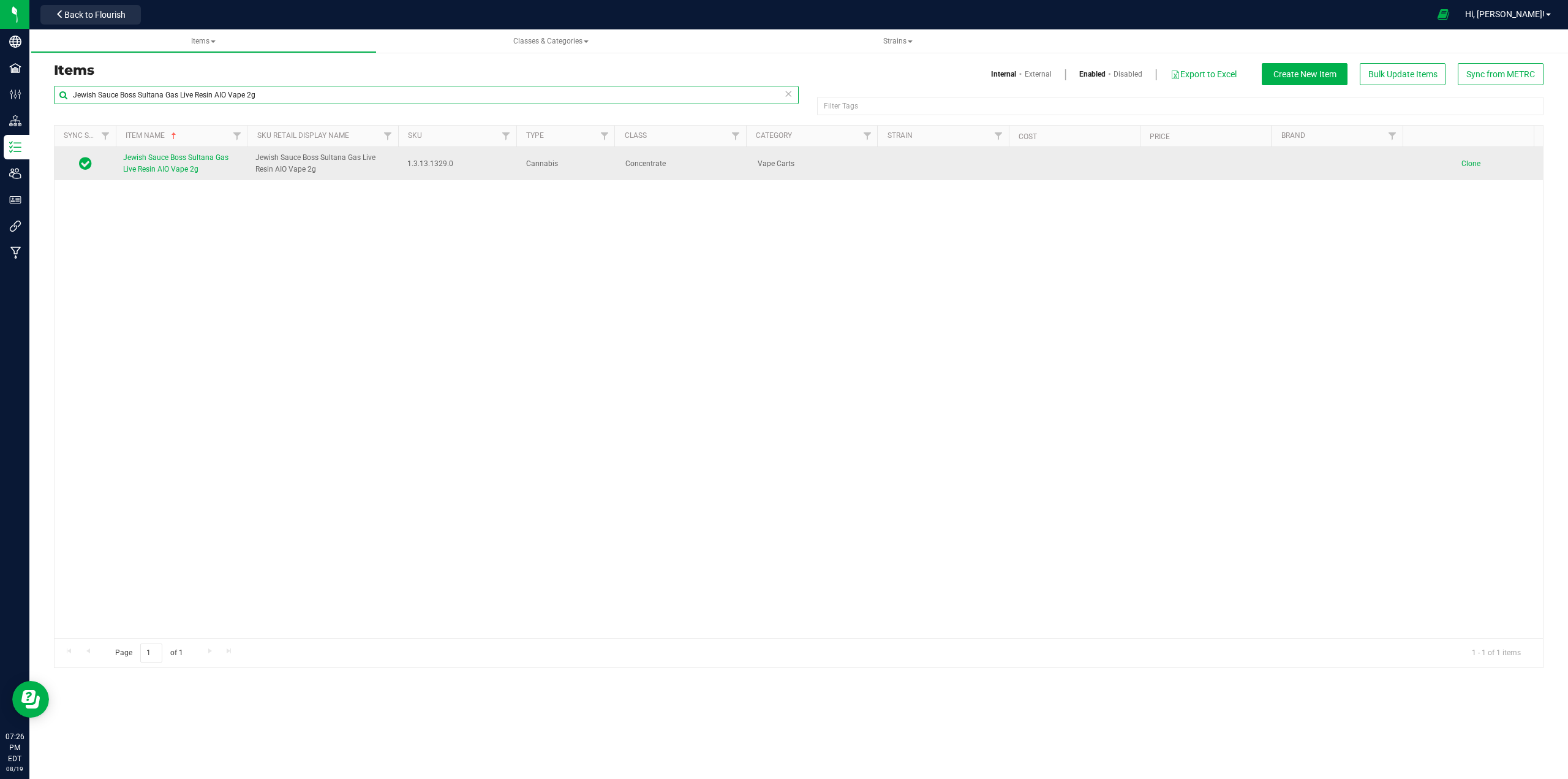
type input "Jewish Sauce Boss Sultana Gas Live Resin AIO Vape 2g"
click at [172, 172] on span "Jewish Sauce Boss Sultana Gas Live Resin AIO Vape 2g" at bounding box center [176, 163] width 106 height 20
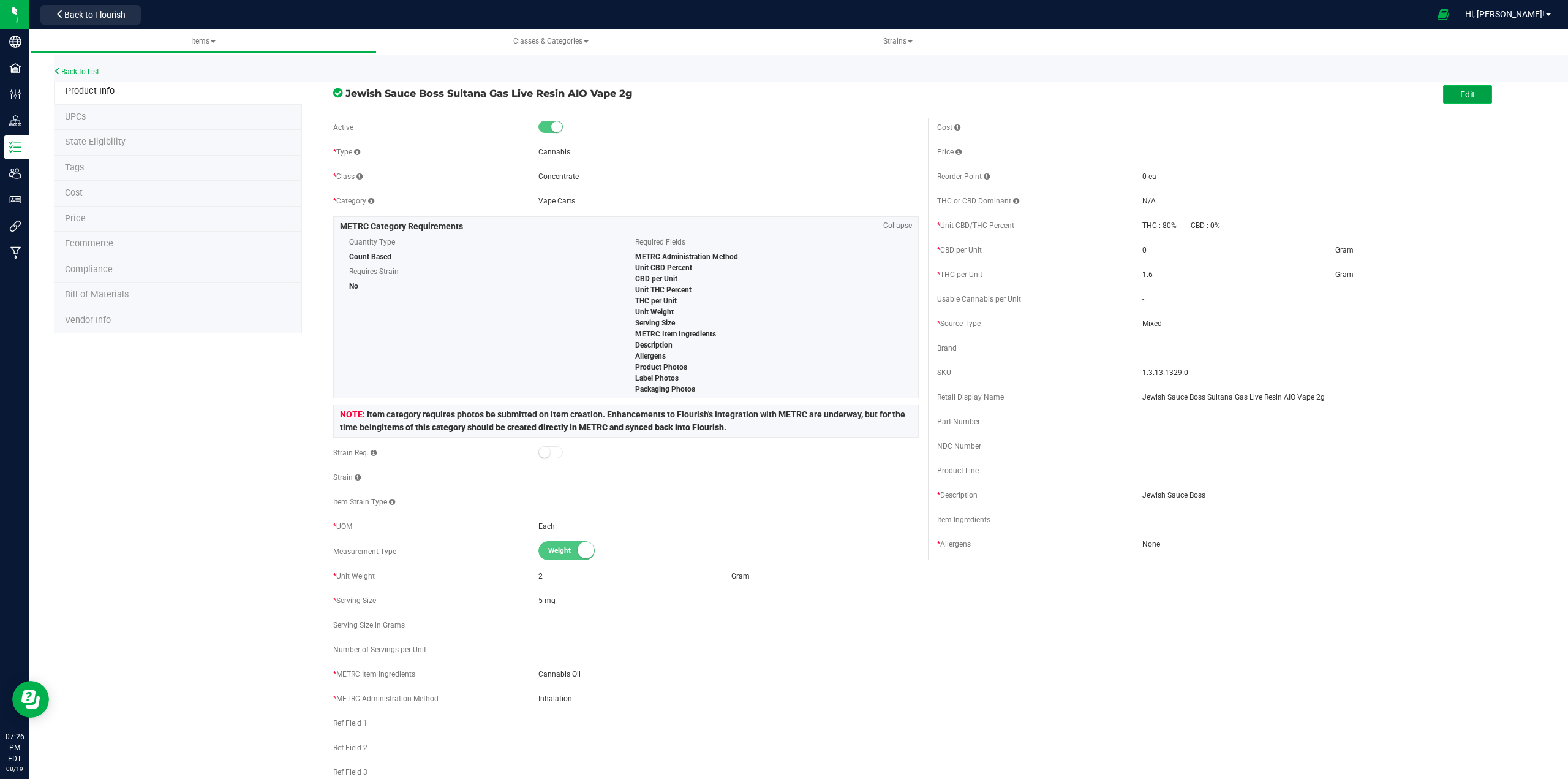
click at [782, 95] on span "Edit" at bounding box center [1467, 94] width 15 height 10
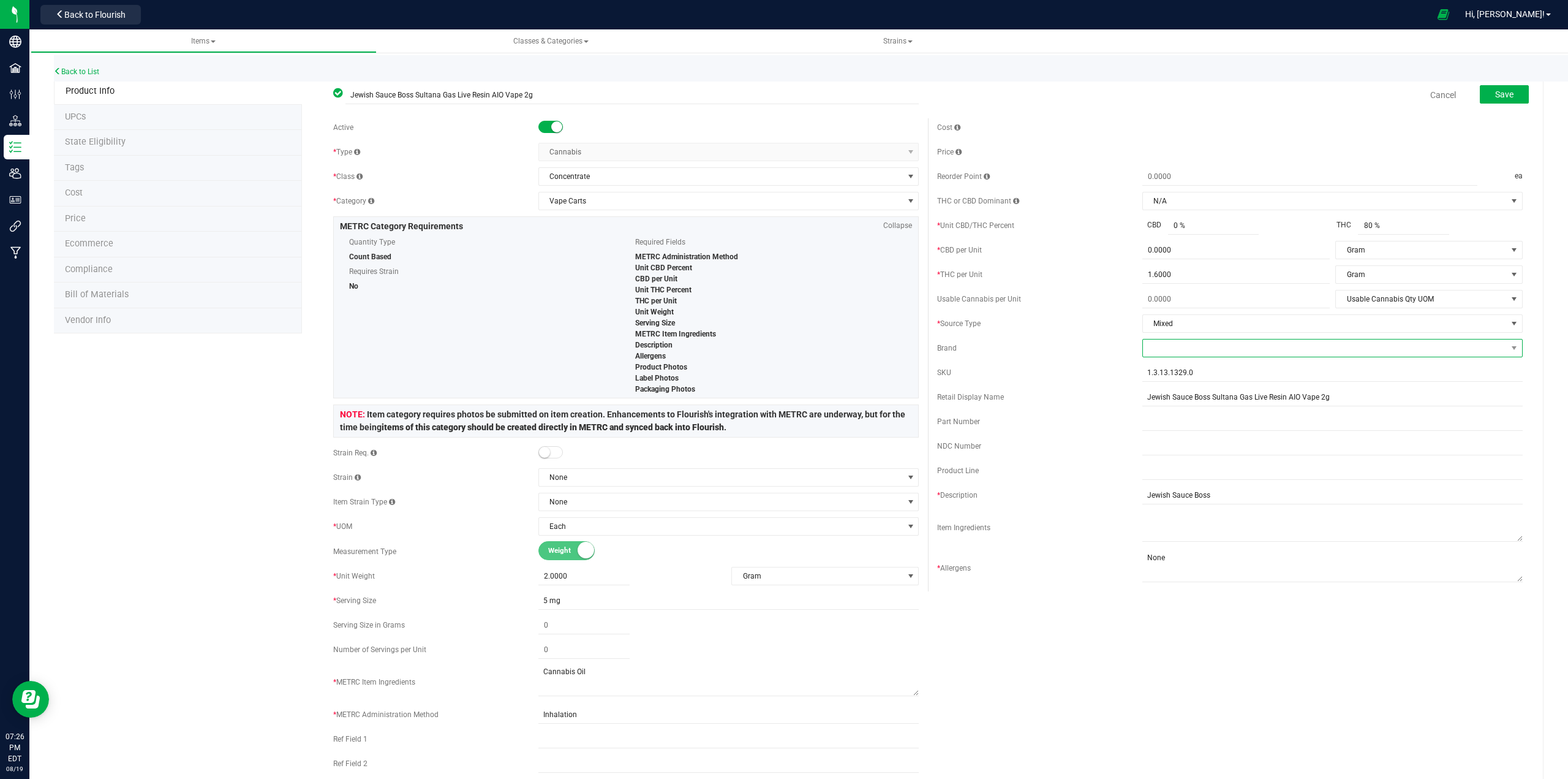
click at [782, 352] on span at bounding box center [1325, 348] width 364 height 17
type input "[DEMOGRAPHIC_DATA]"
click at [782, 421] on li "Jewish Sauce Boss" at bounding box center [1324, 422] width 377 height 21
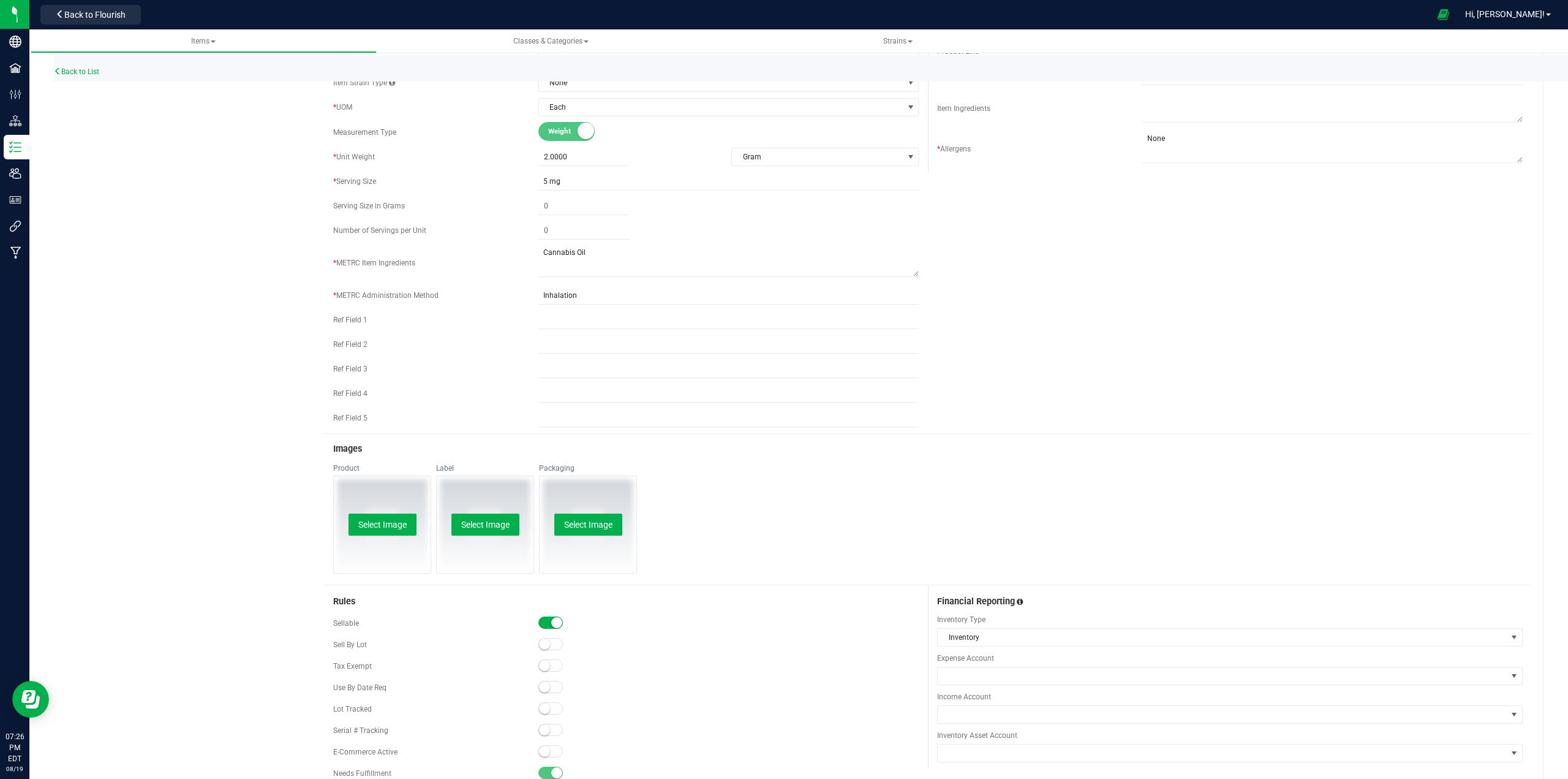
scroll to position [551, 0]
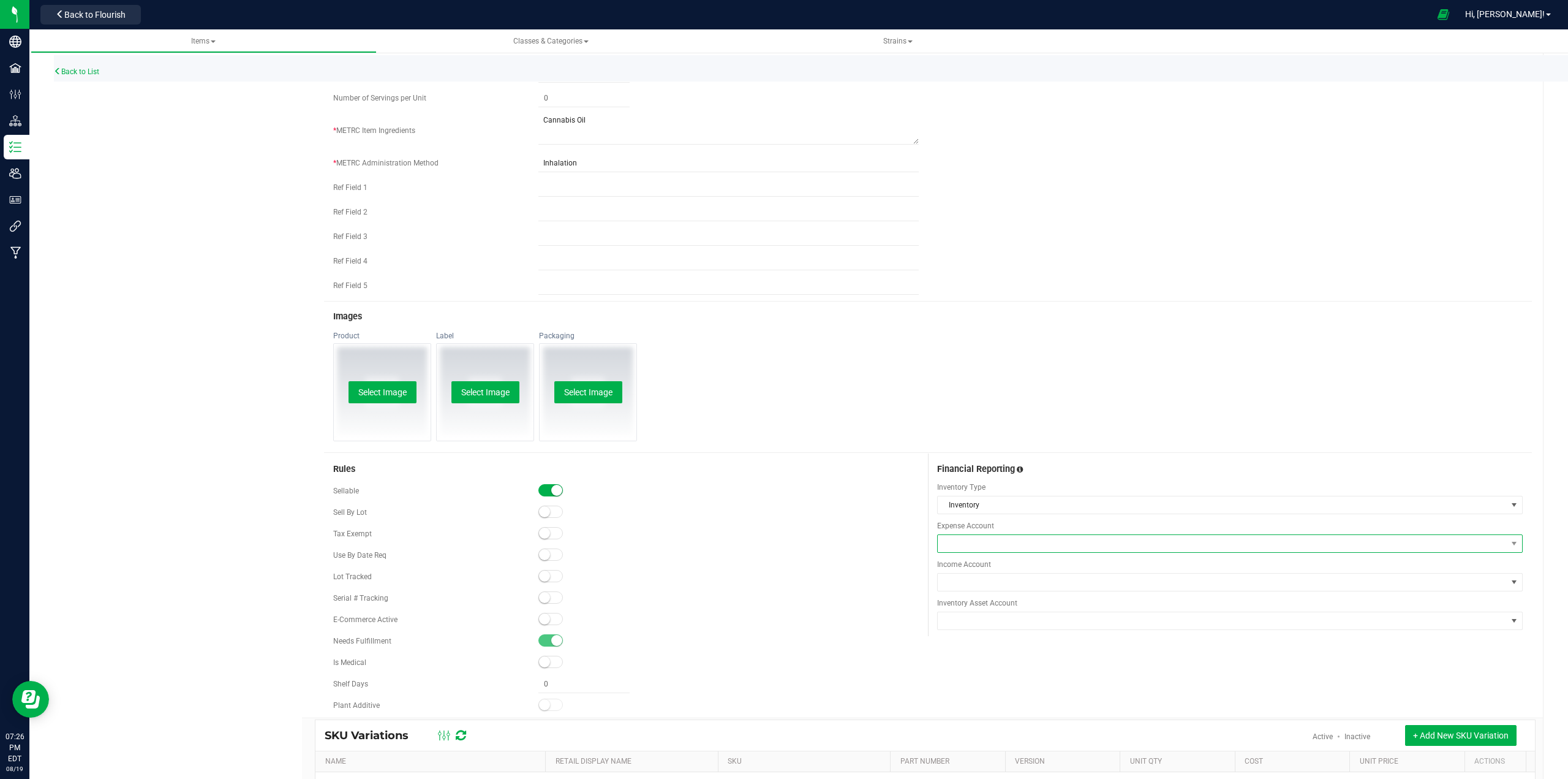
click at [782, 548] on span at bounding box center [1222, 543] width 569 height 17
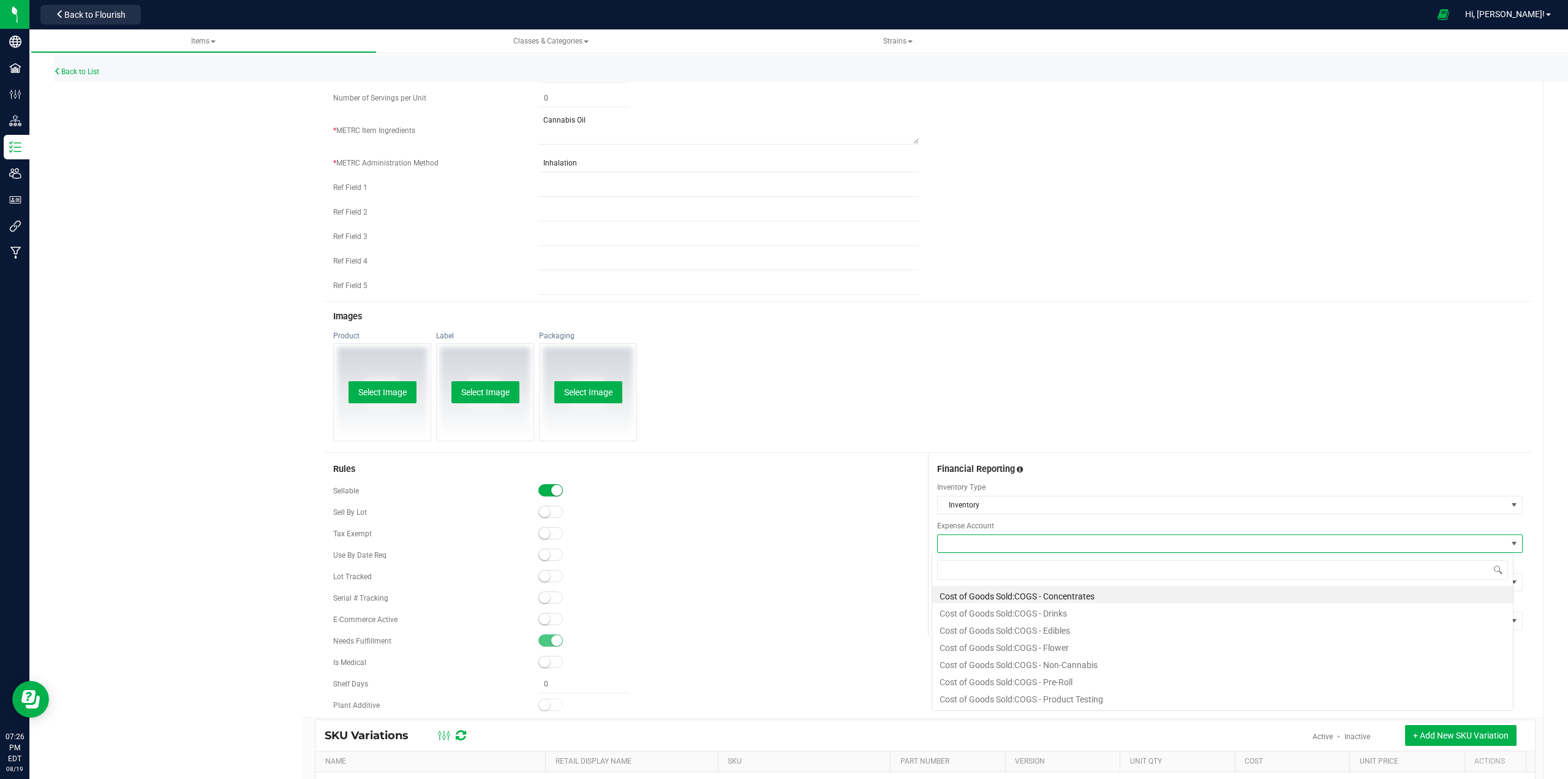
scroll to position [18, 581]
type input "vapo"
click at [782, 595] on li "Cost of Goods Sold:COGS - Vaporizer" at bounding box center [1222, 594] width 580 height 17
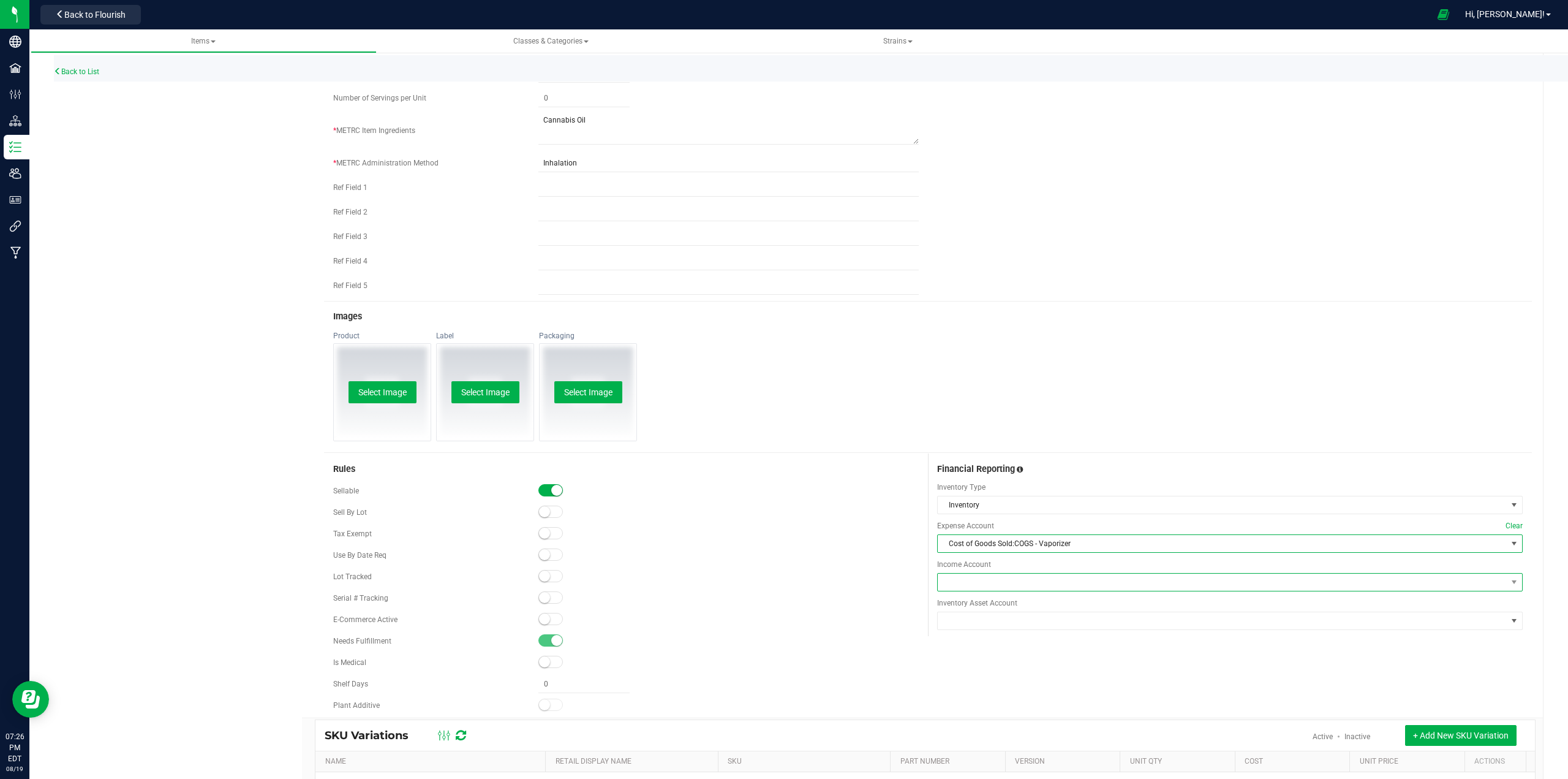
click at [782, 575] on span at bounding box center [1222, 582] width 569 height 17
type input "vapo"
click at [782, 637] on li "Sales of Product Income:Sales - Vaporizer" at bounding box center [1222, 633] width 580 height 17
click at [782, 624] on span at bounding box center [1222, 621] width 569 height 17
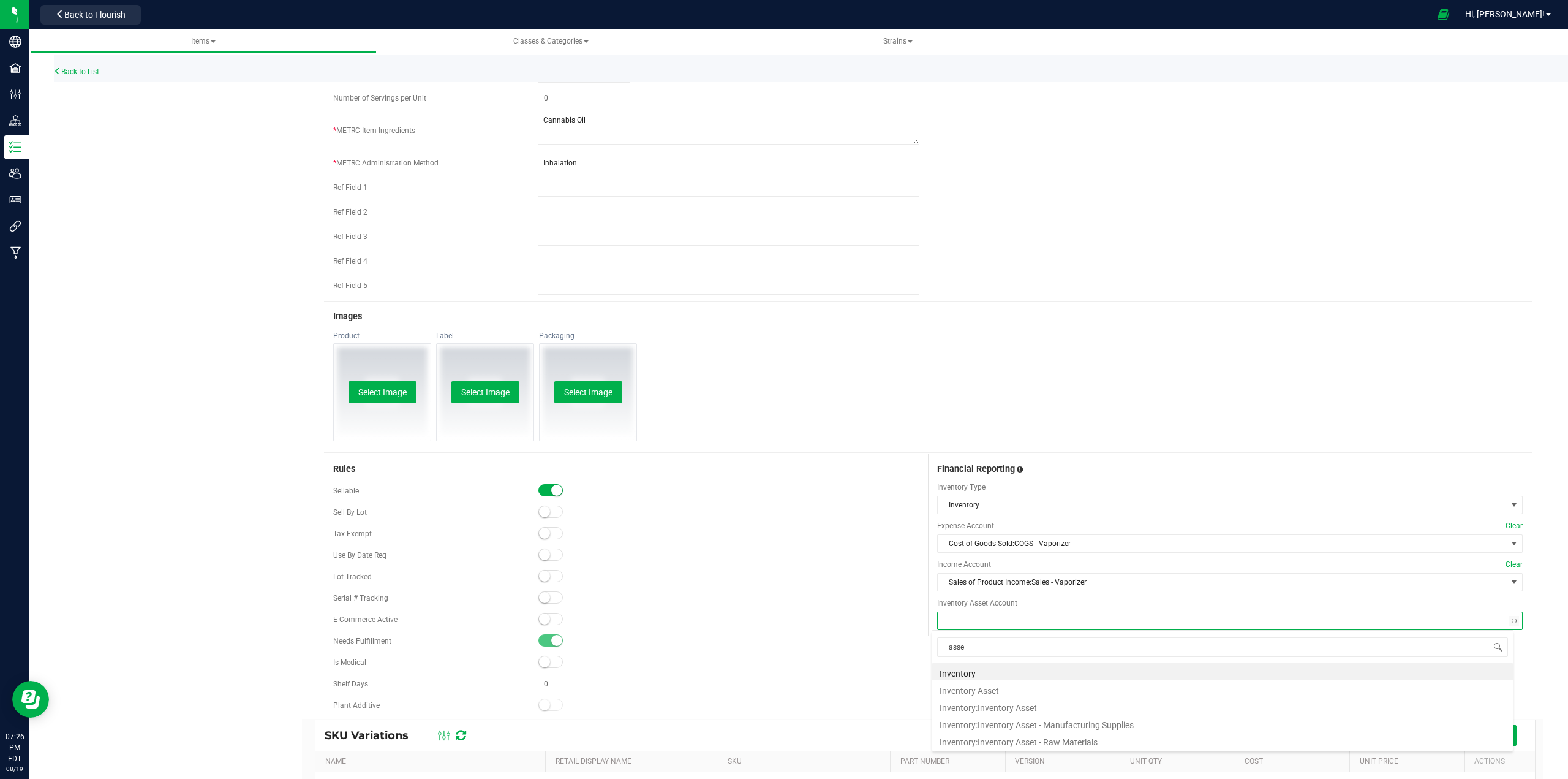
type input "asset"
click at [782, 692] on li "Inventory:Inventory Asset" at bounding box center [1222, 689] width 580 height 17
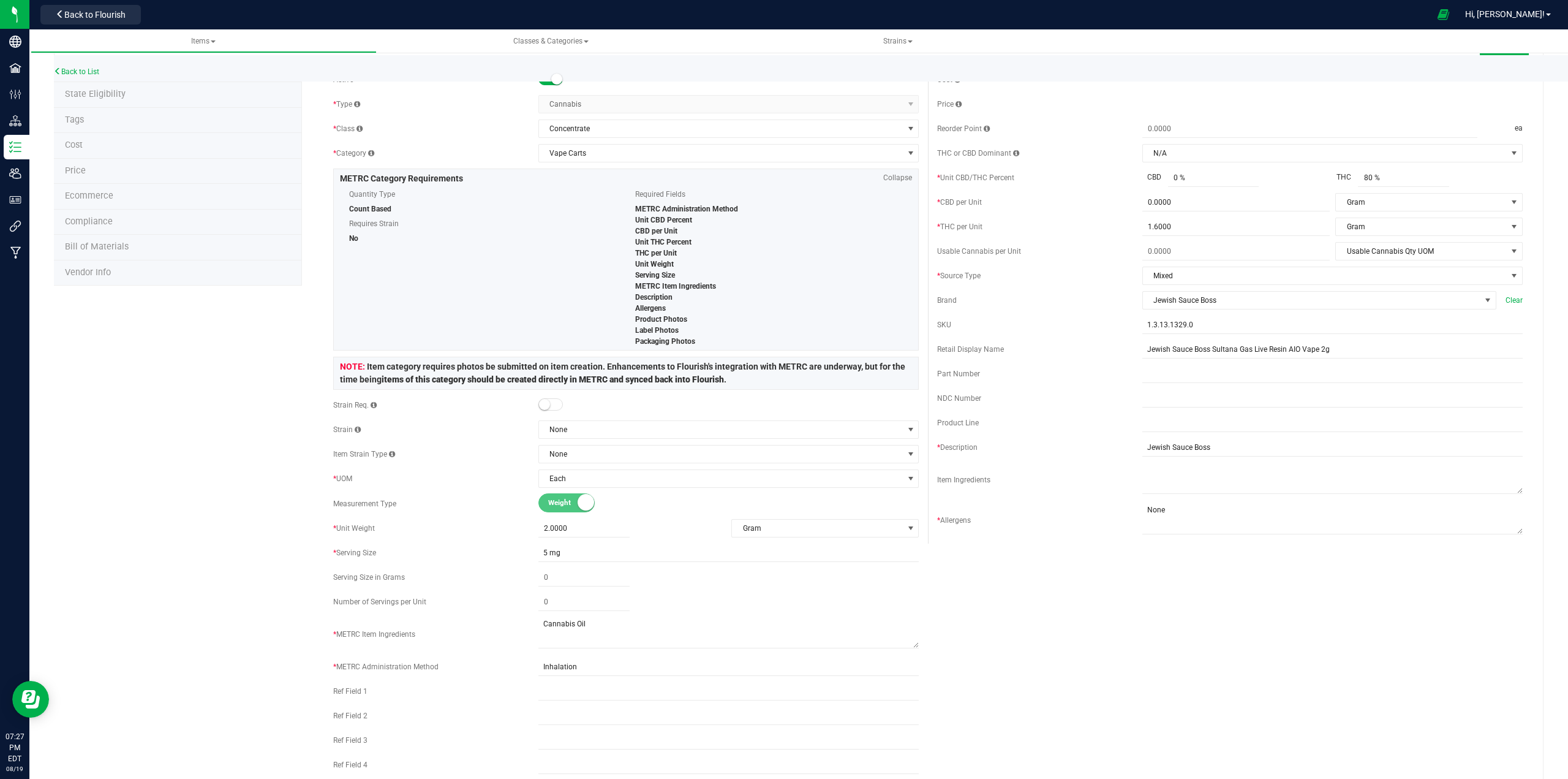
scroll to position [0, 0]
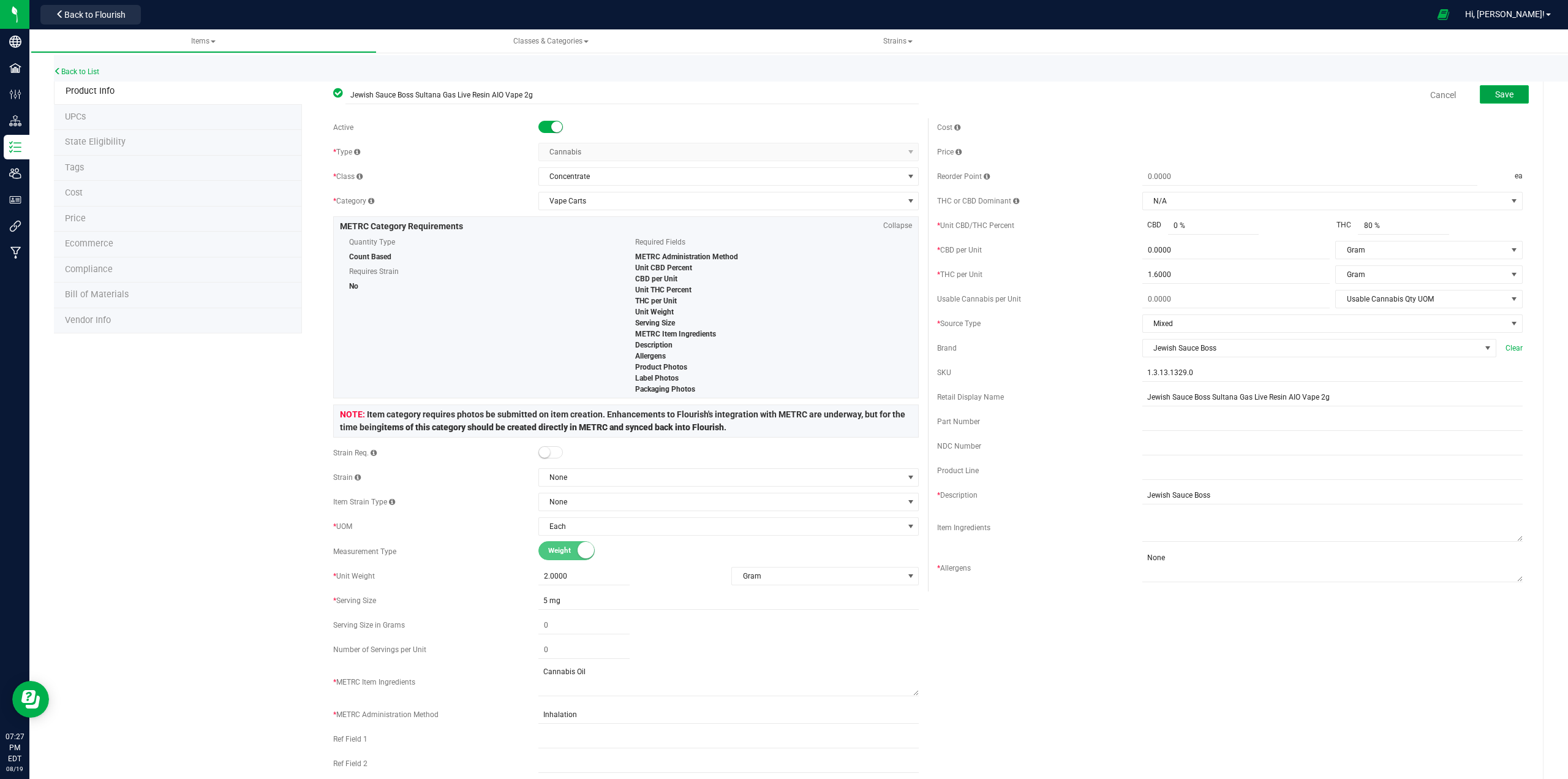
click at [782, 93] on span "Save" at bounding box center [1504, 94] width 18 height 10
click at [782, 228] on span "0 % 0" at bounding box center [1213, 226] width 92 height 18
type input "0.001"
type input "0.001 %"
click at [782, 253] on span "0.0000 0" at bounding box center [1236, 251] width 187 height 18
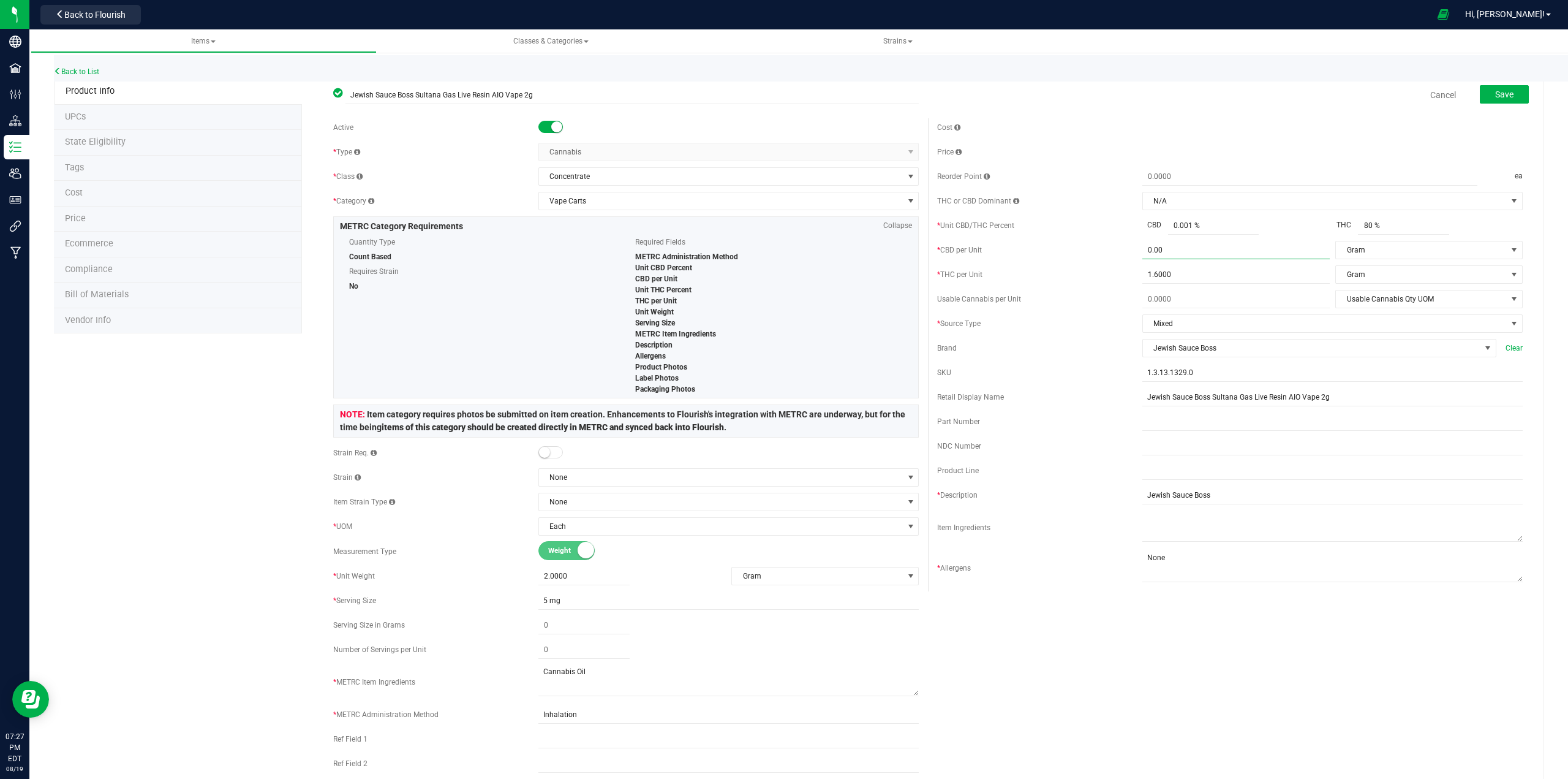
type input "0.001"
type input "0.0010"
click at [782, 94] on button "Save" at bounding box center [1504, 94] width 49 height 18
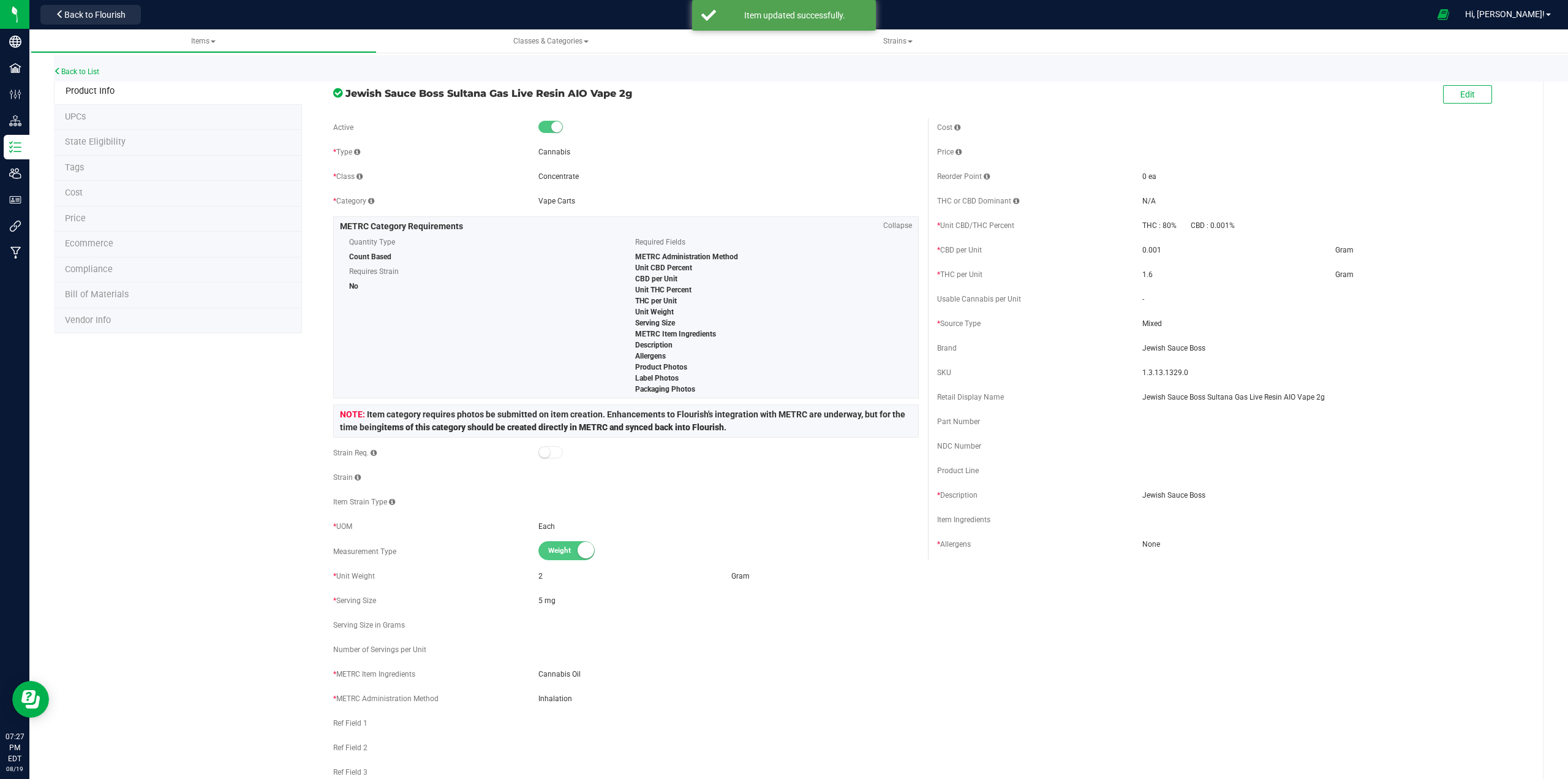
click at [101, 146] on span "State Eligibility" at bounding box center [95, 142] width 60 height 10
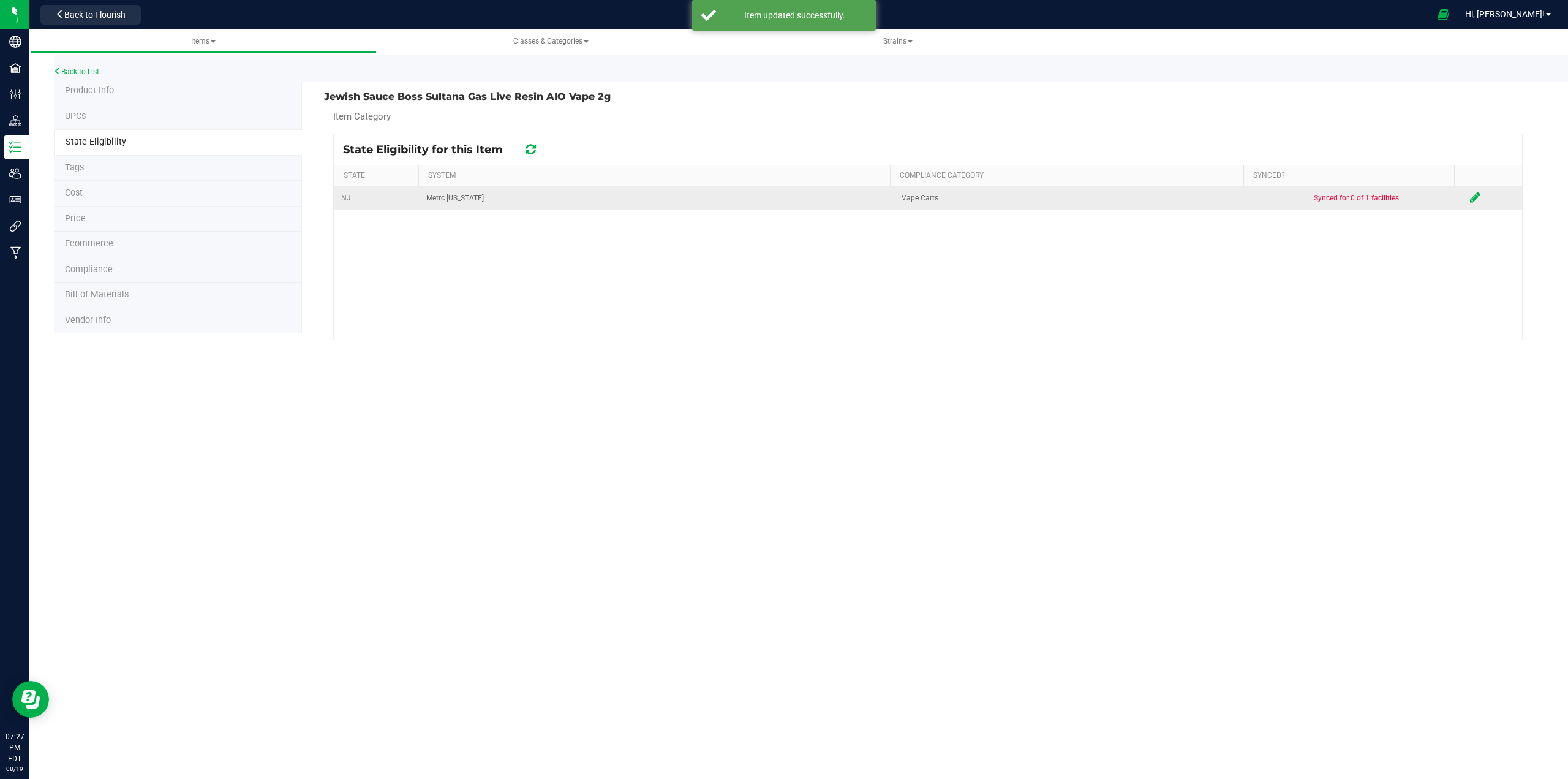
click at [782, 200] on icon at bounding box center [1475, 197] width 10 height 12
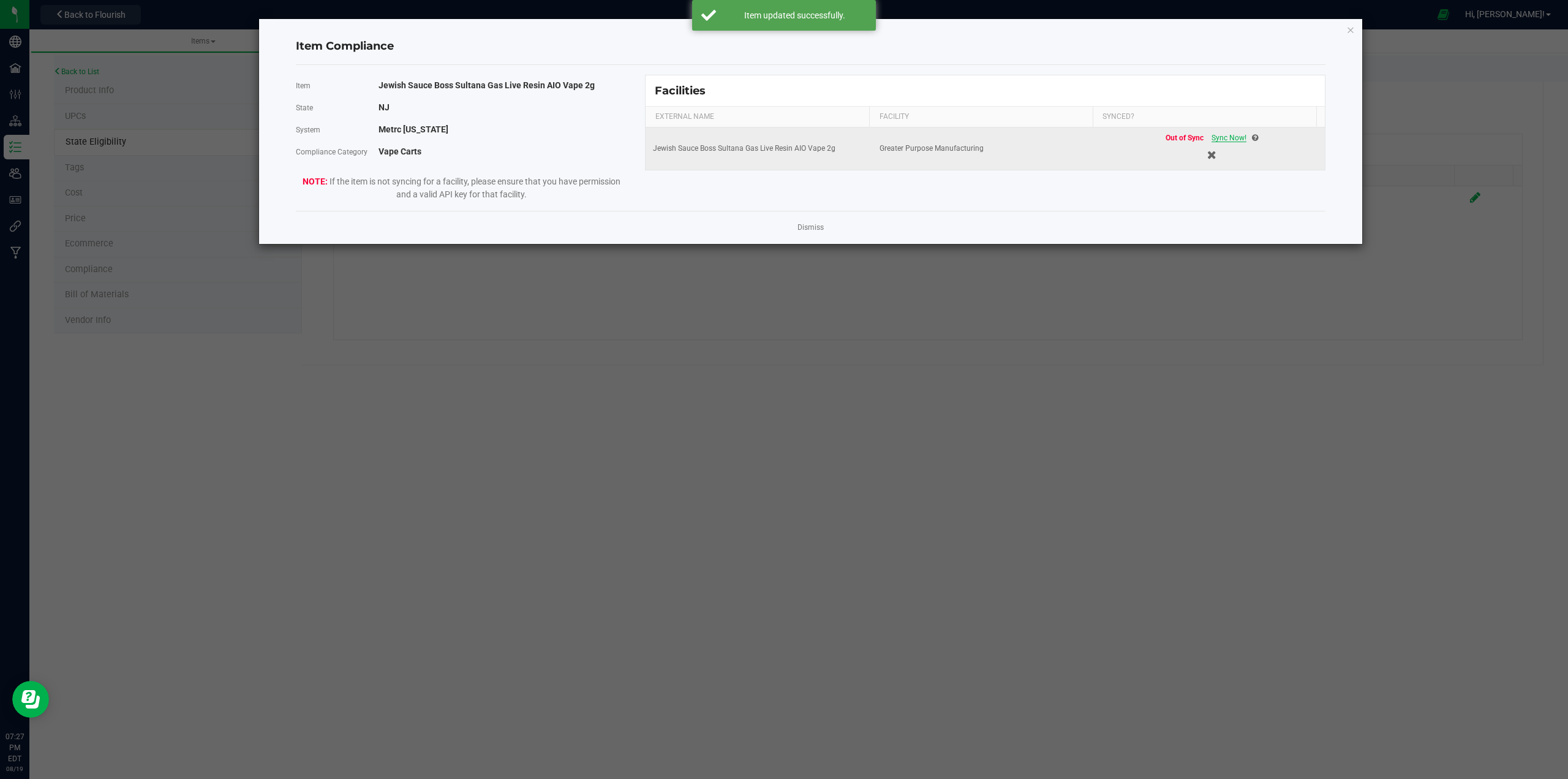
click at [782, 137] on span "Sync Now!" at bounding box center [1229, 137] width 35 height 8
click at [782, 27] on icon "Close modal" at bounding box center [1350, 29] width 8 height 15
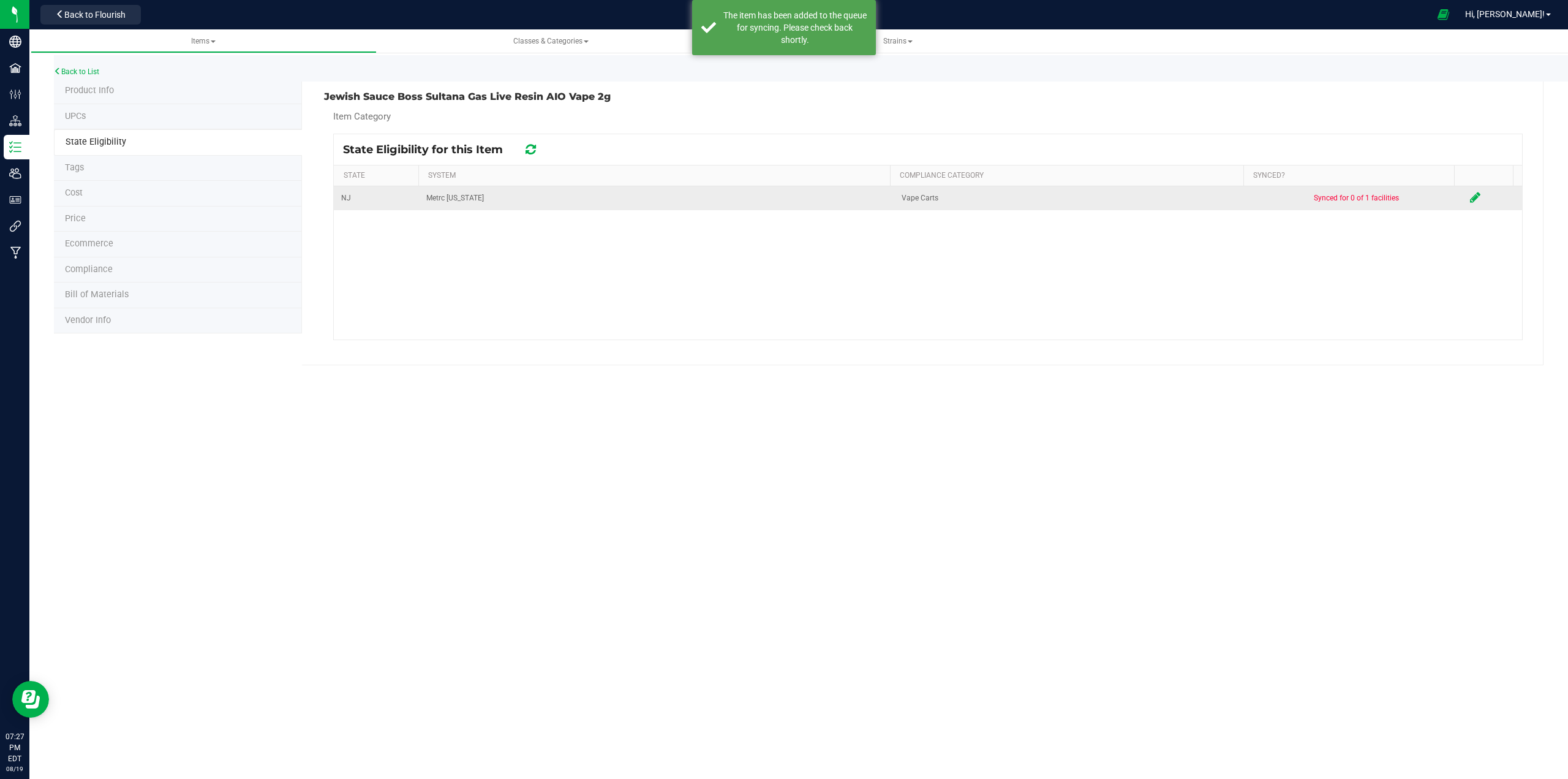
click at [782, 198] on icon at bounding box center [1475, 197] width 10 height 12
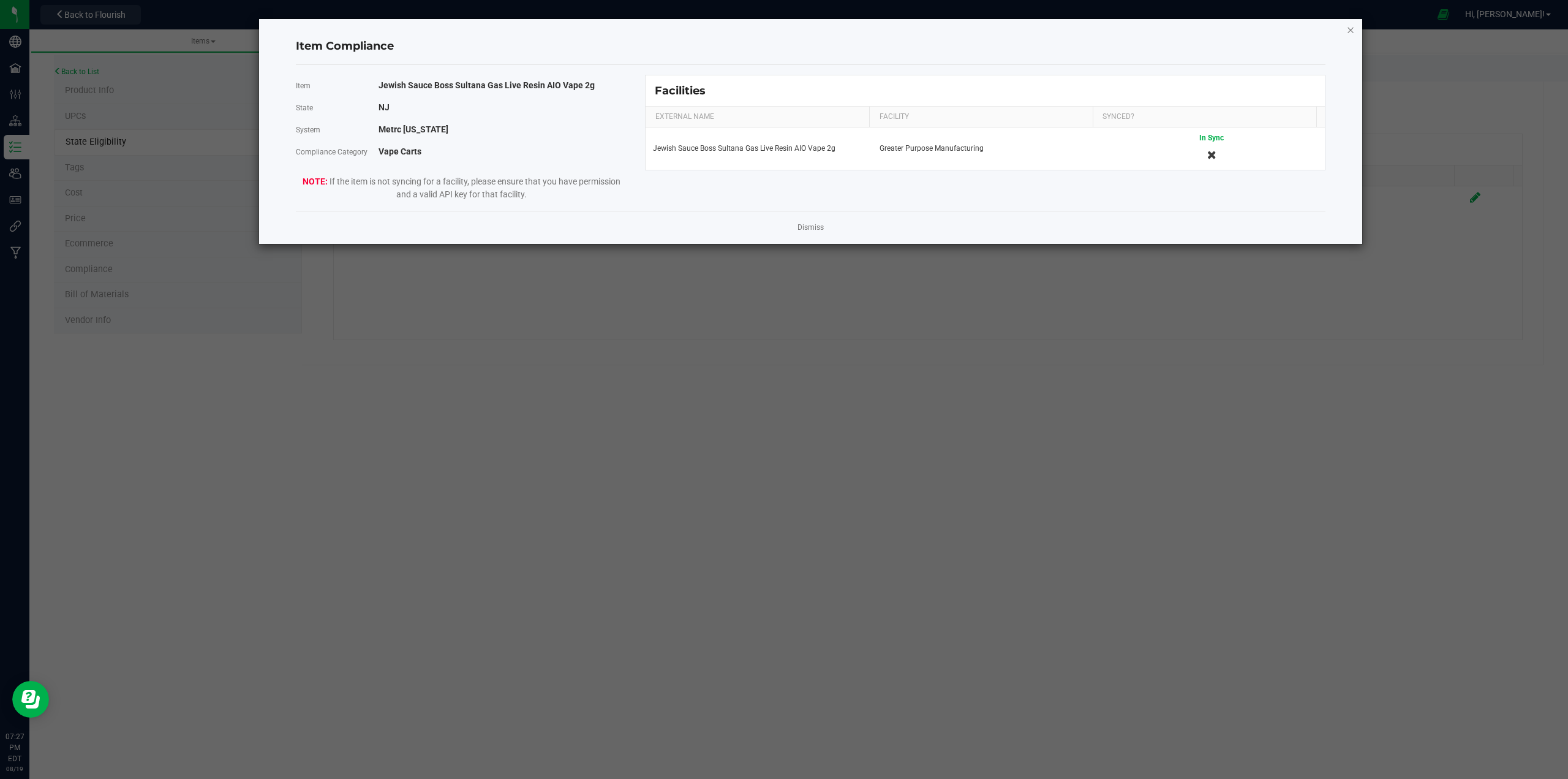
click at [782, 31] on icon "Close modal" at bounding box center [1350, 29] width 8 height 15
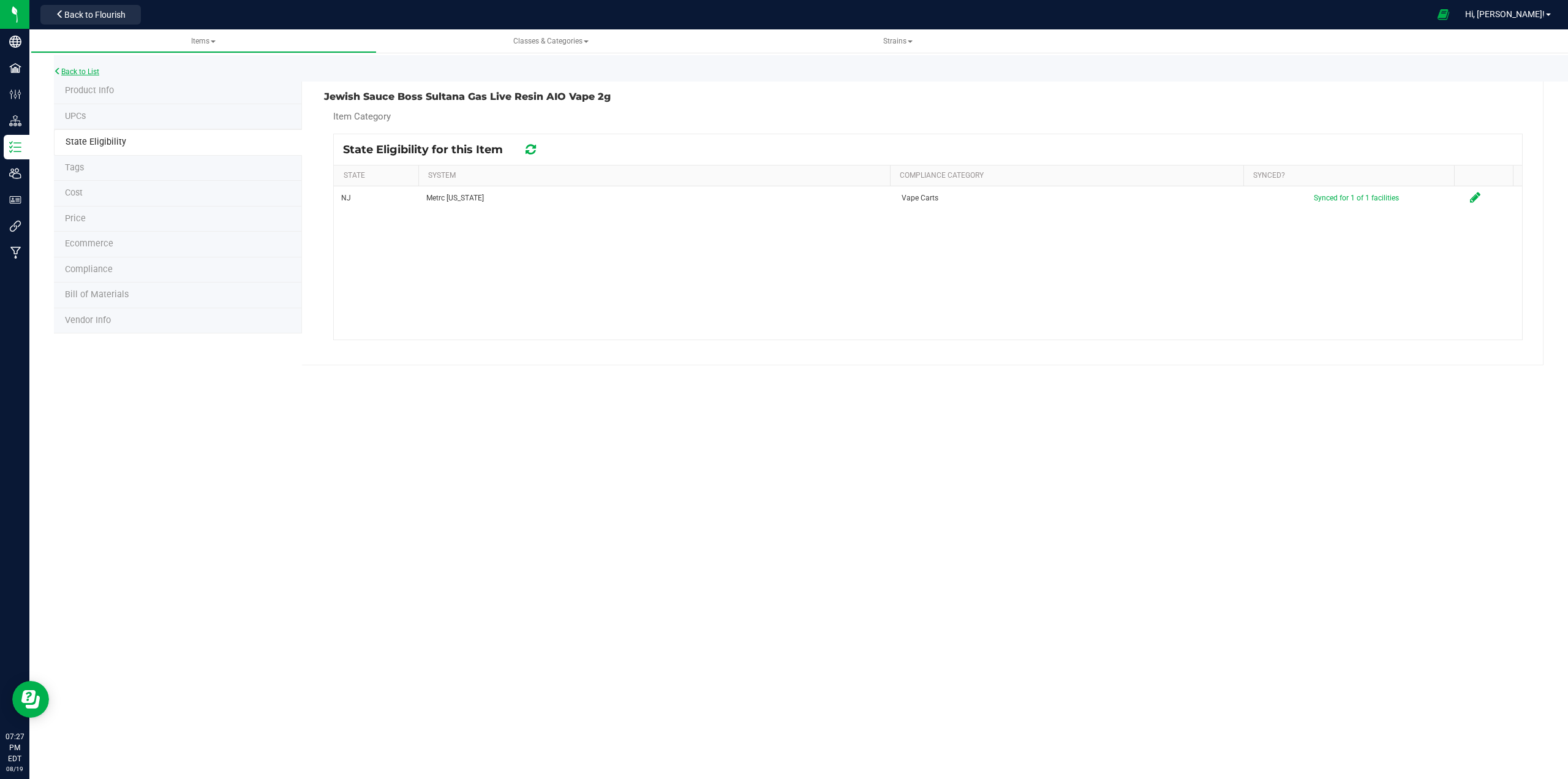
click at [97, 73] on link "Back to List" at bounding box center [76, 71] width 45 height 8
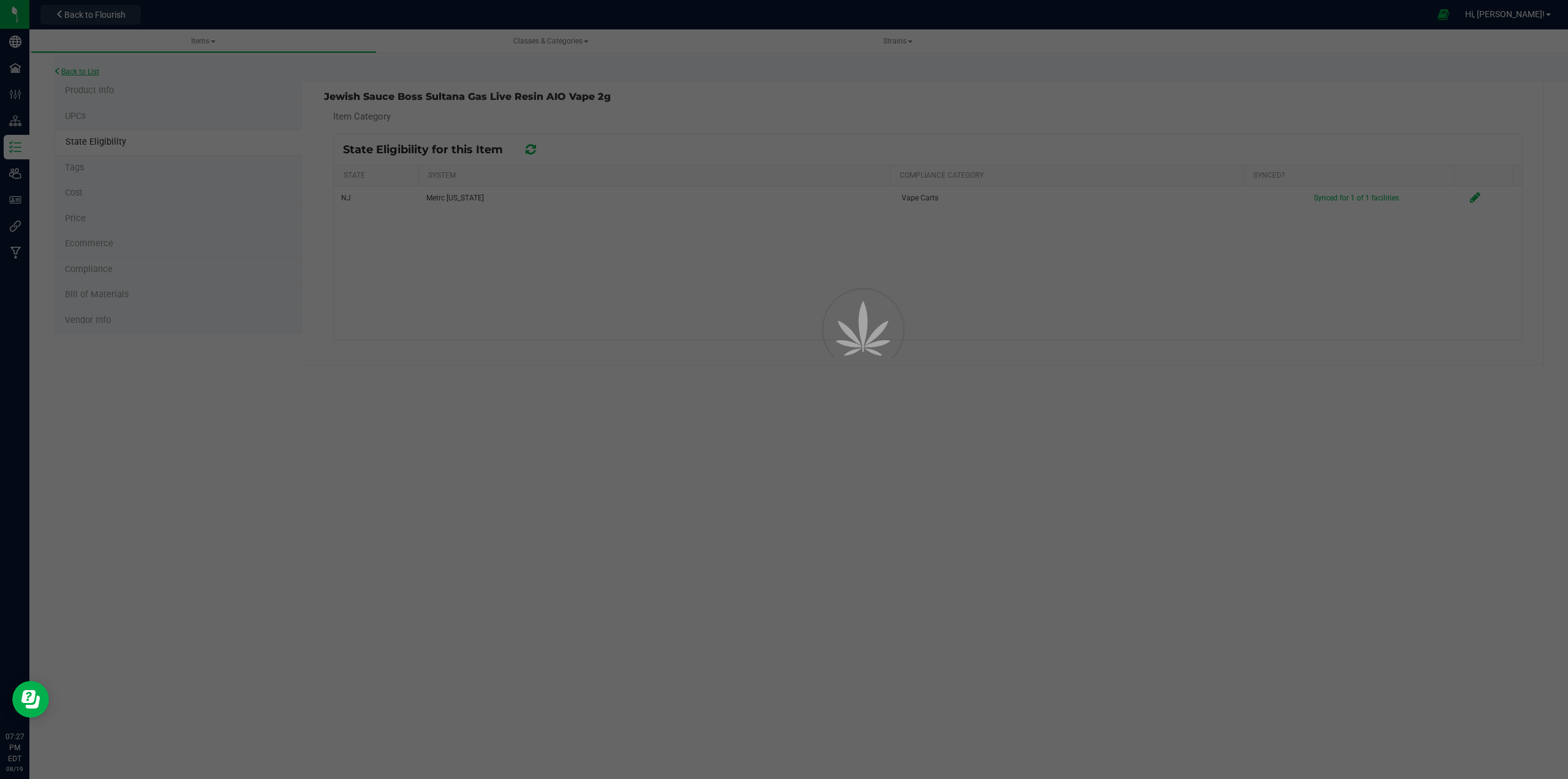
click at [97, 73] on div at bounding box center [784, 389] width 1568 height 779
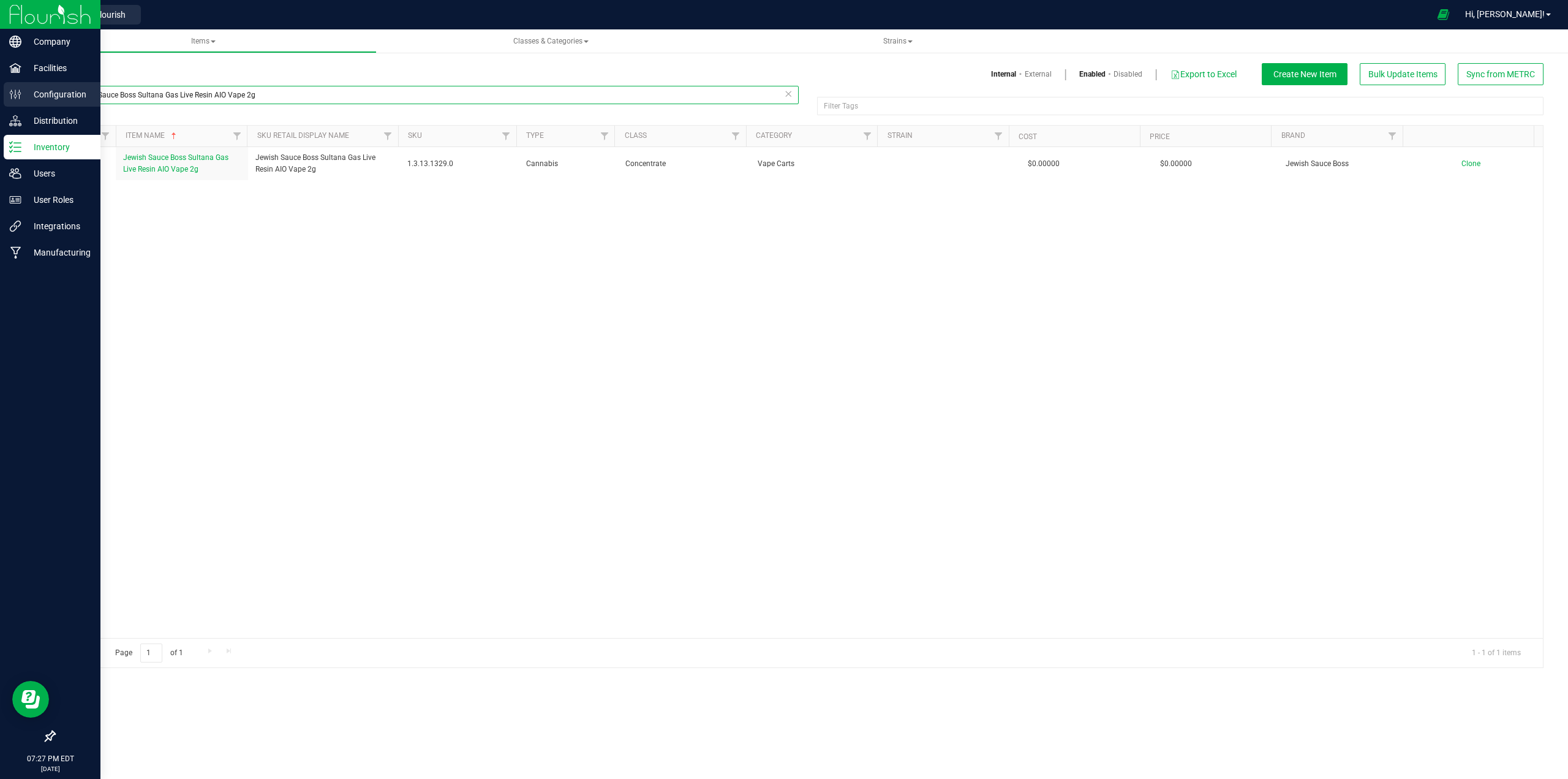
drag, startPoint x: 283, startPoint y: 98, endPoint x: 17, endPoint y: 91, distance: 266.1
click at [17, 91] on div "Company Facilities Configuration Distribution Inventory Users User Roles Integr…" at bounding box center [784, 389] width 1568 height 779
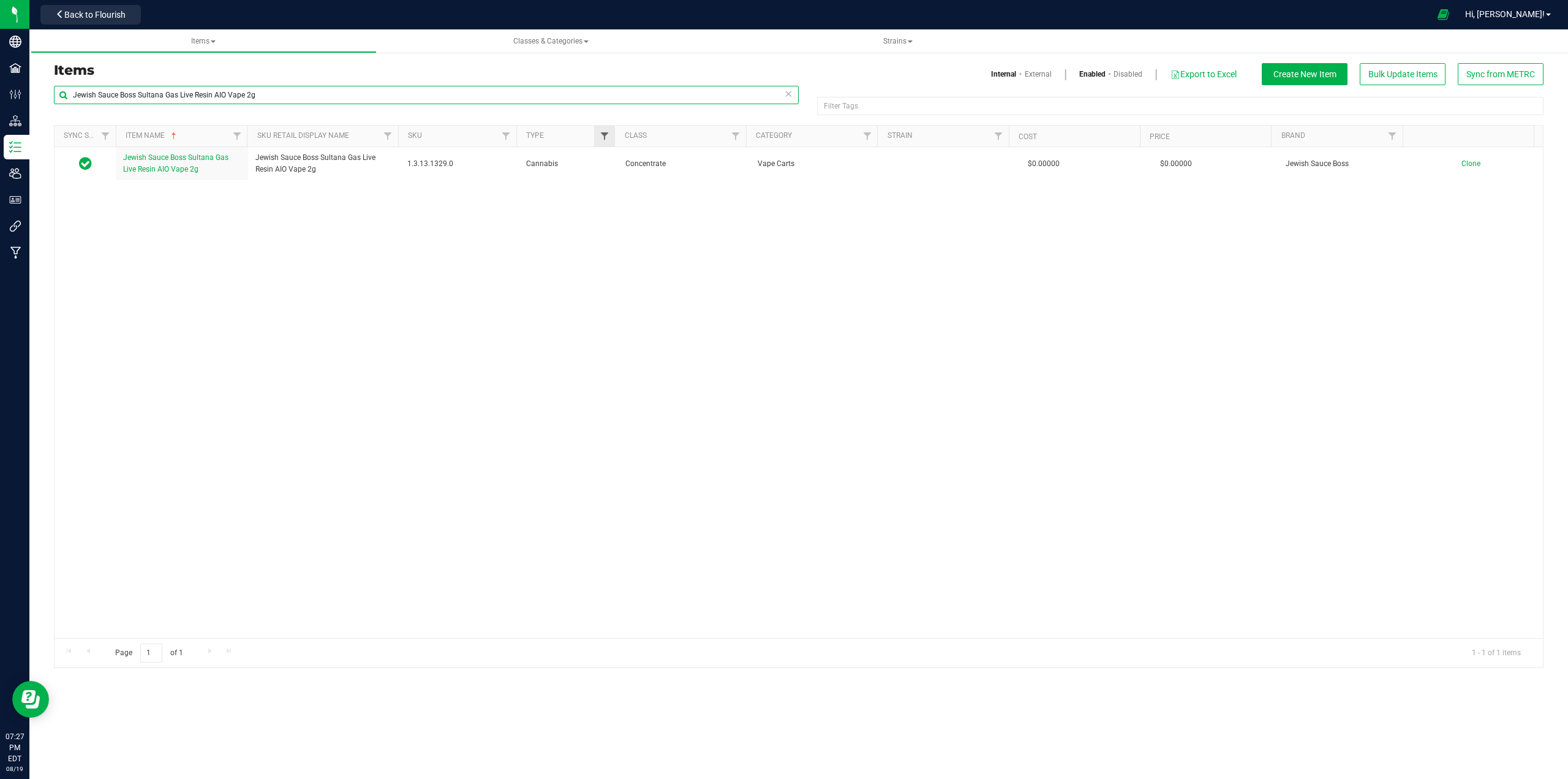
paste input "Pizza Bagel Kush"
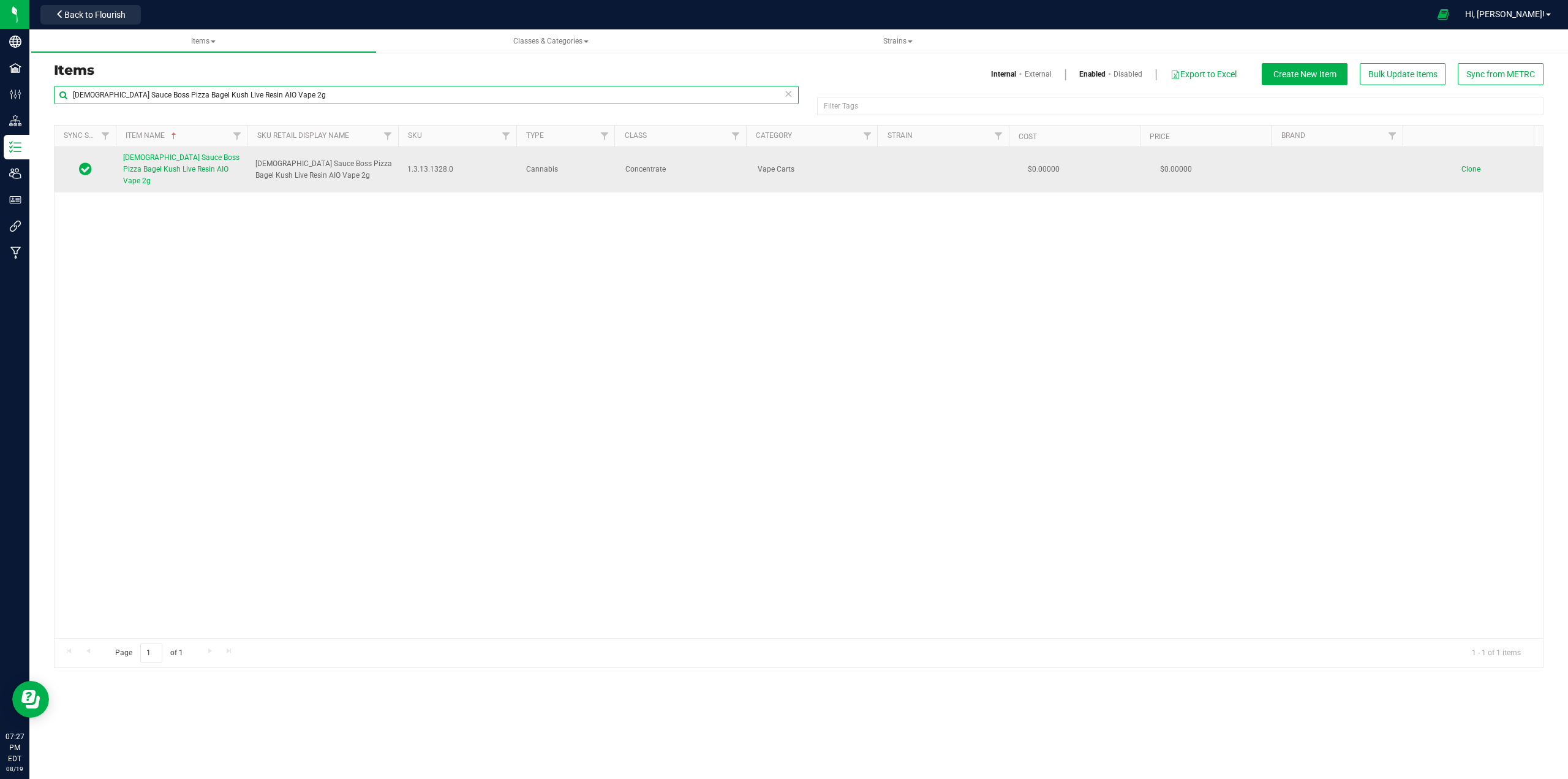
type input "[DEMOGRAPHIC_DATA] Sauce Boss Pizza Bagel Kush Live Resin AIO Vape 2g"
click at [198, 170] on span "[DEMOGRAPHIC_DATA] Sauce Boss Pizza Bagel Kush Live Resin AIO Vape 2g" at bounding box center [181, 169] width 116 height 32
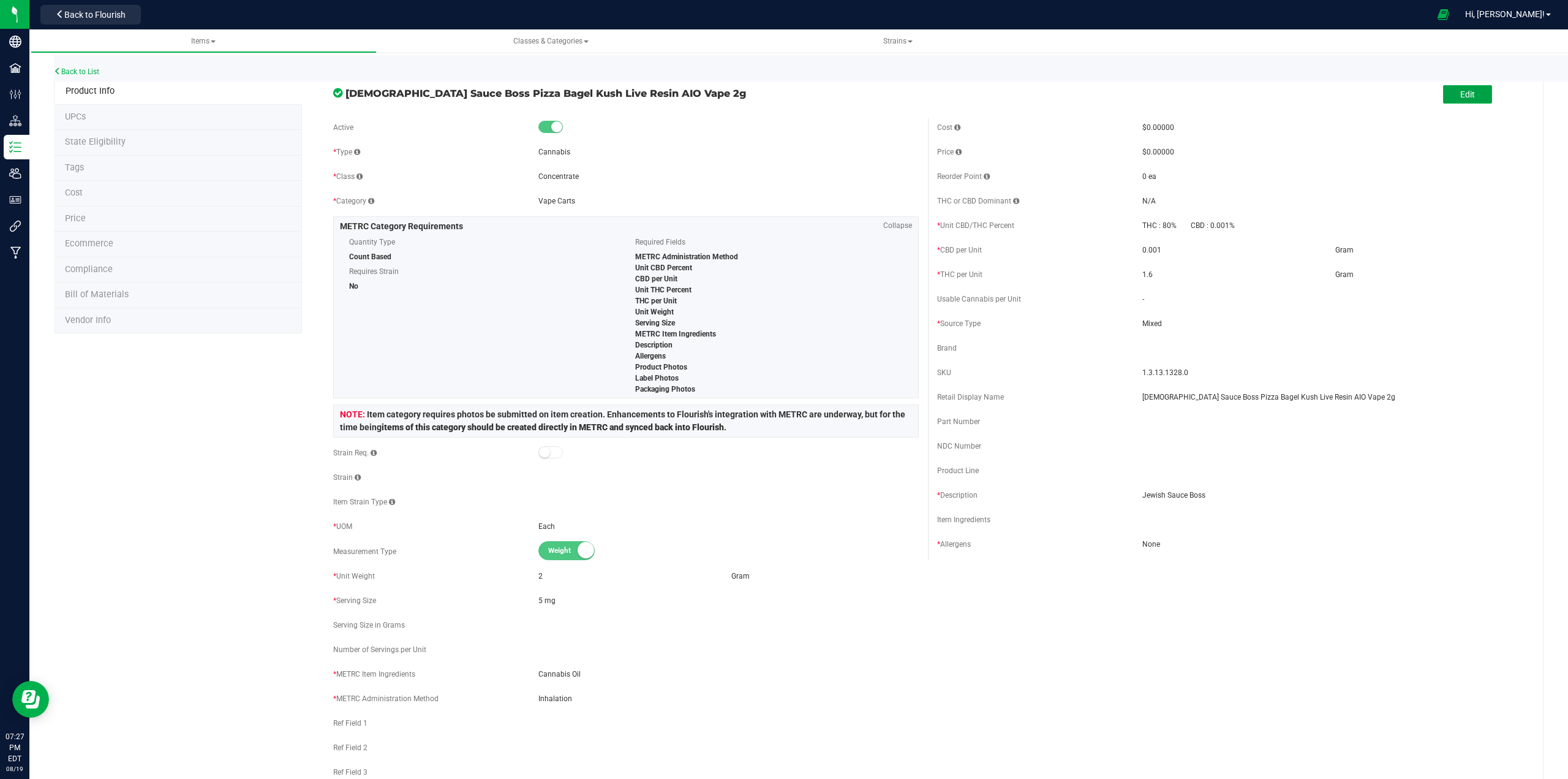
drag, startPoint x: 1467, startPoint y: 100, endPoint x: 1467, endPoint y: 107, distance: 7.0
click at [782, 100] on button "Edit" at bounding box center [1467, 94] width 49 height 18
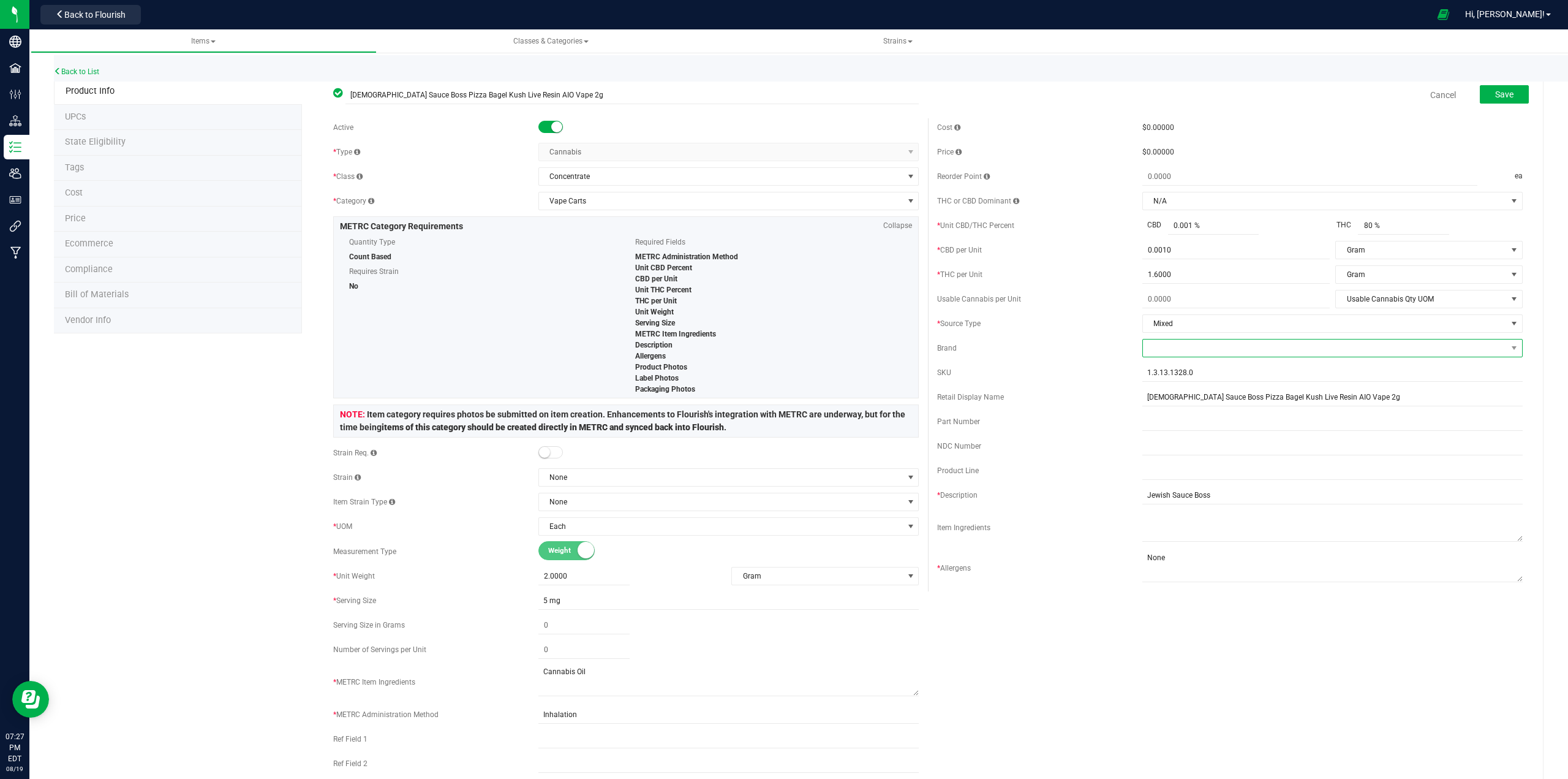
click at [782, 352] on span at bounding box center [1325, 348] width 364 height 17
type input "[DEMOGRAPHIC_DATA]"
click at [782, 420] on li "Jewish Sauce Boss" at bounding box center [1324, 422] width 377 height 21
click at [782, 102] on button "Save" at bounding box center [1504, 94] width 49 height 18
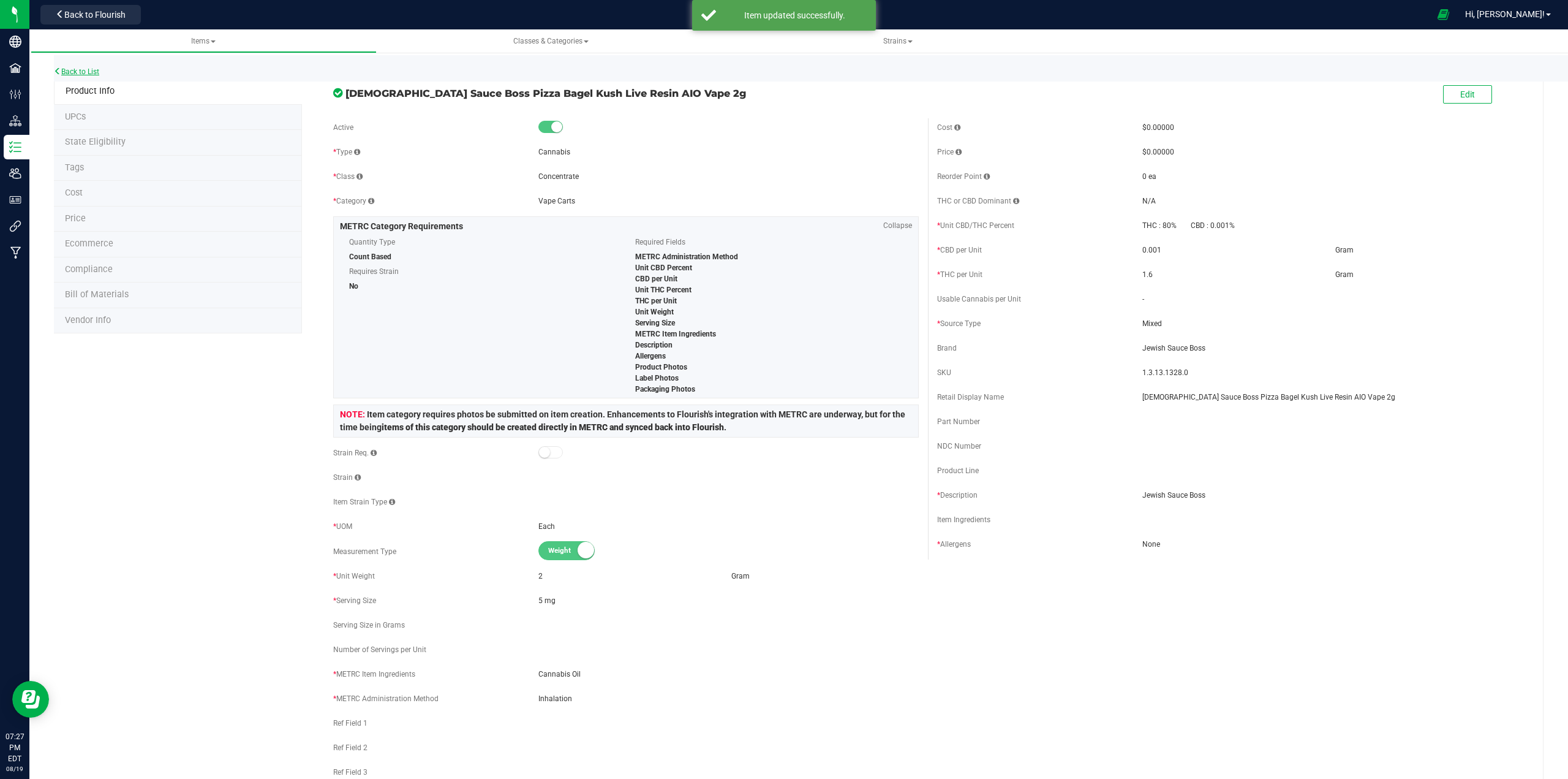
click at [87, 72] on link "Back to List" at bounding box center [76, 71] width 45 height 8
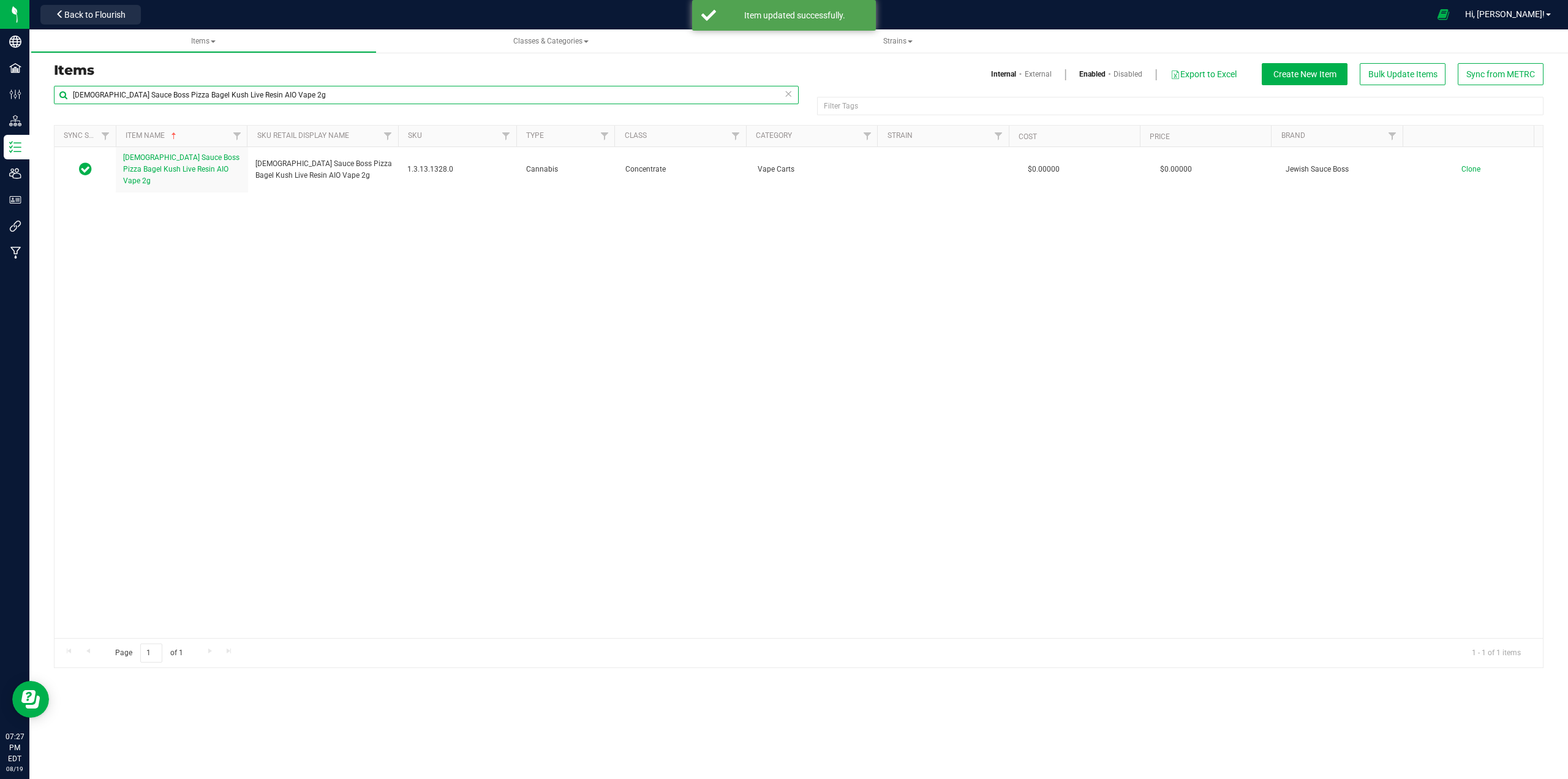
drag, startPoint x: 277, startPoint y: 97, endPoint x: 224, endPoint y: 120, distance: 57.8
click at [16, 106] on div "Company Facilities Configuration Distribution Inventory Users User Roles Integr…" at bounding box center [784, 389] width 1568 height 779
paste input "Neapolitan Ice Cream"
type input "Jewish Sauce Boss Neapolitan Ice Cream Live Resin AIO Vape 2g"
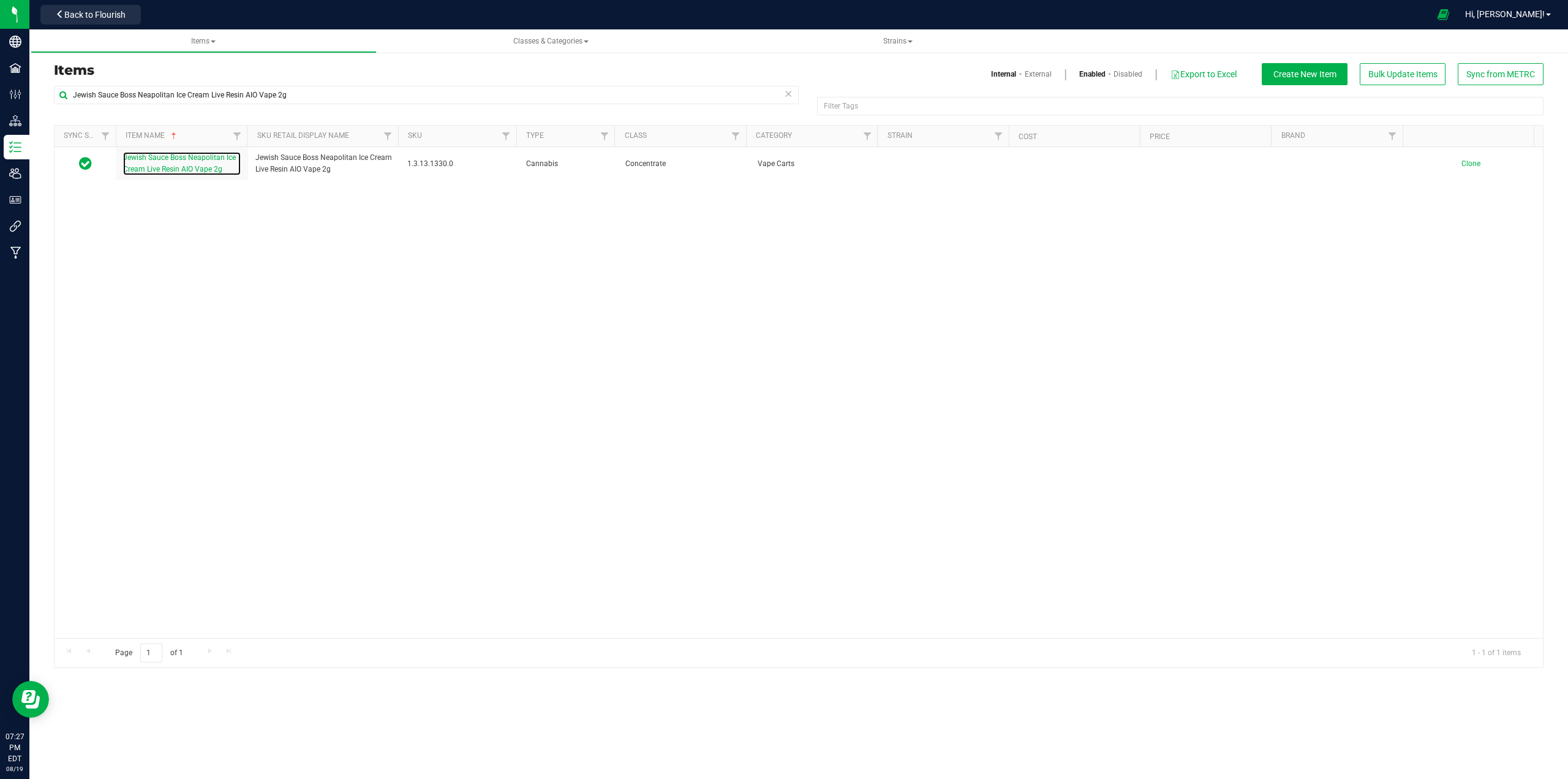
click at [182, 165] on span "Jewish Sauce Boss Neapolitan Ice Cream Live Resin AIO Vape 2g" at bounding box center [179, 163] width 112 height 20
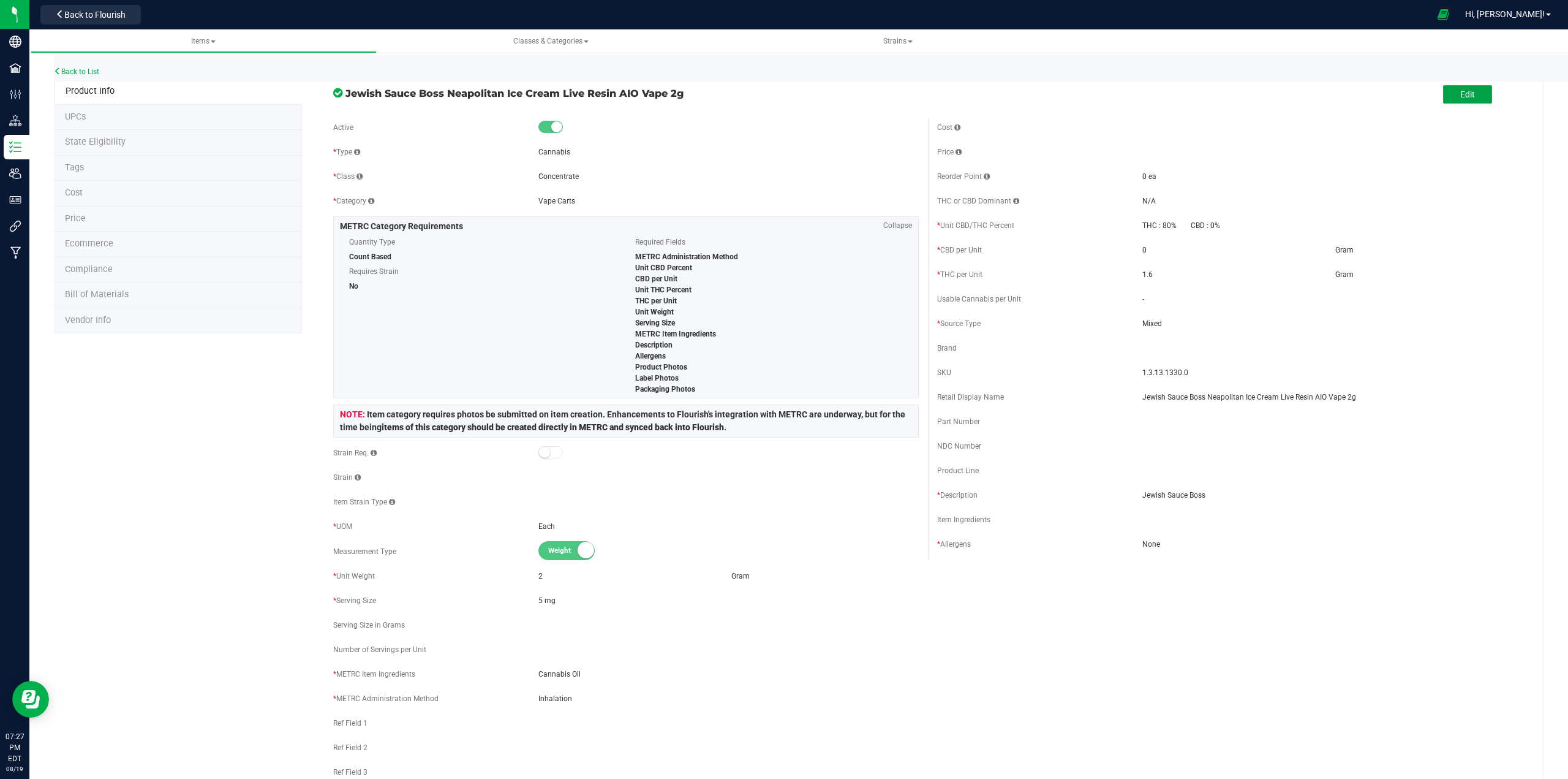
click at [782, 93] on span "Edit" at bounding box center [1467, 94] width 15 height 10
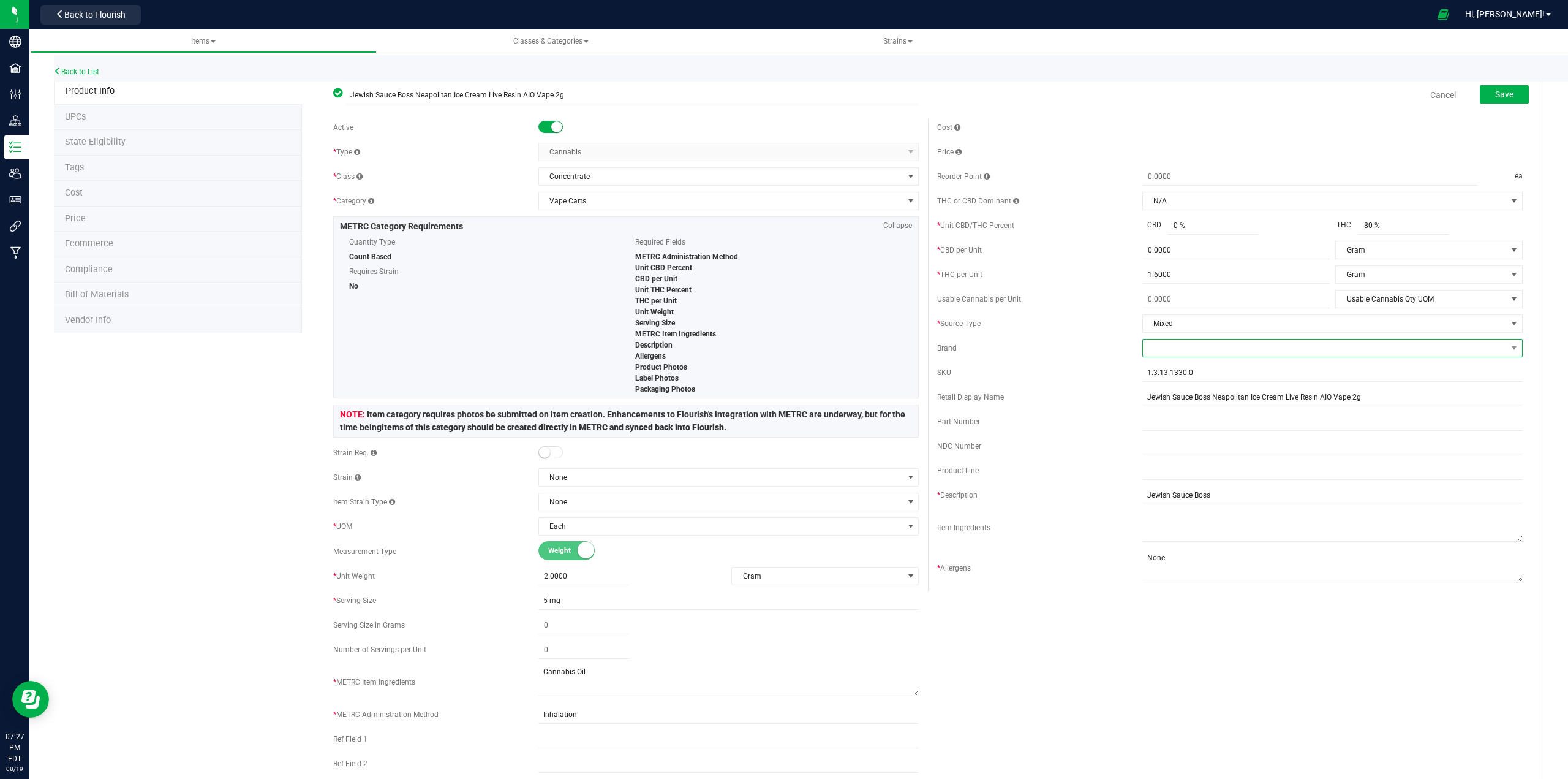
click at [782, 350] on span at bounding box center [1325, 348] width 364 height 17
type input "[DEMOGRAPHIC_DATA]"
click at [782, 427] on li "Jewish Sauce Boss" at bounding box center [1324, 422] width 377 height 21
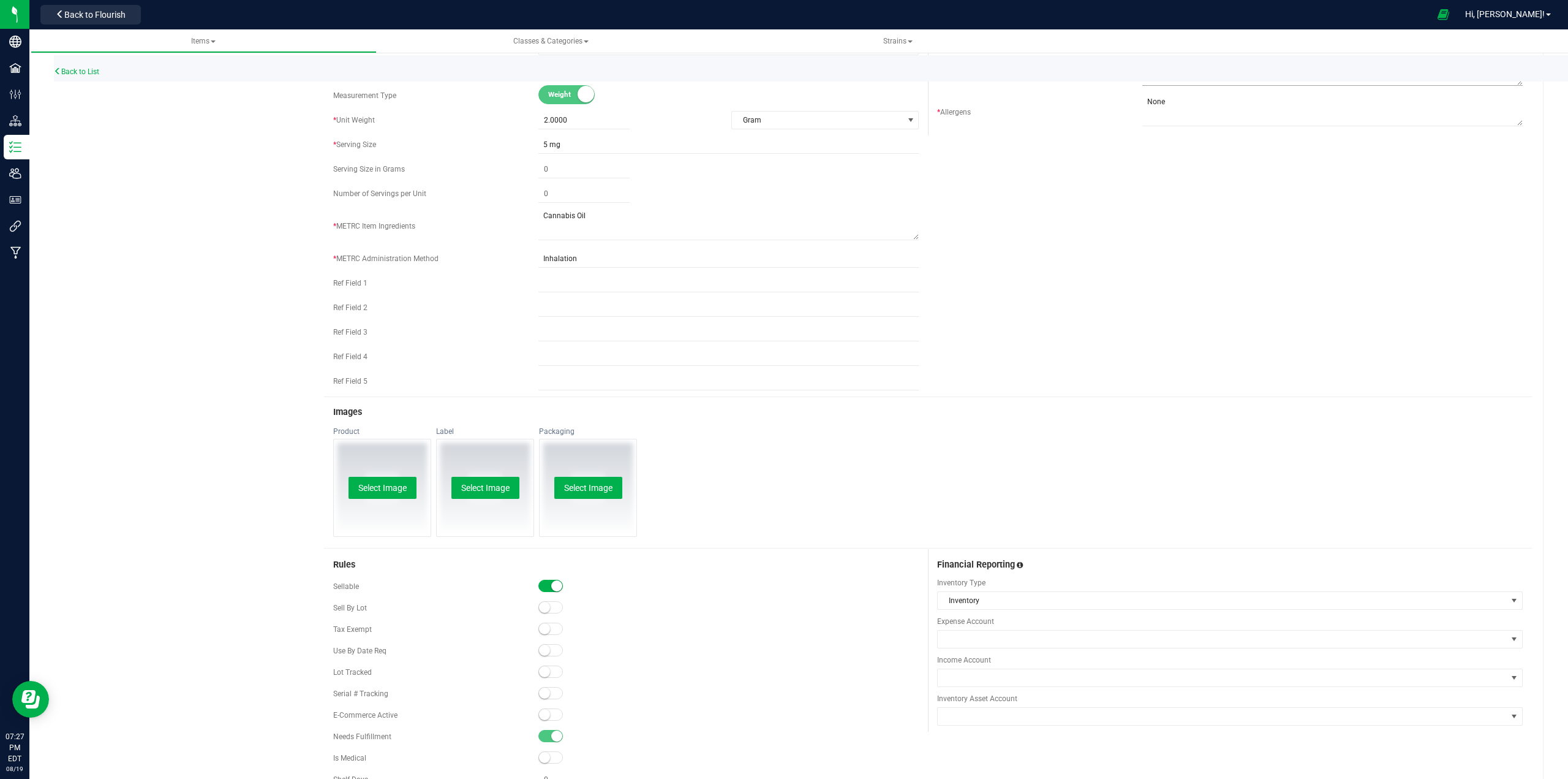
scroll to position [551, 0]
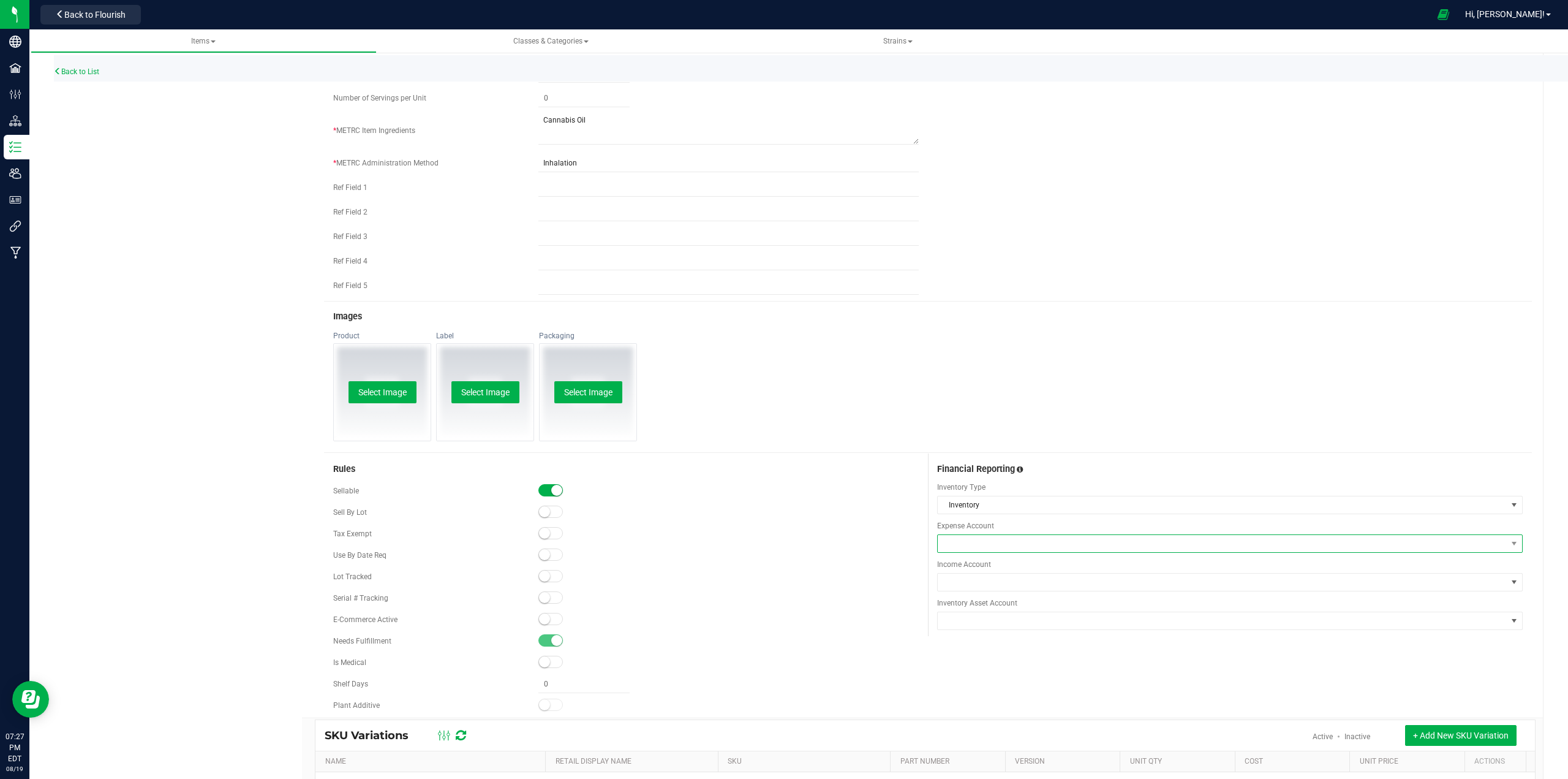
click at [782, 543] on span at bounding box center [1222, 543] width 569 height 17
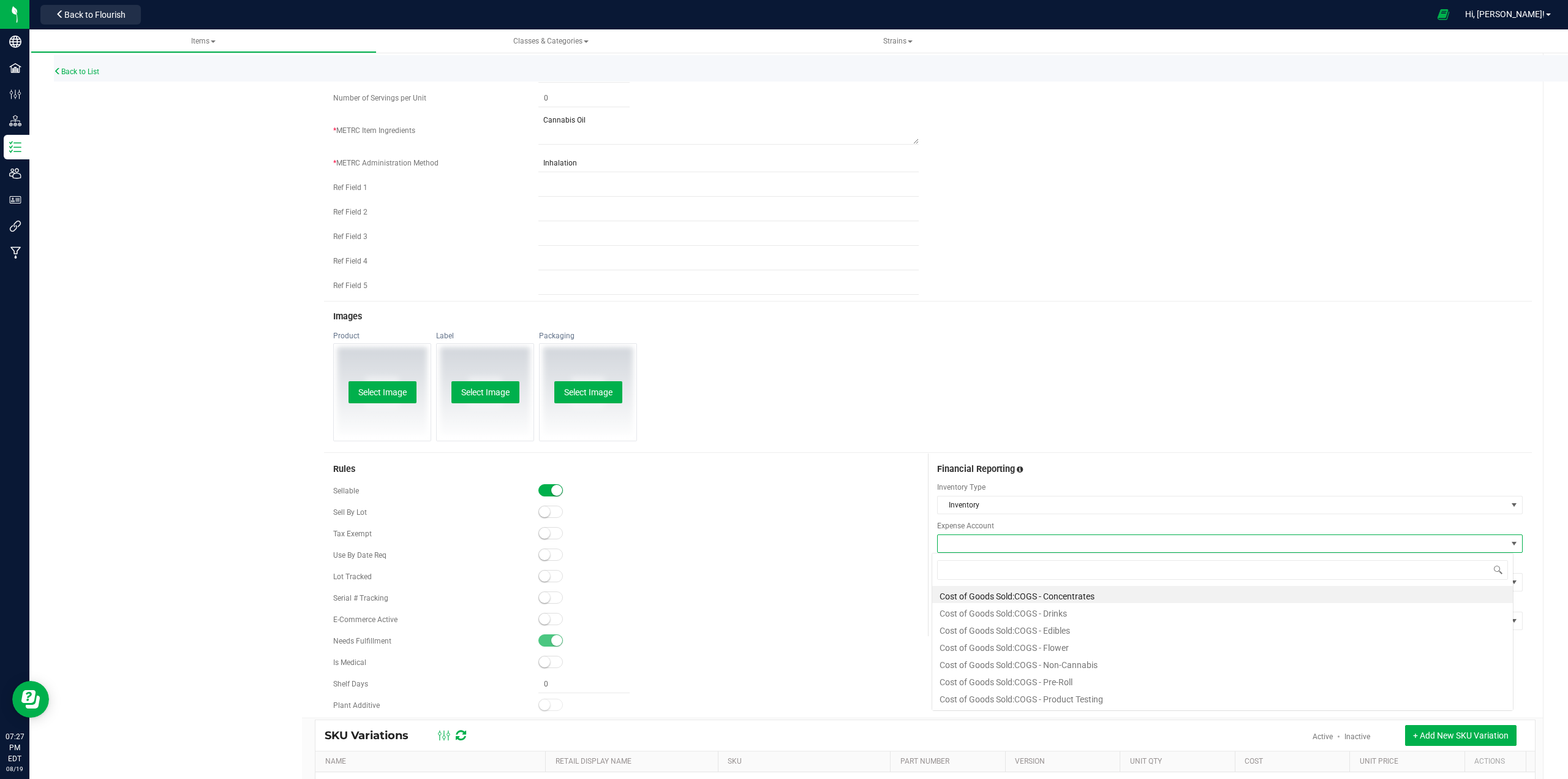
scroll to position [18, 581]
type input "vapo"
click at [782, 591] on li "Cost of Goods Sold:COGS - Vaporizer" at bounding box center [1222, 594] width 580 height 17
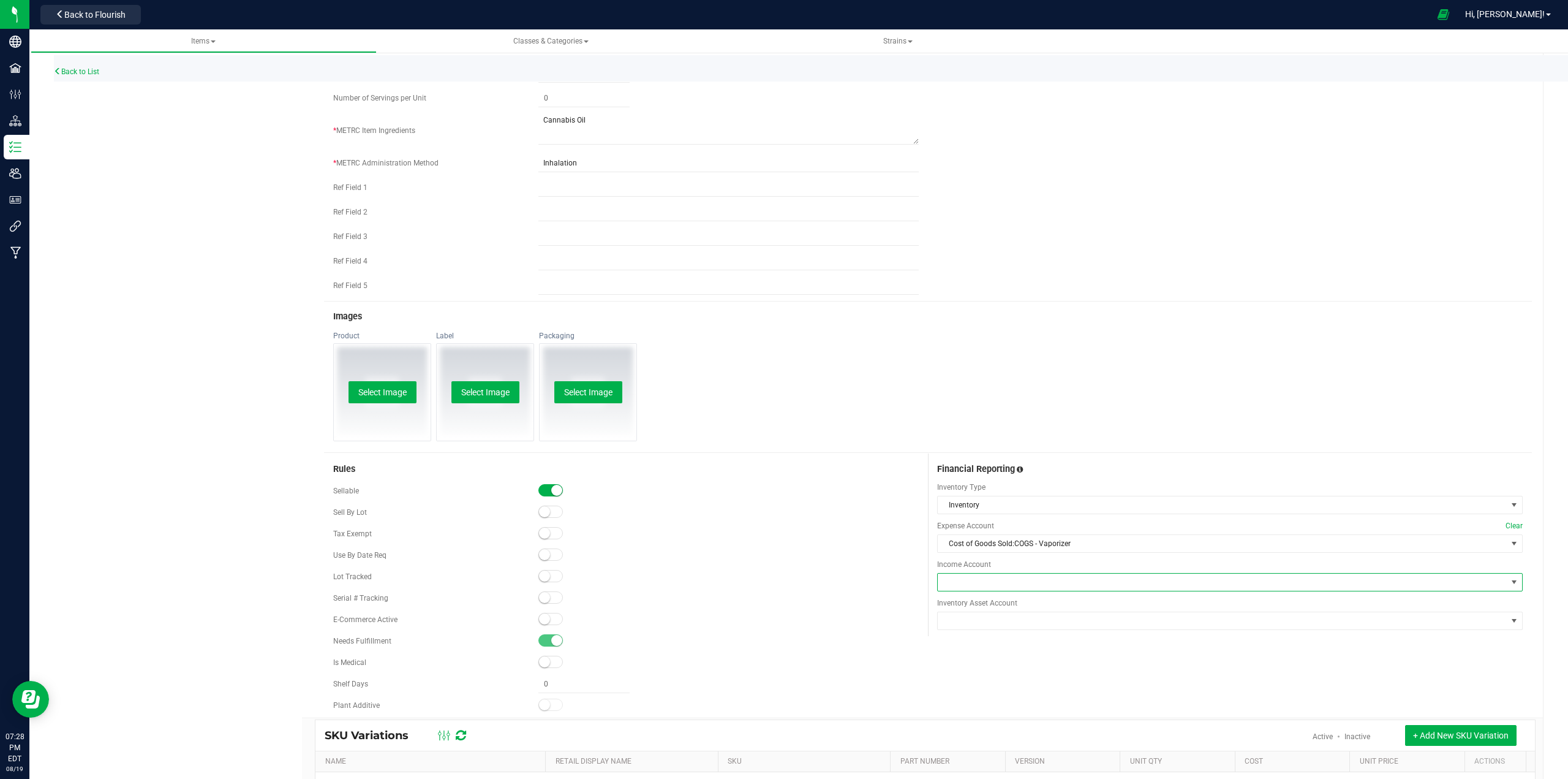
click at [782, 584] on span at bounding box center [1222, 582] width 569 height 17
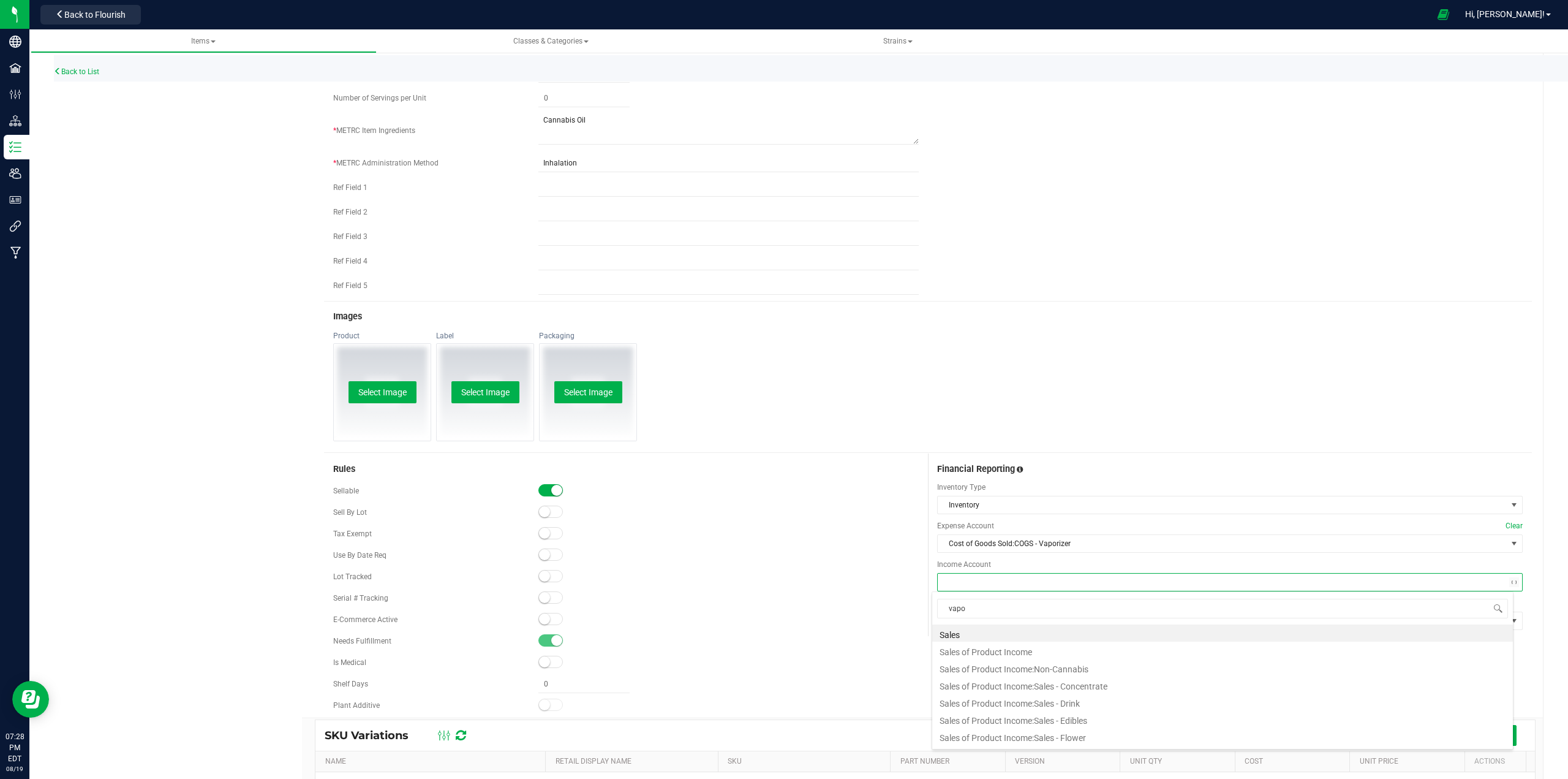
type input "vapor"
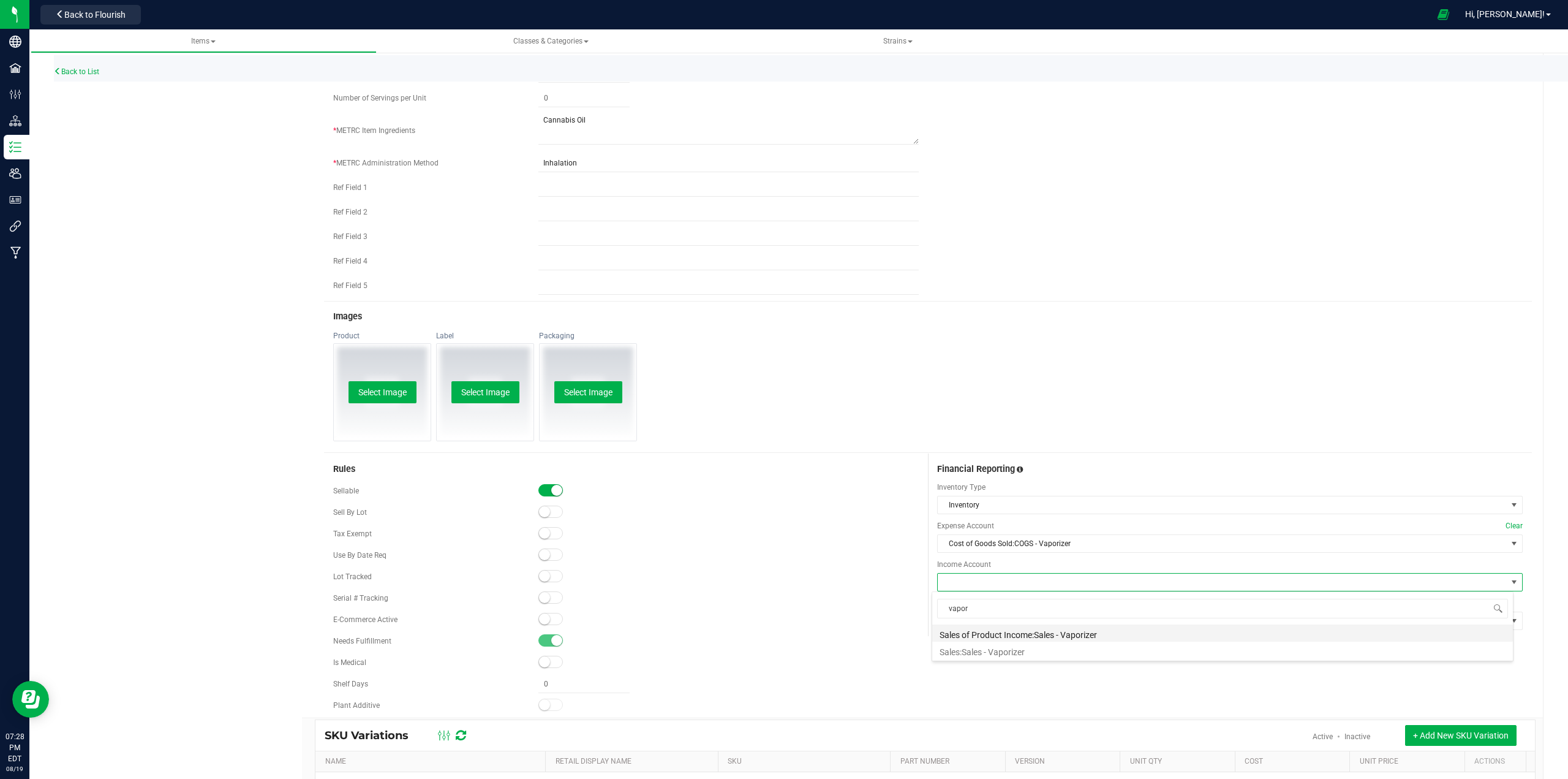
click at [782, 631] on li "Sales of Product Income:Sales - Vaporizer" at bounding box center [1222, 633] width 580 height 17
click at [782, 622] on span at bounding box center [1222, 621] width 569 height 17
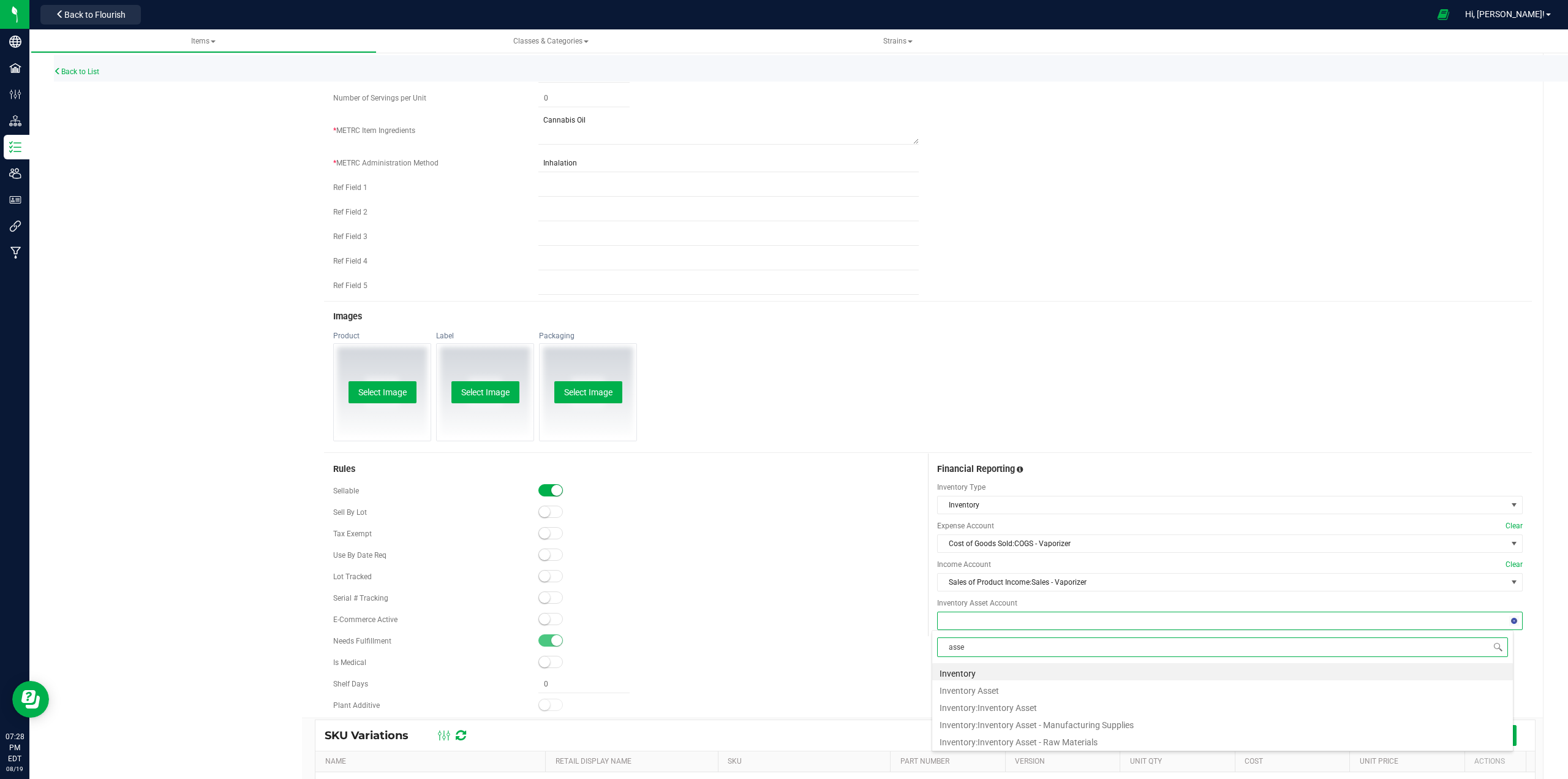
type input "asset"
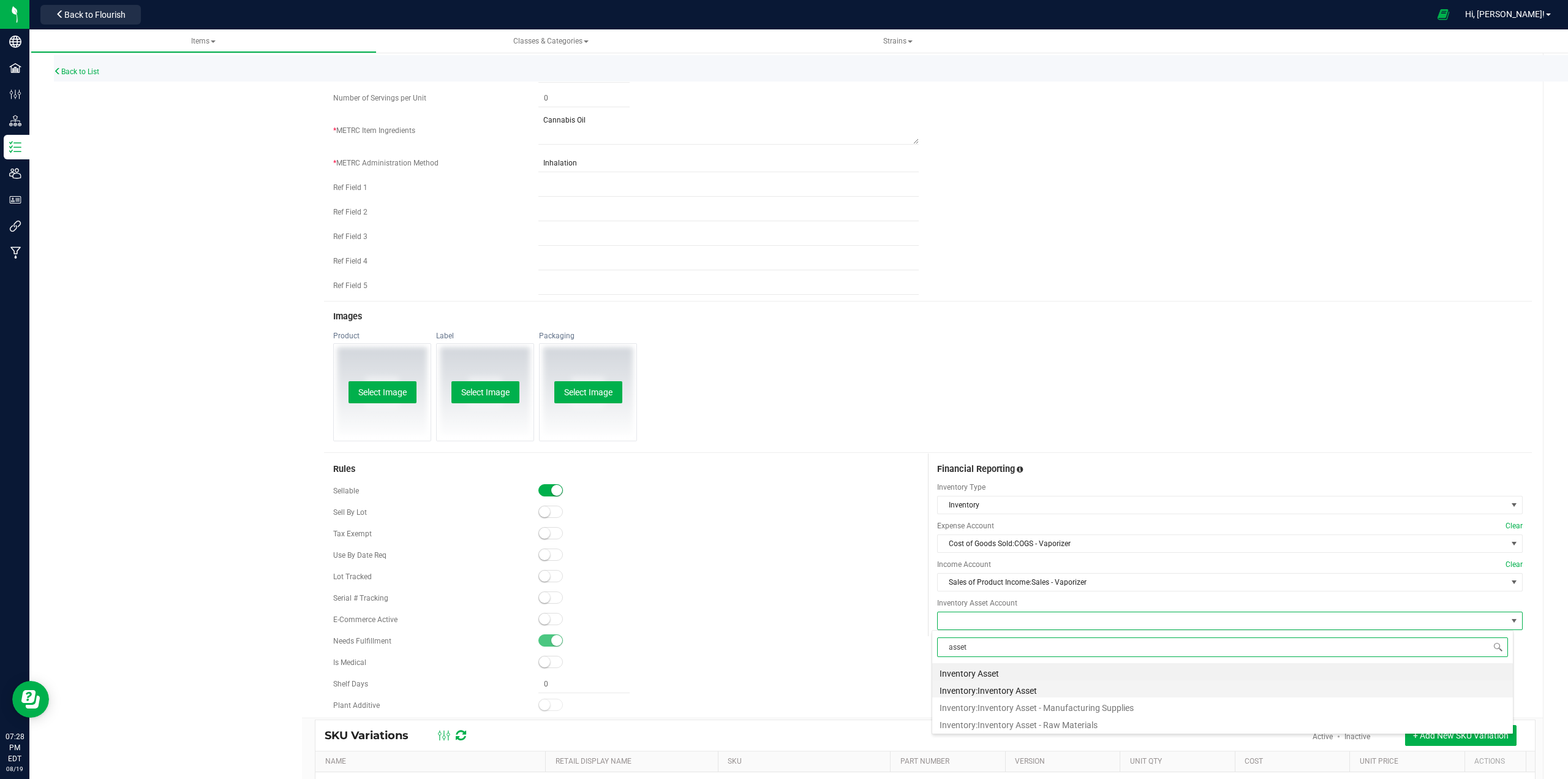
click at [782, 687] on li "Inventory:Inventory Asset" at bounding box center [1222, 689] width 580 height 17
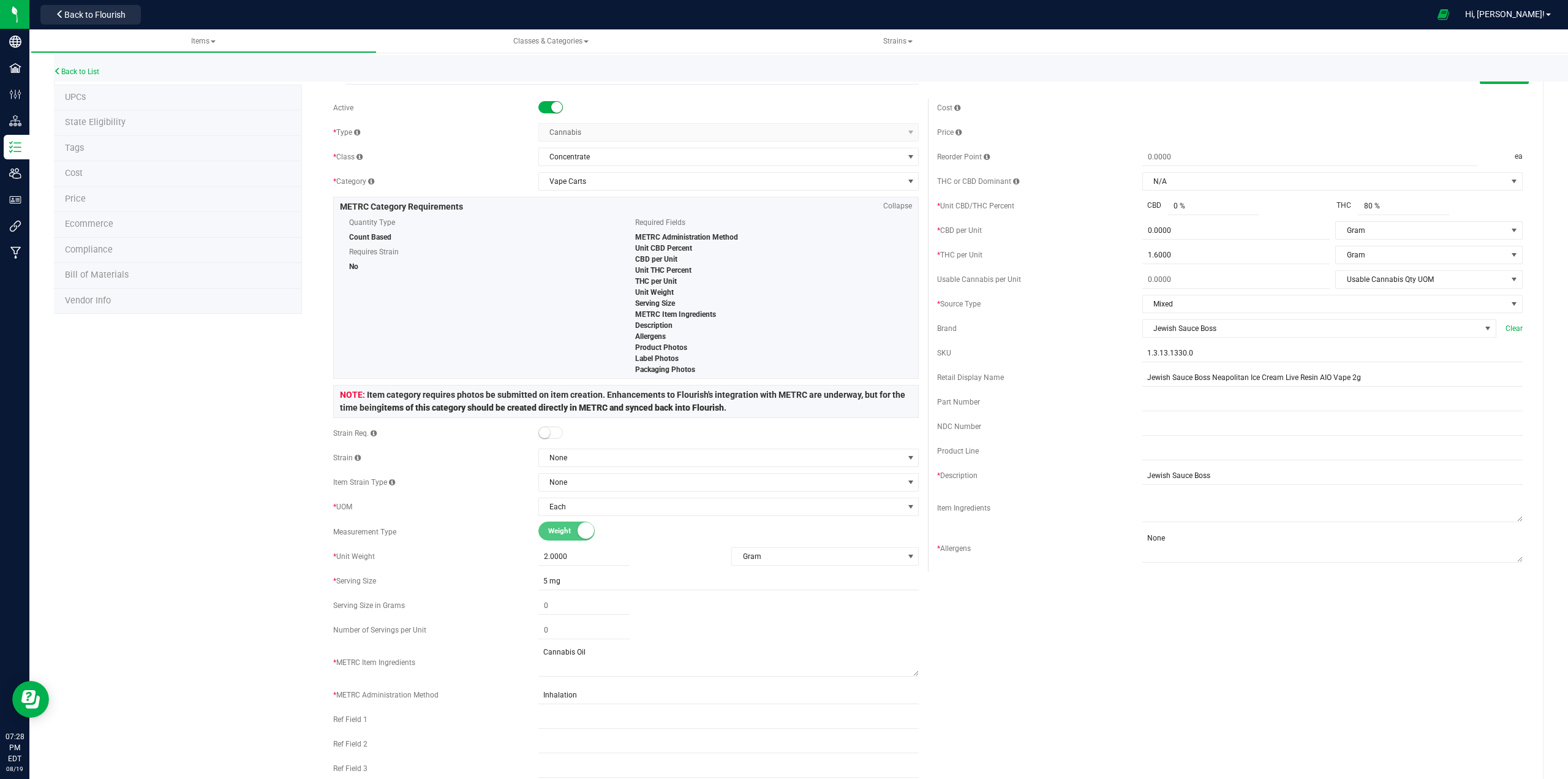
scroll to position [0, 0]
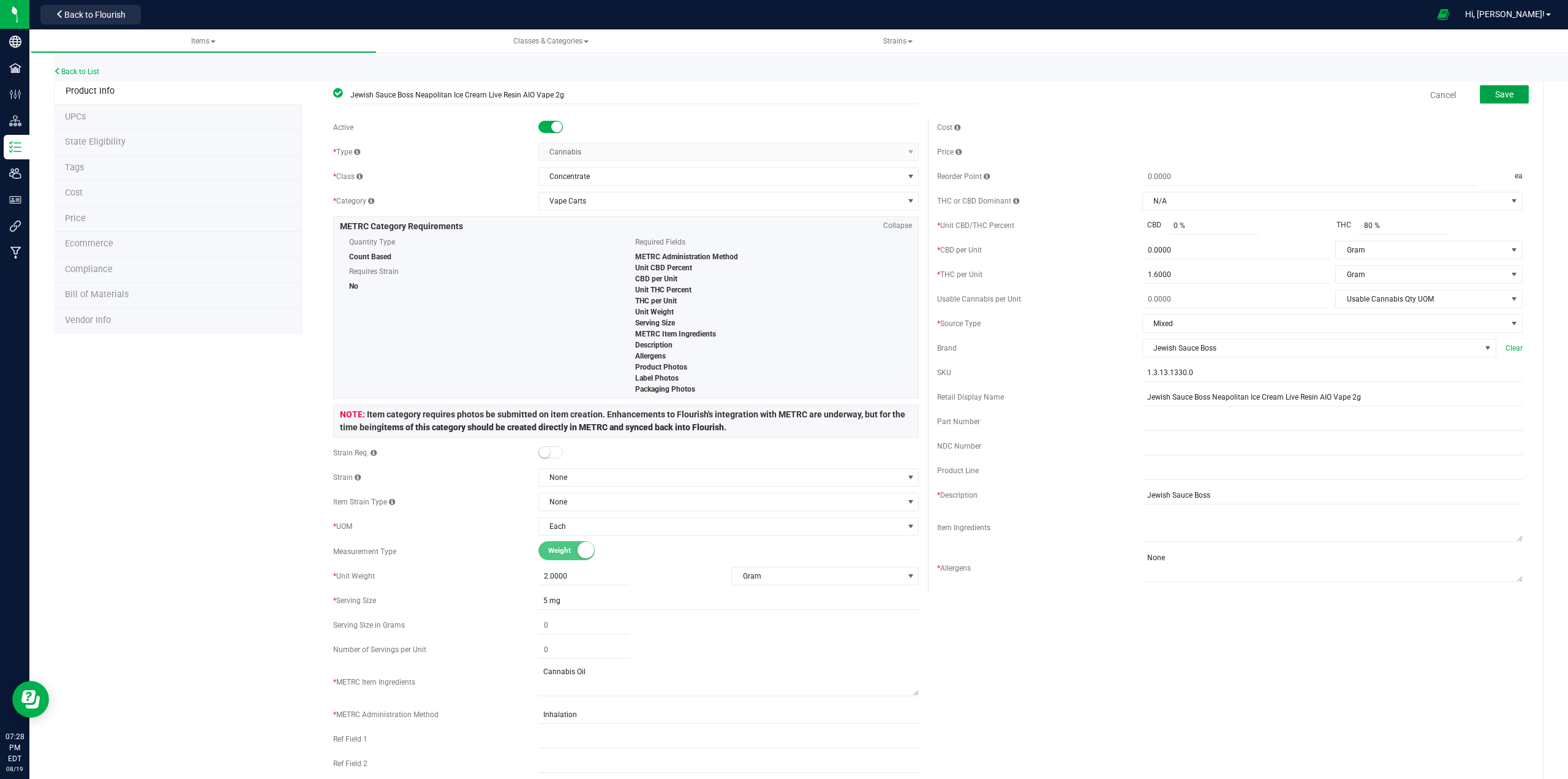
click at [782, 92] on button "Save" at bounding box center [1504, 94] width 49 height 18
click at [782, 244] on span "0.0000 0" at bounding box center [1236, 251] width 187 height 18
type input "0.001"
type input "0.0010"
click at [782, 224] on span "0 % 0" at bounding box center [1213, 226] width 92 height 18
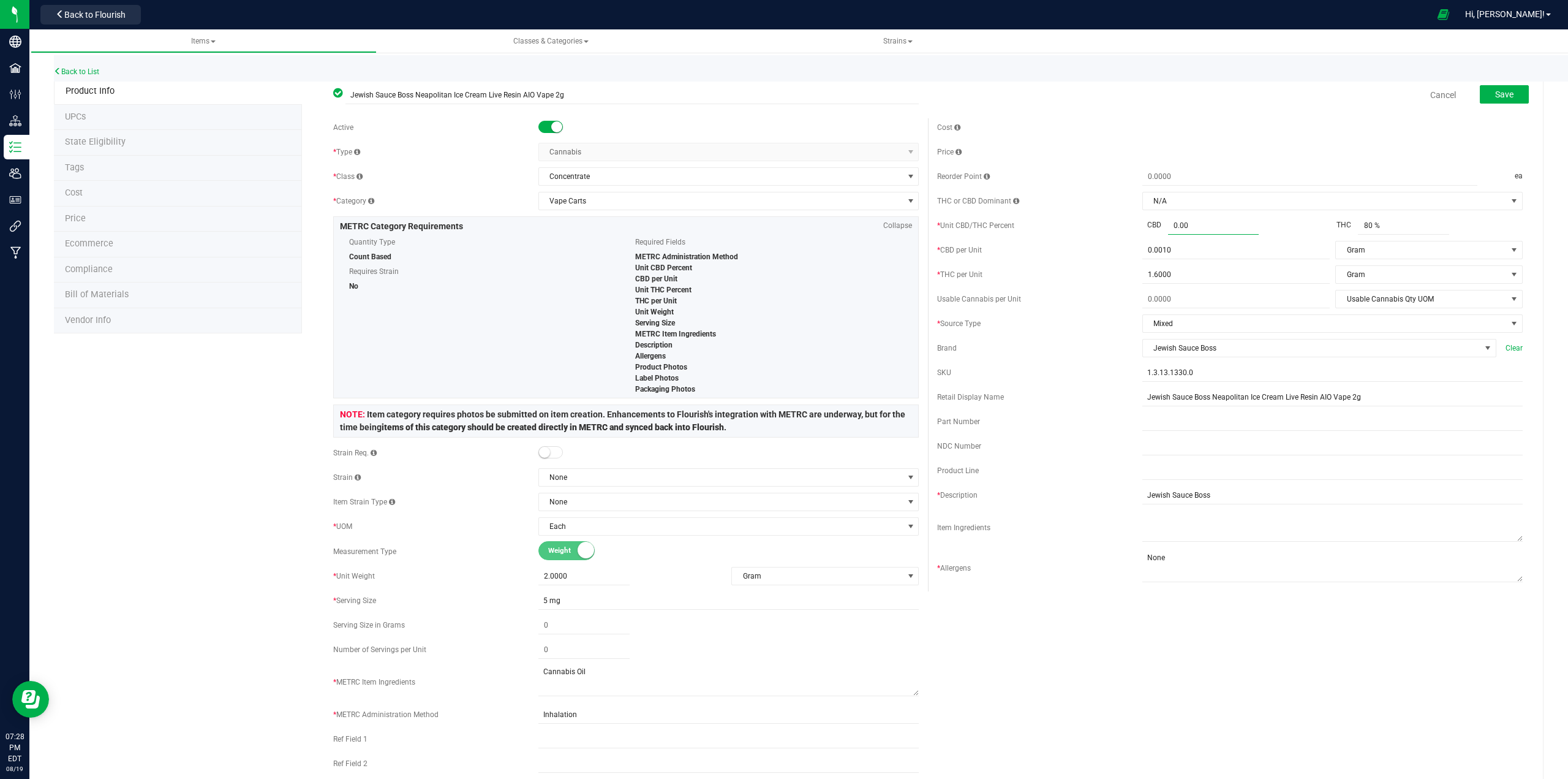
type input "0.001"
type input "0.001 %"
click at [782, 95] on span "Save" at bounding box center [1504, 94] width 18 height 10
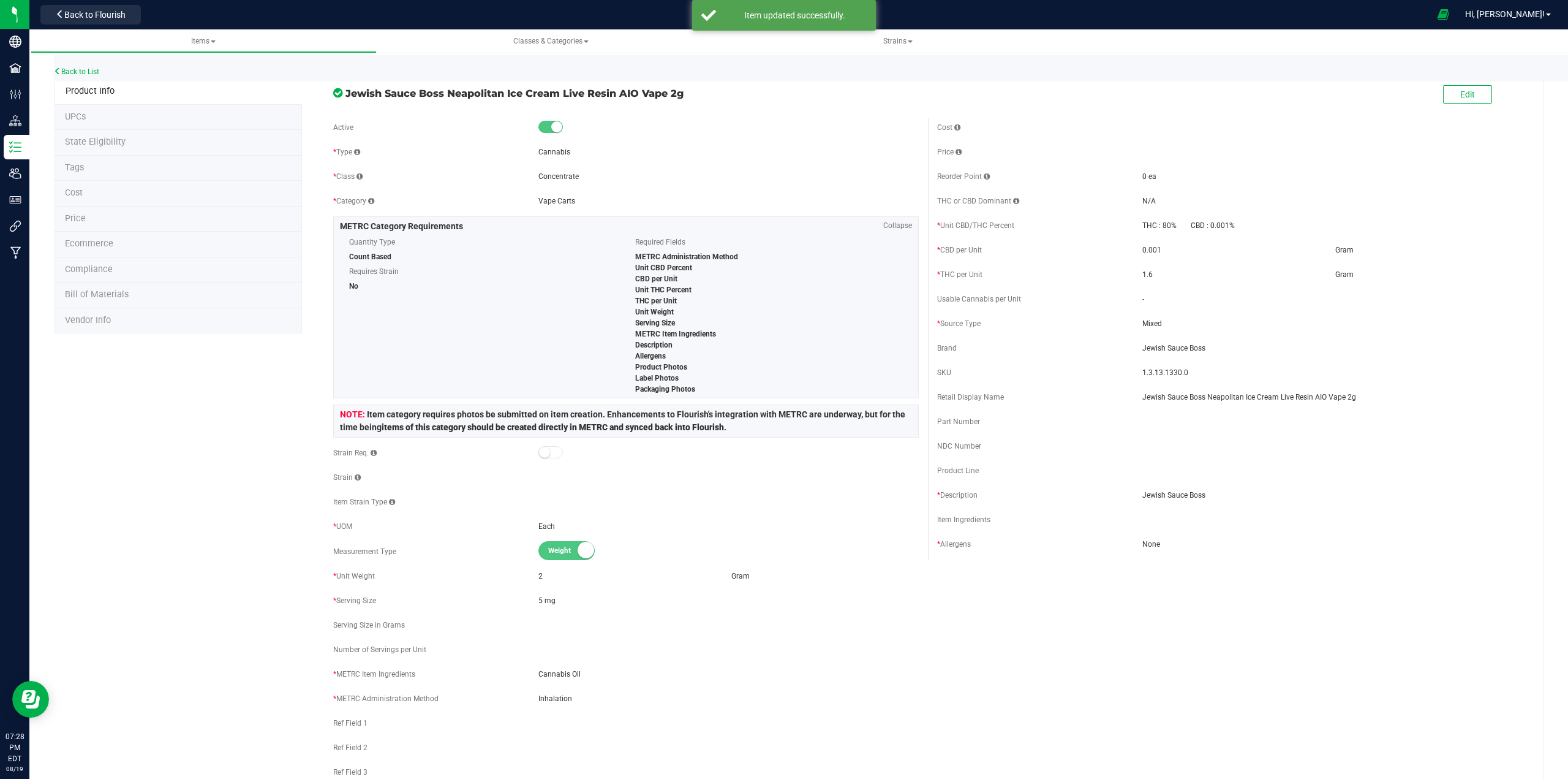
click at [115, 148] on li "State Eligibility" at bounding box center [178, 142] width 248 height 25
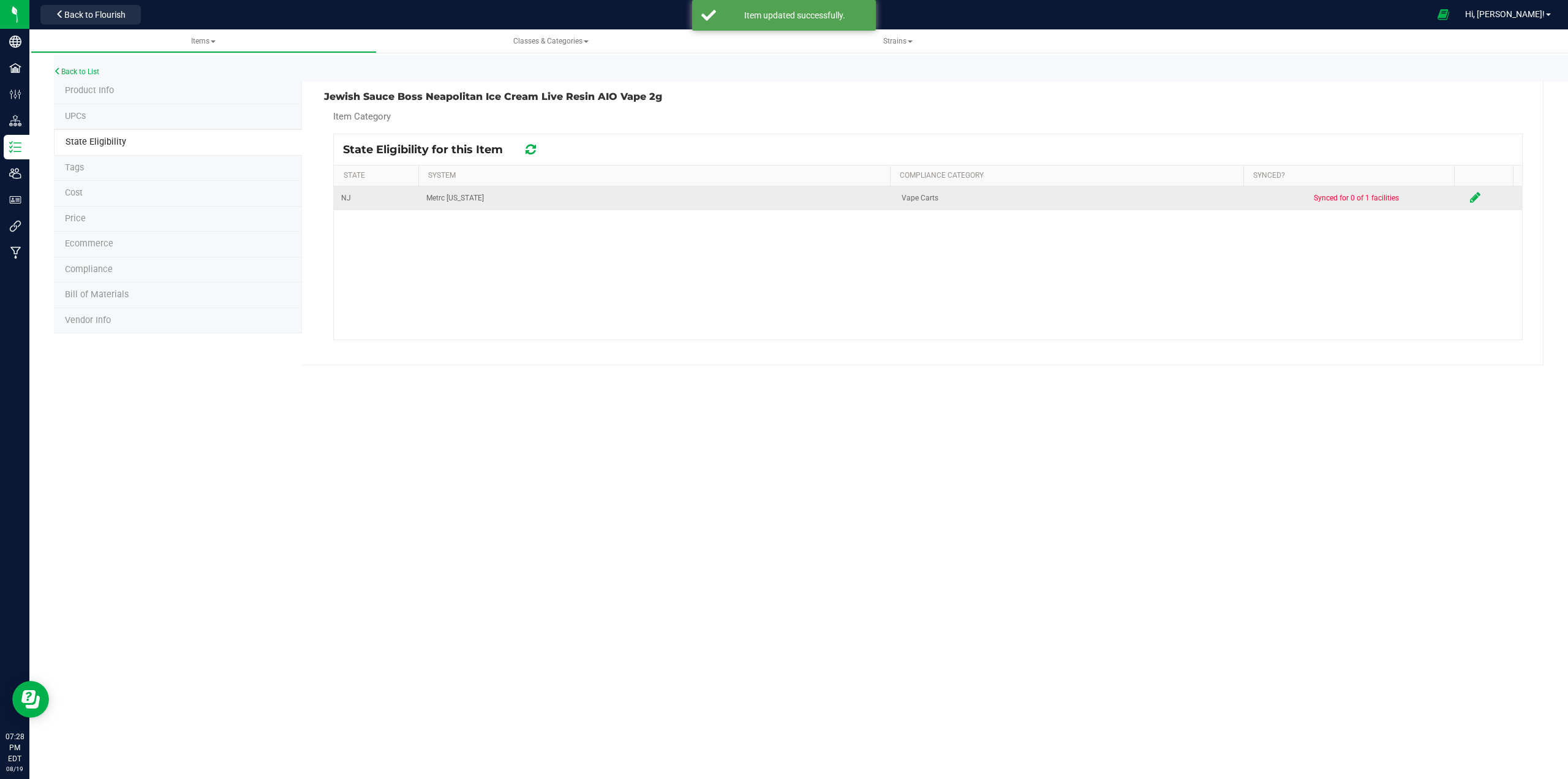
click at [782, 196] on icon at bounding box center [1475, 197] width 10 height 12
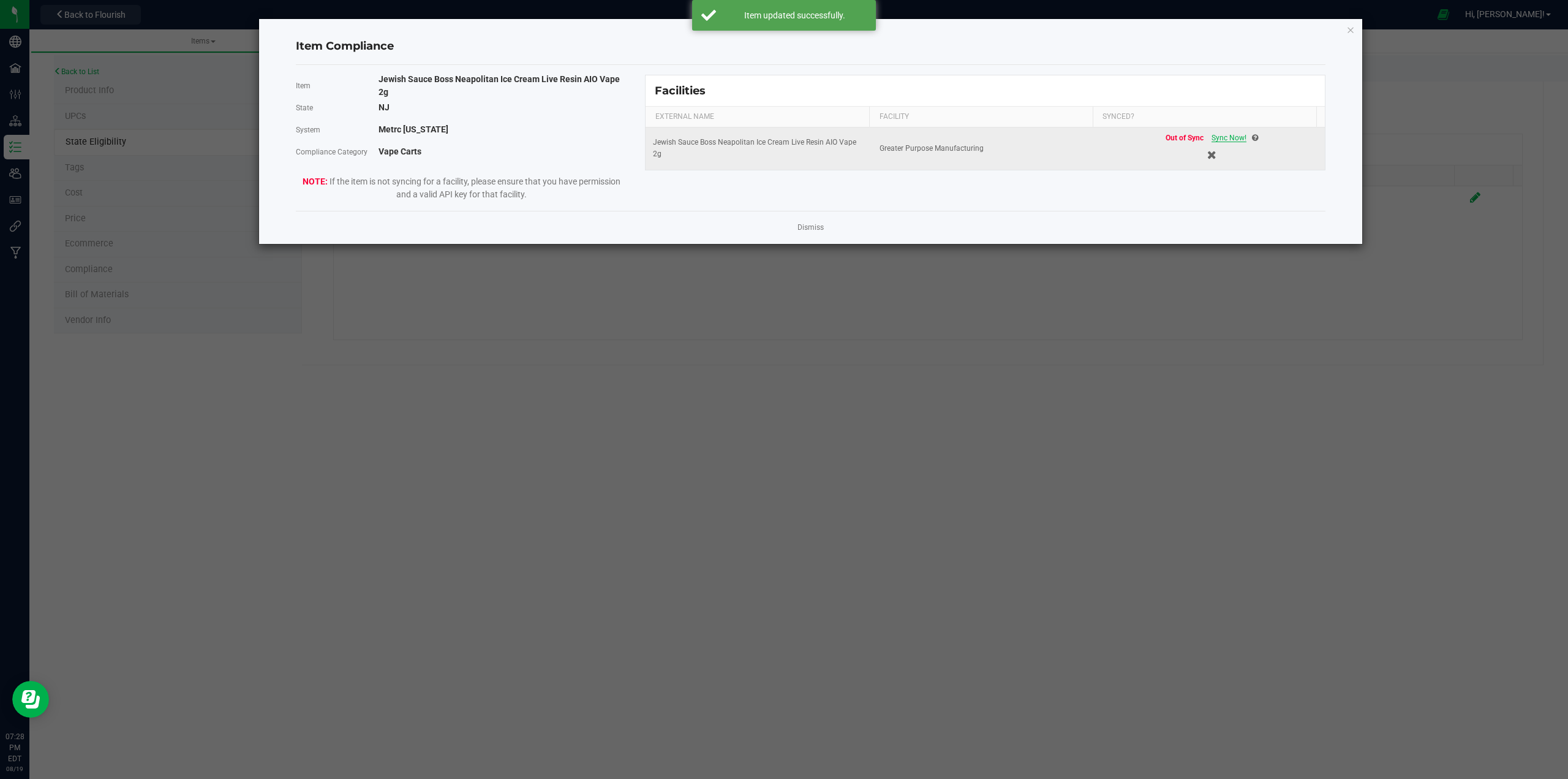
click at [782, 135] on span "Sync Now!" at bounding box center [1229, 137] width 35 height 8
click at [782, 31] on icon "Close modal" at bounding box center [1350, 29] width 8 height 15
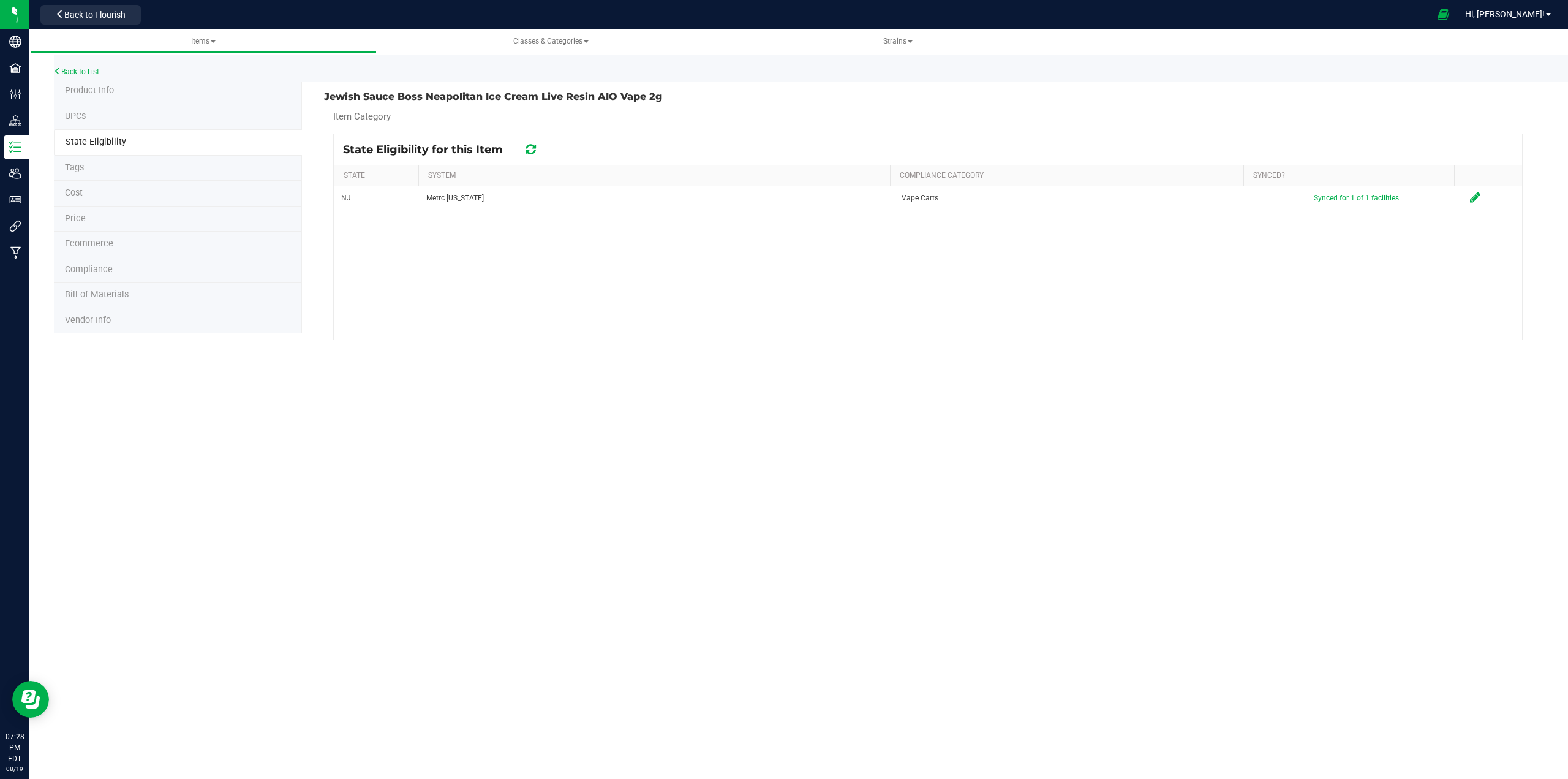
click at [79, 72] on link "Back to List" at bounding box center [76, 71] width 45 height 8
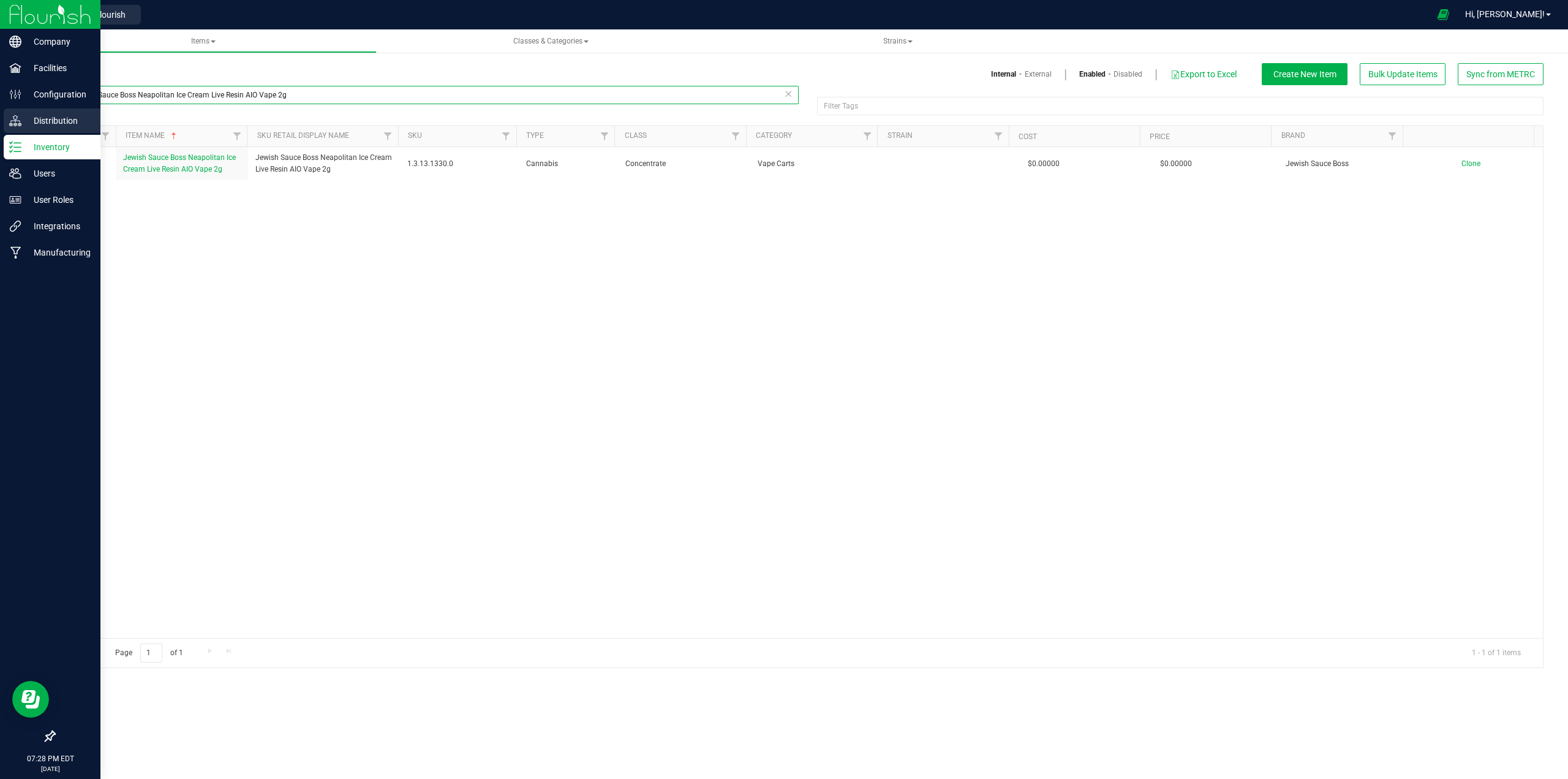
drag, startPoint x: 285, startPoint y: 93, endPoint x: 99, endPoint y: 119, distance: 187.8
click at [6, 93] on div "Company Facilities Configuration Distribution Inventory Users User Roles Integr…" at bounding box center [784, 389] width 1568 height 779
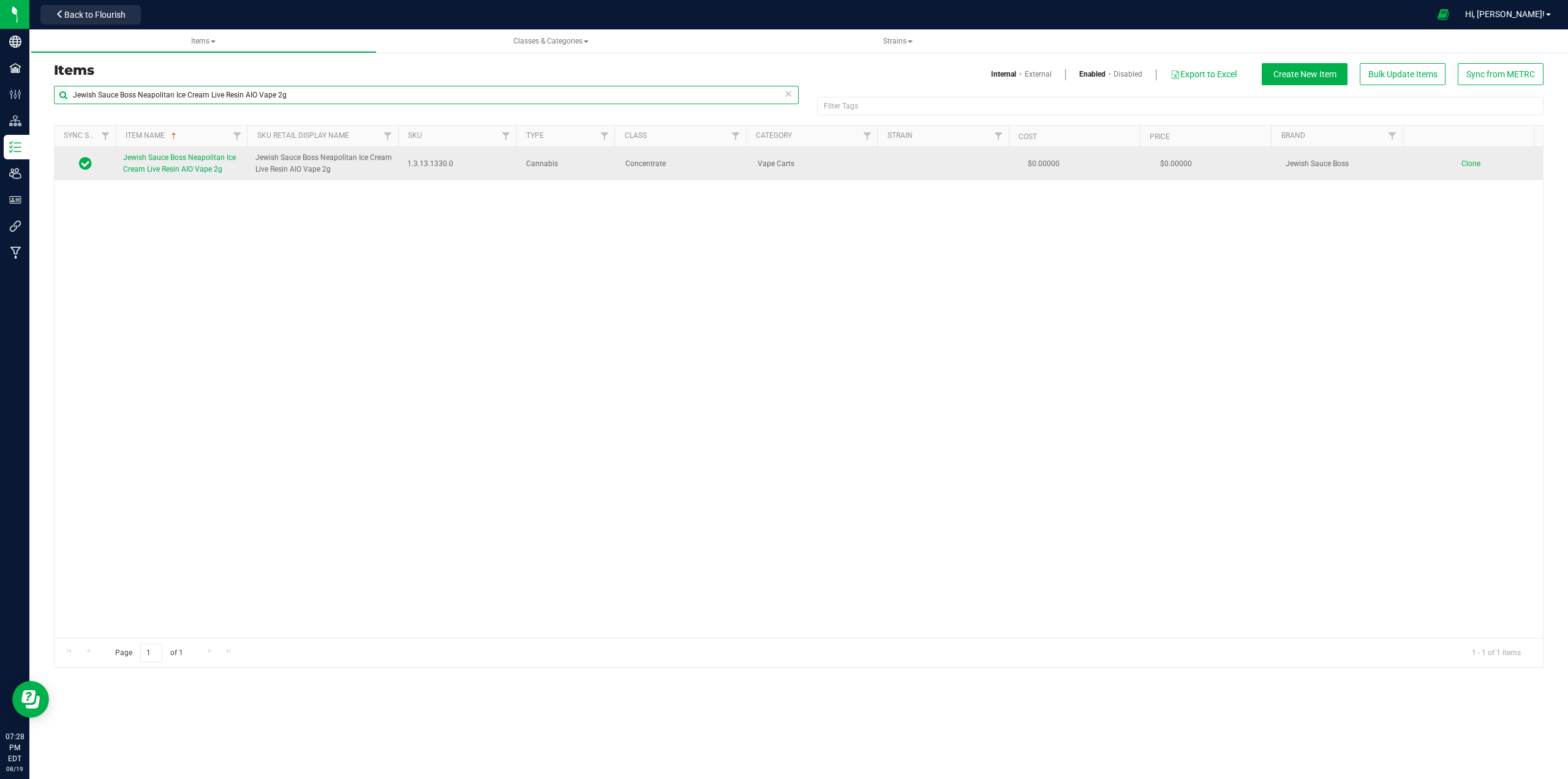
paste input "Purple Thai"
type input "Jewish Sauce Boss Purple Thai Live Resin AIO Vape 2g"
click at [165, 159] on span "Jewish Sauce Boss Purple Thai Live Resin AIO Vape 2g" at bounding box center [175, 163] width 103 height 20
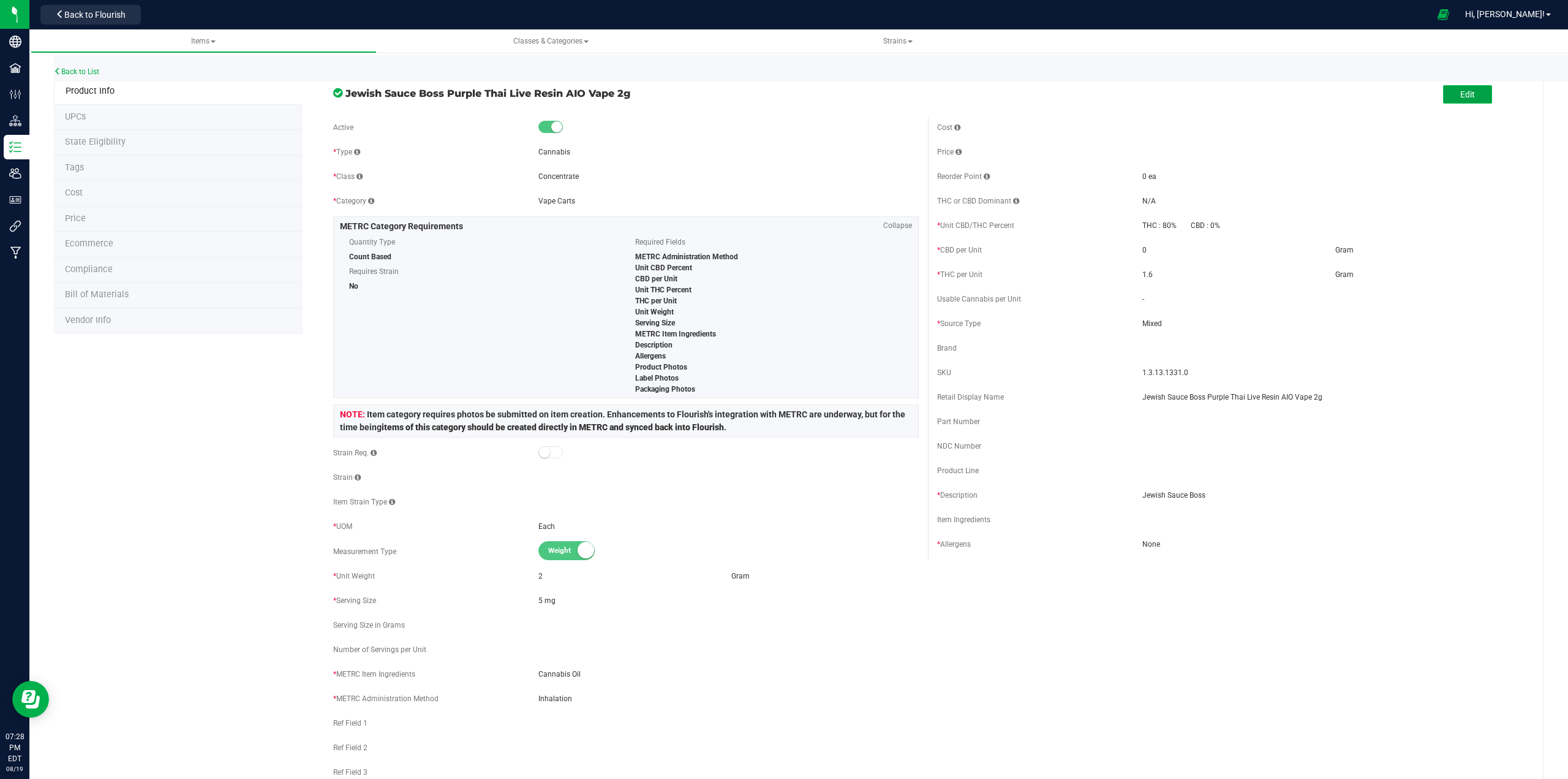
click at [782, 98] on span "Edit" at bounding box center [1467, 94] width 15 height 10
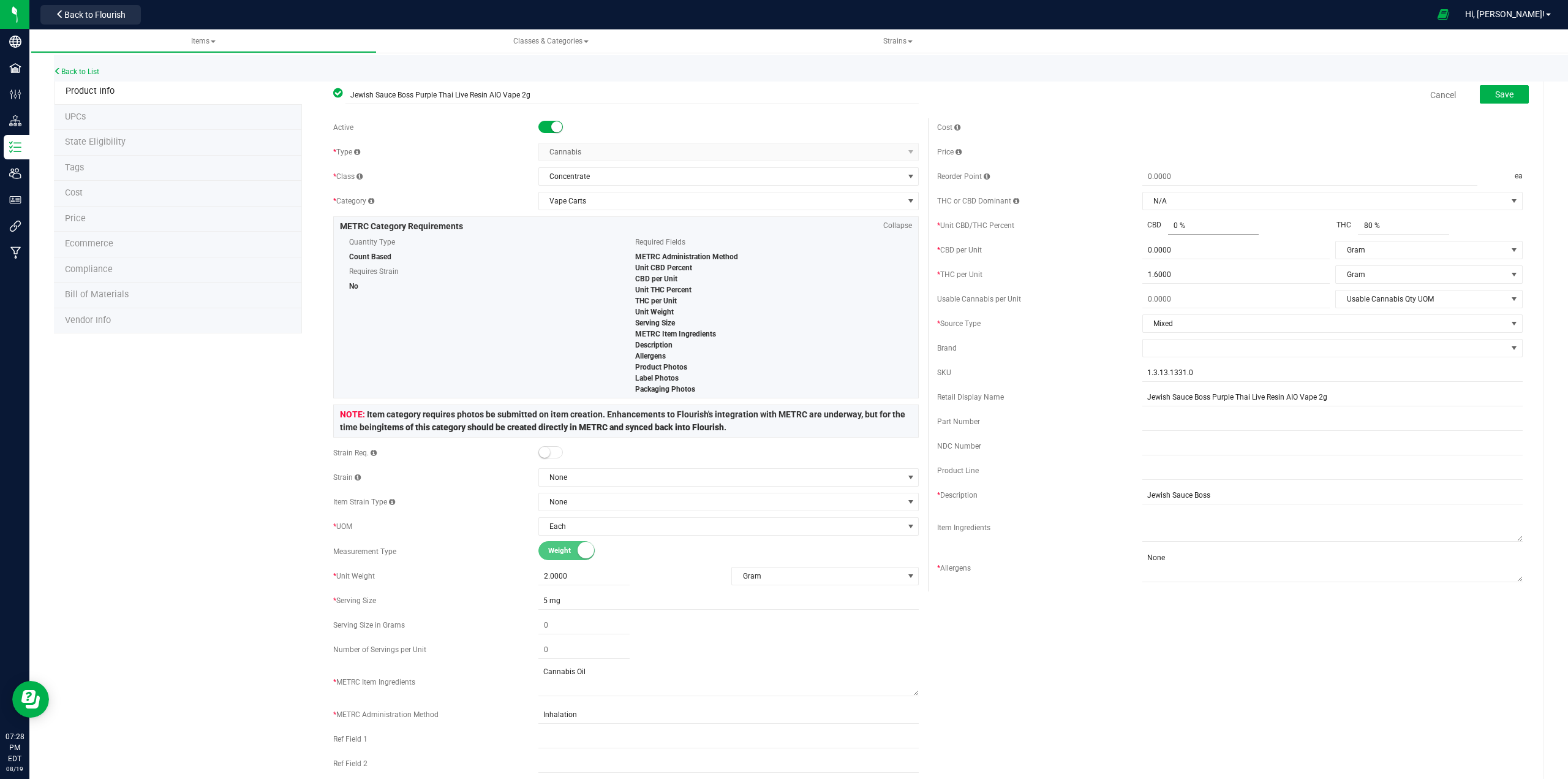
click at [782, 227] on span "0 % 0" at bounding box center [1213, 226] width 92 height 18
type input "0.001"
type input "0.001 %"
type input ".001"
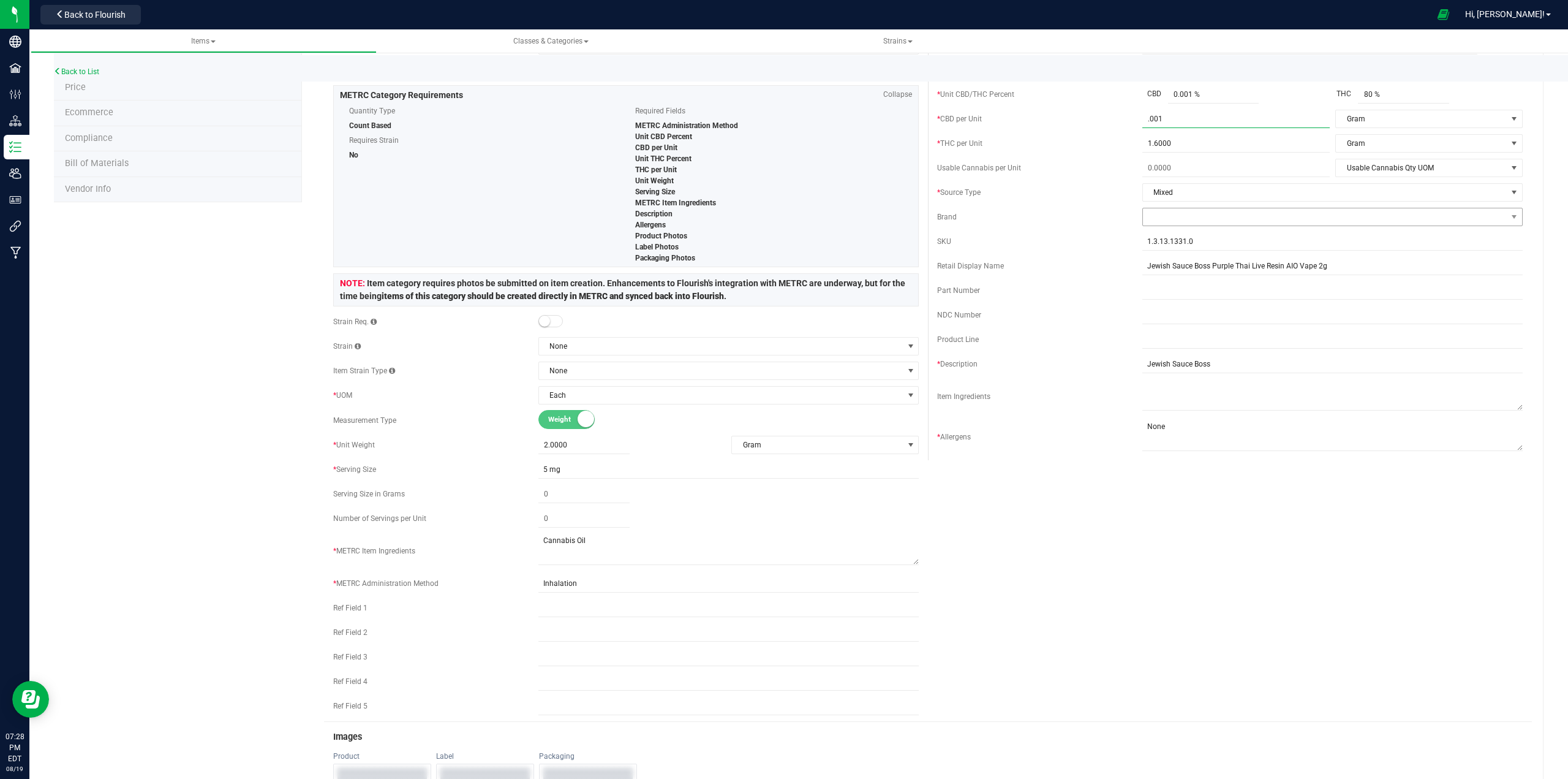
scroll to position [123, 0]
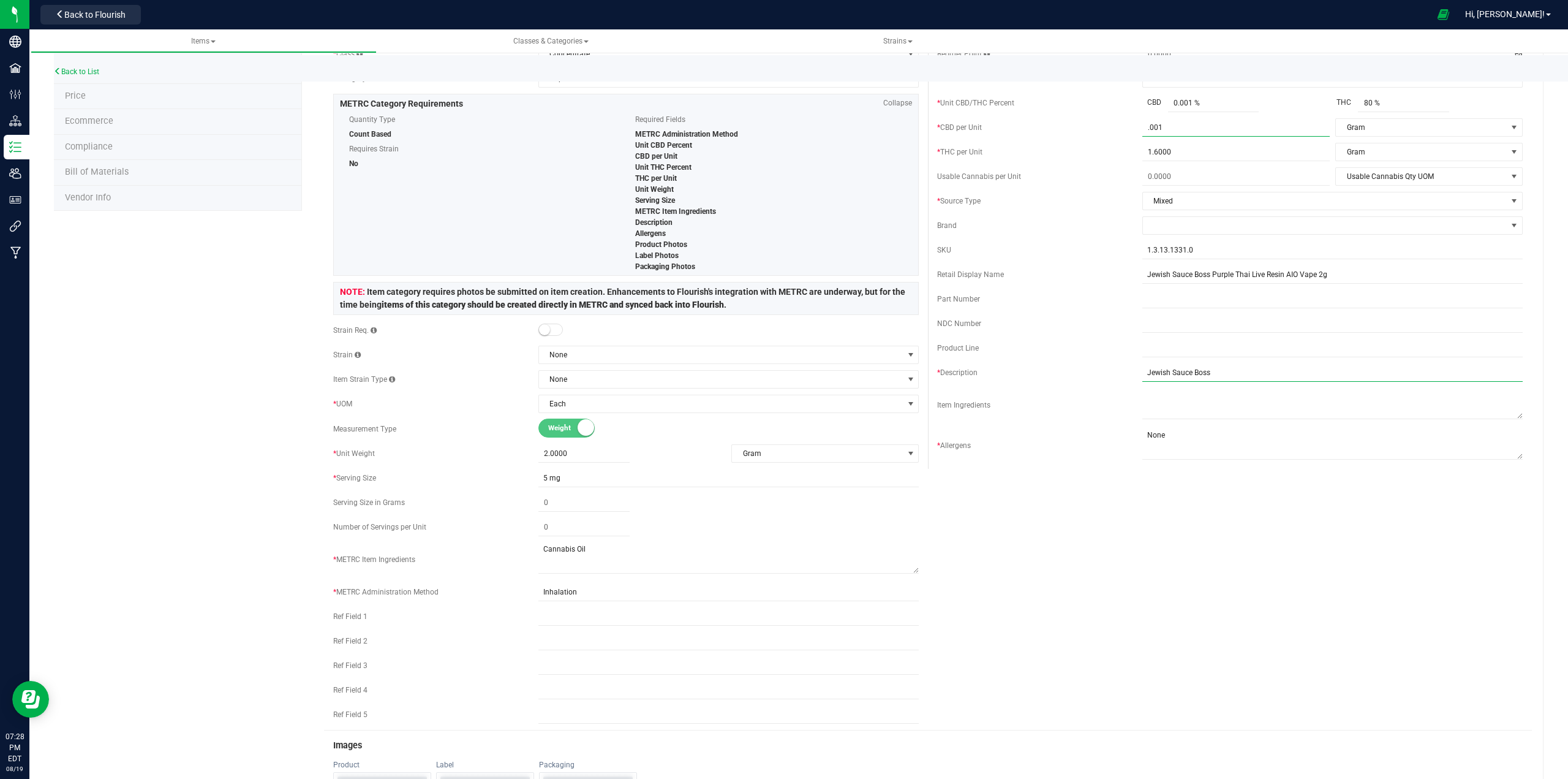
type input "0.0010"
drag, startPoint x: 1224, startPoint y: 366, endPoint x: 1128, endPoint y: 377, distance: 96.6
click at [782, 377] on div "* Description Jewish Sauce Boss" at bounding box center [1229, 372] width 585 height 18
click at [782, 229] on span at bounding box center [1325, 225] width 364 height 17
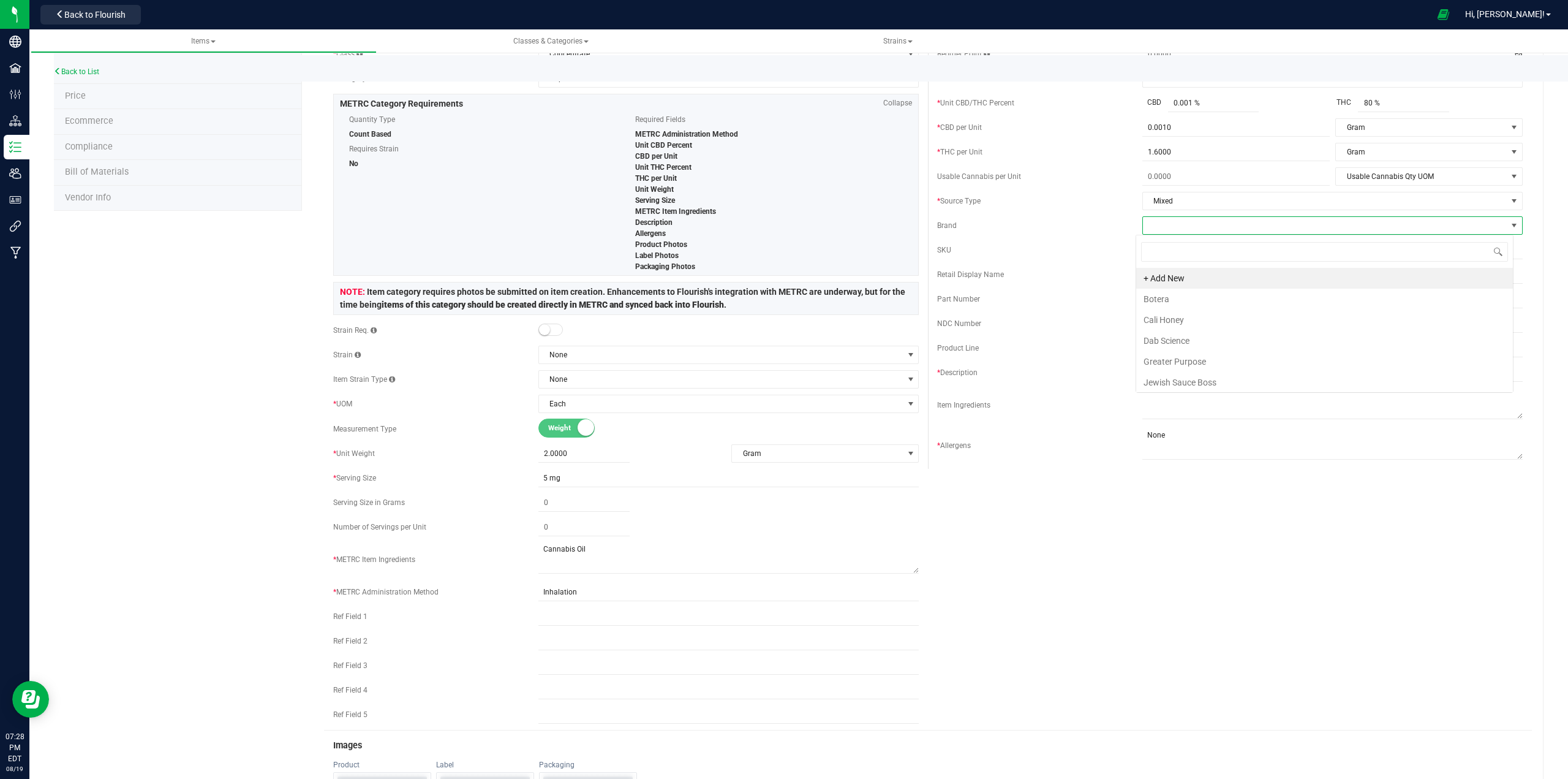
type input "Jewish Sauce Boss"
click at [782, 298] on li "Jewish Sauce Boss" at bounding box center [1324, 299] width 377 height 21
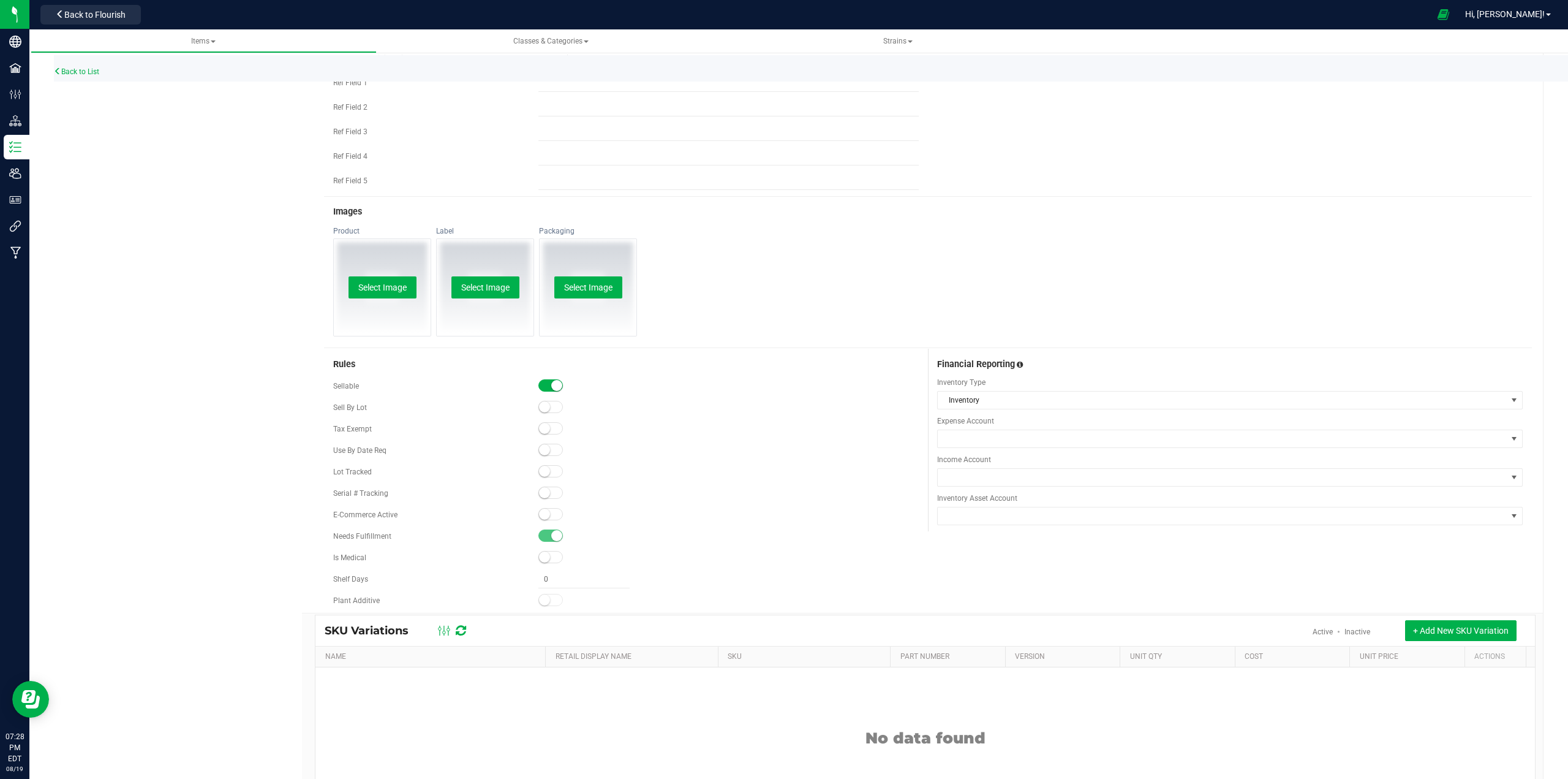
scroll to position [674, 0]
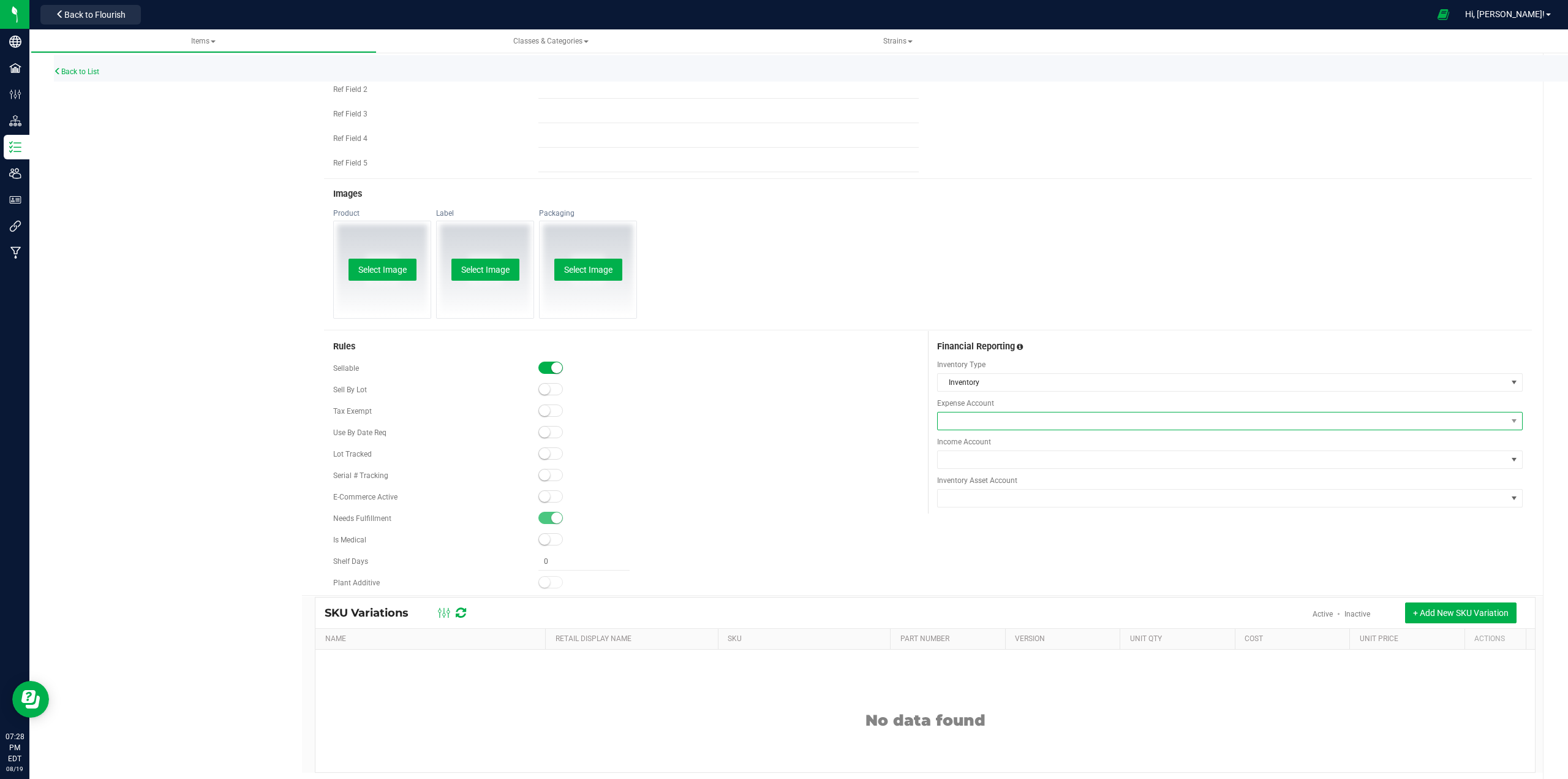
click at [782, 417] on span at bounding box center [1222, 420] width 569 height 17
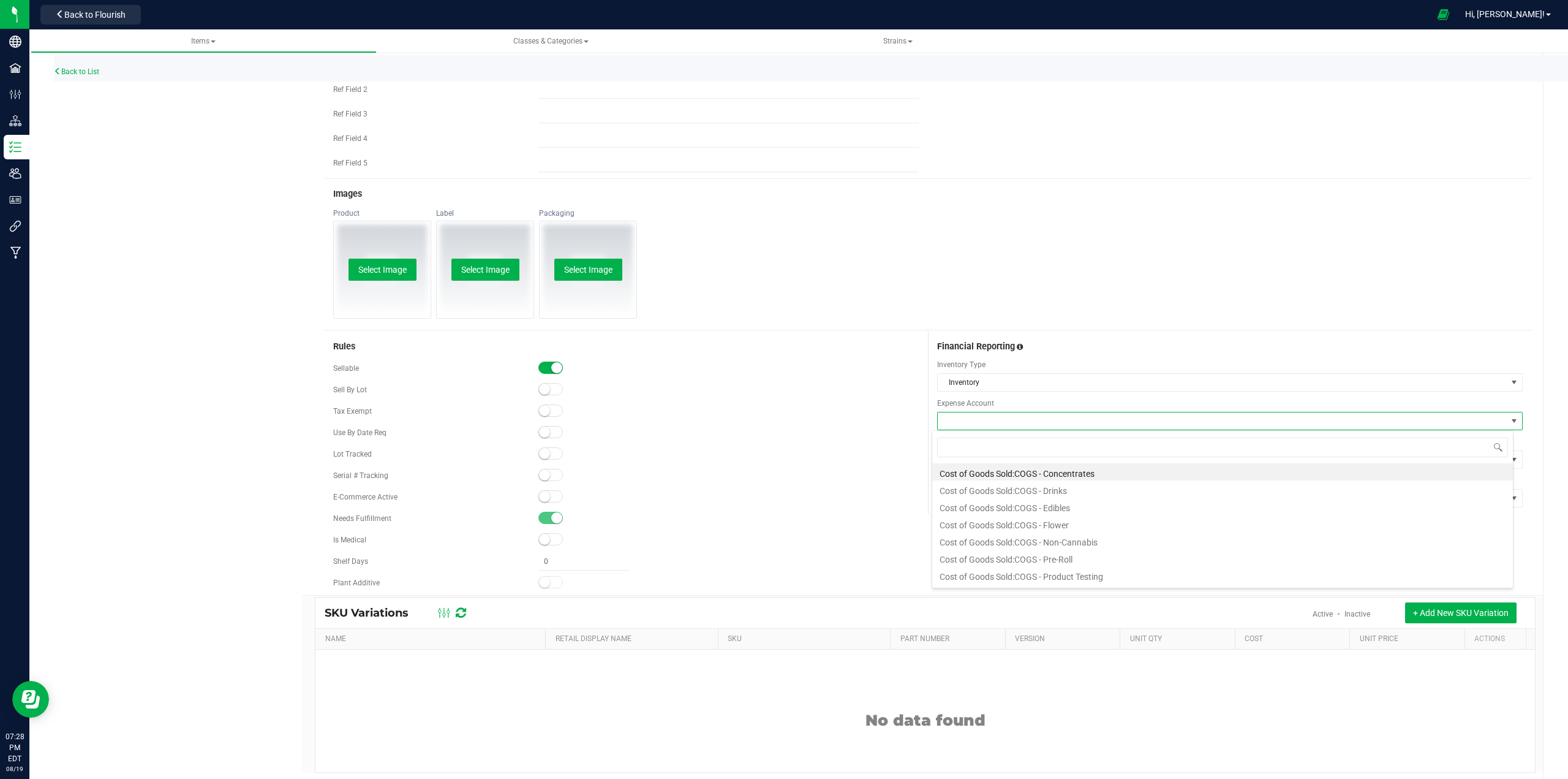
scroll to position [18, 581]
type input "vapor"
click at [782, 474] on li "Cost of Goods Sold:COGS - Vaporizer" at bounding box center [1222, 471] width 580 height 17
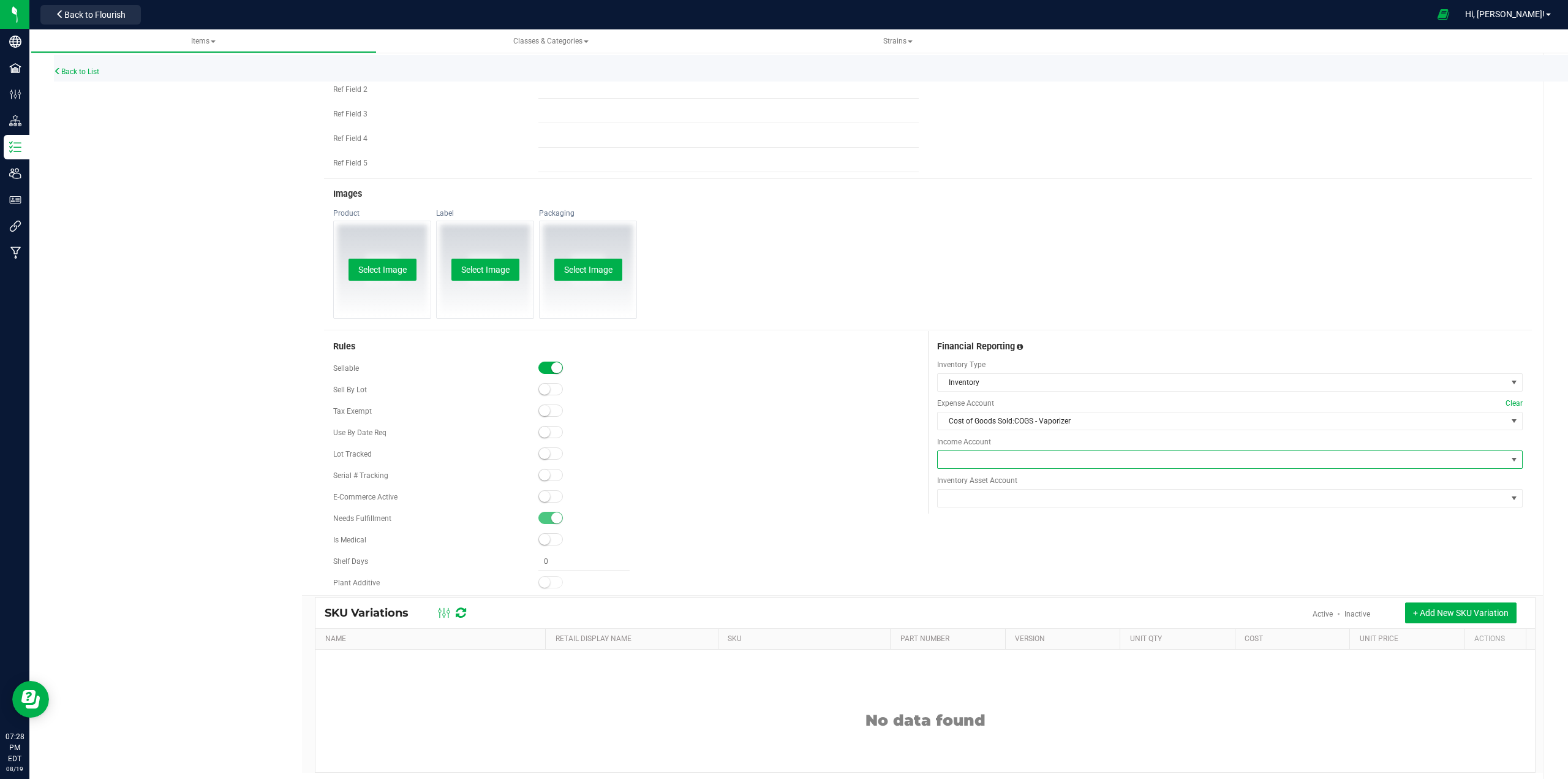
click at [782, 460] on span at bounding box center [1222, 459] width 569 height 17
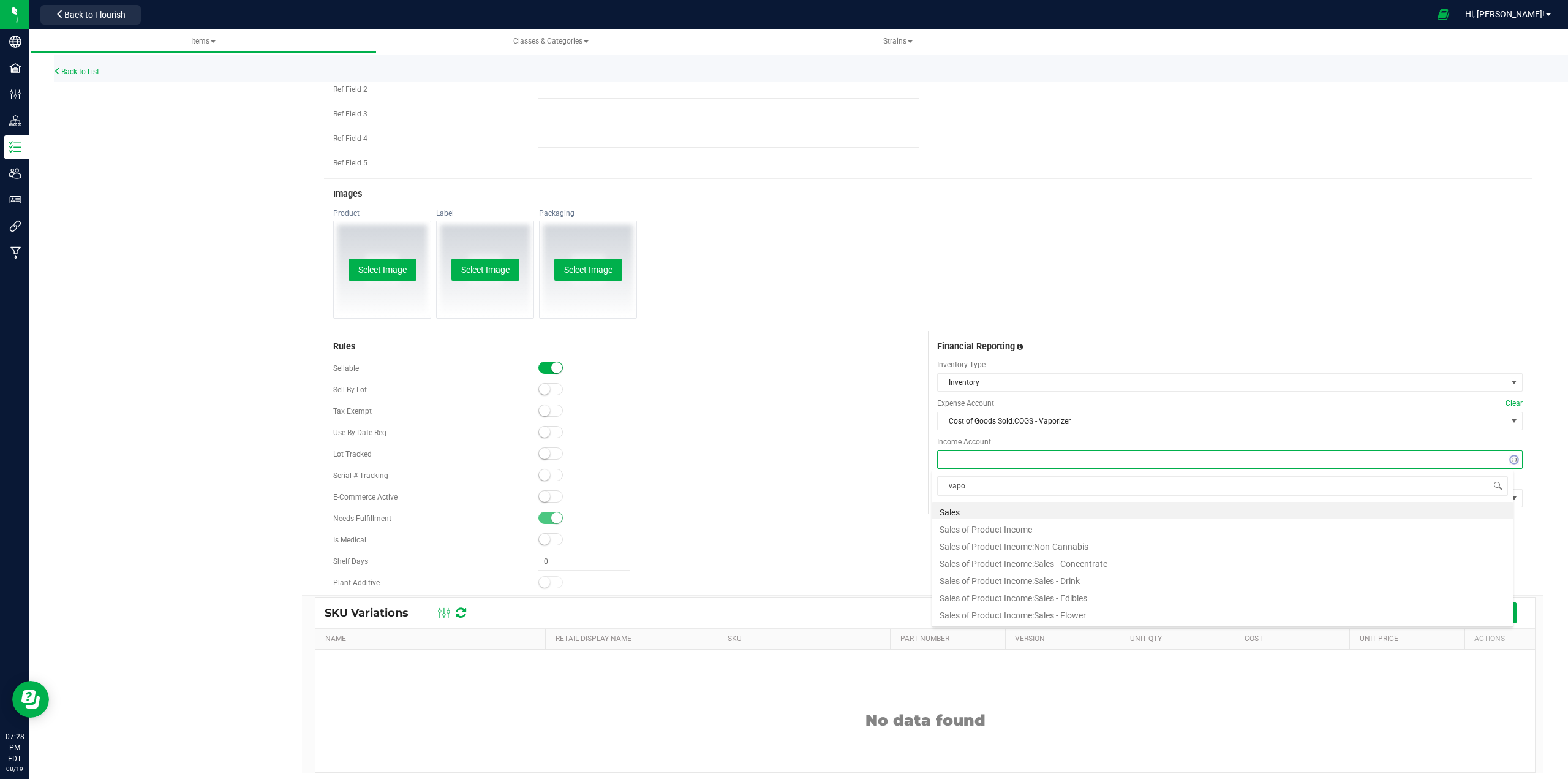
type input "vapor"
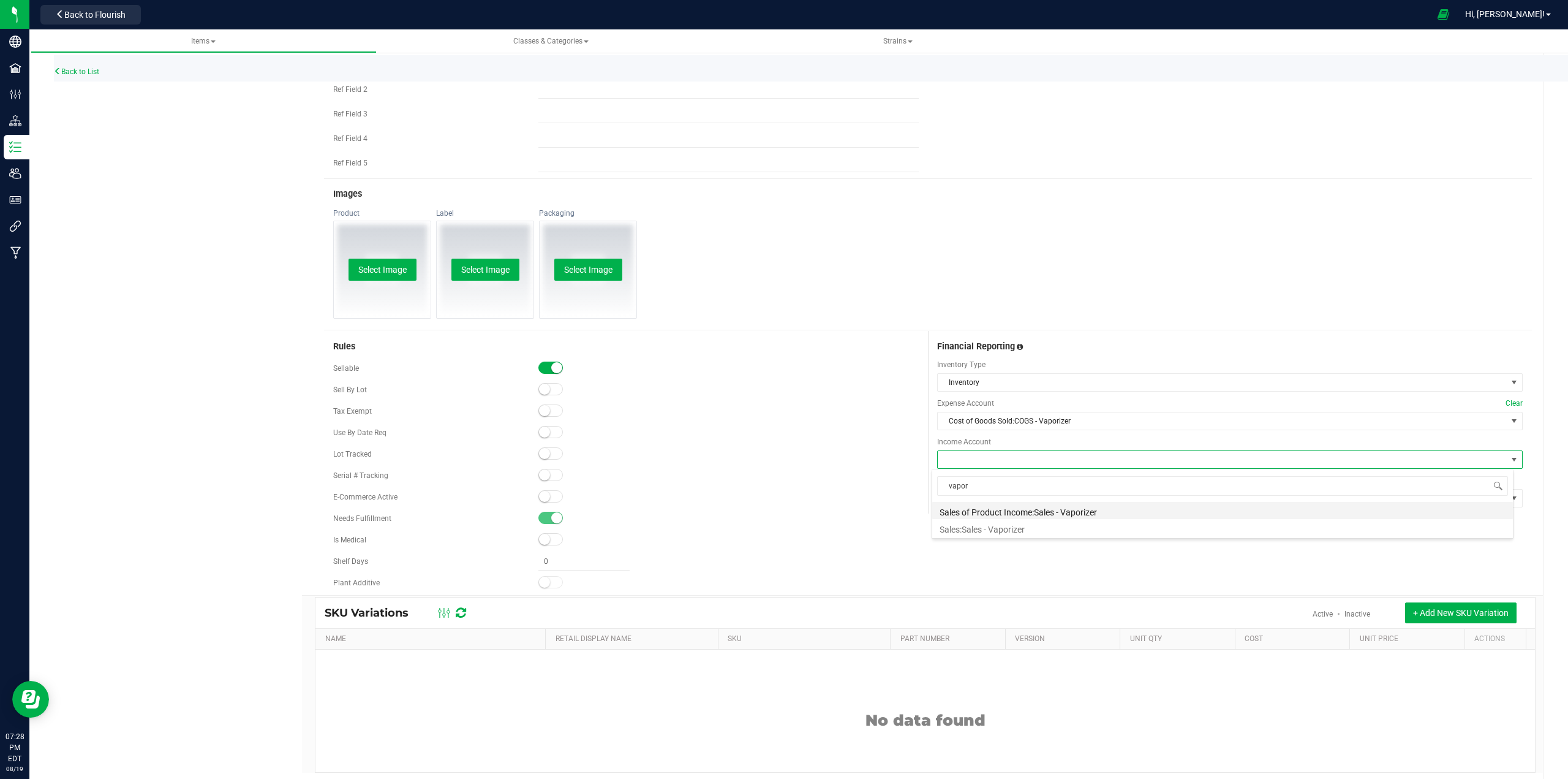
click at [782, 507] on li "Sales of Product Income:Sales - Vaporizer" at bounding box center [1222, 510] width 580 height 17
click at [782, 492] on span at bounding box center [1222, 498] width 569 height 17
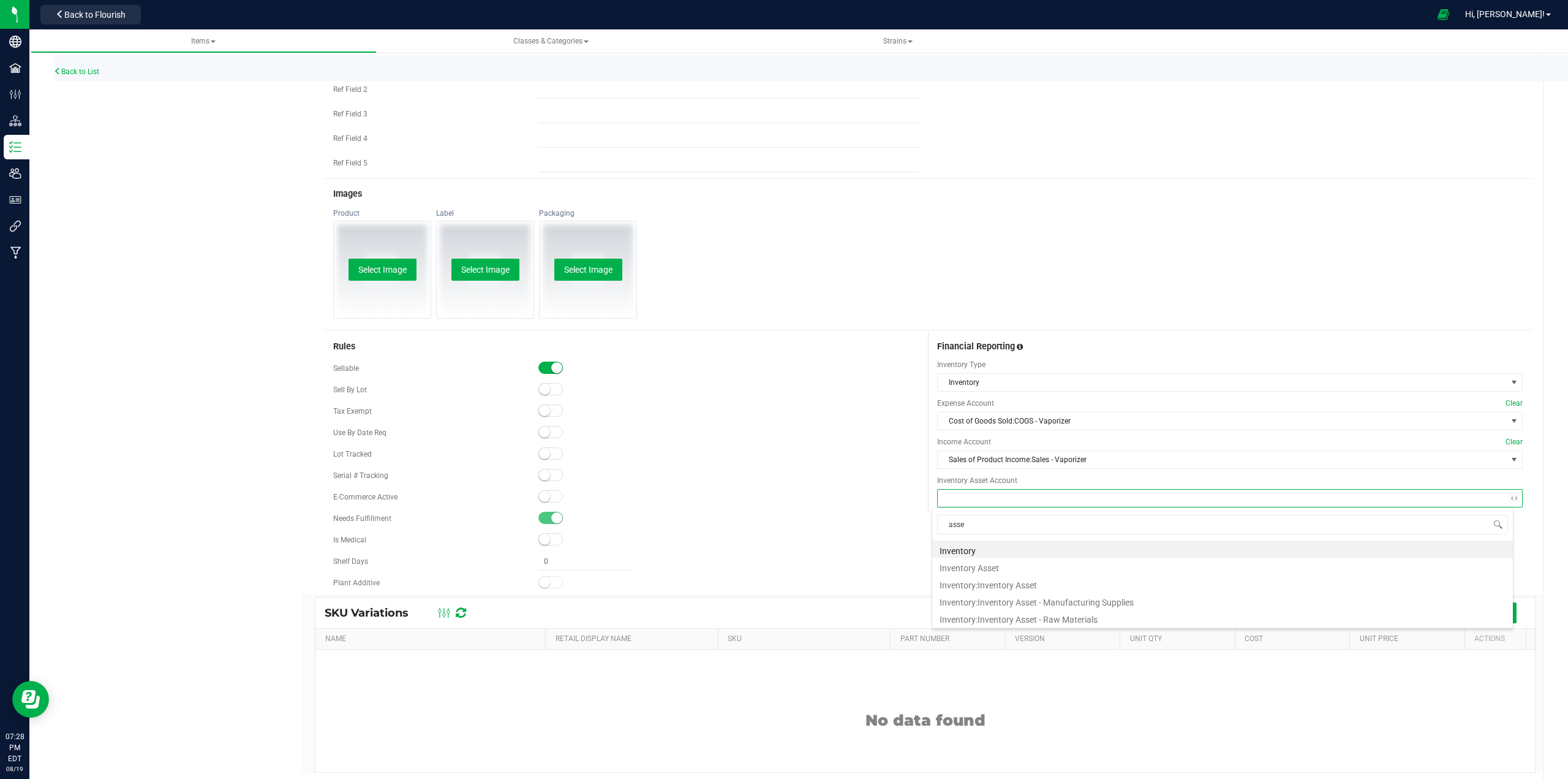
type input "asset"
click at [782, 565] on li "Inventory:Inventory Asset" at bounding box center [1222, 566] width 580 height 17
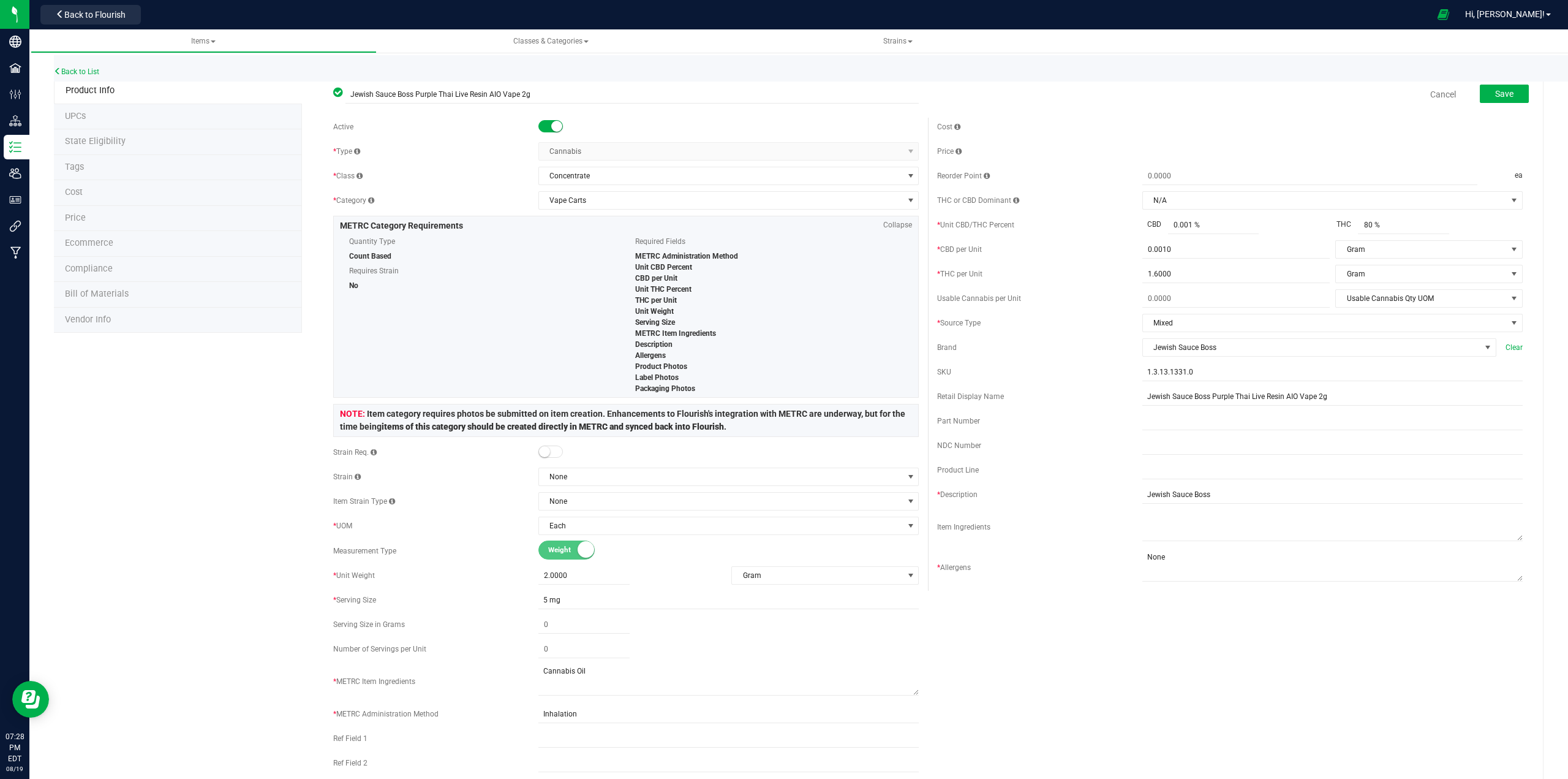
scroll to position [0, 0]
click at [782, 97] on span "Save" at bounding box center [1504, 94] width 18 height 10
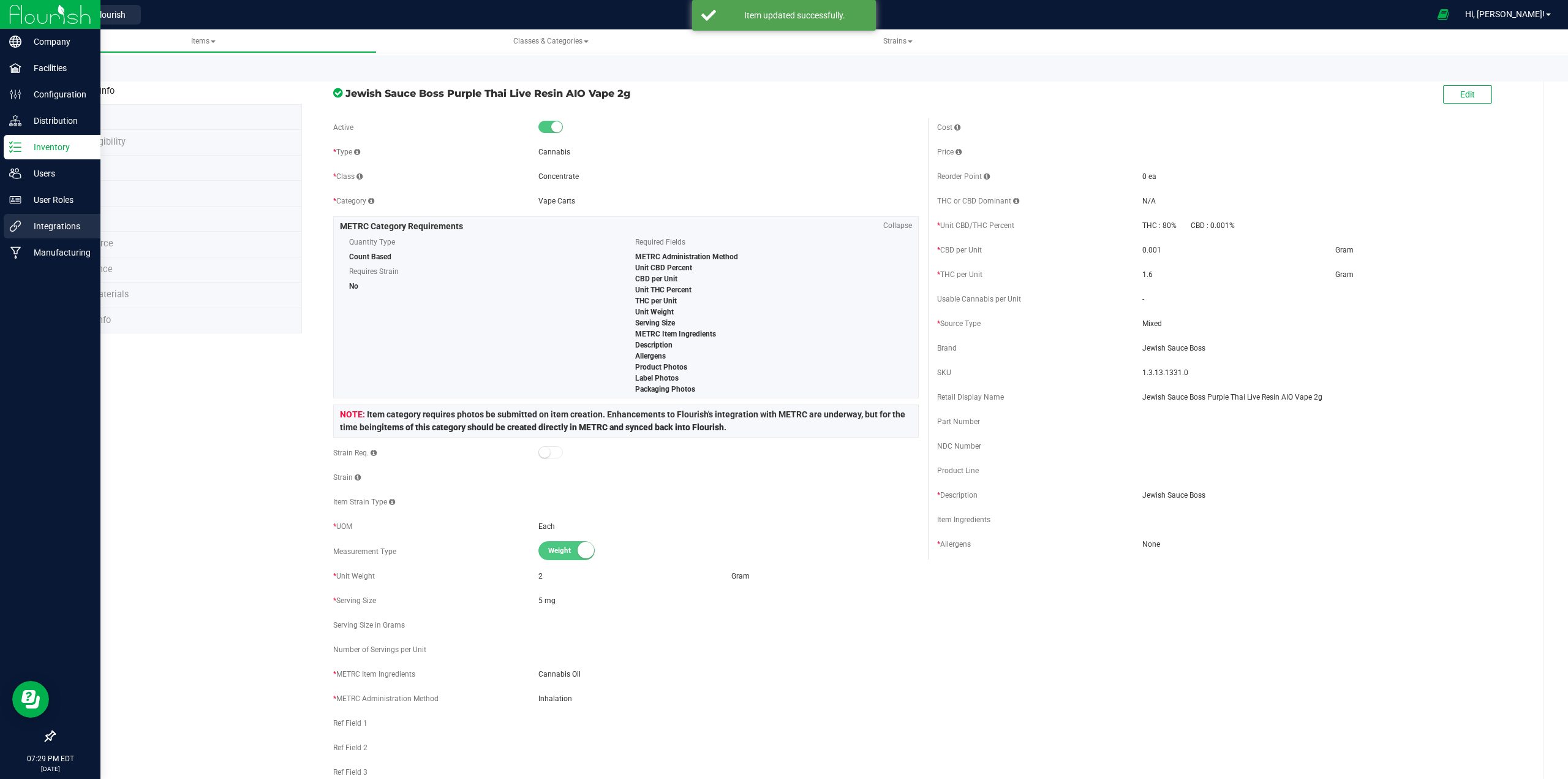
click at [46, 229] on p "Integrations" at bounding box center [58, 226] width 74 height 15
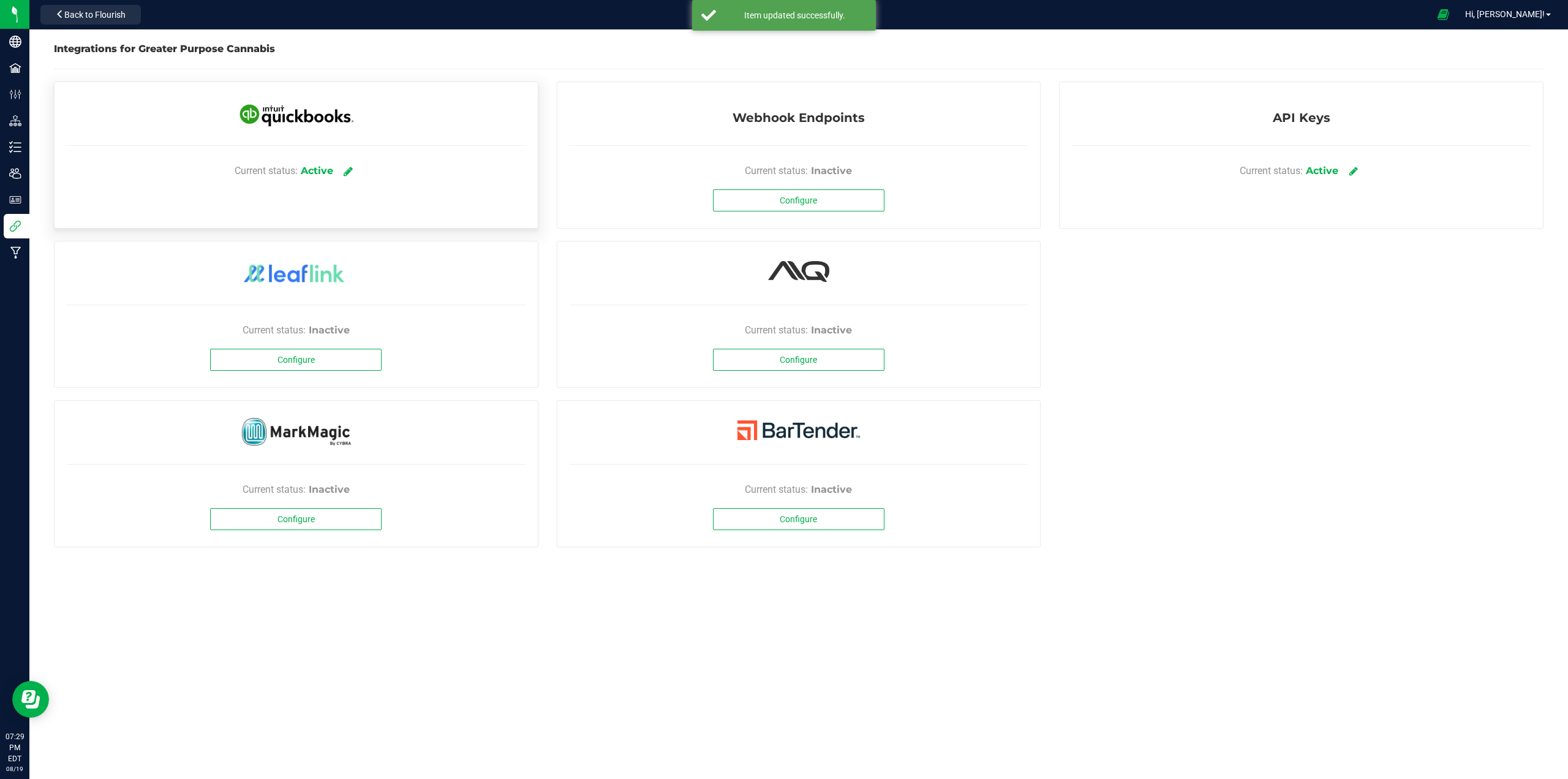
click at [349, 170] on icon at bounding box center [348, 170] width 9 height 11
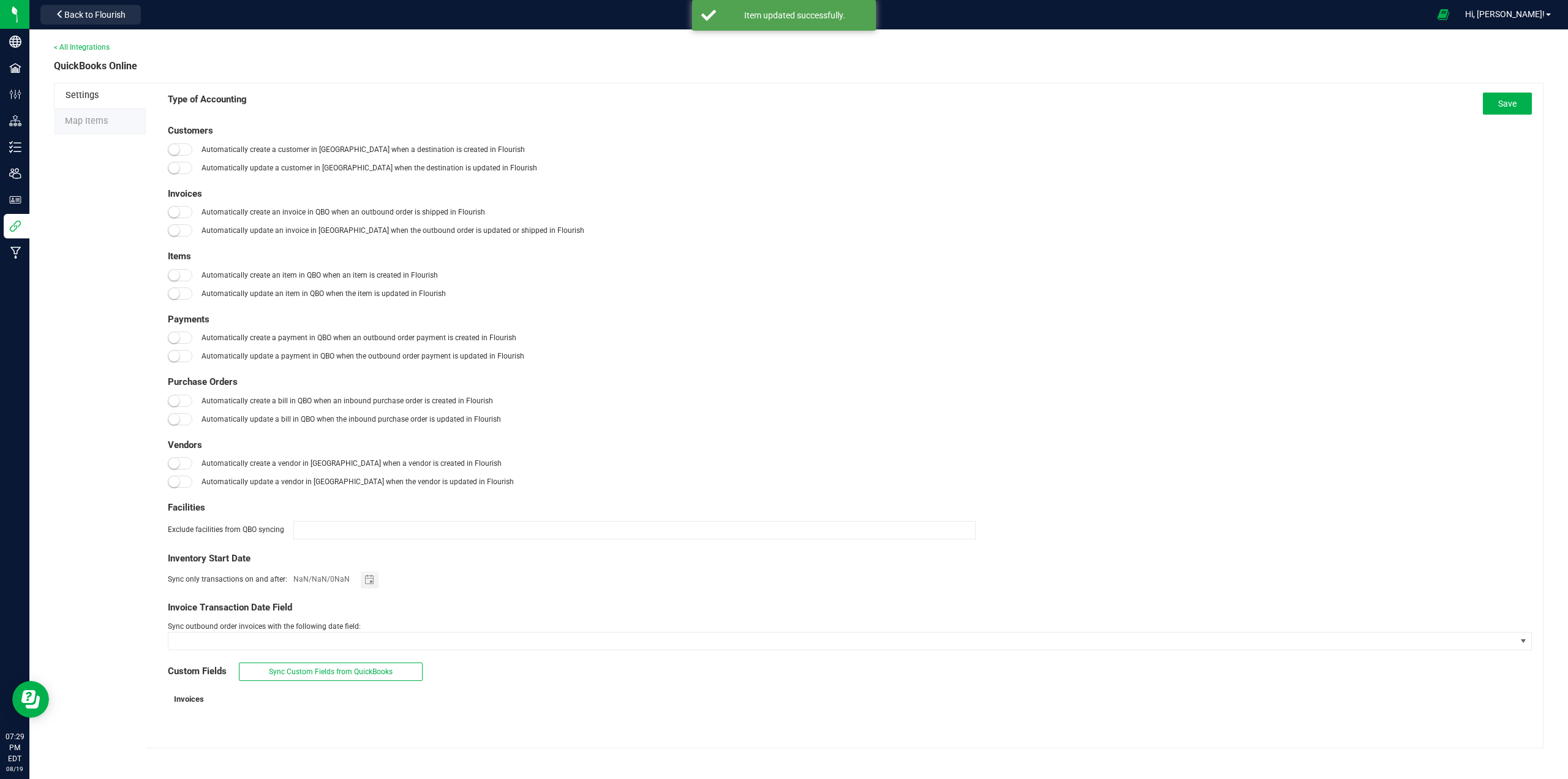
type input "[DATE]"
click at [89, 123] on span "Map Items" at bounding box center [86, 121] width 43 height 10
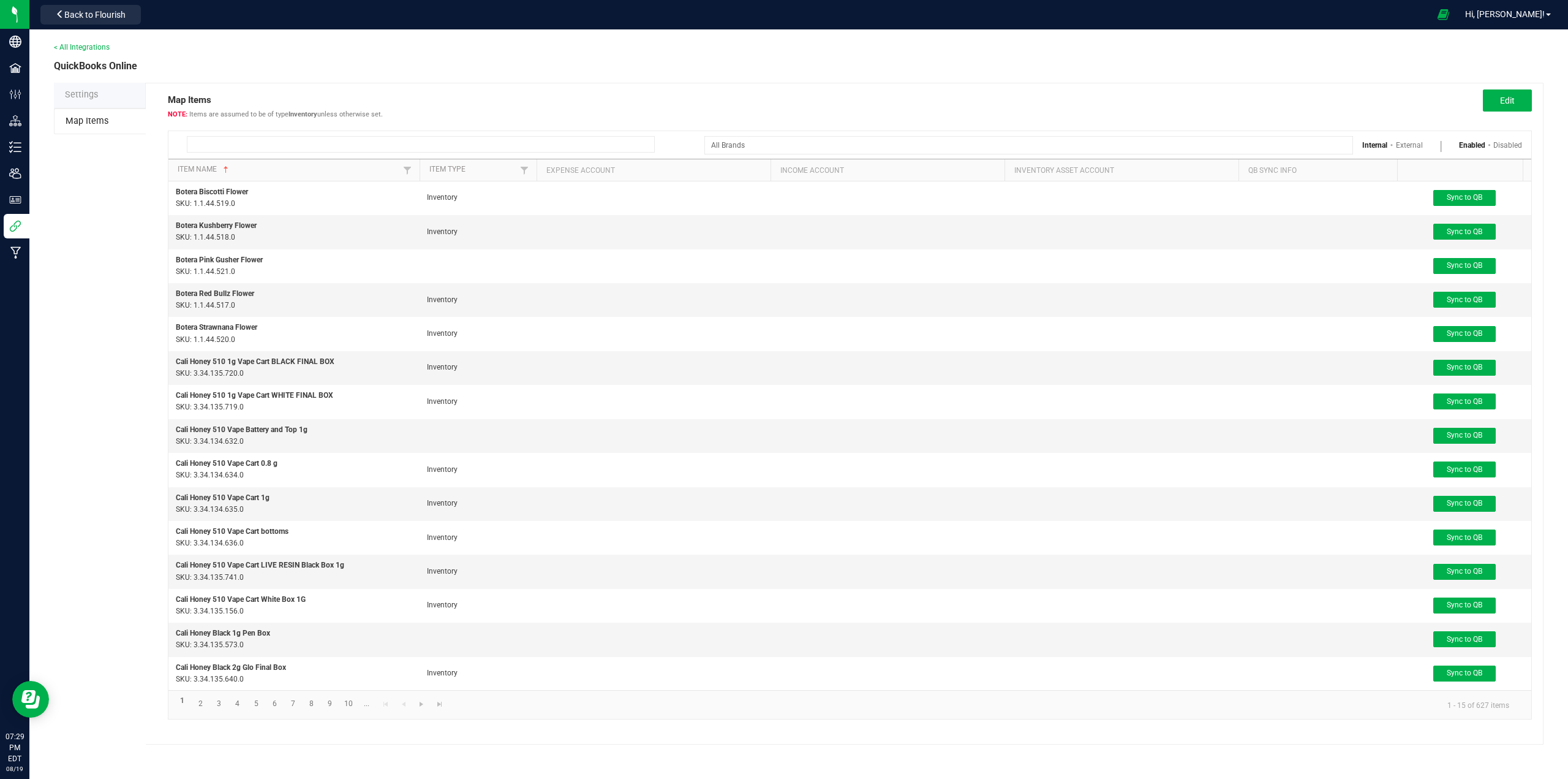
click at [377, 141] on input at bounding box center [421, 144] width 468 height 17
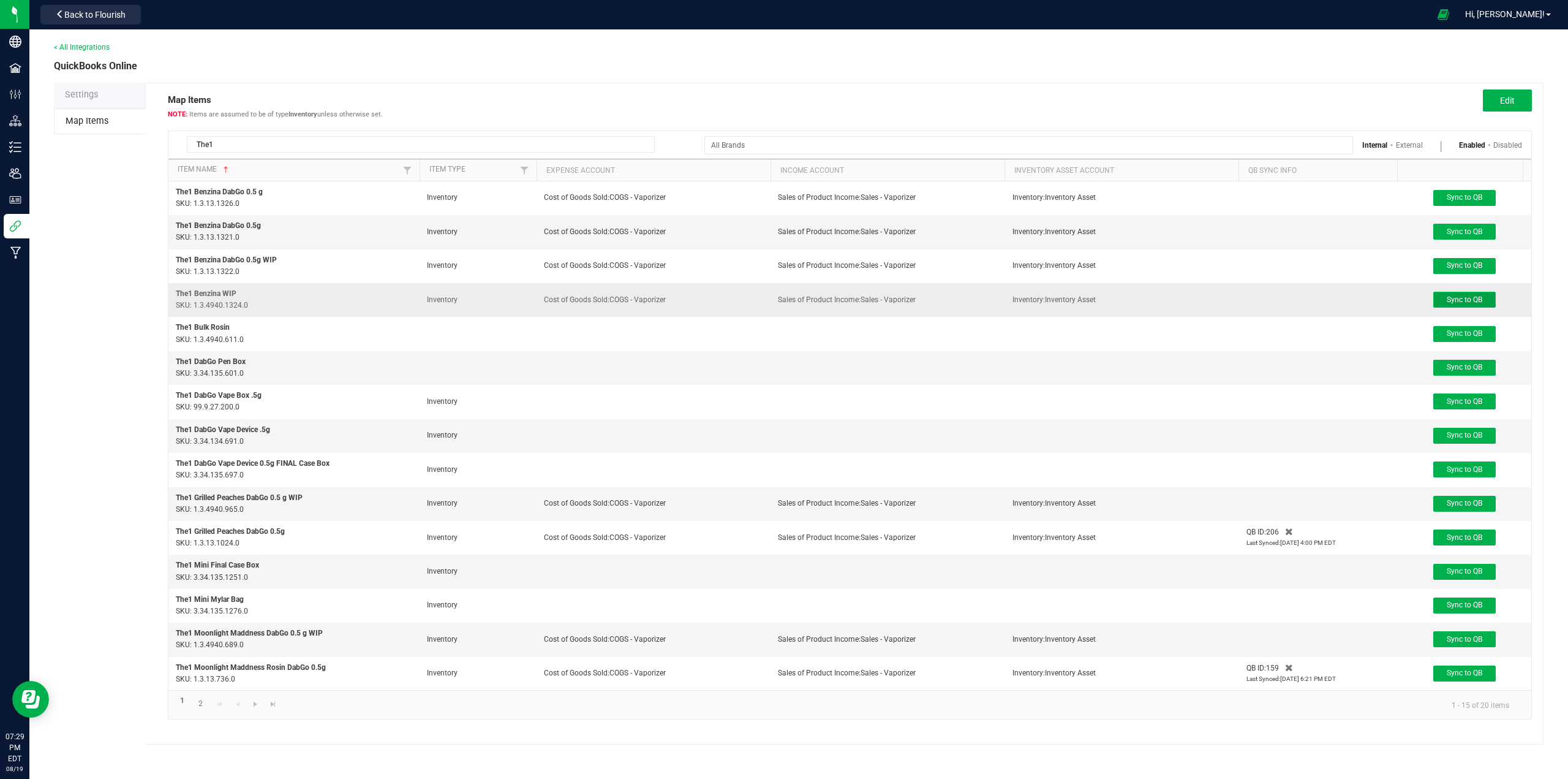
click at [782, 301] on span "Sync to QB" at bounding box center [1464, 299] width 36 height 8
click at [201, 712] on link "2" at bounding box center [201, 704] width 18 height 17
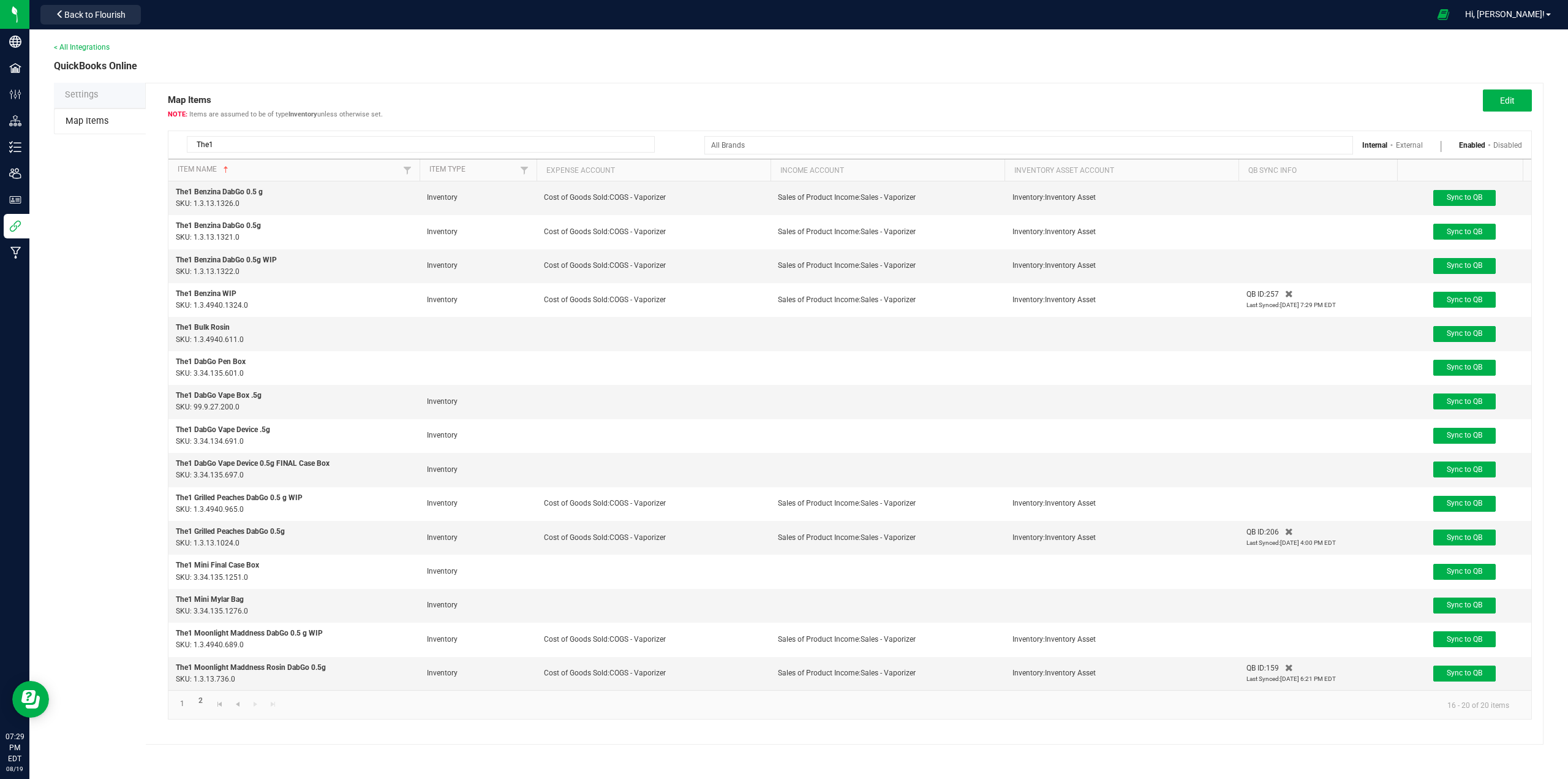
click at [243, 146] on input "The1" at bounding box center [421, 144] width 468 height 17
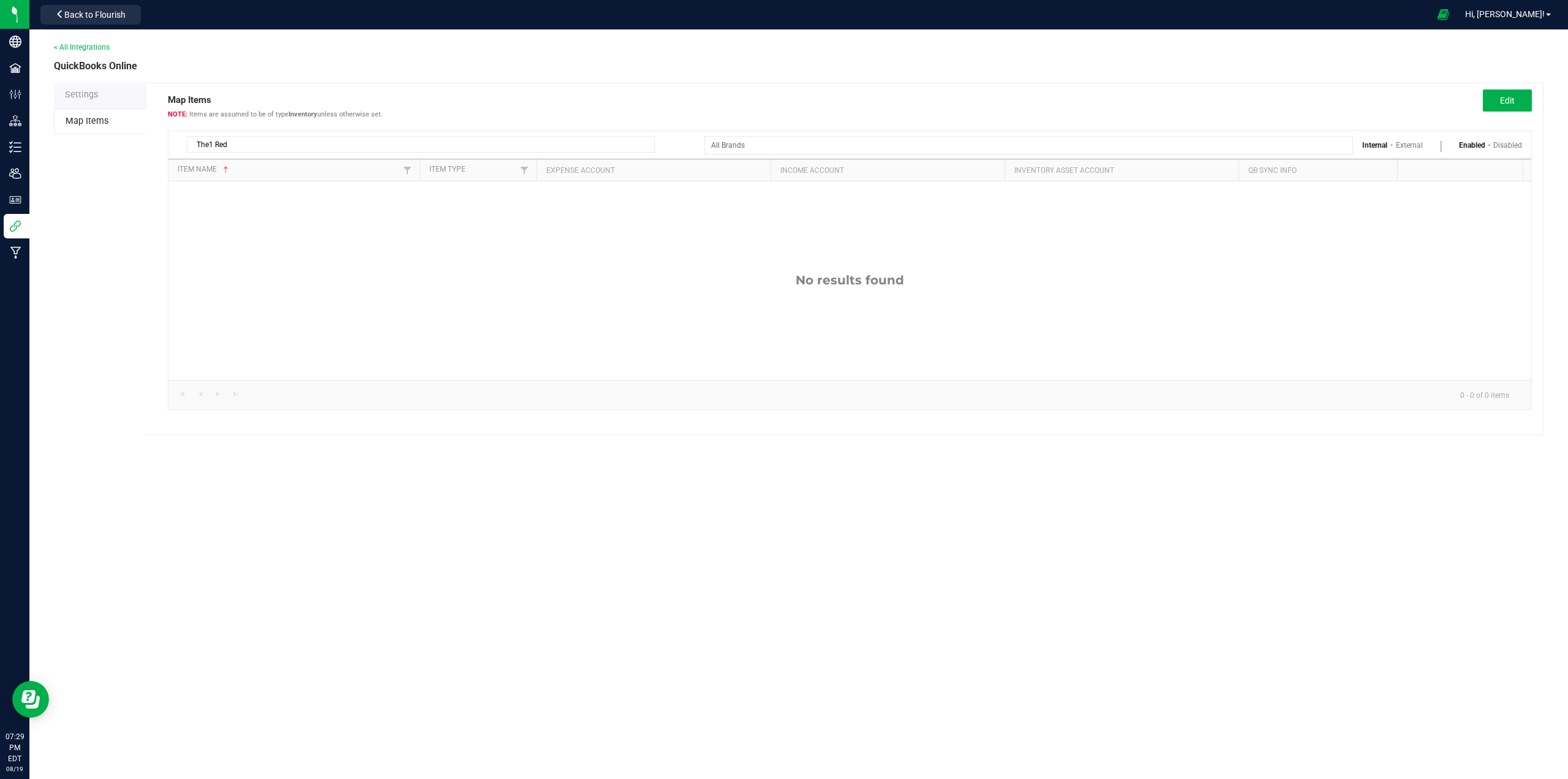
click at [578, 105] on div "Map Items Items are assumed to be of type Inventory unless otherwise set. Edit" at bounding box center [850, 100] width 1382 height 35
drag, startPoint x: 216, startPoint y: 145, endPoint x: 253, endPoint y: 145, distance: 37.0
click at [247, 144] on input "The1 Red" at bounding box center [421, 144] width 468 height 17
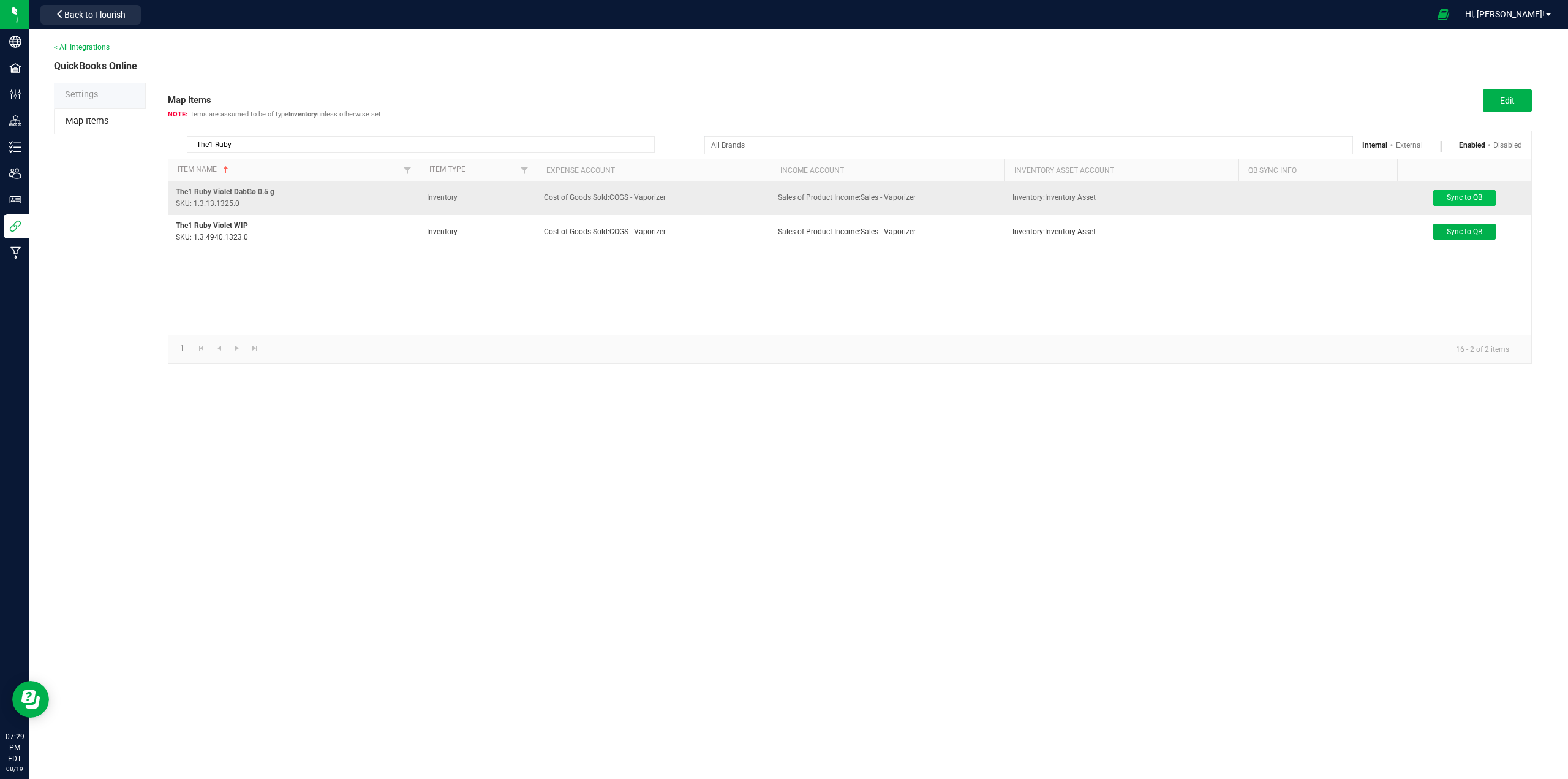
type input "The1 Ruby"
click at [782, 194] on span "Sync to QB" at bounding box center [1464, 197] width 36 height 8
drag, startPoint x: 261, startPoint y: 146, endPoint x: 147, endPoint y: 147, distance: 114.0
click at [147, 147] on div "Map Items Items are assumed to be of type Inventory unless otherwise set. Edit …" at bounding box center [844, 236] width 1398 height 307
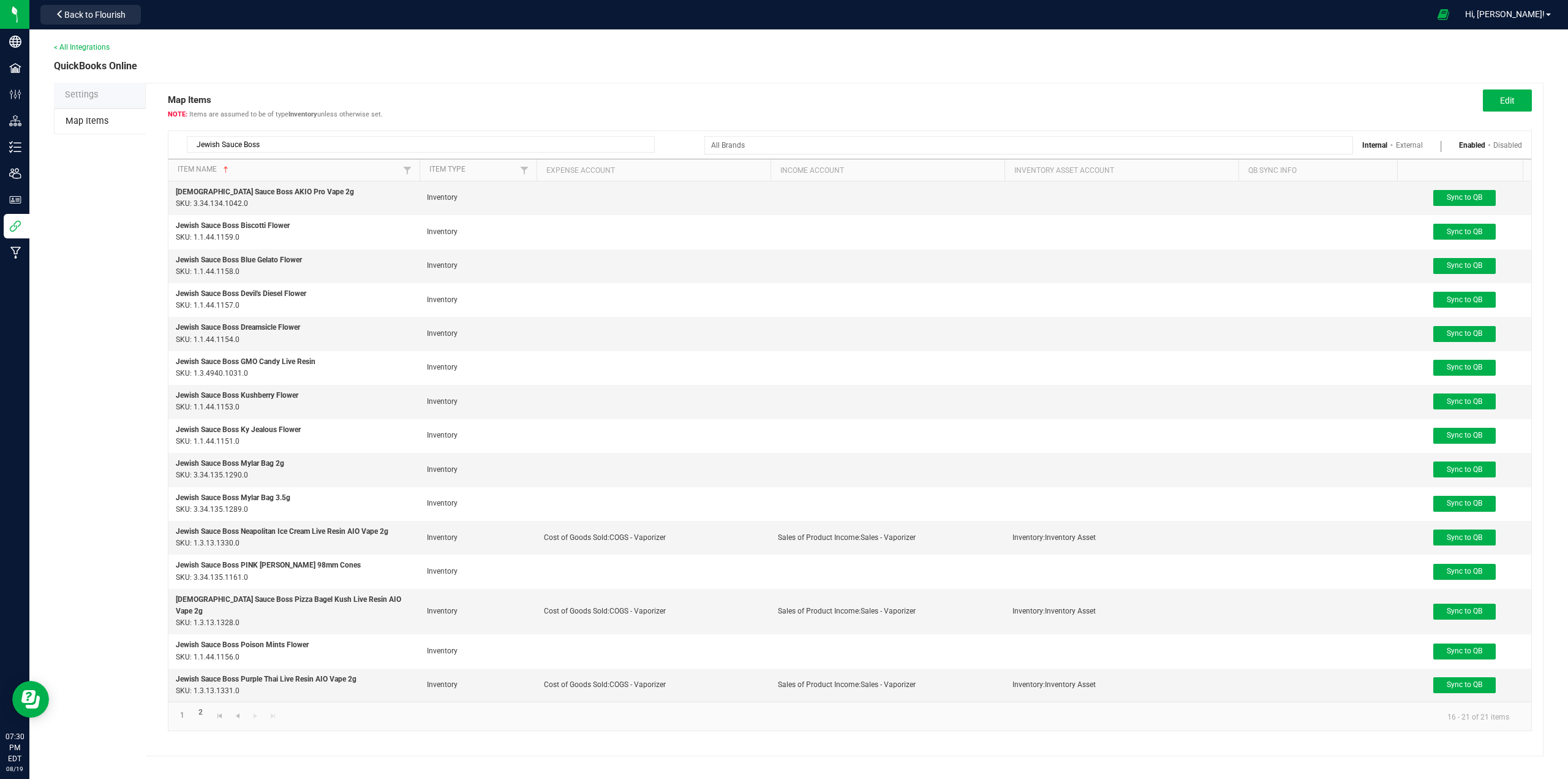
click at [296, 146] on input "Jewish Sauce Boss" at bounding box center [421, 144] width 468 height 17
paste input "Sour Sploosh Live Resin"
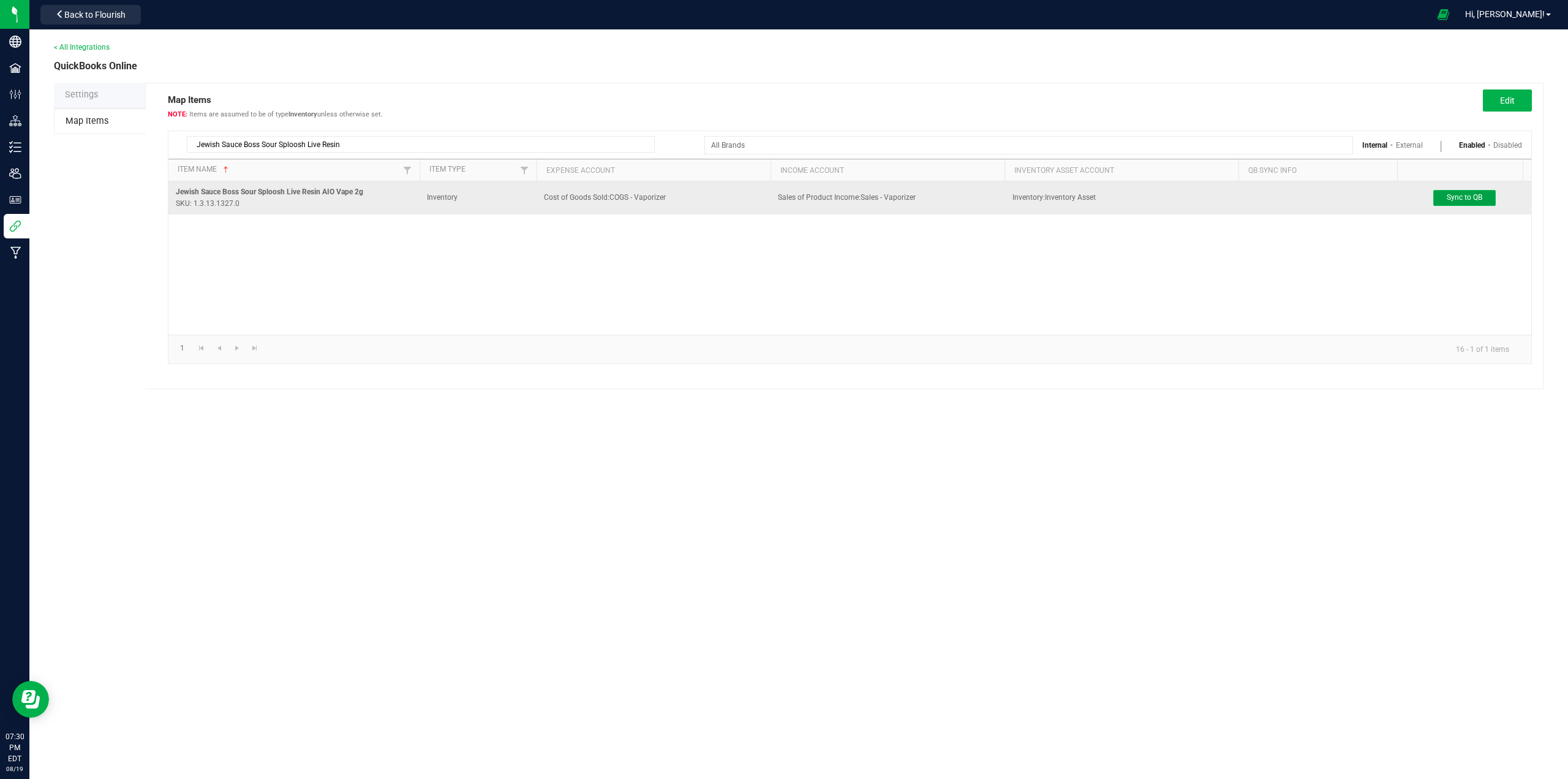
click at [782, 197] on span "Sync to QB" at bounding box center [1464, 197] width 36 height 8
drag, startPoint x: 261, startPoint y: 143, endPoint x: 433, endPoint y: 142, distance: 172.0
click at [433, 142] on input "Jewish Sauce Boss Sour Sploosh Live Resin" at bounding box center [421, 144] width 468 height 17
paste input "Pizza Bagel Ku"
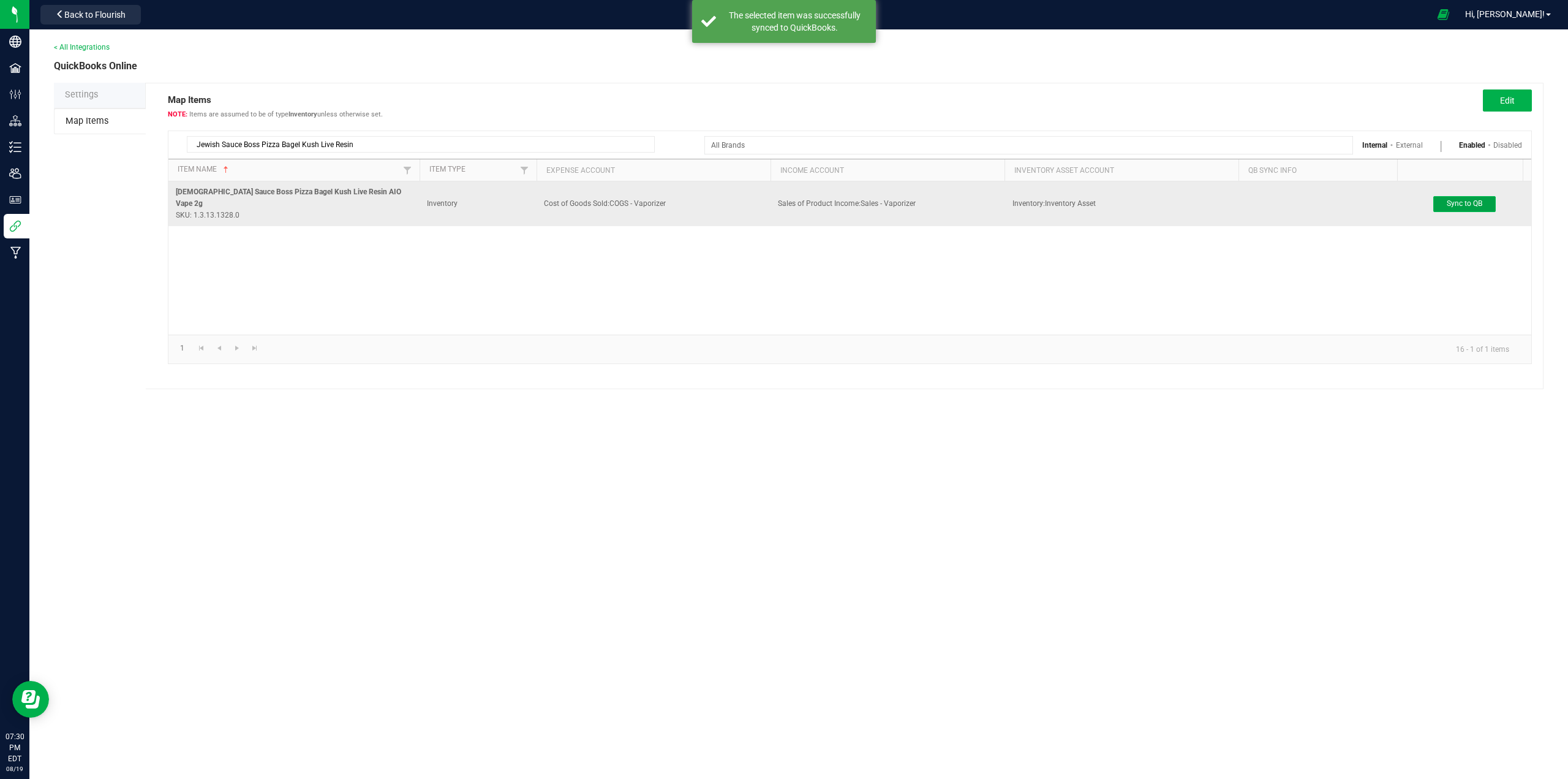
click at [782, 200] on span "Sync to QB" at bounding box center [1464, 203] width 36 height 8
drag, startPoint x: 262, startPoint y: 143, endPoint x: 517, endPoint y: 148, distance: 255.0
click at [517, 148] on input "Jewish Sauce Boss Pizza Bagel Kush Live Resin" at bounding box center [421, 144] width 468 height 17
paste input "Sultana Gas"
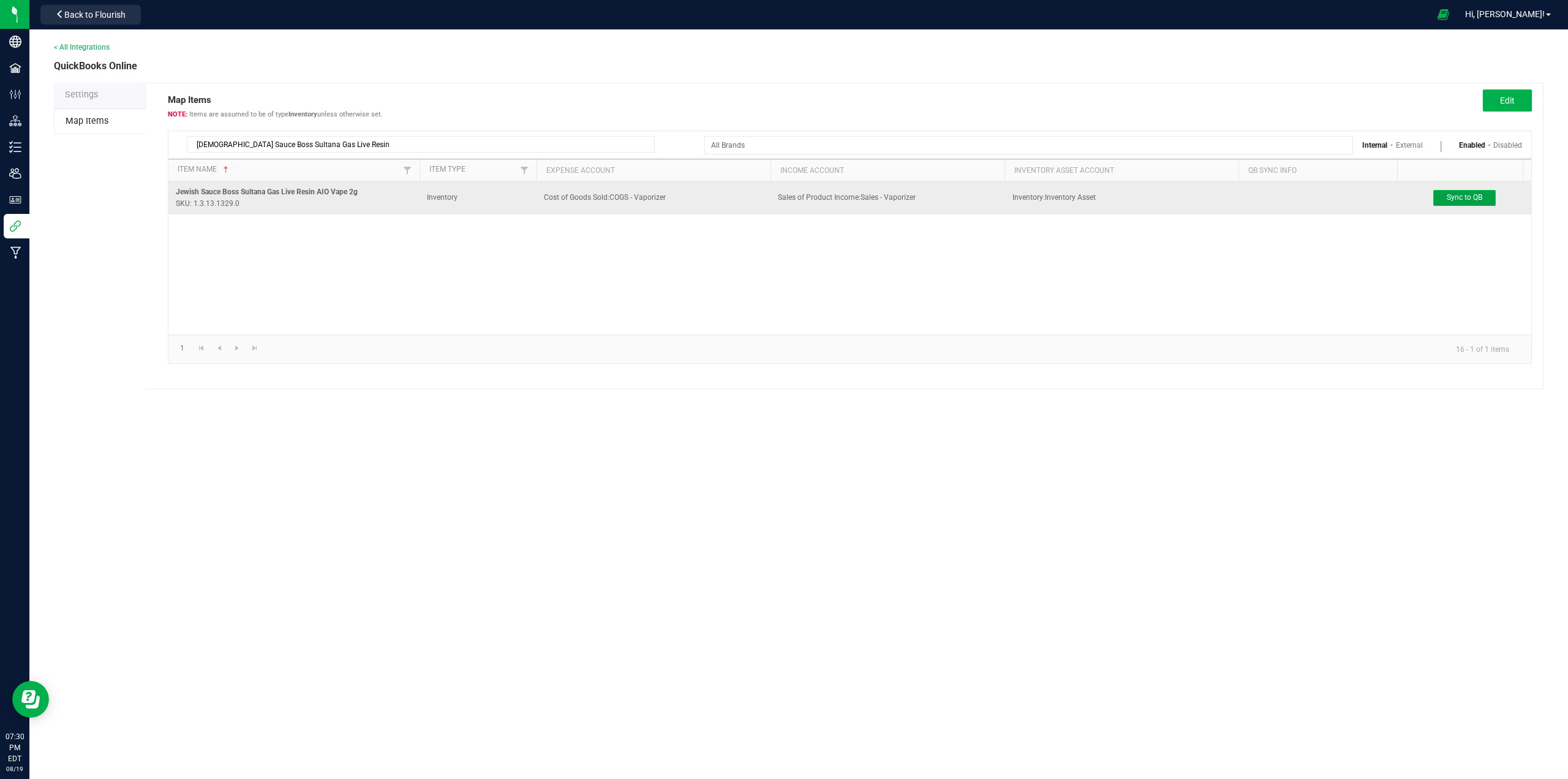
click at [782, 198] on span "Sync to QB" at bounding box center [1464, 197] width 36 height 8
drag, startPoint x: 284, startPoint y: 143, endPoint x: 456, endPoint y: 141, distance: 172.0
click at [456, 141] on input "[DEMOGRAPHIC_DATA] Sauce Boss Sultana Gas Live Resin" at bounding box center [421, 144] width 468 height 17
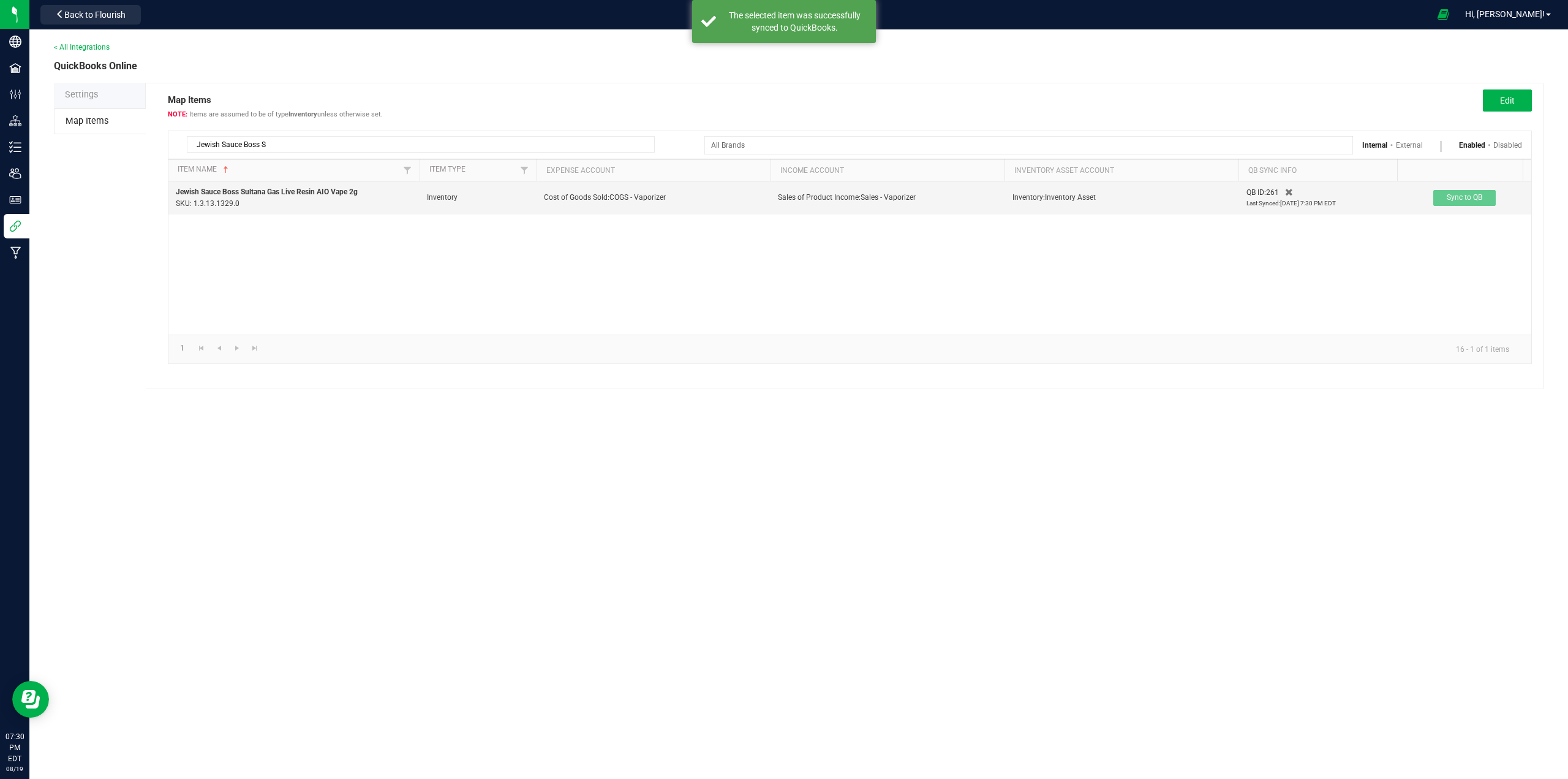
paste input "Neapolitan Ice Cream Live Resin"
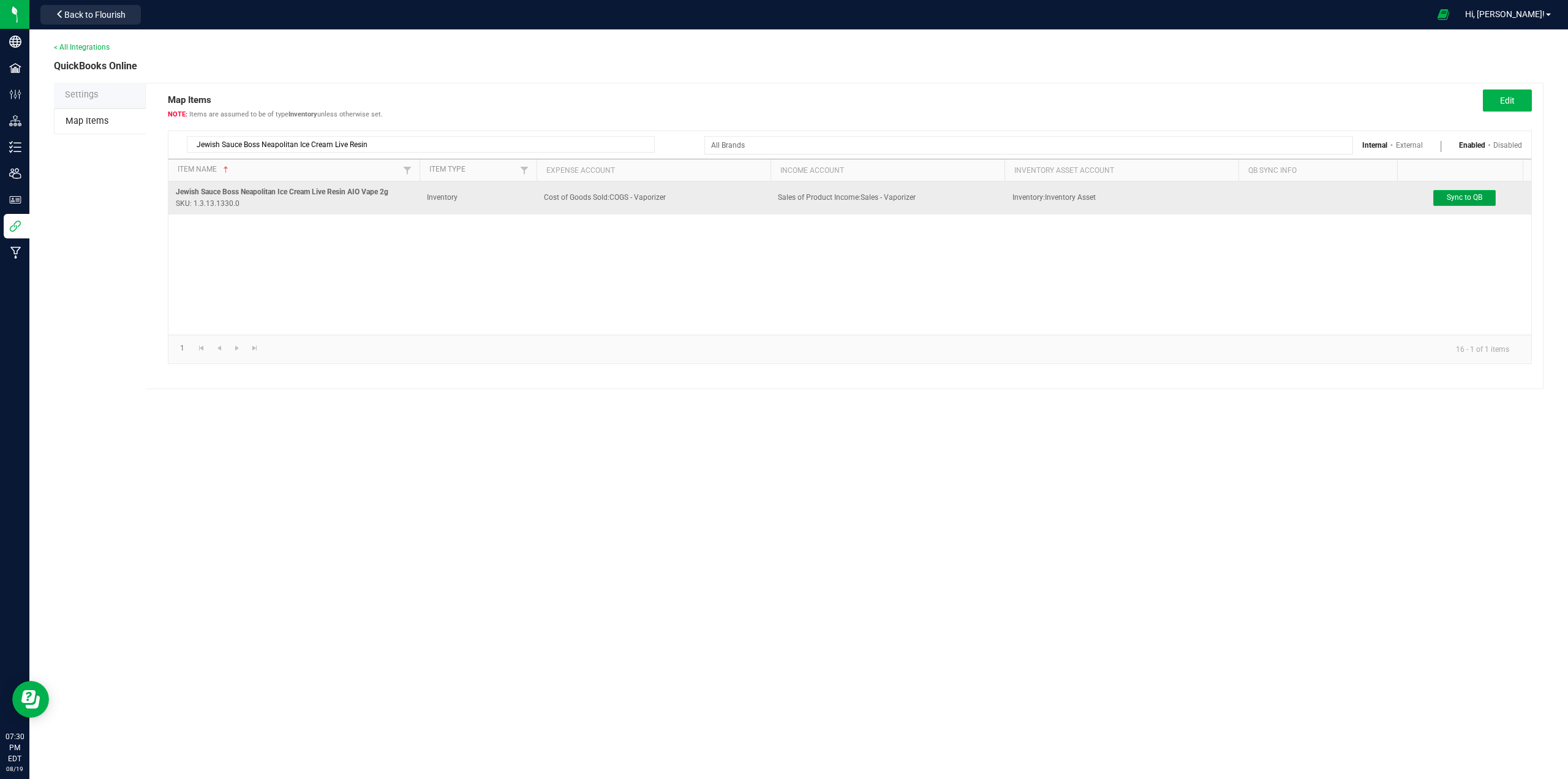
click at [782, 198] on span "Sync to QB" at bounding box center [1464, 197] width 36 height 8
drag, startPoint x: 261, startPoint y: 143, endPoint x: 488, endPoint y: 144, distance: 227.0
click at [484, 144] on input "Jewish Sauce Boss Neapolitan Ice Cream Live Resin" at bounding box center [421, 144] width 468 height 17
paste input "Purple Thai"
type input "[DEMOGRAPHIC_DATA] Sauce Boss Purple Thai Live Resin"
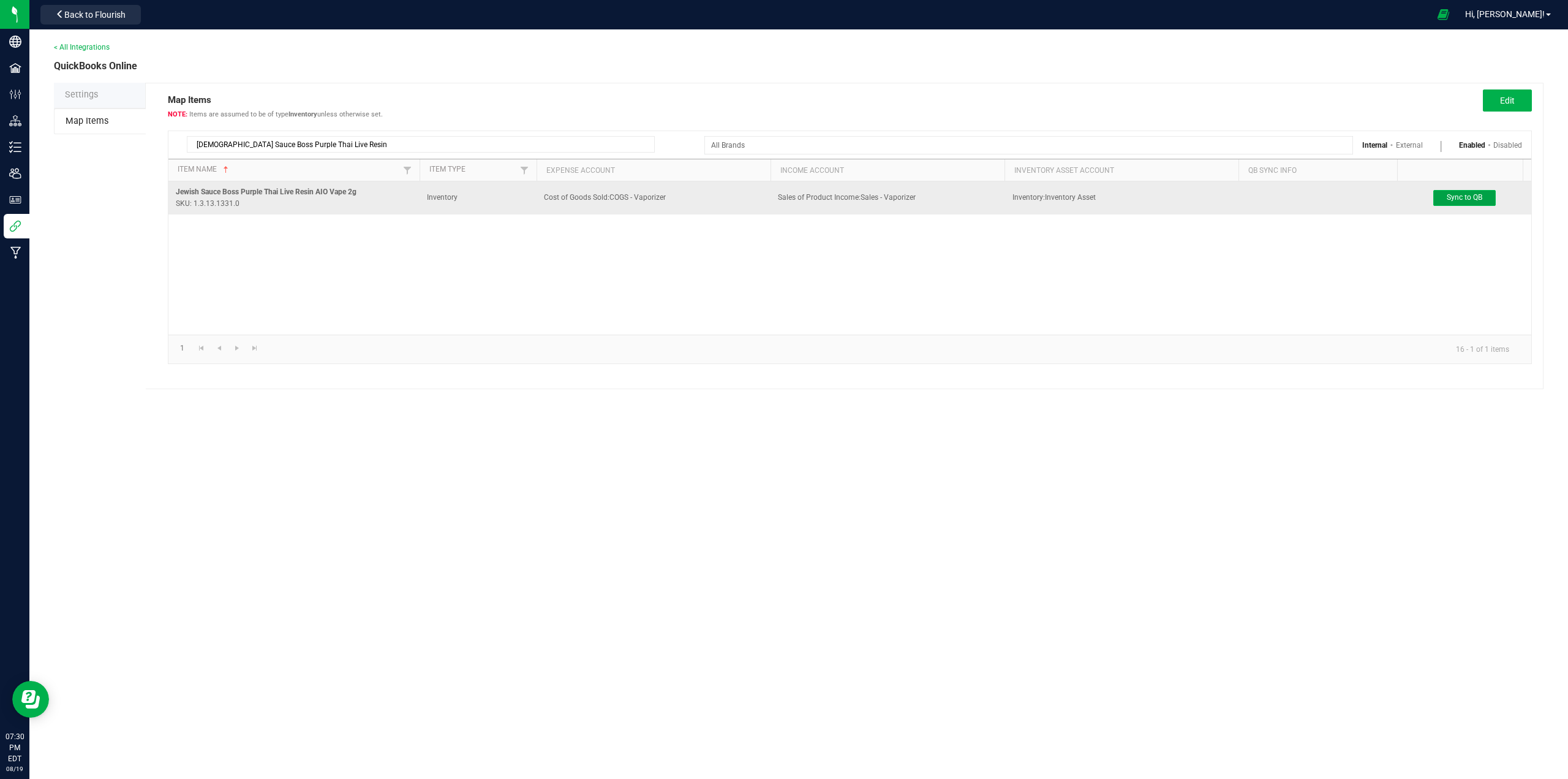
click at [782, 198] on span "Sync to QB" at bounding box center [1464, 197] width 36 height 8
